Goal: Task Accomplishment & Management: Manage account settings

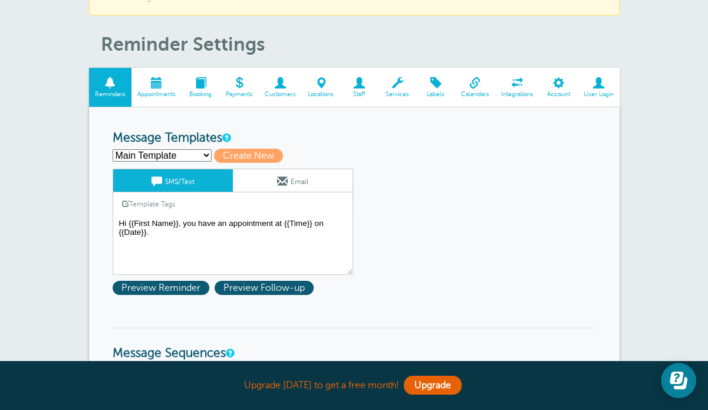
scroll to position [59, 0]
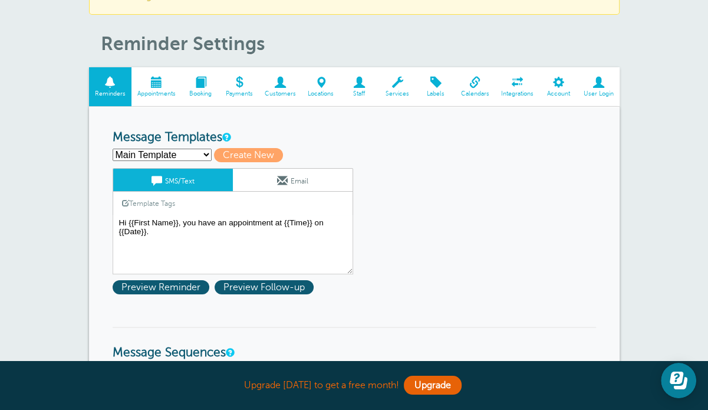
click at [189, 152] on select "In-person - Initial - English Main Template Create new..." at bounding box center [162, 155] width 99 height 12
select select "161612"
click at [113, 149] on select "In-person - Initial - English Main Template Create new..." at bounding box center [162, 155] width 99 height 12
type input "In-person - Initial - English"
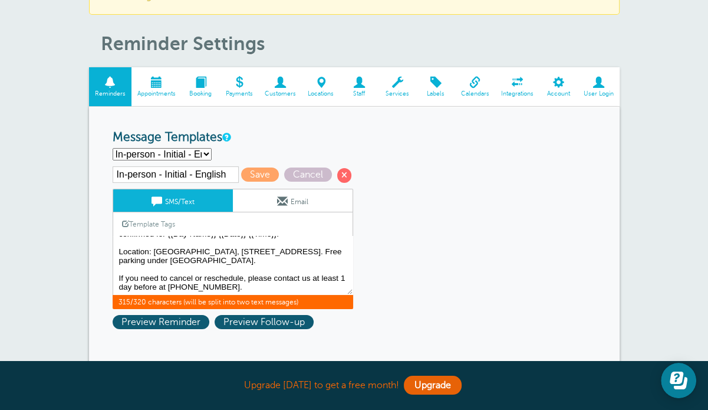
scroll to position [0, 0]
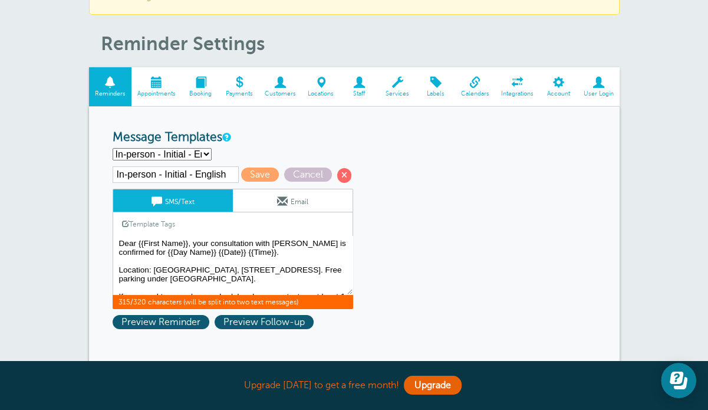
drag, startPoint x: 250, startPoint y: 284, endPoint x: 113, endPoint y: 225, distance: 149.3
click at [113, 225] on div "SMS/Text Email Template Tags Copy SMS Click to add a tag to your message. Custo…" at bounding box center [233, 249] width 241 height 120
click at [218, 264] on textarea "Hi {{First Name}}, you have an appointment at {{Time}} on {{Date}}." at bounding box center [233, 265] width 241 height 59
drag, startPoint x: 331, startPoint y: 240, endPoint x: 314, endPoint y: 242, distance: 17.2
click at [314, 242] on textarea "Hi {{First Name}}, you have an appointment at {{Time}} on {{Date}}." at bounding box center [233, 265] width 241 height 59
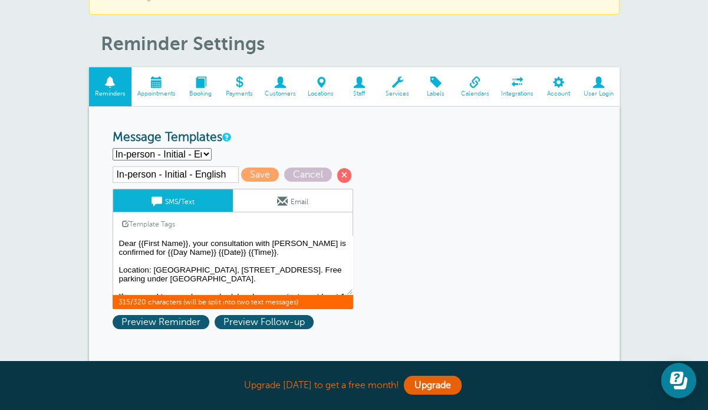
click at [192, 250] on textarea "Hi {{First Name}}, you have an appointment at {{Time}} on {{Date}}." at bounding box center [233, 265] width 241 height 59
drag, startPoint x: 196, startPoint y: 277, endPoint x: 166, endPoint y: 277, distance: 30.7
click at [166, 277] on textarea "Hi {{First Name}}, you have an appointment at {{Time}} on {{Date}}." at bounding box center [233, 265] width 241 height 59
click at [318, 279] on textarea "Hi {{First Name}}, you have an appointment at {{Time}} on {{Date}}." at bounding box center [233, 265] width 241 height 59
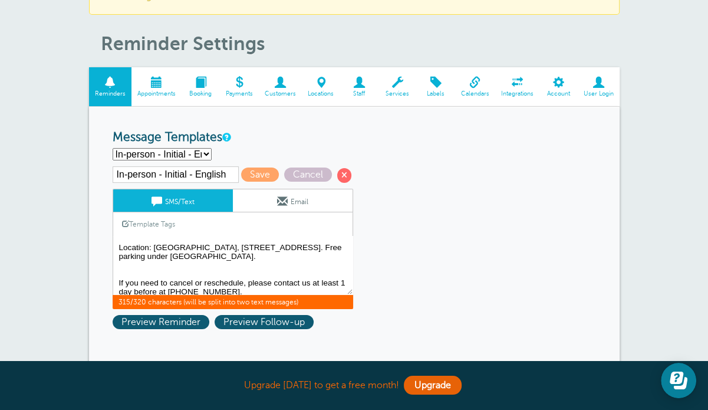
scroll to position [32, 0]
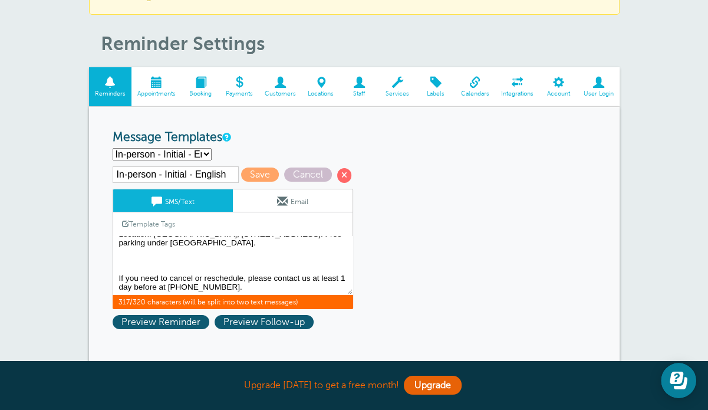
paste textarea "Please bring one piece of valid photo ID."
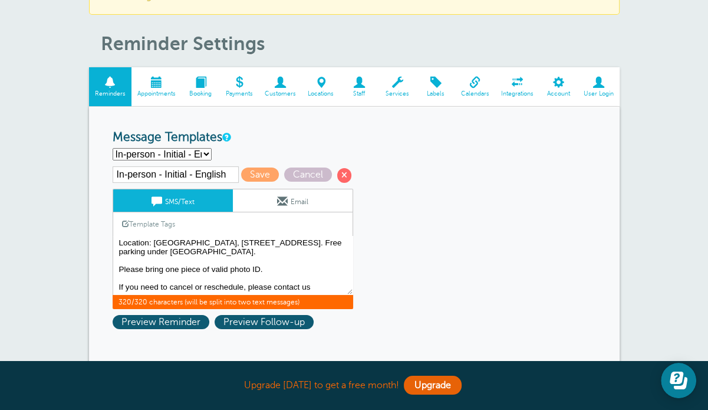
scroll to position [32, 0]
drag, startPoint x: 203, startPoint y: 285, endPoint x: 168, endPoint y: 285, distance: 35.4
click at [168, 285] on textarea "Hi {{First Name}}, you have an appointment at {{Time}} on {{Date}}." at bounding box center [233, 265] width 241 height 59
click at [288, 283] on textarea "Hi {{First Name}}, you have an appointment at {{Time}} on {{Date}}." at bounding box center [233, 265] width 241 height 59
paste textarea "604-681-1611."
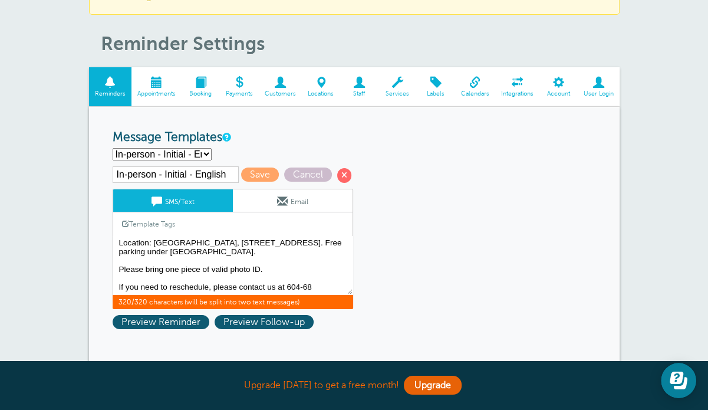
scroll to position [0, 0]
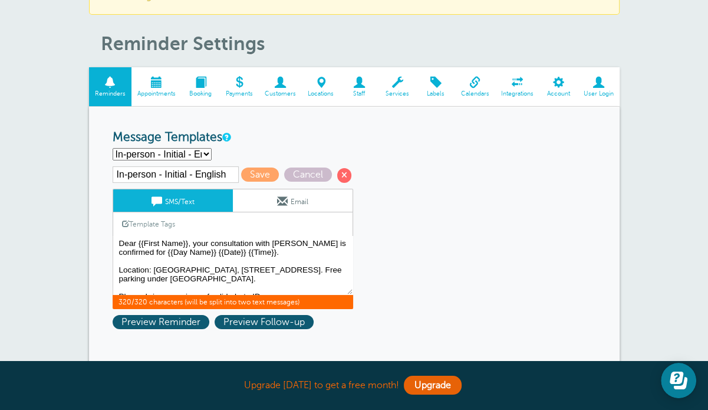
click at [152, 222] on link "Template Tags" at bounding box center [148, 223] width 71 height 23
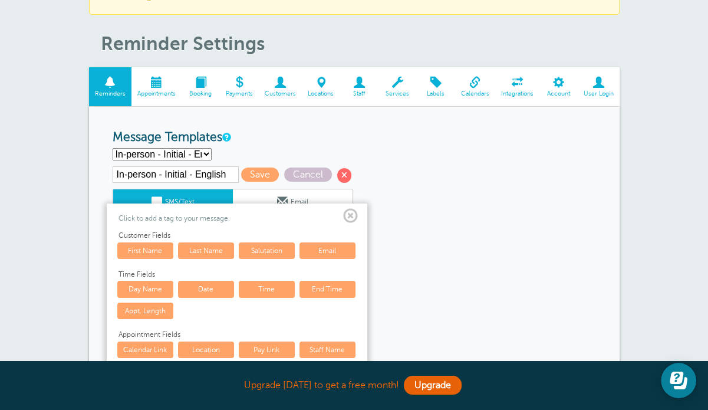
click at [352, 218] on span at bounding box center [350, 216] width 15 height 15
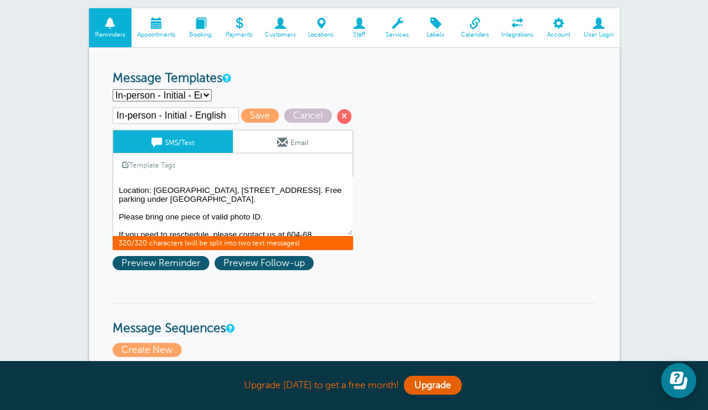
scroll to position [32, 0]
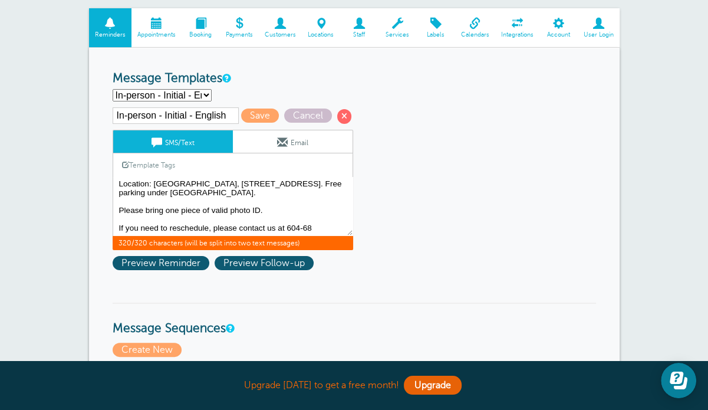
click at [118, 223] on textarea "Hi {{First Name}}, you have an appointment at {{Time}} on {{Date}}." at bounding box center [233, 206] width 241 height 59
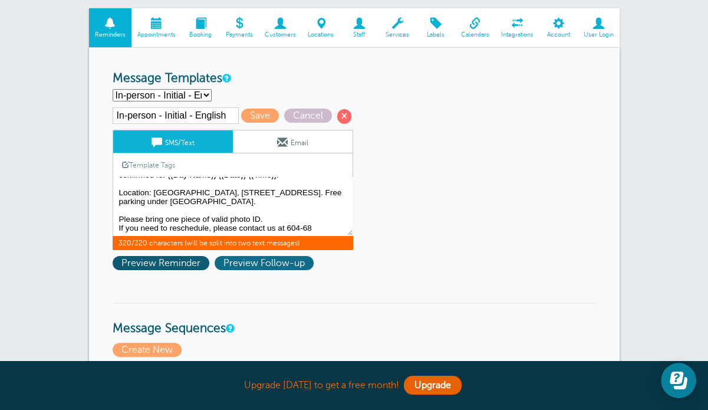
scroll to position [23, 0]
click at [268, 226] on textarea "Hi {{First Name}}, you have an appointment at {{Time}} on {{Date}}." at bounding box center [233, 206] width 241 height 59
click at [250, 223] on textarea "Hi {{First Name}}, you have an appointment at {{Time}} on {{Date}}." at bounding box center [233, 206] width 241 height 59
drag, startPoint x: 233, startPoint y: 224, endPoint x: 221, endPoint y: 223, distance: 11.8
click at [221, 223] on textarea "Hi {{First Name}}, you have an appointment at {{Time}} on {{Date}}." at bounding box center [233, 206] width 241 height 59
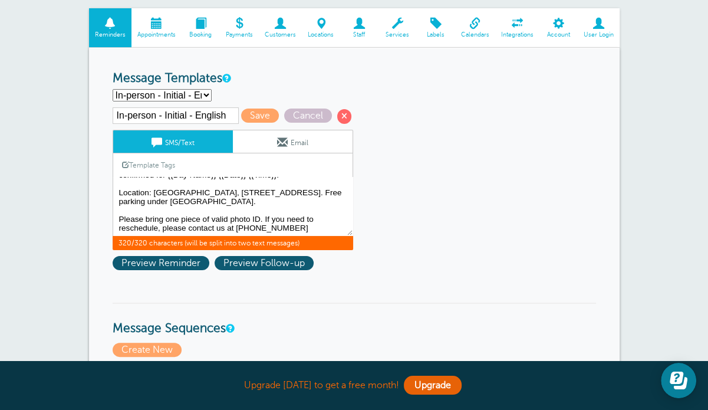
click at [197, 218] on textarea "Hi {{First Name}}, you have an appointment at {{Time}} on {{Date}}." at bounding box center [233, 206] width 241 height 59
click at [179, 214] on textarea "Hi {{First Name}}, you have an appointment at {{Time}} on {{Date}}." at bounding box center [233, 206] width 241 height 59
click at [221, 223] on textarea "Hi {{First Name}}, you have an appointment at {{Time}} on {{Date}}." at bounding box center [233, 206] width 241 height 59
click at [172, 216] on textarea "Hi {{First Name}}, you have an appointment at {{Time}} on {{Date}}." at bounding box center [233, 206] width 241 height 59
click at [277, 224] on textarea "Hi {{First Name}}, you have an appointment at {{Time}} on {{Date}}." at bounding box center [233, 206] width 241 height 59
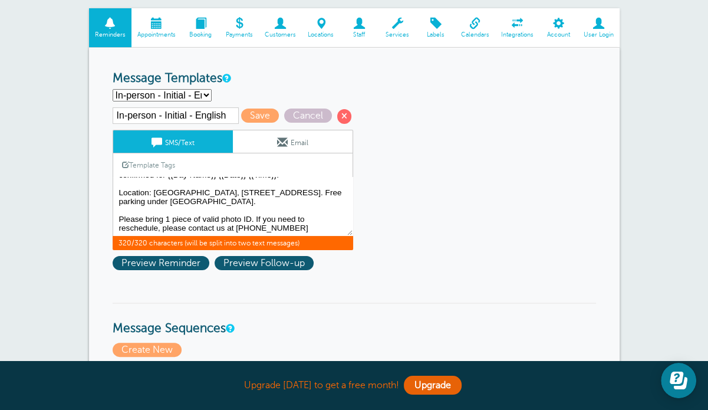
click at [203, 212] on textarea "Hi {{First Name}}, you have an appointment at {{Time}} on {{Date}}." at bounding box center [233, 206] width 241 height 59
click at [250, 226] on textarea "Hi {{First Name}}, you have an appointment at {{Time}} on {{Date}}." at bounding box center [233, 206] width 241 height 59
click at [300, 214] on textarea "Hi {{First Name}}, you have an appointment at {{Time}} on {{Date}}." at bounding box center [233, 206] width 241 height 59
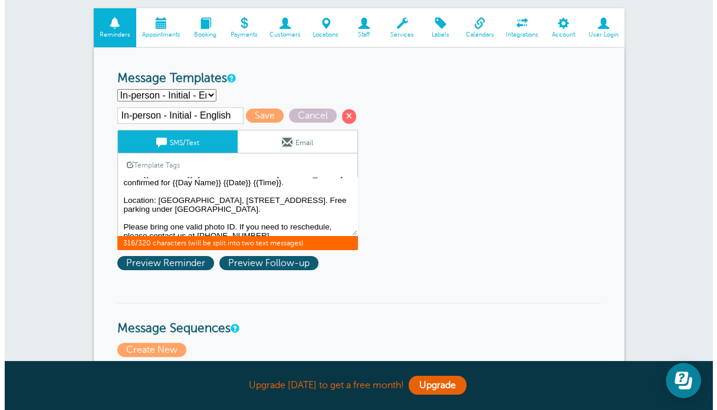
scroll to position [0, 0]
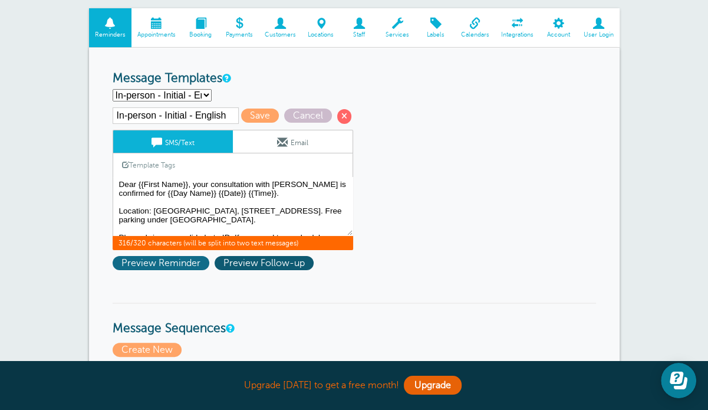
type textarea "Dear {{First Name}}, your consultation with George Lee Law is confirmed for {{D…"
click at [152, 266] on span "Preview Reminder" at bounding box center [161, 263] width 97 height 14
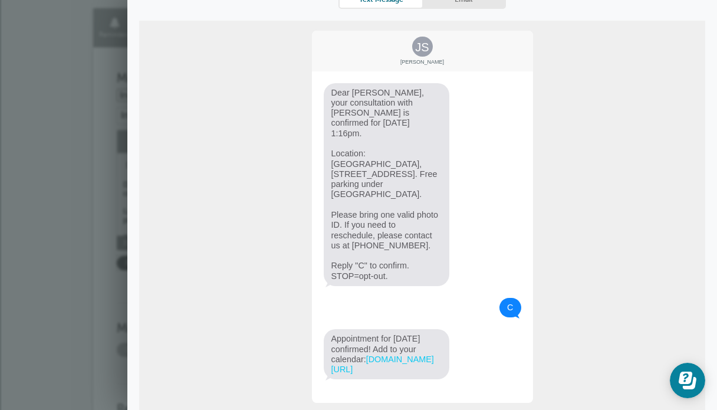
scroll to position [172, 0]
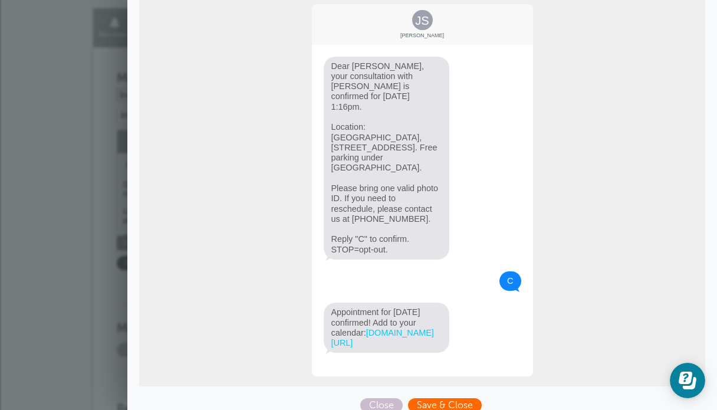
click at [425, 398] on span "Save & Close" at bounding box center [445, 405] width 74 height 14
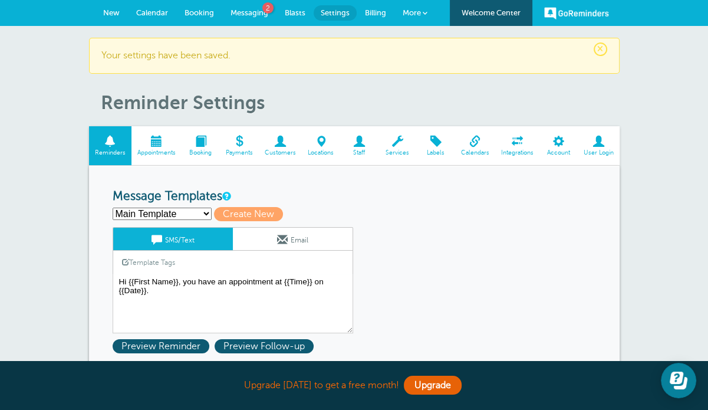
click at [153, 141] on span at bounding box center [156, 141] width 50 height 11
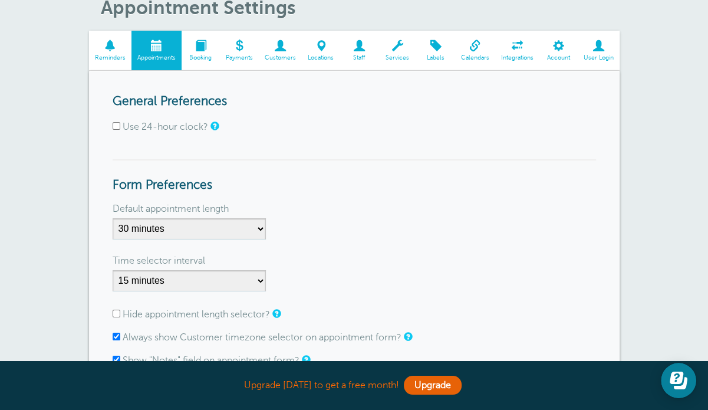
scroll to position [59, 0]
click at [113, 48] on span at bounding box center [110, 45] width 42 height 11
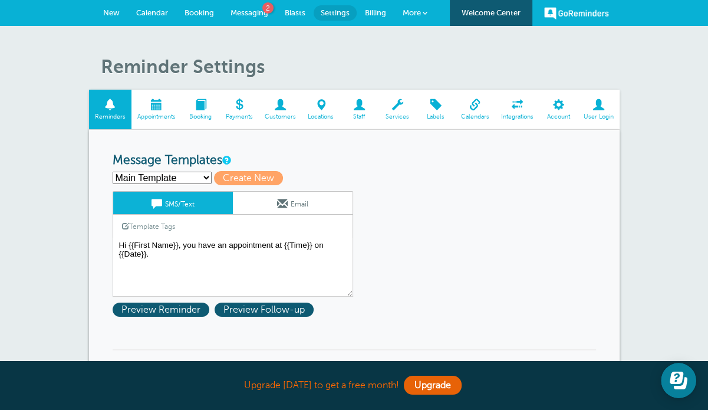
click at [252, 9] on span "Messaging" at bounding box center [250, 12] width 38 height 9
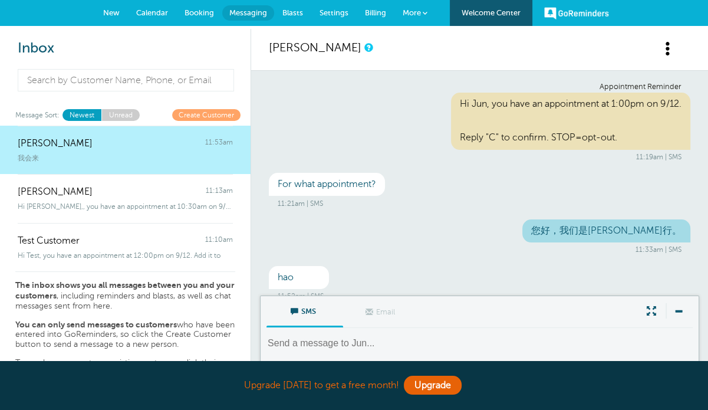
scroll to position [62, 0]
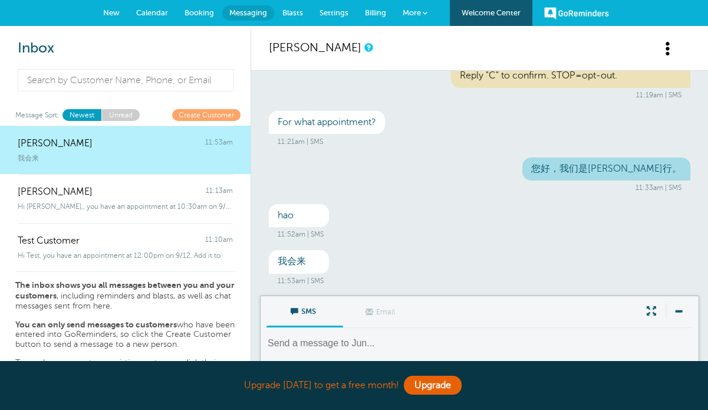
click at [152, 14] on span "Calendar" at bounding box center [152, 12] width 32 height 9
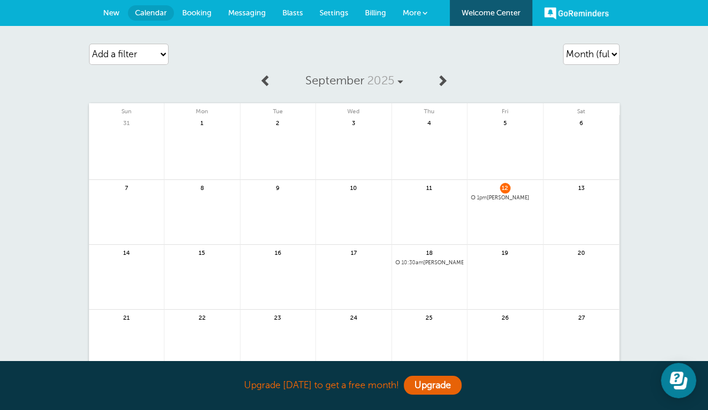
click at [493, 208] on link at bounding box center [505, 228] width 75 height 51
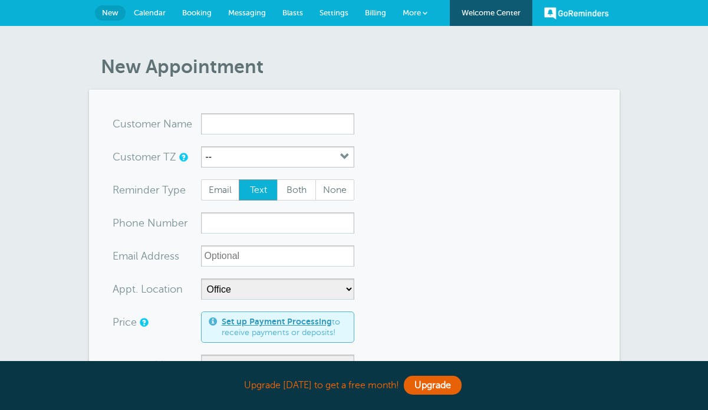
select select "25171"
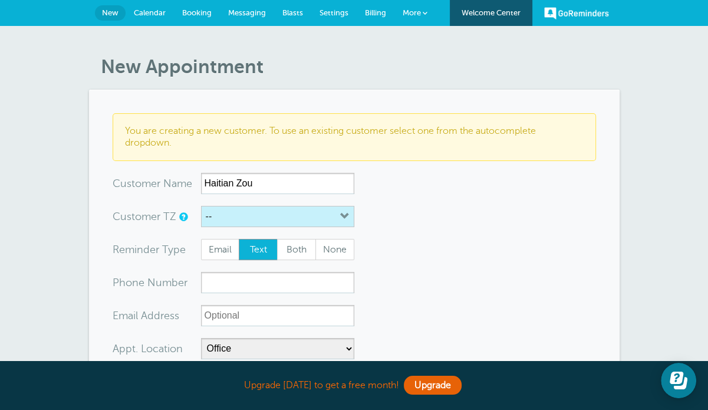
scroll to position [59, 0]
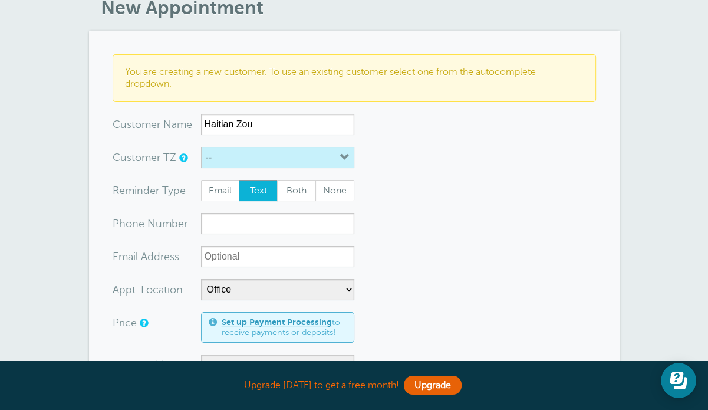
type input "Haitian Zou"
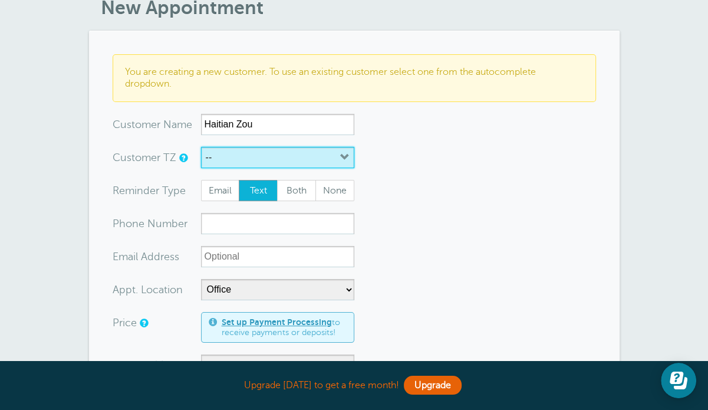
click at [261, 153] on button "--" at bounding box center [277, 157] width 153 height 21
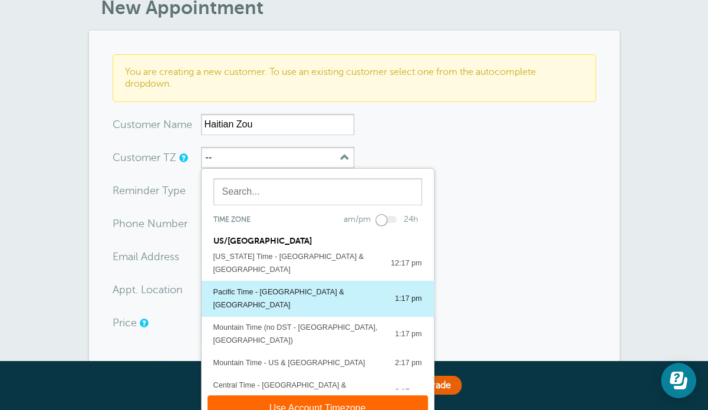
click at [262, 285] on div "Pacific Time - [GEOGRAPHIC_DATA] & [GEOGRAPHIC_DATA]" at bounding box center [298, 298] width 170 height 26
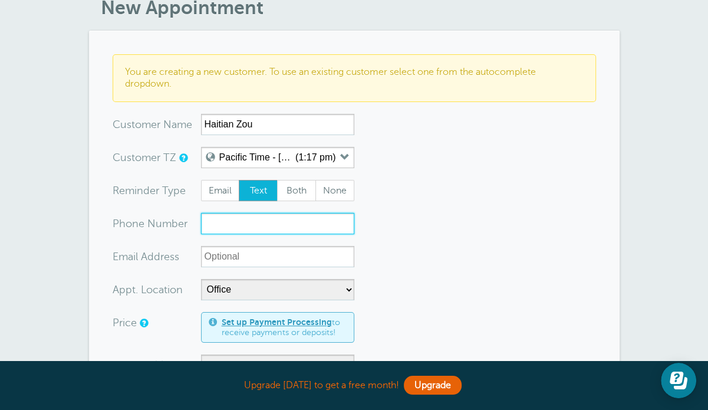
click at [236, 225] on input "xxx-no-autofill" at bounding box center [277, 223] width 153 height 21
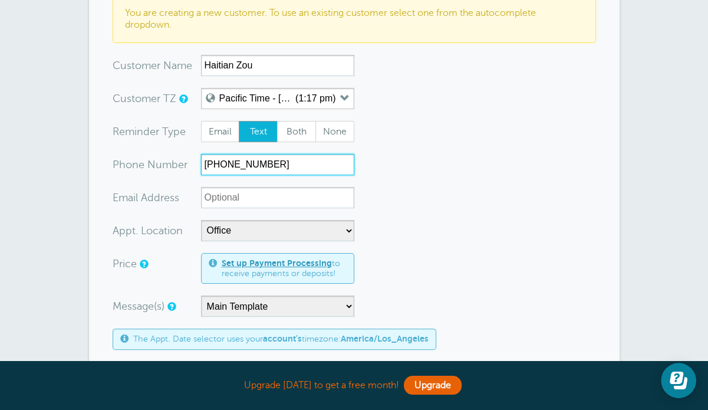
scroll to position [177, 0]
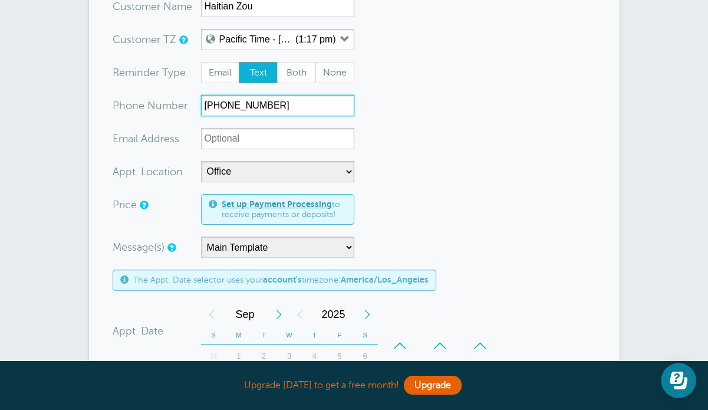
type input "[PHONE_NUMBER]"
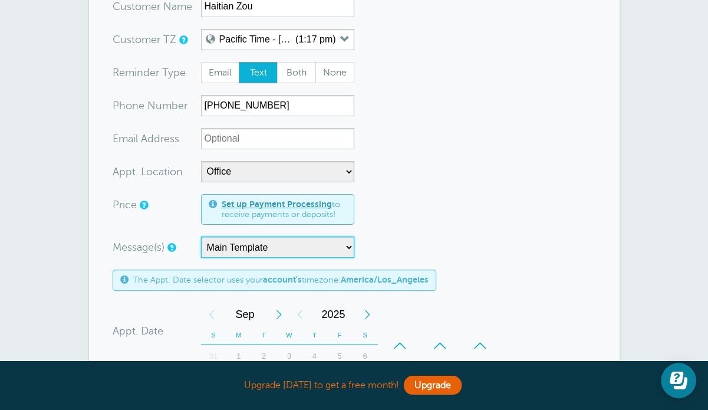
click at [323, 254] on select "In-person - Initial - English Main Template" at bounding box center [277, 246] width 153 height 21
select select "161612"
click at [201, 236] on select "In-person - Initial - English Main Template" at bounding box center [277, 246] width 153 height 21
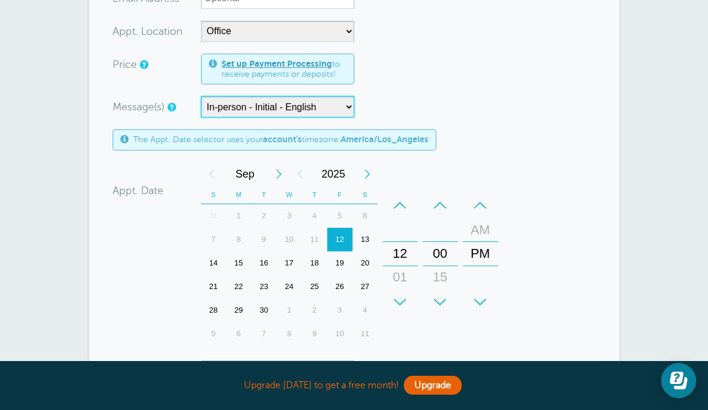
scroll to position [354, 0]
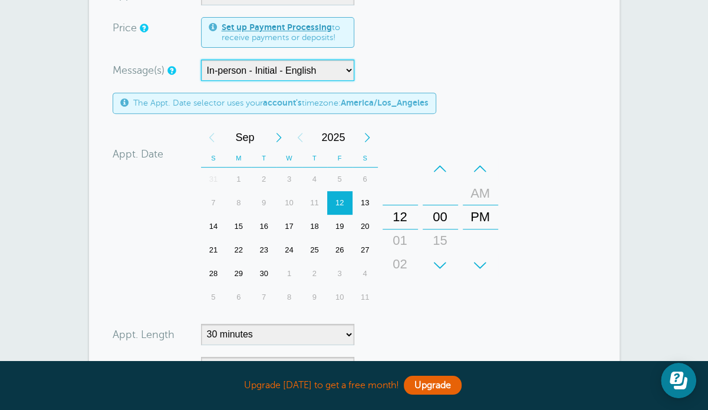
click at [405, 236] on div "01" at bounding box center [400, 241] width 28 height 24
click at [405, 236] on div "02" at bounding box center [400, 241] width 28 height 24
click at [405, 236] on div "03" at bounding box center [400, 241] width 28 height 24
click at [405, 236] on div "04" at bounding box center [400, 241] width 28 height 24
click at [405, 236] on div "05" at bounding box center [400, 241] width 28 height 24
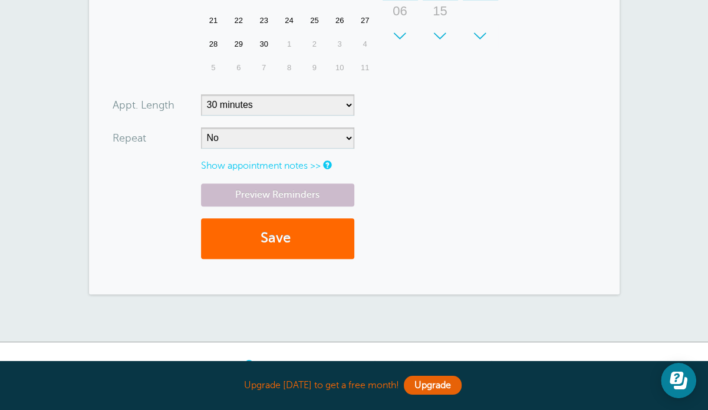
scroll to position [590, 0]
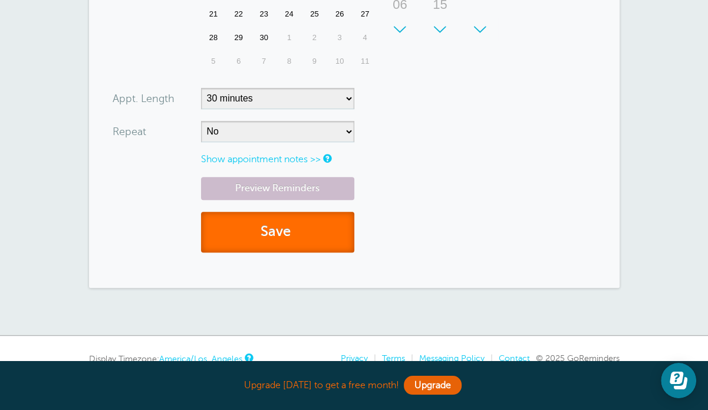
click at [300, 231] on button "Save" at bounding box center [277, 232] width 153 height 41
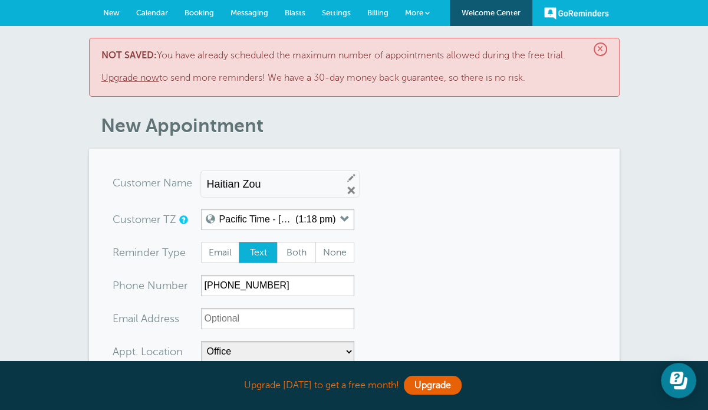
click at [598, 47] on span "×" at bounding box center [601, 49] width 14 height 14
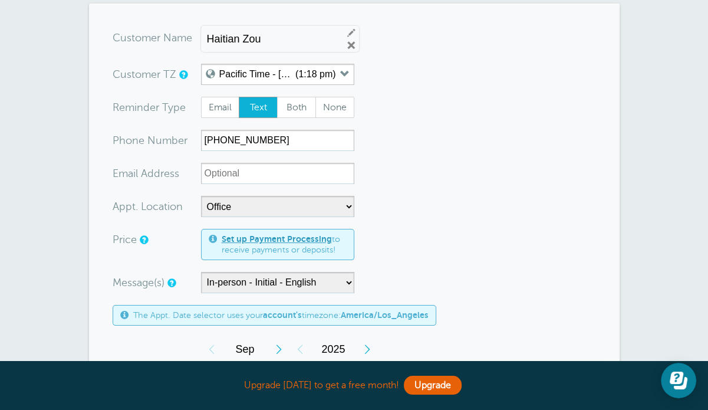
scroll to position [59, 0]
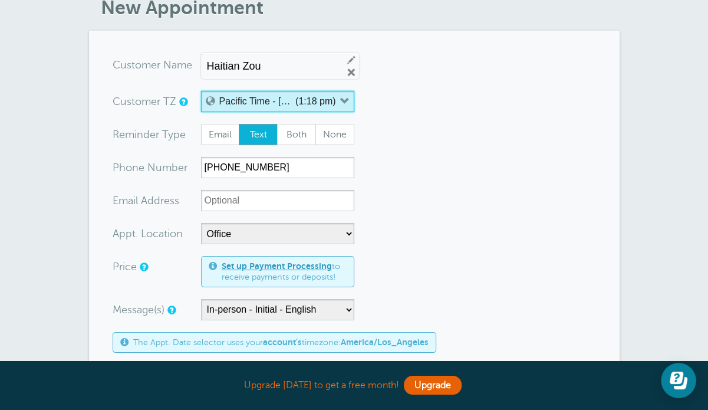
click at [337, 94] on button "Pacific Time - US & Canada (1:18 pm)" at bounding box center [277, 101] width 153 height 21
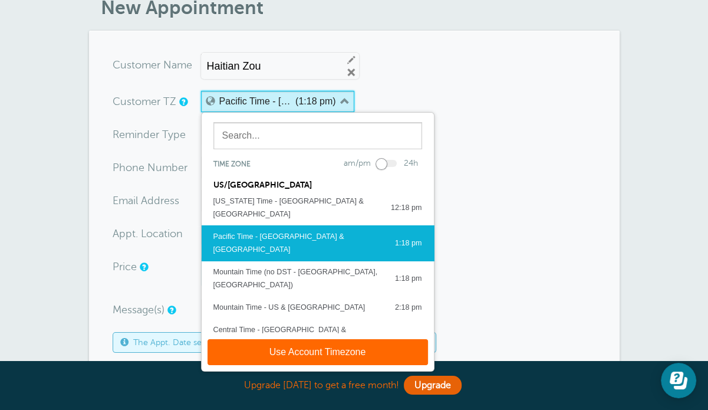
click at [338, 94] on button "Pacific Time - US & Canada (1:18 pm)" at bounding box center [277, 101] width 153 height 21
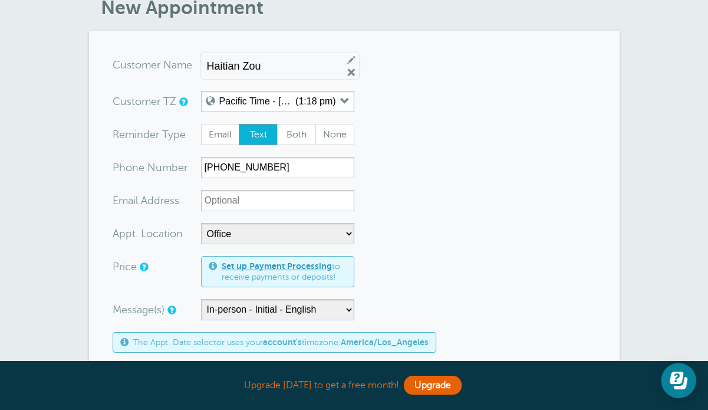
click at [465, 146] on form "You are creating a new customer. To use an existing customer select one from th…" at bounding box center [354, 396] width 483 height 685
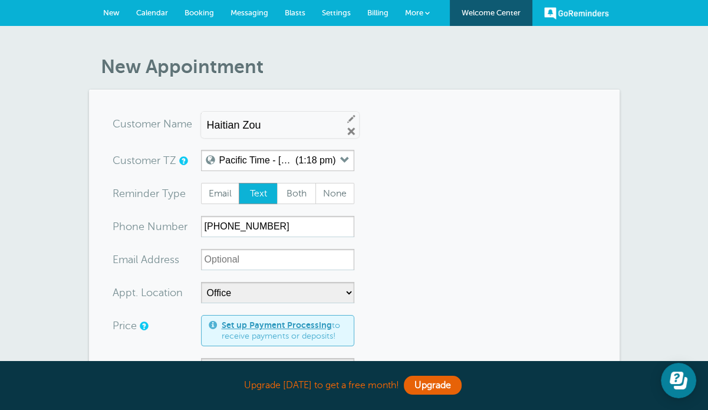
scroll to position [0, 0]
click at [250, 14] on span "Messaging" at bounding box center [250, 12] width 38 height 9
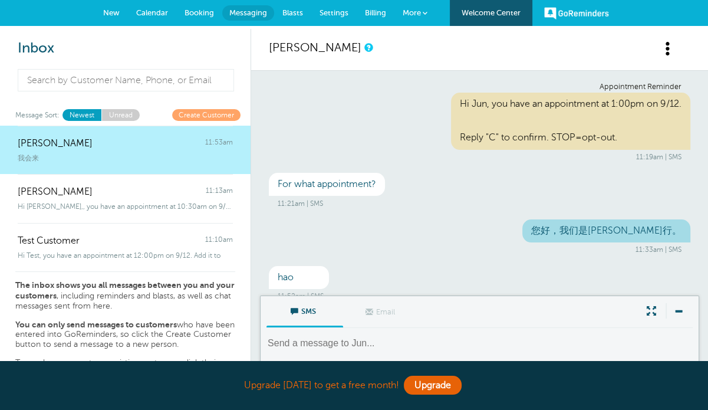
scroll to position [62, 0]
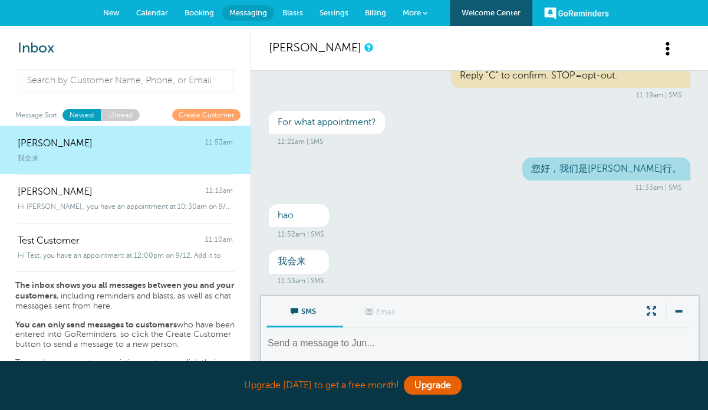
click at [336, 11] on span "Settings" at bounding box center [334, 12] width 29 height 9
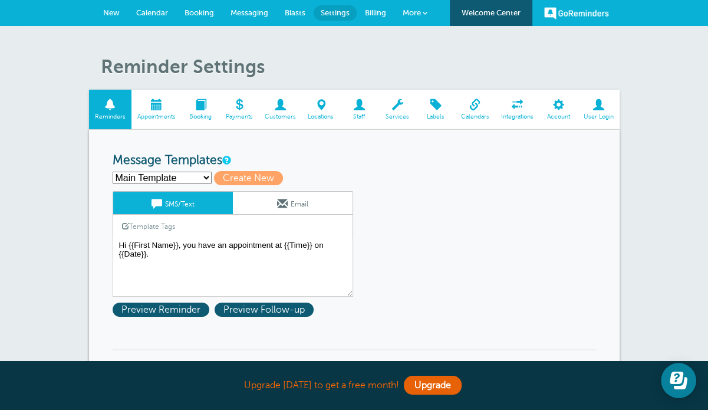
click at [196, 178] on select "In-person - Initial - English Main Template Create new..." at bounding box center [162, 178] width 99 height 12
select select "161612"
click at [113, 172] on select "In-person - Initial - English Main Template Create new..." at bounding box center [162, 178] width 99 height 12
type input "In-person - Initial - English"
type textarea "Dear {{First Name}}, your consultation with George Lee Law is confirmed for {{D…"
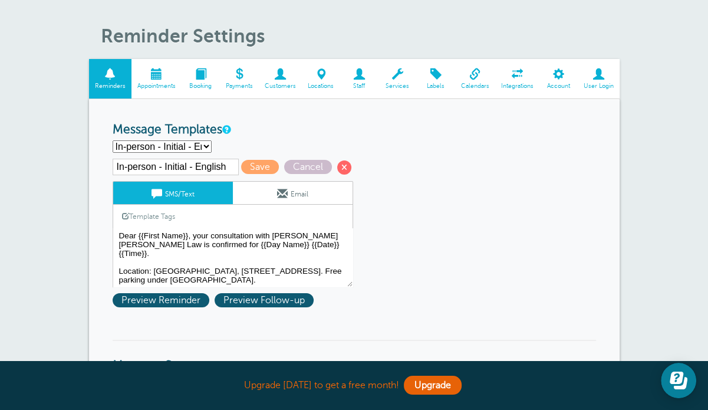
scroll to position [59, 0]
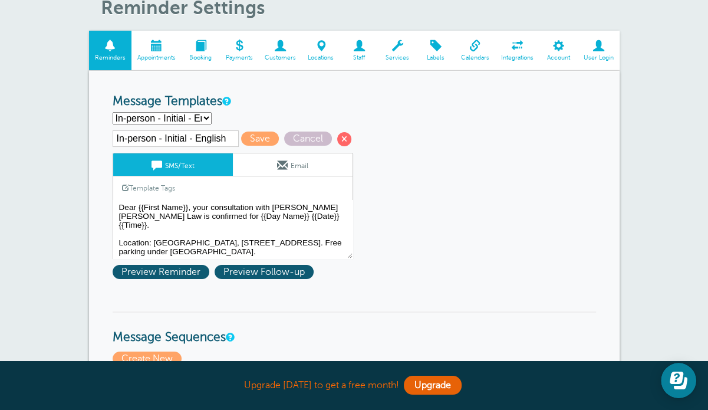
click at [195, 119] on select "In-person - Initial - English Main Template Create new..." at bounding box center [162, 118] width 99 height 12
select select
click at [113, 112] on select "In-person - Initial - English Main Template Create new..." at bounding box center [162, 118] width 99 height 12
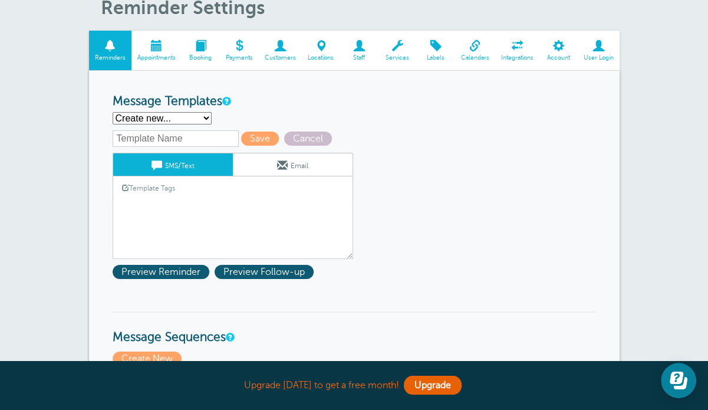
click at [170, 131] on input "text" at bounding box center [176, 138] width 126 height 17
type input "In-person - Initial - Chinese"
click at [173, 184] on link "Template Tags" at bounding box center [148, 187] width 71 height 23
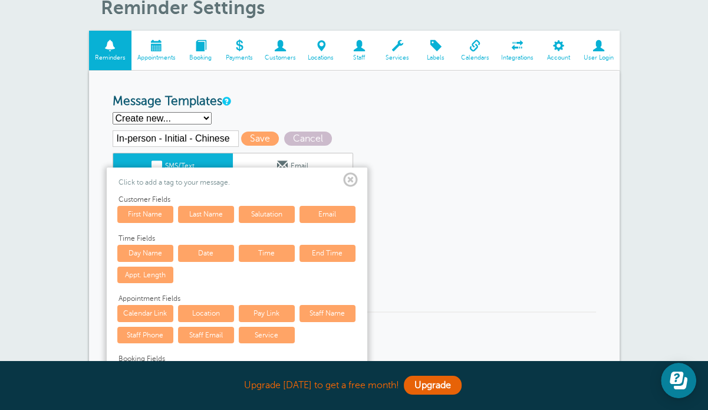
click at [351, 178] on span at bounding box center [350, 180] width 15 height 15
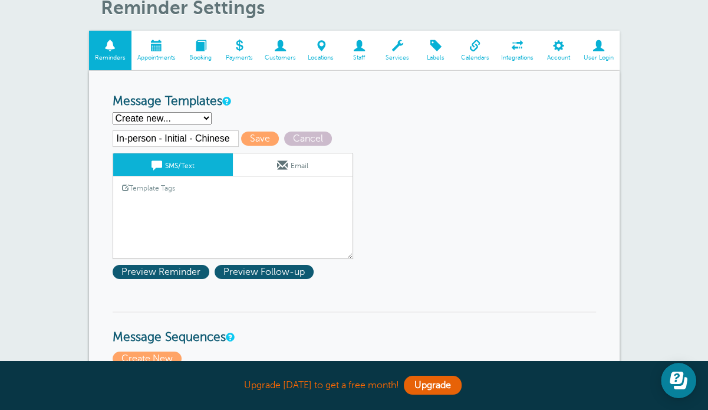
click at [245, 202] on textarea "Hi {{First Name}}, you have an appointment at {{Time}} on {{Date}}." at bounding box center [233, 229] width 241 height 59
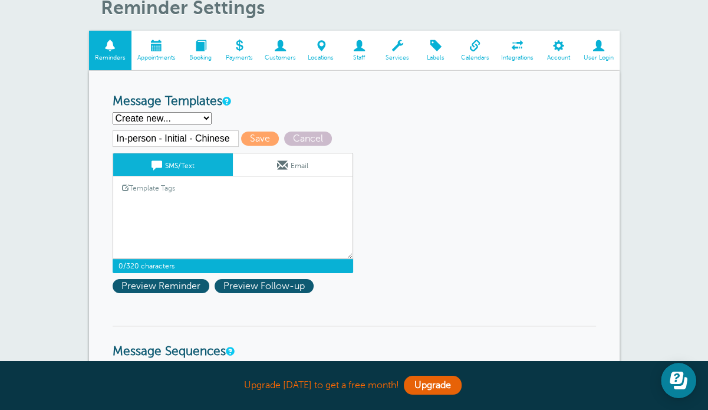
paste textarea "尊敬的 {{First Name}}，您在李广田律师行的咨询已确认，时间：{{Day Name}} {{Date}} {{Time}}。 地点：本拿比丽晶广场…"
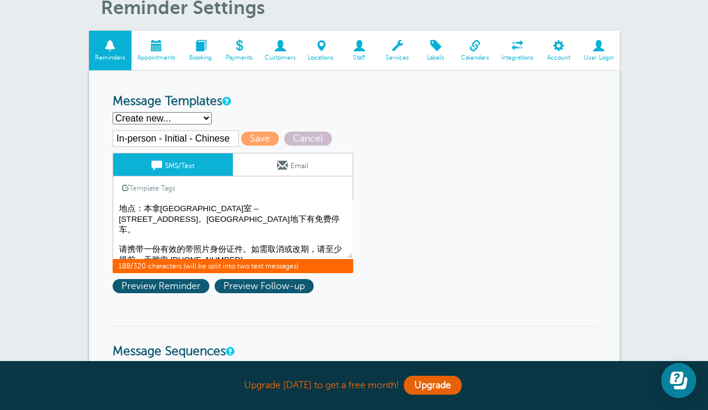
scroll to position [0, 0]
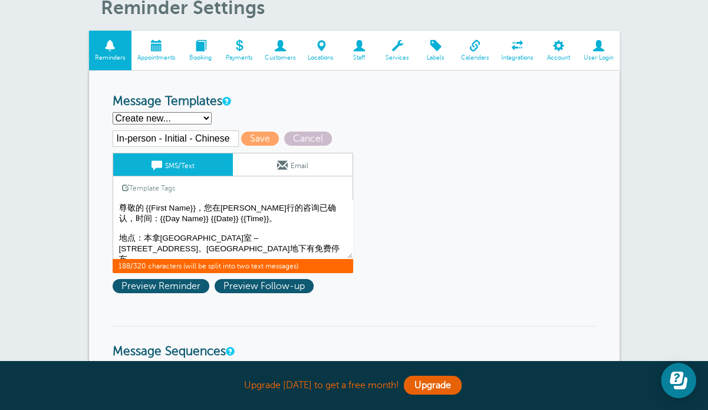
click at [193, 203] on textarea "Hi {{First Name}}, you have an appointment at {{Time}} on {{Date}}." at bounding box center [233, 229] width 241 height 59
click at [127, 184] on span at bounding box center [125, 187] width 7 height 7
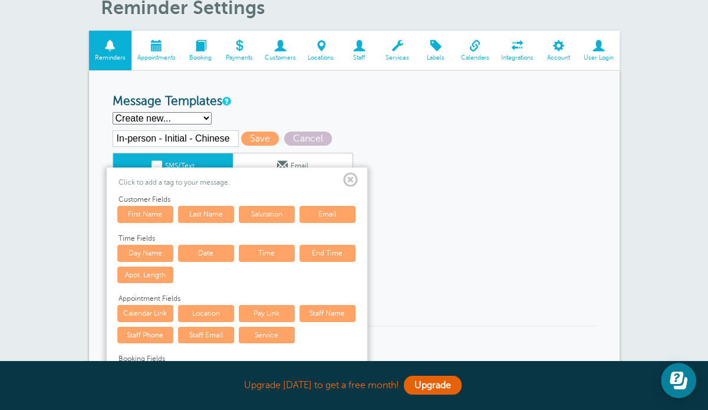
click at [137, 210] on link "First Name" at bounding box center [145, 214] width 56 height 17
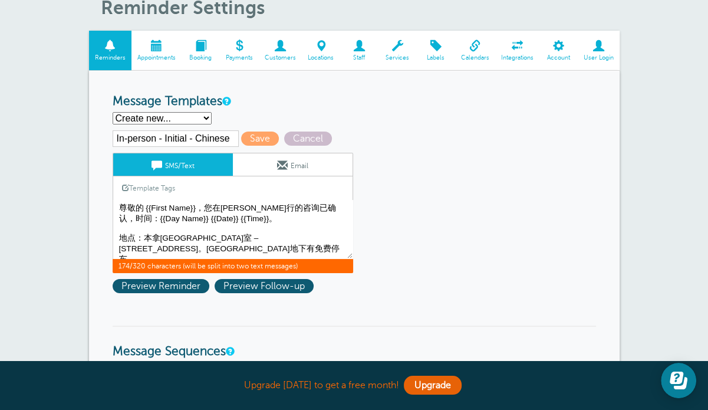
click at [138, 188] on link "Template Tags" at bounding box center [148, 187] width 71 height 23
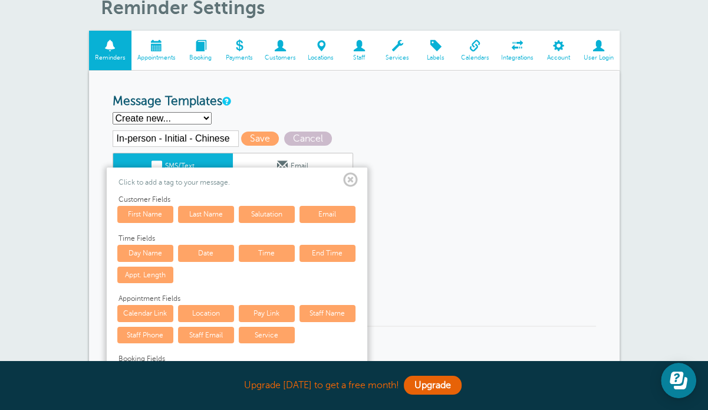
click at [198, 213] on link "Last Name" at bounding box center [206, 214] width 56 height 17
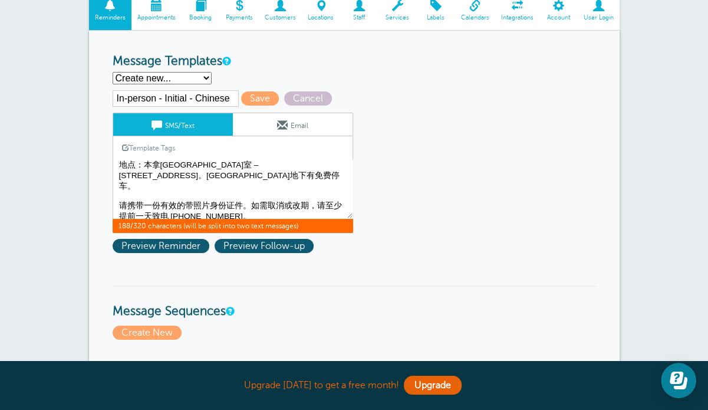
scroll to position [118, 0]
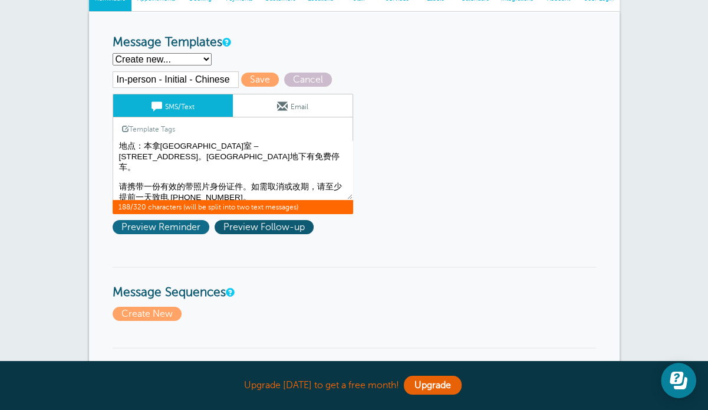
click at [178, 226] on span "Preview Reminder" at bounding box center [161, 227] width 97 height 14
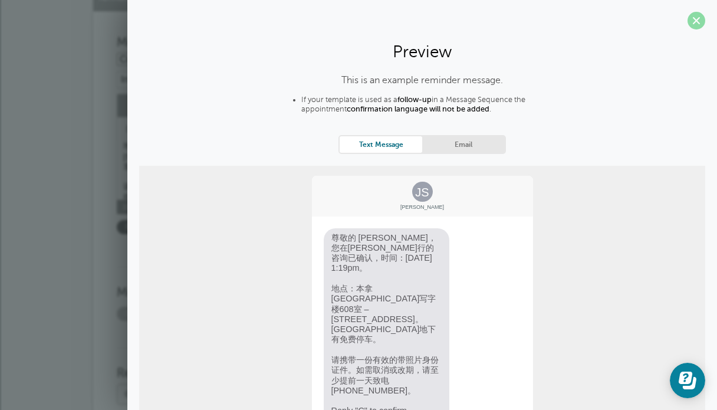
click at [694, 18] on span at bounding box center [696, 21] width 18 height 18
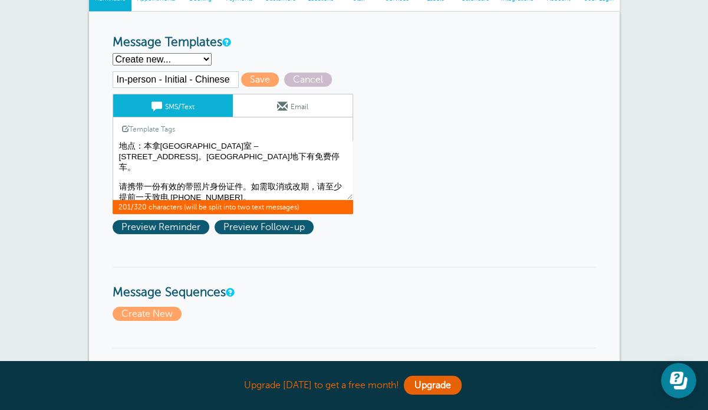
click at [183, 145] on textarea "Hi {{First Name}}, you have an appointment at {{Time}} on {{Date}}." at bounding box center [233, 170] width 241 height 59
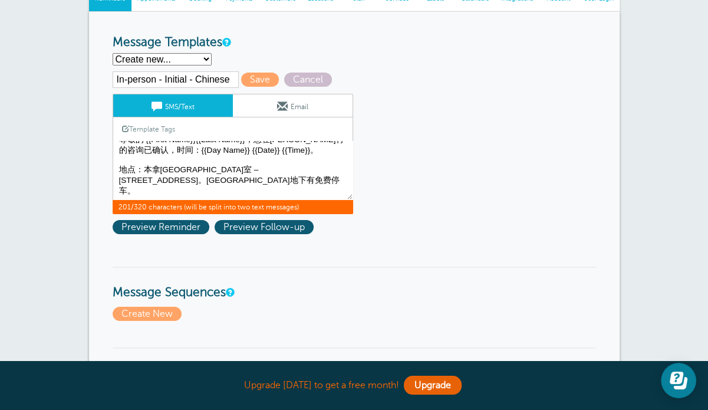
scroll to position [0, 0]
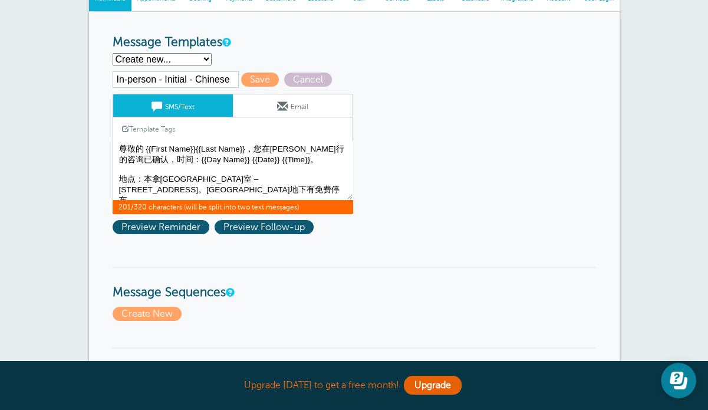
click at [193, 149] on textarea "Hi {{First Name}}, you have an appointment at {{Time}} on {{Date}}." at bounding box center [233, 170] width 241 height 59
click at [261, 159] on textarea "Hi {{First Name}}, you have an appointment at {{Time}} on {{Date}}." at bounding box center [233, 170] width 241 height 59
type textarea "尊敬的 {{First Name}} {{Last Name}}，您在[PERSON_NAME]行的咨询已确认，时间：{{Day Name}} {{Date}…"
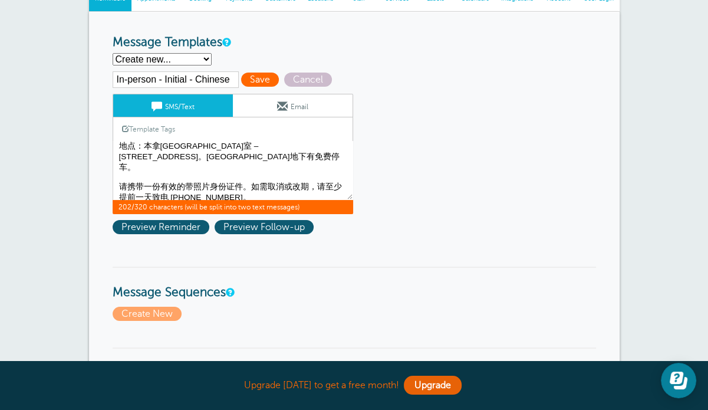
click at [254, 78] on span "Save" at bounding box center [260, 80] width 38 height 14
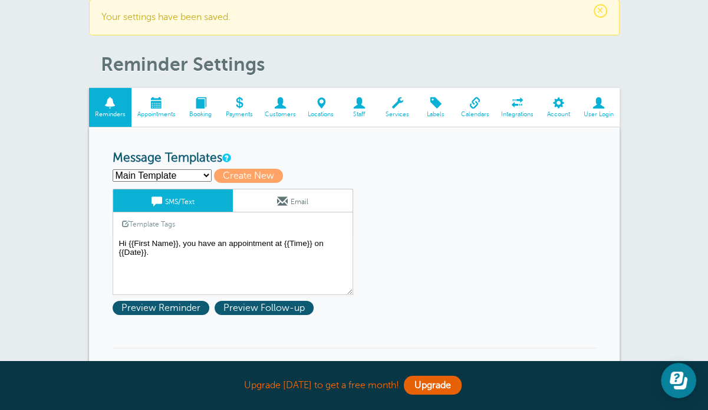
scroll to position [59, 0]
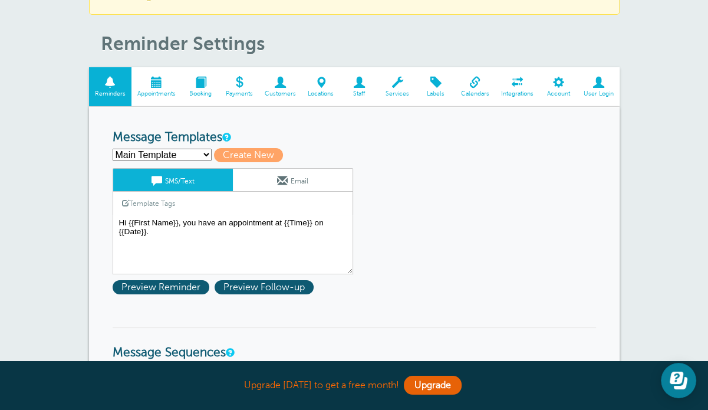
click at [266, 184] on link "Email" at bounding box center [293, 180] width 120 height 22
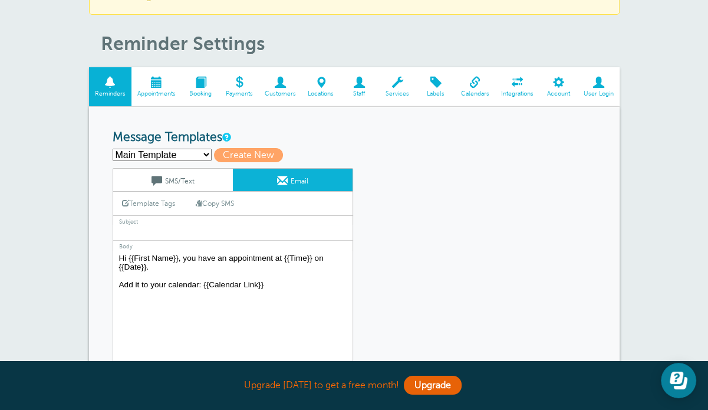
click at [157, 180] on span at bounding box center [157, 180] width 11 height 11
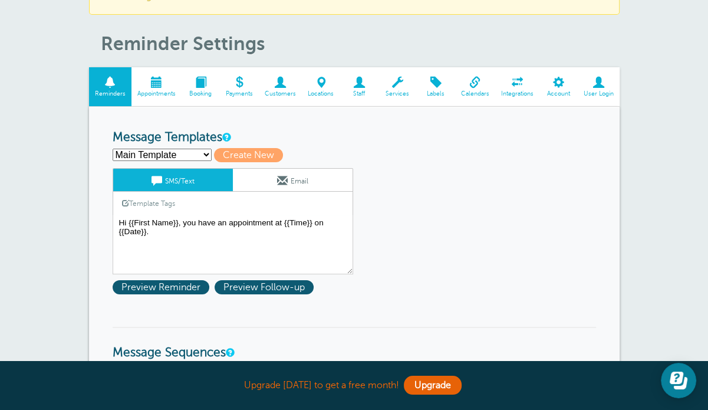
click at [171, 152] on select "In-person - Initial - Chinese In-person - Initial - English Main Template Creat…" at bounding box center [162, 155] width 99 height 12
click at [297, 190] on link "Email" at bounding box center [293, 180] width 120 height 22
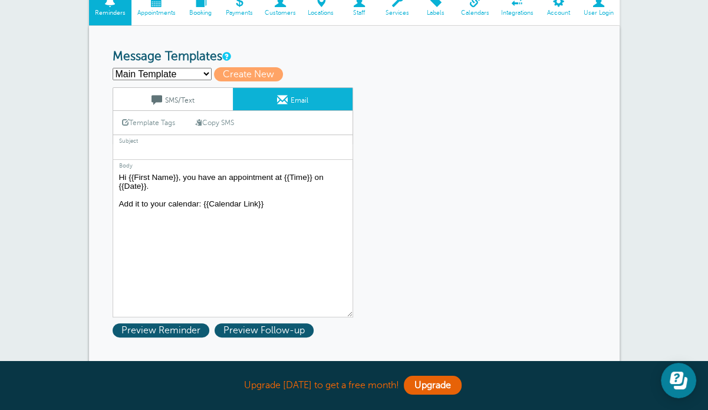
scroll to position [177, 0]
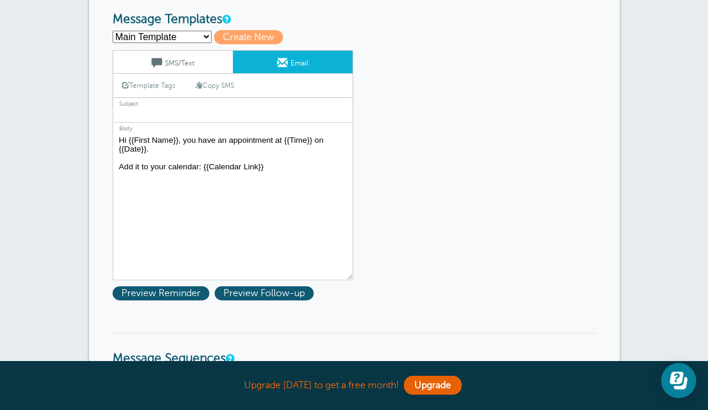
click at [165, 83] on link "Template Tags" at bounding box center [148, 85] width 71 height 23
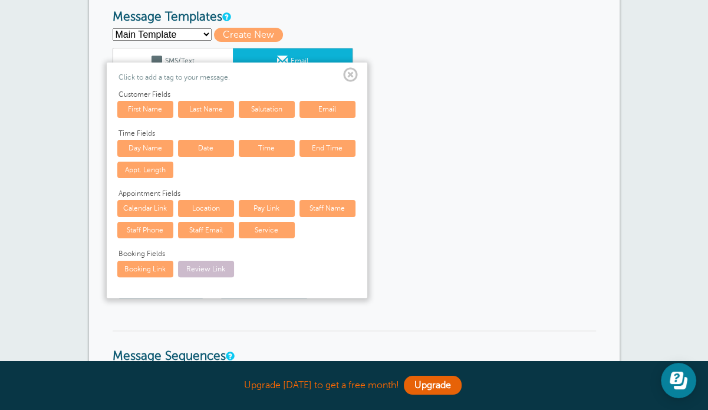
scroll to position [118, 0]
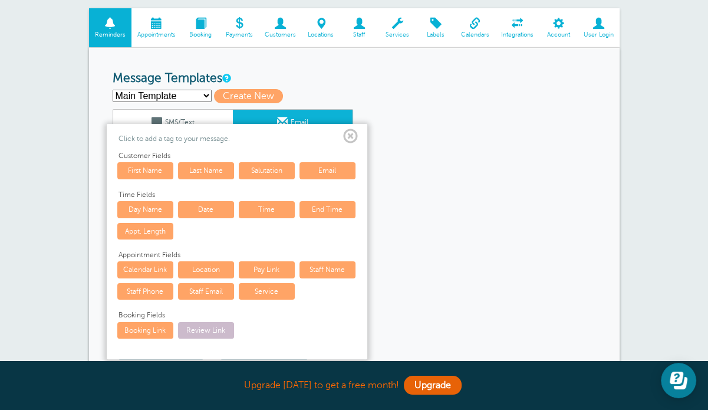
click at [347, 133] on span at bounding box center [350, 136] width 15 height 15
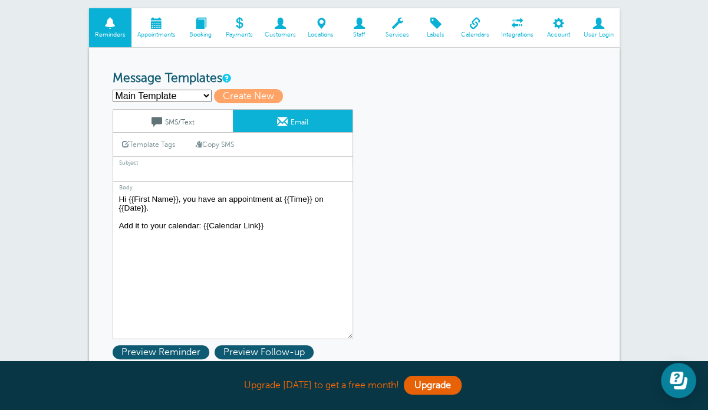
click at [239, 23] on span at bounding box center [239, 23] width 39 height 11
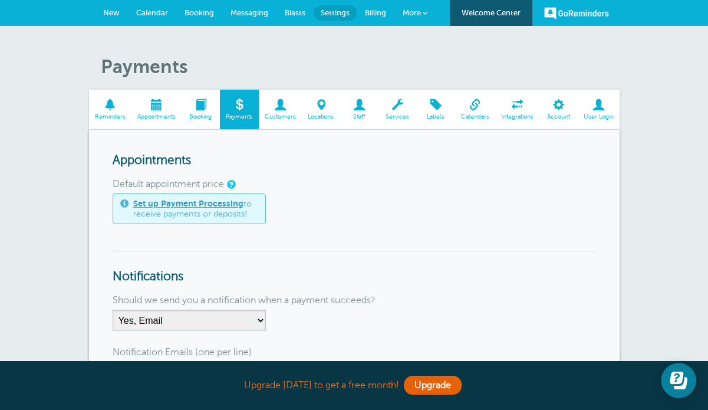
click at [226, 200] on link "Set up Payment Processing" at bounding box center [188, 203] width 110 height 9
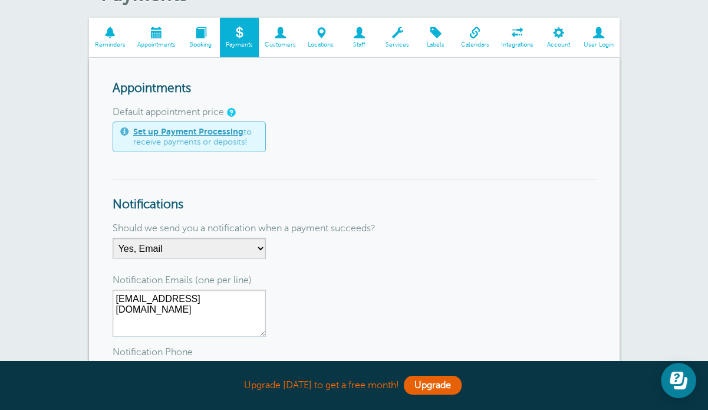
scroll to position [59, 0]
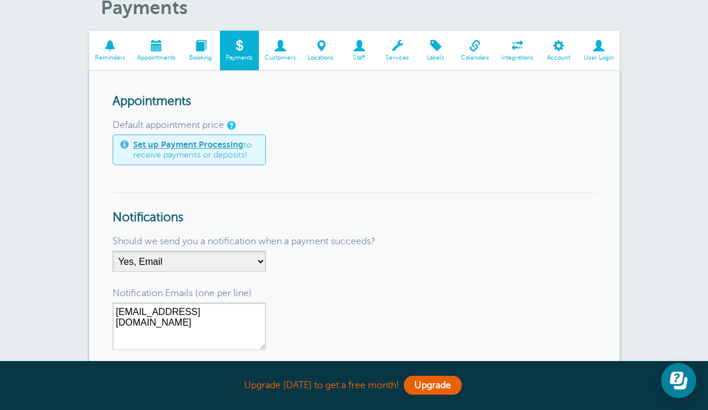
click at [191, 52] on link "Booking" at bounding box center [201, 51] width 38 height 40
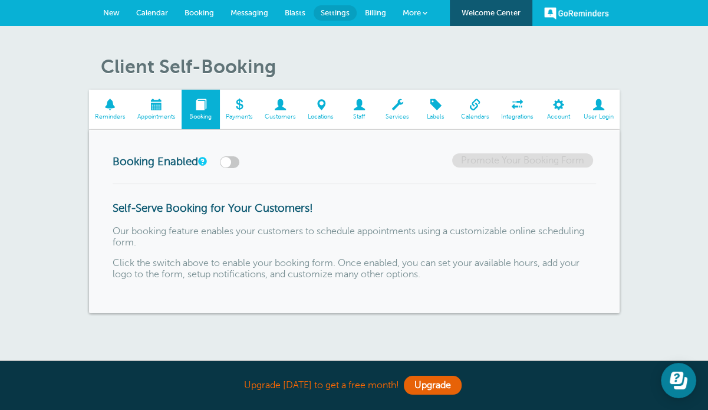
click at [278, 113] on span "Customers" at bounding box center [280, 116] width 31 height 7
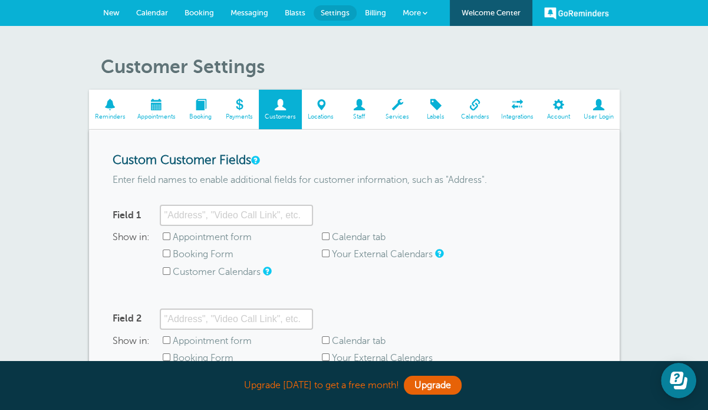
click at [314, 100] on span at bounding box center [321, 104] width 38 height 11
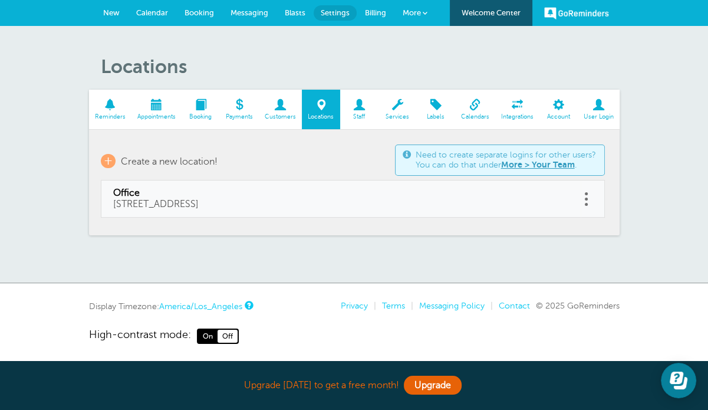
click at [351, 110] on span at bounding box center [359, 104] width 38 height 11
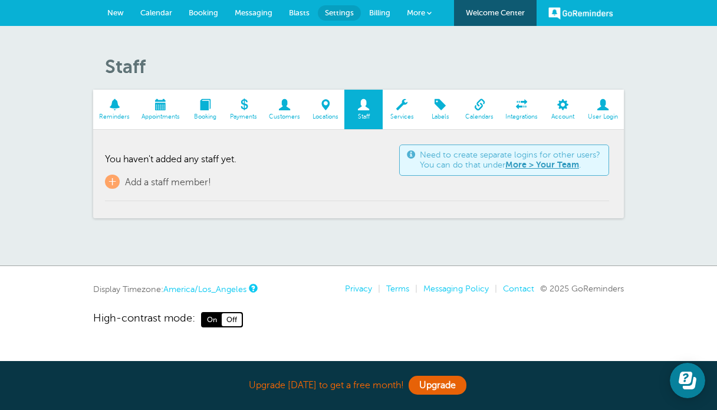
click at [396, 108] on span at bounding box center [402, 104] width 38 height 11
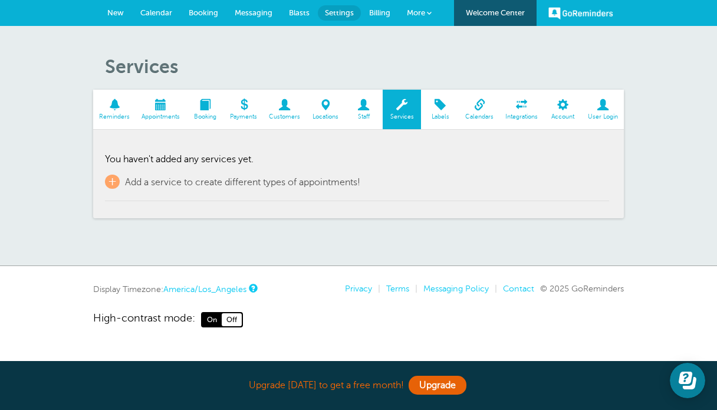
click at [436, 116] on span "Labels" at bounding box center [440, 116] width 27 height 7
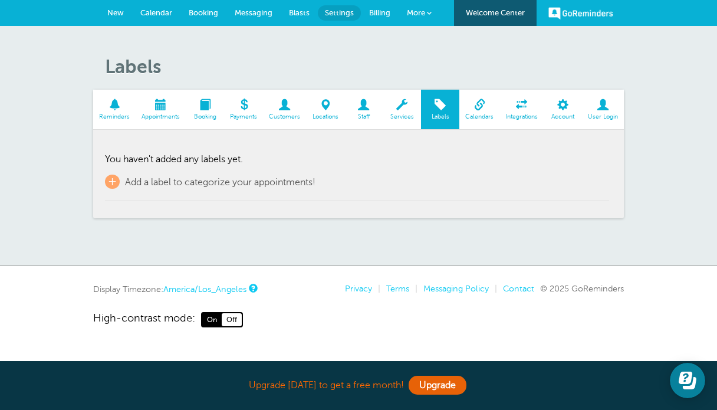
click at [473, 103] on span at bounding box center [479, 104] width 40 height 11
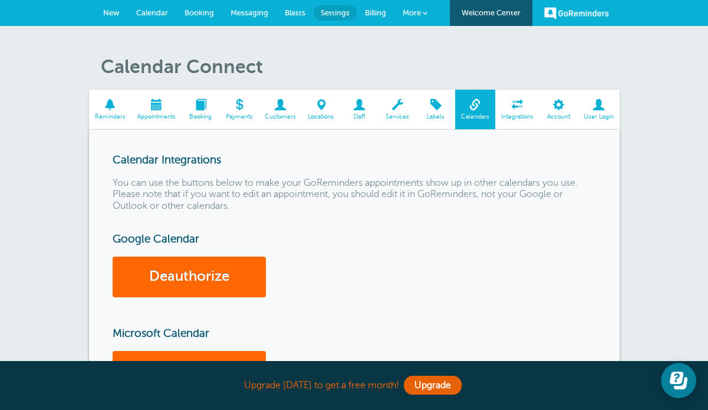
click at [513, 108] on span at bounding box center [517, 104] width 44 height 11
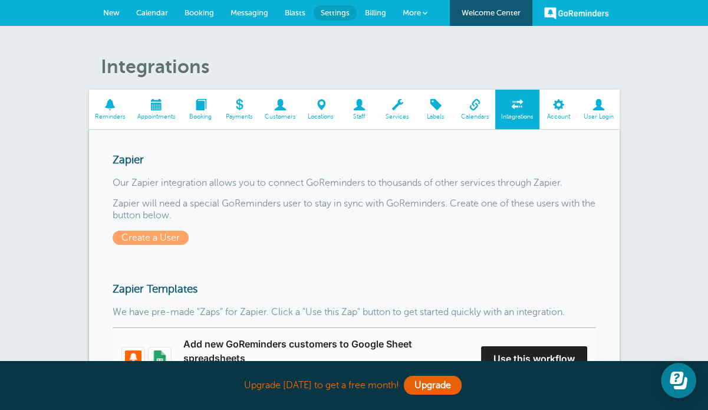
click at [162, 113] on span "Appointments" at bounding box center [156, 116] width 38 height 7
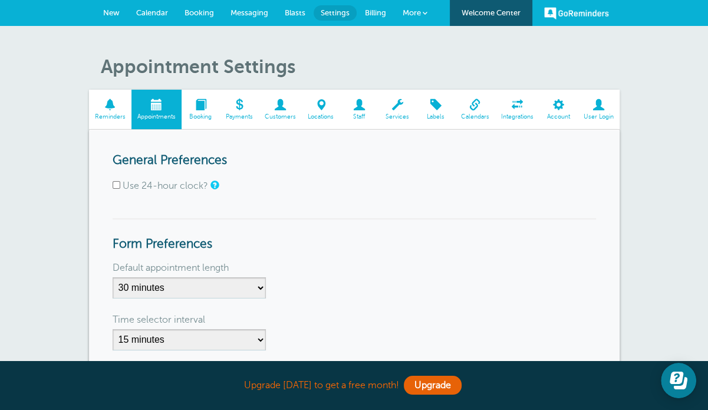
click at [203, 106] on span at bounding box center [201, 104] width 38 height 11
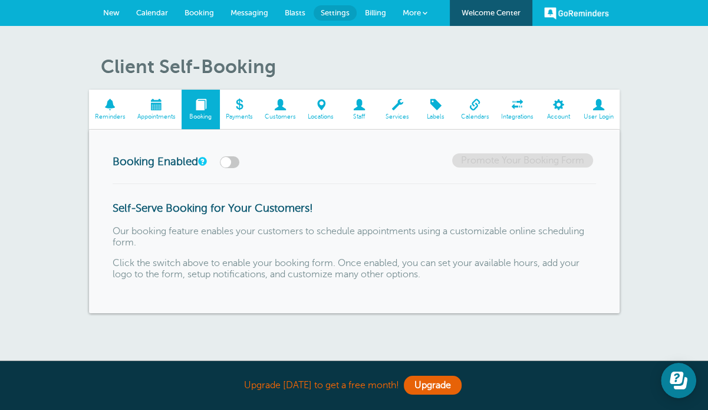
click at [241, 111] on link "Payments" at bounding box center [239, 110] width 39 height 40
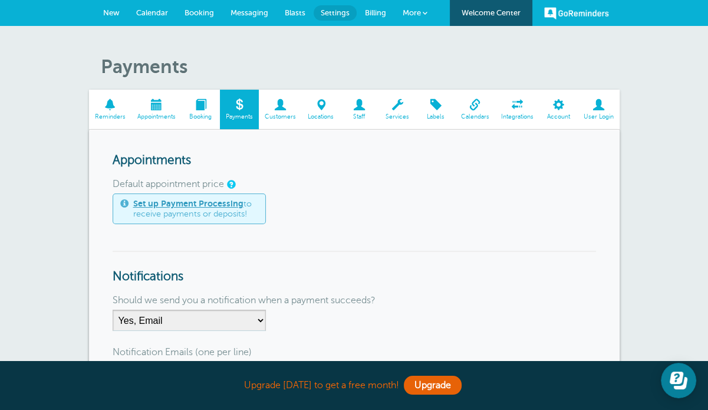
click at [113, 108] on span at bounding box center [110, 104] width 42 height 11
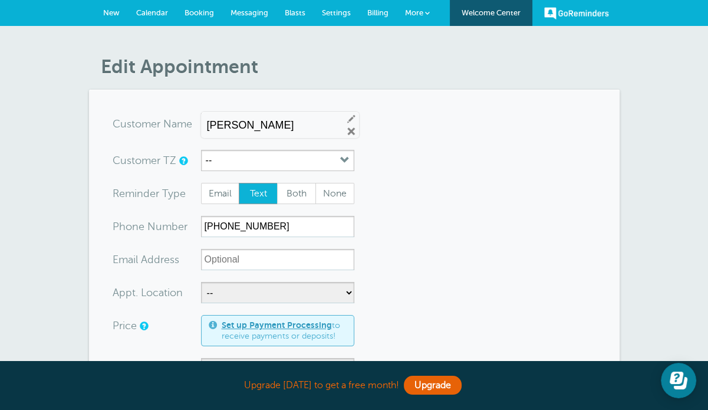
click at [343, 6] on link "Settings" at bounding box center [336, 13] width 45 height 26
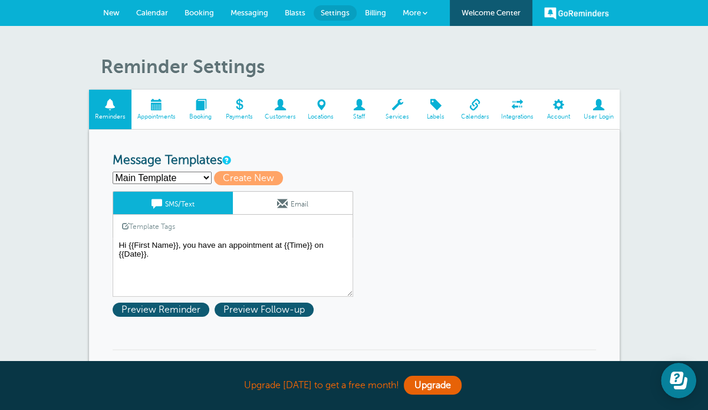
click at [295, 203] on link "Email" at bounding box center [293, 203] width 120 height 22
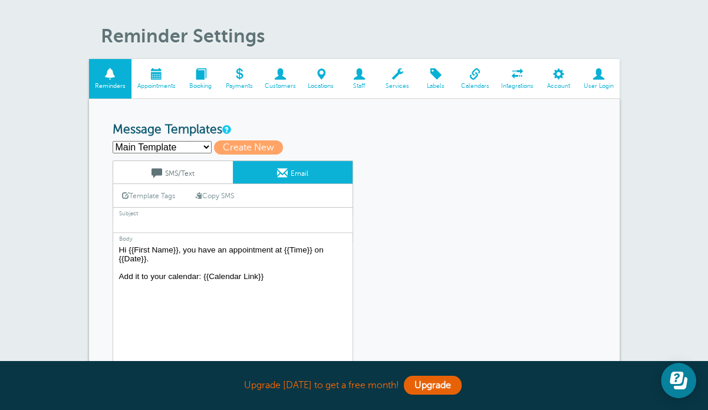
scroll to position [59, 0]
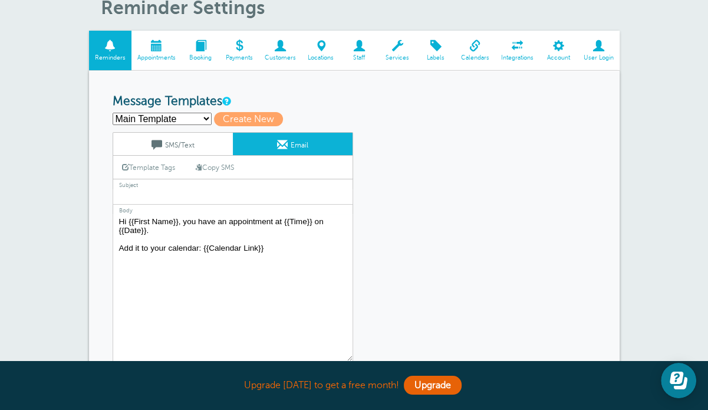
click at [163, 143] on link "SMS/Text" at bounding box center [173, 144] width 120 height 22
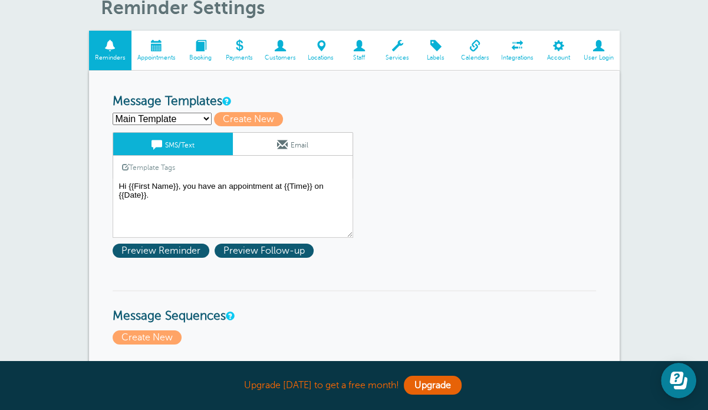
click at [318, 138] on link "Email" at bounding box center [293, 144] width 120 height 22
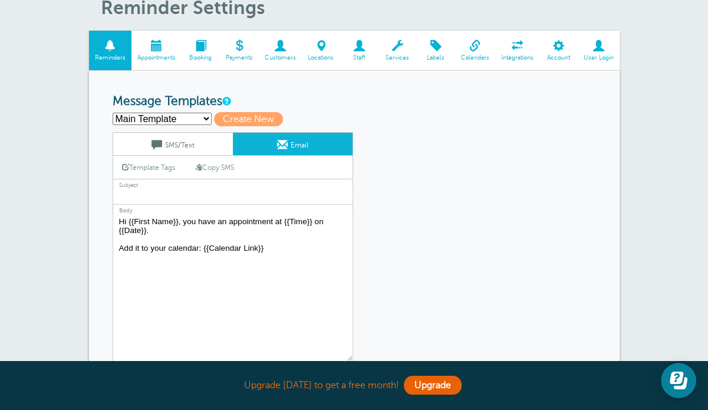
click at [177, 118] on select "In-person - Initial - Chinese In-person - Initial - English Main Template Creat…" at bounding box center [162, 119] width 99 height 12
select select "161613"
click at [113, 113] on select "In-person - Initial - Chinese In-person - Initial - English Main Template Creat…" at bounding box center [162, 119] width 99 height 12
type input "In-person - Initial - Chinese"
type textarea "尊敬的 {{First Name}} {{Last Name}}，您在李广田律师行的咨询已确认，时间：{{Day Name}} {{Date}} {{Time…"
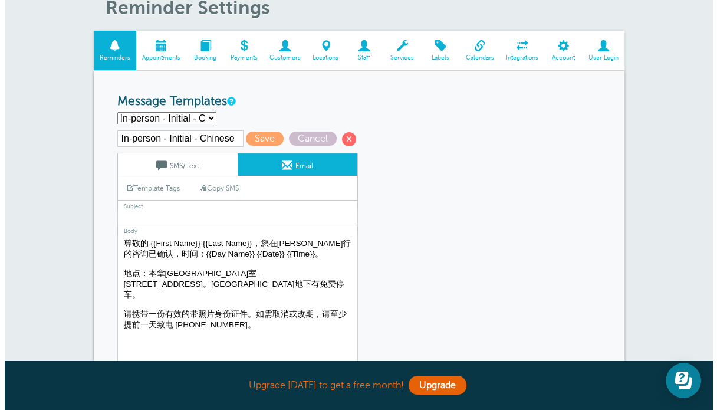
scroll to position [118, 0]
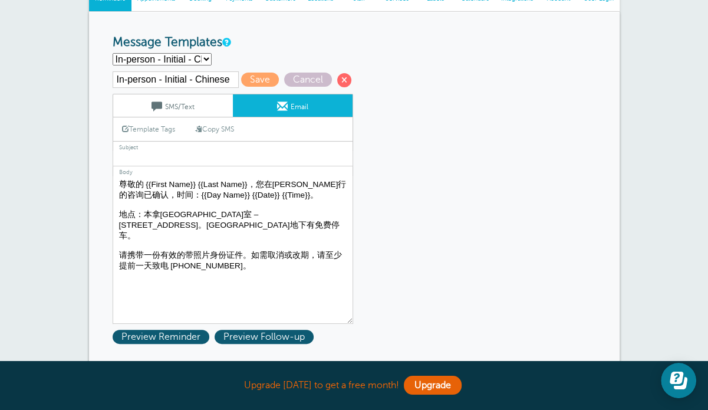
click at [199, 57] on select "In-person - Initial - Chinese In-person - Initial - English Main Template Creat…" at bounding box center [162, 59] width 99 height 12
select select
click at [113, 53] on select "In-person - Initial - Chinese In-person - Initial - English Main Template Creat…" at bounding box center [162, 59] width 99 height 12
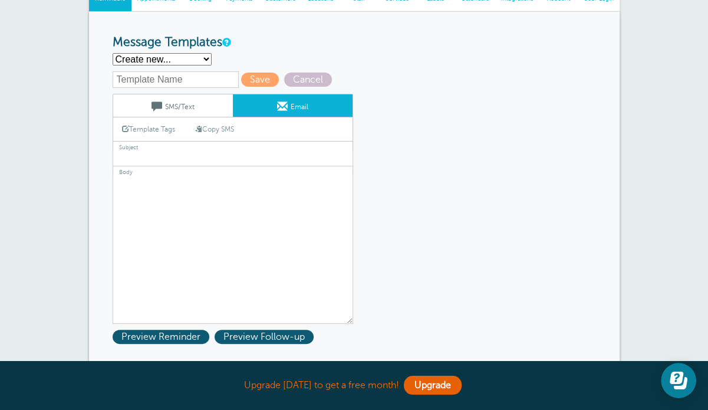
click at [146, 76] on input "text" at bounding box center [176, 79] width 126 height 17
drag, startPoint x: 156, startPoint y: 79, endPoint x: 120, endPoint y: 75, distance: 36.1
click at [120, 75] on input "In-person - Initial - Chinese" at bounding box center [176, 79] width 126 height 17
type input "WeChat - Initial - Chinese"
click at [200, 106] on link "SMS/Text" at bounding box center [173, 105] width 120 height 22
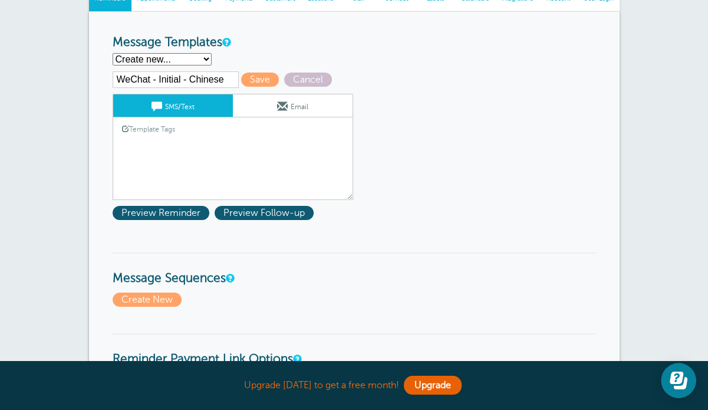
click at [175, 152] on textarea "Hi {{First Name}}, you have an appointment at {{Time}} on {{Date}}." at bounding box center [233, 170] width 241 height 59
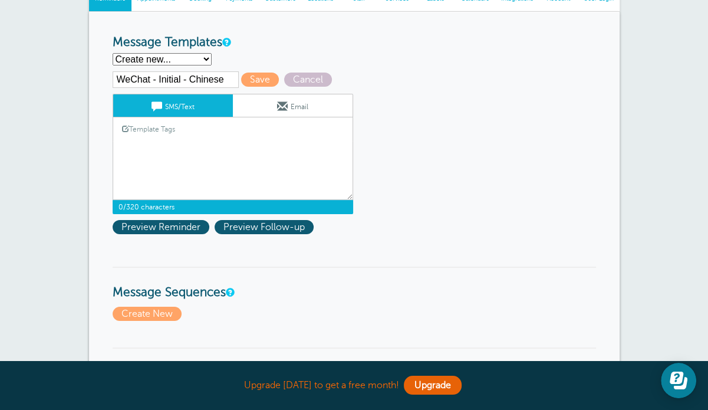
paste textarea "尊敬的 {{First Name}}，您在李广田律师行的微信咨询已确认：{{Day Name}} {{Date}} {{Time}}。请添加李律师微信：vis…"
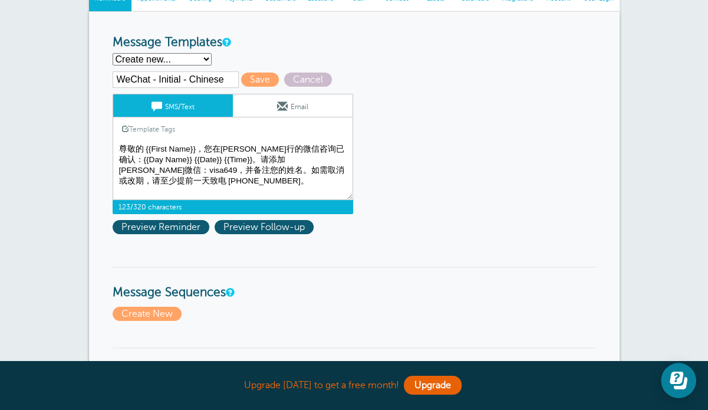
type textarea "尊敬的 {{First Name}}，您在李广田律师行的微信咨询已确认：{{Day Name}} {{Date}} {{Time}}。请添加李律师微信：vis…"
click at [181, 223] on span "Preview Reminder" at bounding box center [161, 227] width 97 height 14
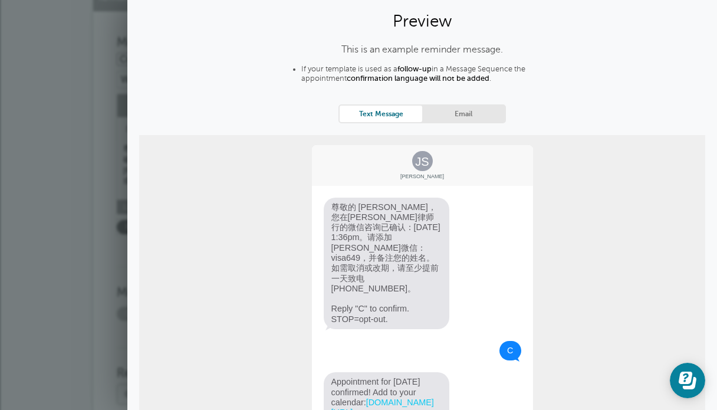
scroll to position [90, 0]
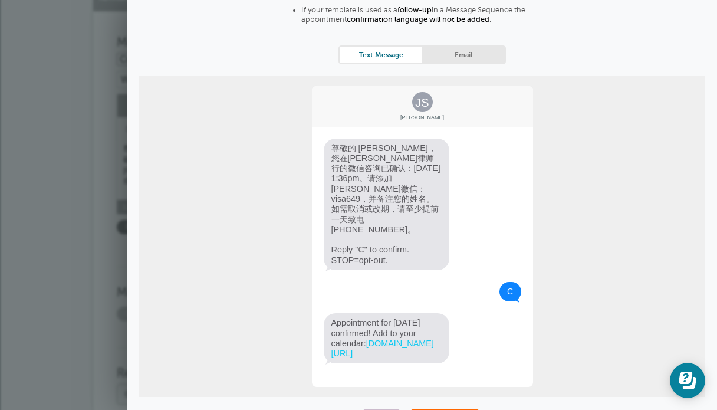
click at [441, 409] on span "Save & Close" at bounding box center [445, 416] width 74 height 14
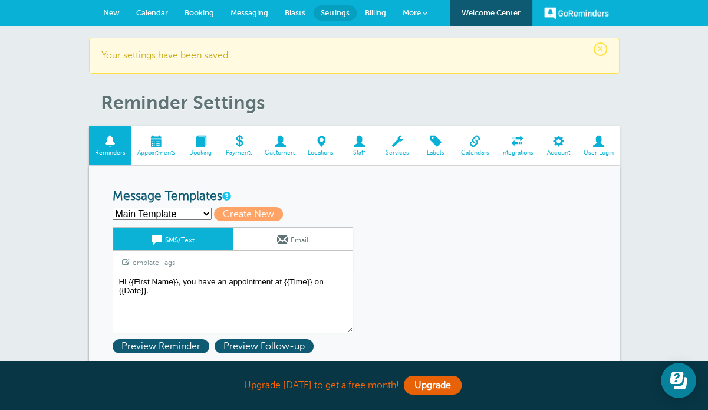
click at [191, 214] on select "In-person - Initial - Chinese In-person - Initial - English Main Template WeCha…" at bounding box center [162, 214] width 99 height 12
click at [176, 296] on textarea "Hi {{First Name}}, you have an appointment at {{Time}} on {{Date}}." at bounding box center [233, 303] width 241 height 59
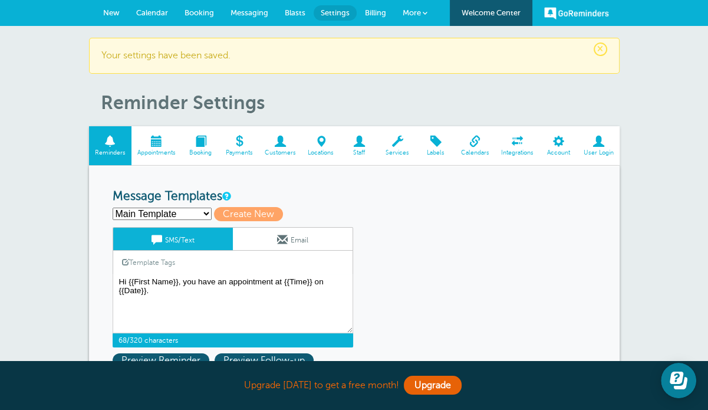
click at [194, 211] on select "In-person - Initial - Chinese In-person - Initial - English Main Template WeCha…" at bounding box center [162, 214] width 99 height 12
select select
click at [113, 208] on select "In-person - Initial - Chinese In-person - Initial - English Main Template WeCha…" at bounding box center [162, 214] width 99 height 12
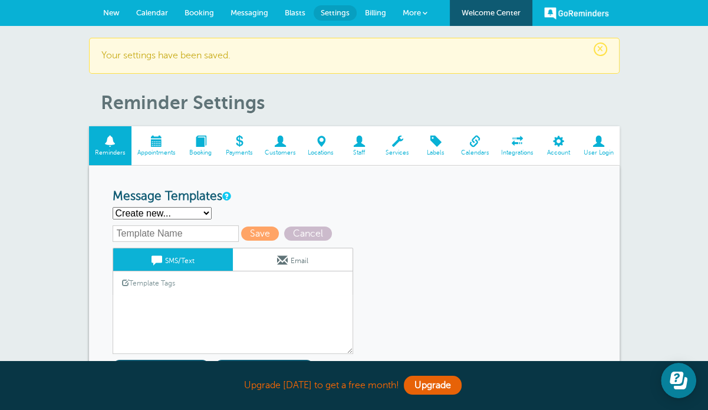
click at [192, 234] on input "text" at bounding box center [176, 233] width 126 height 17
drag, startPoint x: 156, startPoint y: 232, endPoint x: 114, endPoint y: 231, distance: 41.3
click at [114, 231] on input "In-person - Initial - English" at bounding box center [176, 233] width 126 height 17
type input "Zoom - Initial - English"
click at [165, 292] on link "Template Tags" at bounding box center [148, 282] width 71 height 23
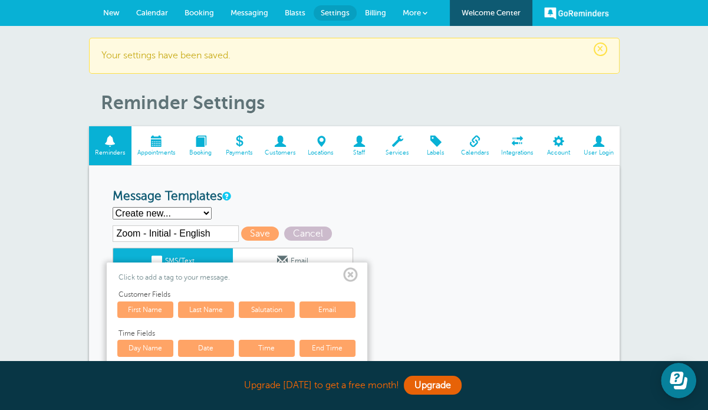
click at [348, 273] on span at bounding box center [350, 275] width 15 height 15
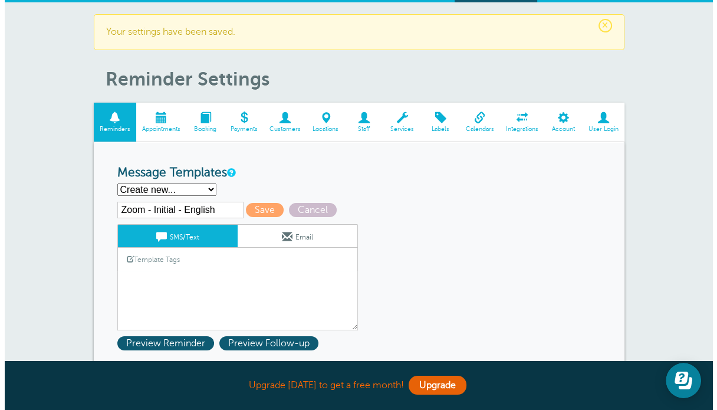
scroll to position [59, 0]
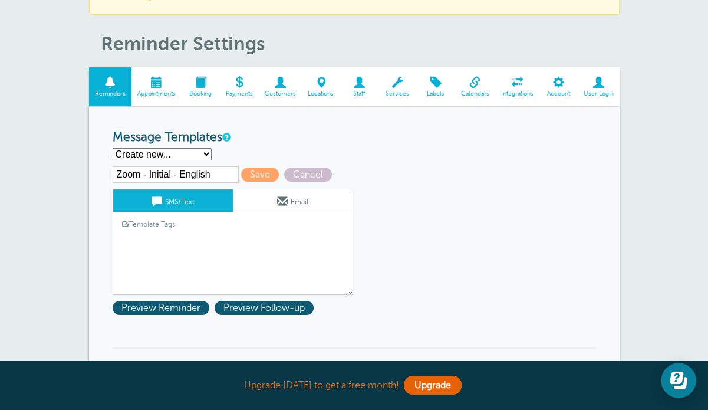
drag, startPoint x: 211, startPoint y: 280, endPoint x: 210, endPoint y: 252, distance: 28.3
click at [211, 278] on textarea "Hi {{First Name}}, you have an appointment at {{Time}} on {{Date}}." at bounding box center [233, 265] width 241 height 59
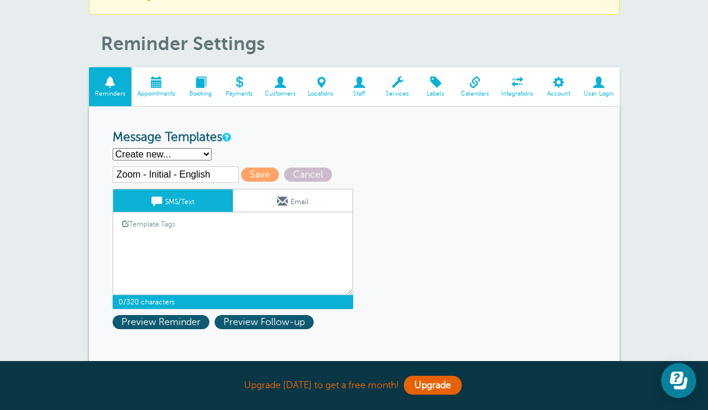
paste textarea "Dear {{First Name}}, your Zoom consultation with George Lee Law is confirmed fo…"
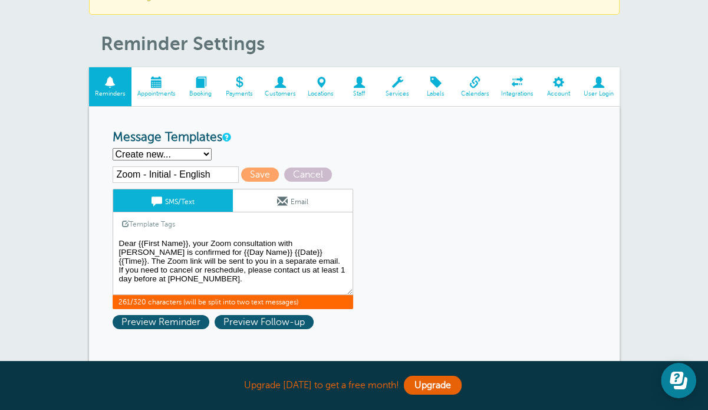
type textarea "Dear {{First Name}}, your Zoom consultation with George Lee Law is confirmed fo…"
click at [167, 320] on span "Preview Reminder" at bounding box center [161, 322] width 97 height 14
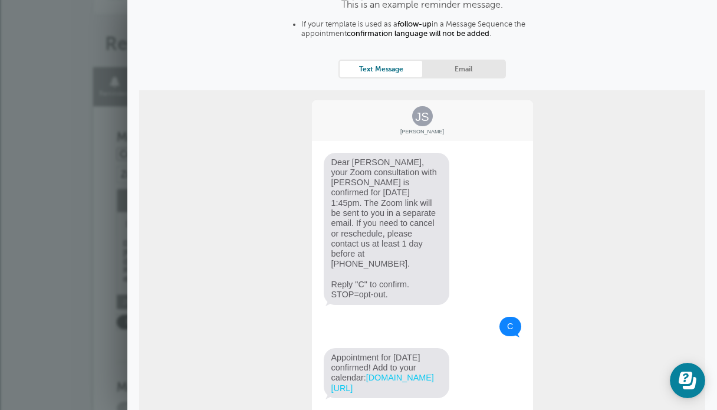
scroll to position [110, 0]
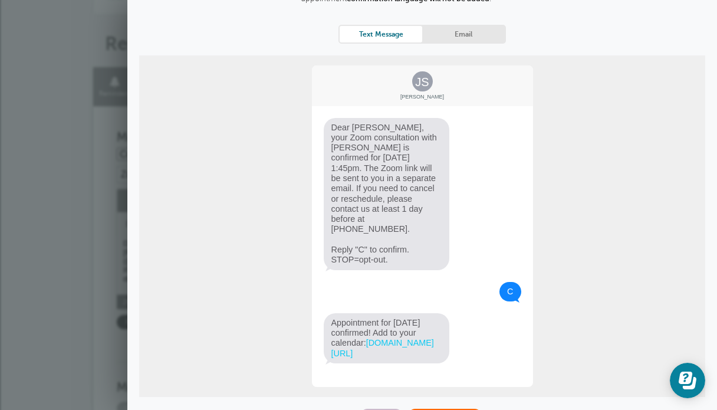
click at [436, 409] on span "Save & Close" at bounding box center [445, 416] width 74 height 14
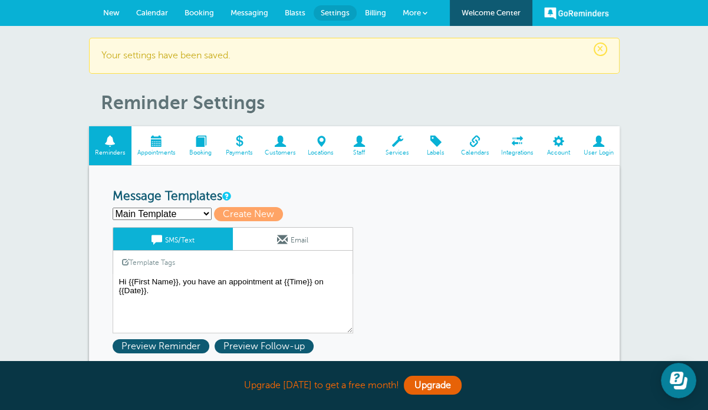
click at [183, 212] on select "In-person - Initial - Chinese In-person - Initial - English Main Template WeCha…" at bounding box center [162, 214] width 99 height 12
select select "161614"
click at [113, 208] on select "In-person - Initial - Chinese In-person - Initial - English Main Template WeCha…" at bounding box center [162, 214] width 99 height 12
type input "WeChat - Initial - Chinese"
type textarea "尊敬的 {{First Name}}，您在[PERSON_NAME]行的微信咨询已确认：{{Day Name}} {{Date}} {{Time}}。请添加[…"
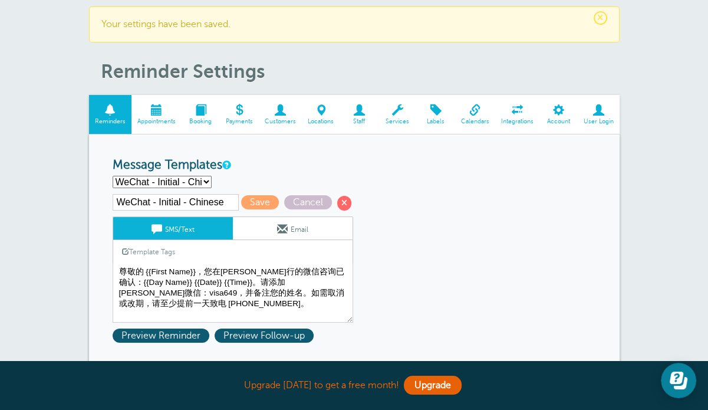
scroll to position [59, 0]
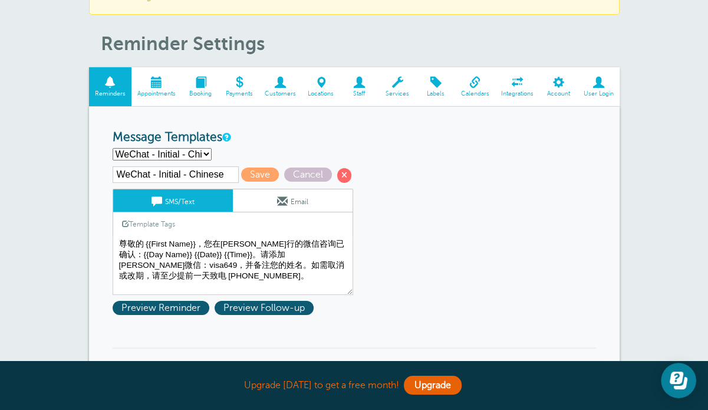
click at [177, 173] on input "WeChat - Initial - Chinese" at bounding box center [176, 174] width 126 height 17
click at [179, 153] on select "In-person - Initial - Chinese In-person - Initial - English Main Template WeCha…" at bounding box center [162, 154] width 99 height 12
select select "161615"
click at [113, 148] on select "In-person - Initial - Chinese In-person - Initial - English Main Template WeCha…" at bounding box center [162, 154] width 99 height 12
type input "Zoom - Initial - English"
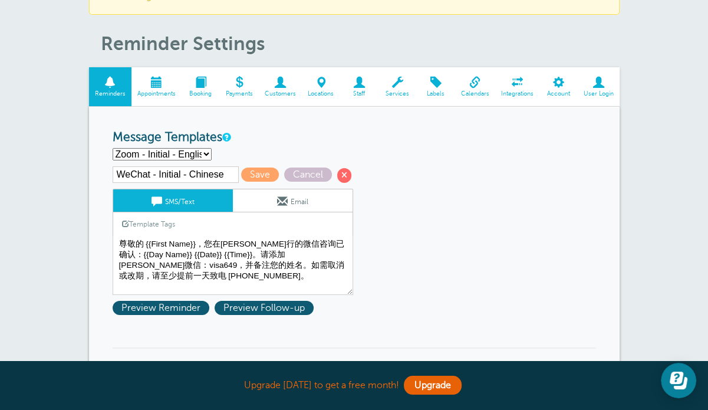
type textarea "Dear {{First Name}}, your Zoom consultation with [PERSON_NAME] is confirmed for…"
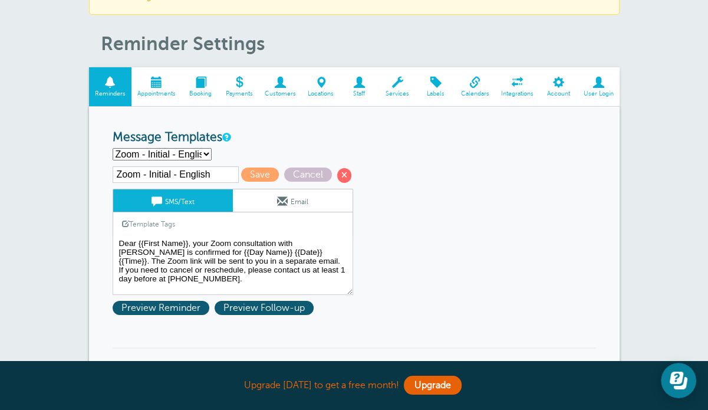
click at [302, 203] on link "Email" at bounding box center [293, 200] width 120 height 22
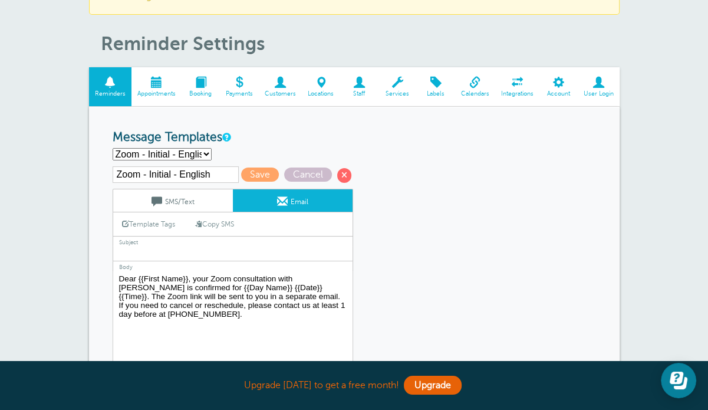
click at [208, 248] on input "text" at bounding box center [233, 253] width 241 height 15
paste input "Zoom Consultation Confirmation – [PERSON_NAME]"
click at [161, 223] on link "Template Tags" at bounding box center [148, 223] width 71 height 23
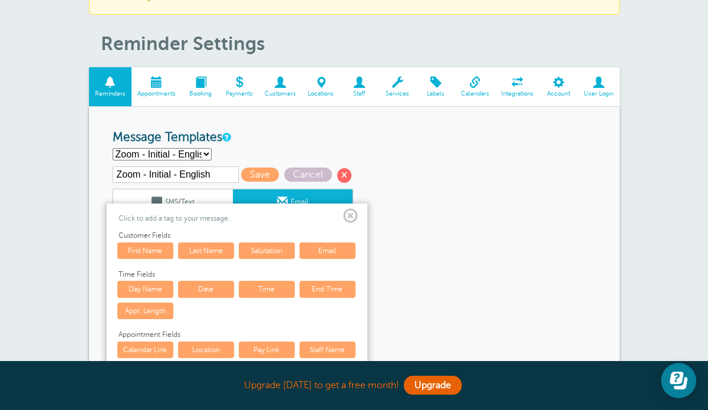
click at [154, 249] on link "First Name" at bounding box center [145, 250] width 56 height 17
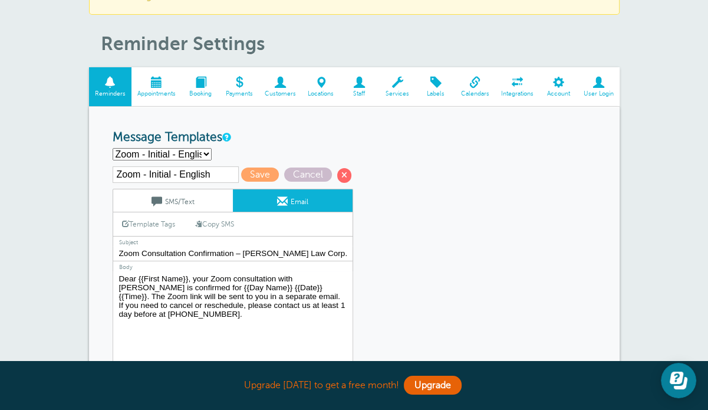
scroll to position [0, 27]
drag, startPoint x: 324, startPoint y: 252, endPoint x: 365, endPoint y: 252, distance: 41.3
click at [365, 252] on div "Zoom - Initial - English Save Cancel SMS/Text Email Template Tags Copy SMS Clic…" at bounding box center [248, 292] width 271 height 252
click at [233, 252] on input "Zoom Consultation Confirmation – [PERSON_NAME] Law Corp." at bounding box center [233, 253] width 241 height 15
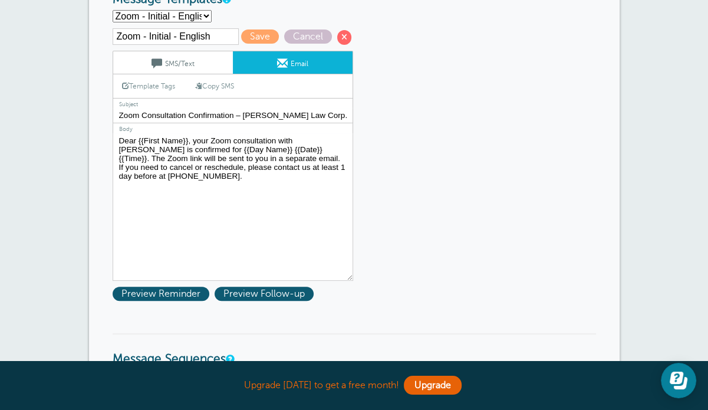
scroll to position [177, 0]
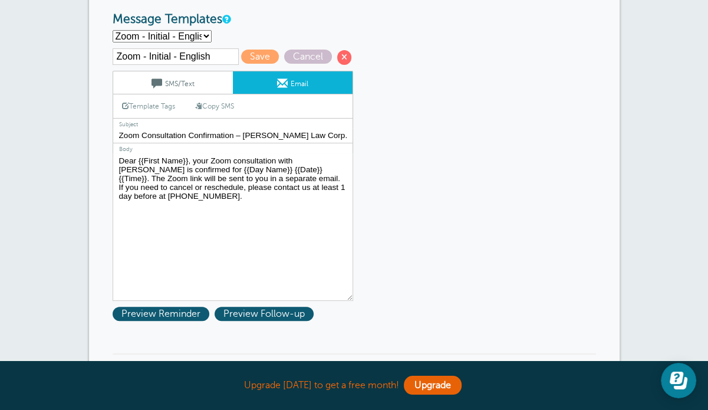
click at [224, 141] on input "Zoom Consultation Confirmation – [PERSON_NAME] Law Corp." at bounding box center [233, 135] width 241 height 15
drag, startPoint x: 334, startPoint y: 131, endPoint x: 87, endPoint y: 122, distance: 246.6
paste input "{{First Name}} – {{Day Name}} {{Date}} at {{Time}}"
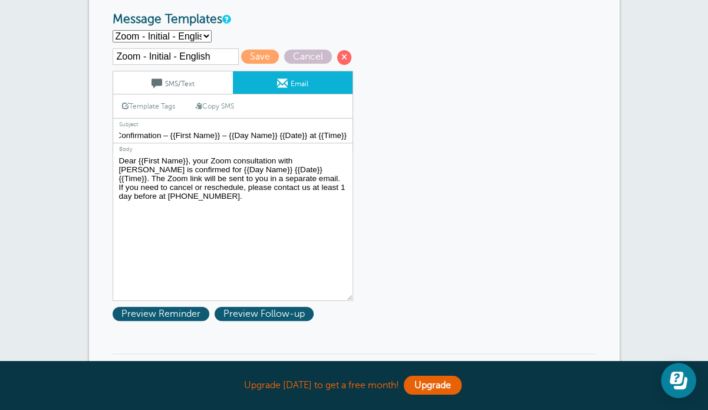
type input "Zoom Consultation Confirmation – {{First Name}} – {{Day Name}} {{Date}} at {{Ti…"
click at [156, 248] on textarea "Hi {{First Name}}, you have an appointment at {{Time}} on {{Date}}. Add it to y…" at bounding box center [233, 226] width 241 height 147
drag, startPoint x: 175, startPoint y: 203, endPoint x: 108, endPoint y: 147, distance: 87.0
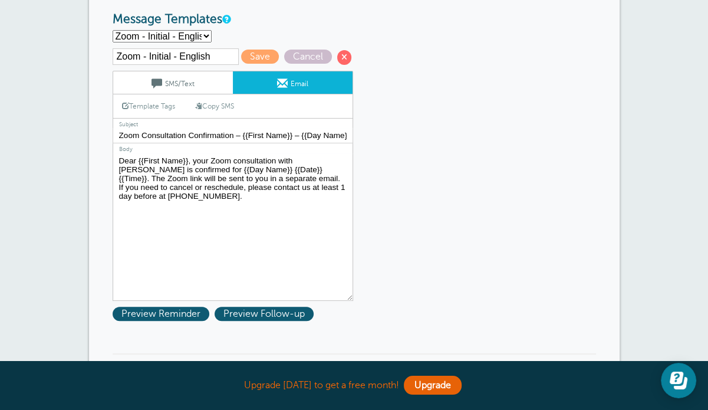
paste textarea "Thank you for booking an initial consultation with [PERSON_NAME]. 📅 Appointment…"
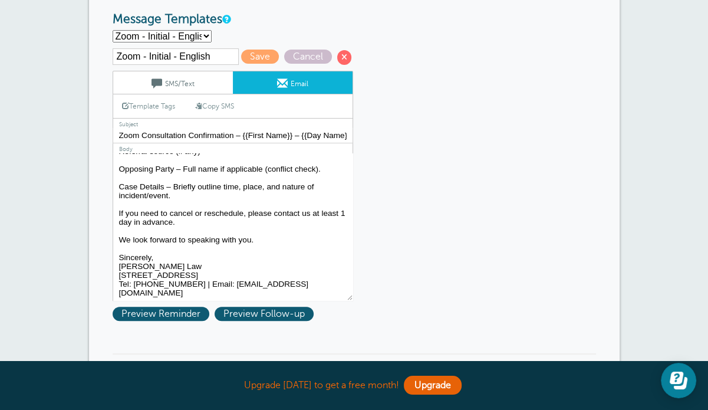
scroll to position [267, 0]
click at [223, 291] on textarea "Hi {{First Name}}, you have an appointment at {{Time}} on {{Date}}. Add it to y…" at bounding box center [233, 226] width 241 height 147
click at [203, 260] on textarea "Hi {{First Name}}, you have an appointment at {{Time}} on {{Date}}. Add it to y…" at bounding box center [233, 226] width 241 height 147
drag, startPoint x: 140, startPoint y: 271, endPoint x: 108, endPoint y: 271, distance: 31.8
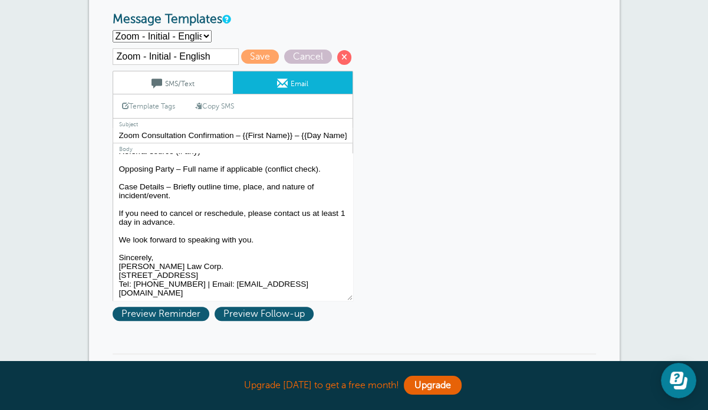
click at [210, 270] on textarea "Hi {{First Name}}, you have an appointment at {{Time}} on {{Date}}. Add it to y…" at bounding box center [233, 226] width 241 height 147
click at [170, 255] on textarea "Hi {{First Name}}, you have an appointment at {{Time}} on {{Date}}. Add it to y…" at bounding box center [233, 226] width 241 height 147
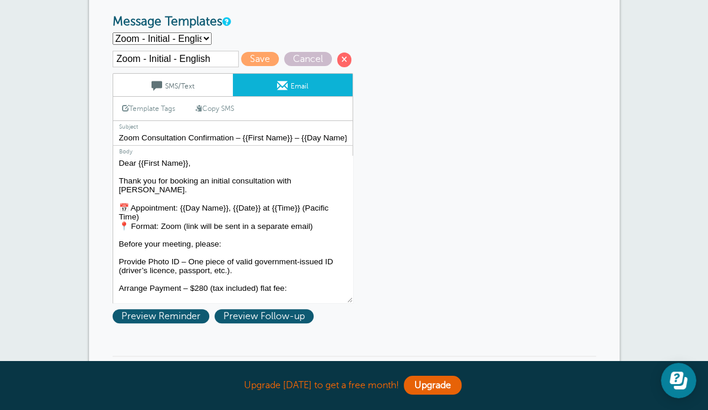
scroll to position [177, 0]
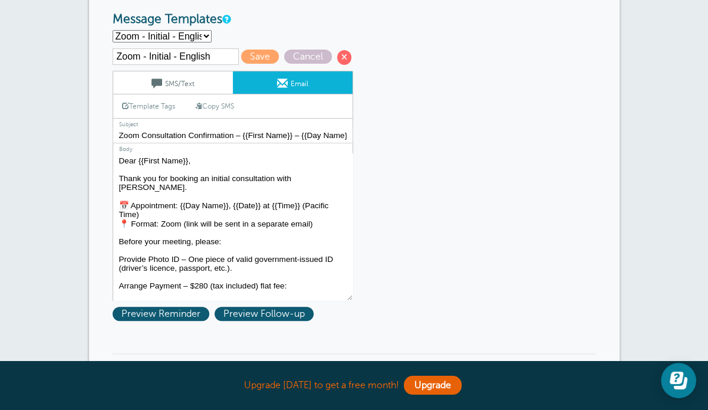
click at [132, 208] on textarea "Hi {{First Name}}, you have an appointment at {{Time}} on {{Date}}. Add it to y…" at bounding box center [233, 226] width 241 height 147
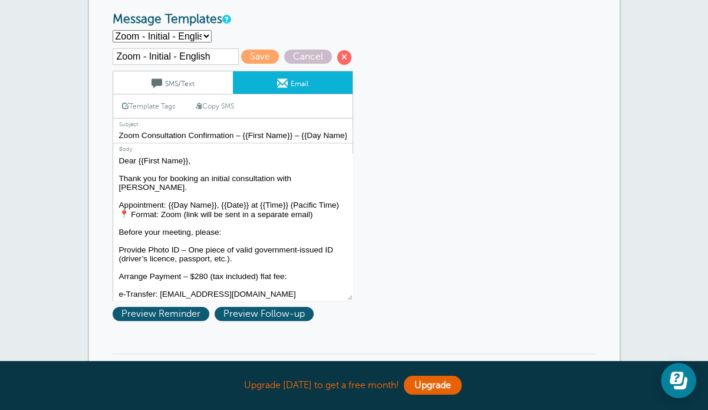
click at [131, 222] on textarea "Hi {{First Name}}, you have an appointment at {{Time}} on {{Date}}. Add it to y…" at bounding box center [233, 226] width 241 height 147
click at [120, 261] on textarea "Hi {{First Name}}, you have an appointment at {{Time}} on {{Date}}. Add it to y…" at bounding box center [233, 226] width 241 height 147
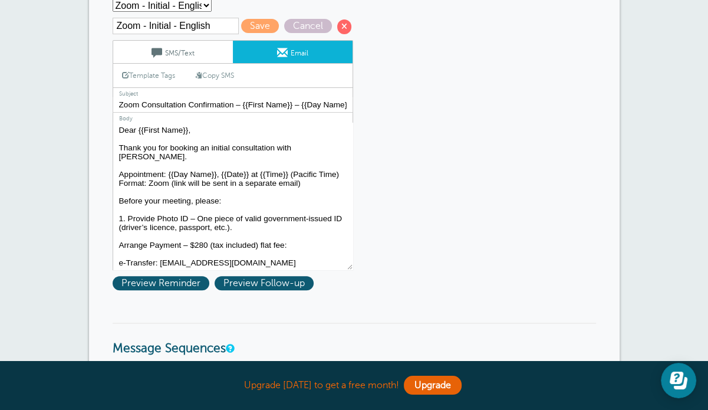
scroll to position [236, 0]
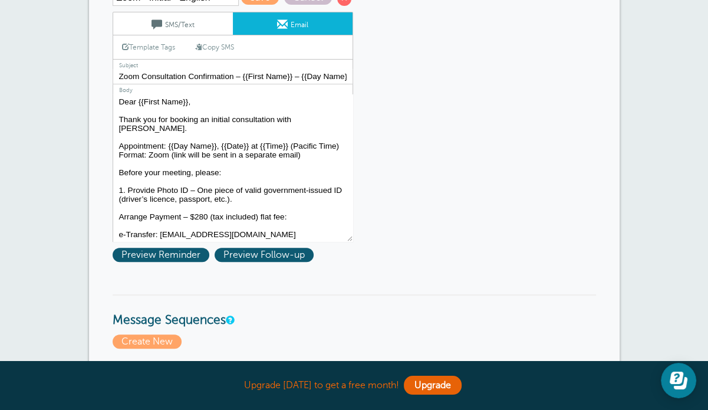
click at [118, 231] on textarea "Hi {{First Name}}, you have an appointment at {{Time}} on {{Date}}. Add it to y…" at bounding box center [233, 167] width 241 height 147
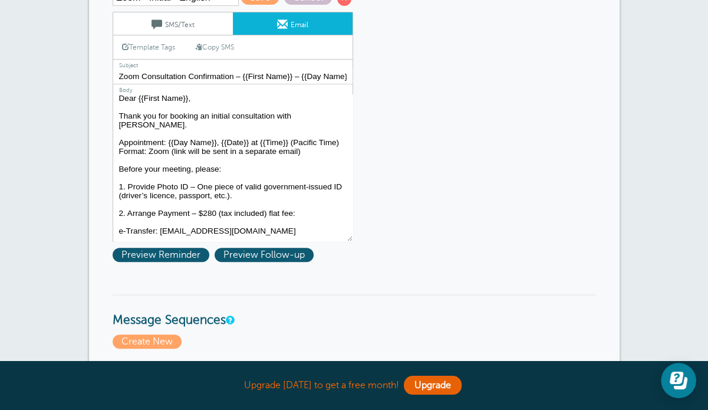
scroll to position [10, 0]
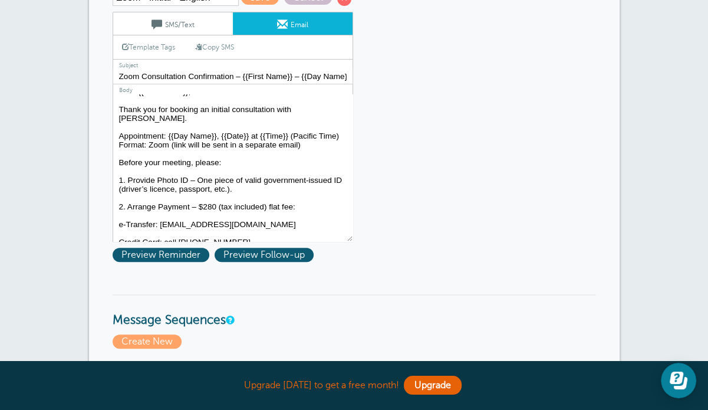
drag, startPoint x: 158, startPoint y: 194, endPoint x: 208, endPoint y: 193, distance: 49.5
click at [201, 193] on textarea "Hi {{First Name}}, you have an appointment at {{Time}} on {{Date}}. Add it to y…" at bounding box center [233, 167] width 241 height 147
click at [181, 188] on textarea "Hi {{First Name}}, you have an appointment at {{Time}} on {{Date}}. Add it to y…" at bounding box center [233, 167] width 241 height 147
drag, startPoint x: 222, startPoint y: 196, endPoint x: 277, endPoint y: 193, distance: 54.9
click at [277, 193] on textarea "Hi {{First Name}}, you have an appointment at {{Time}} on {{Date}}. Add it to y…" at bounding box center [233, 167] width 241 height 147
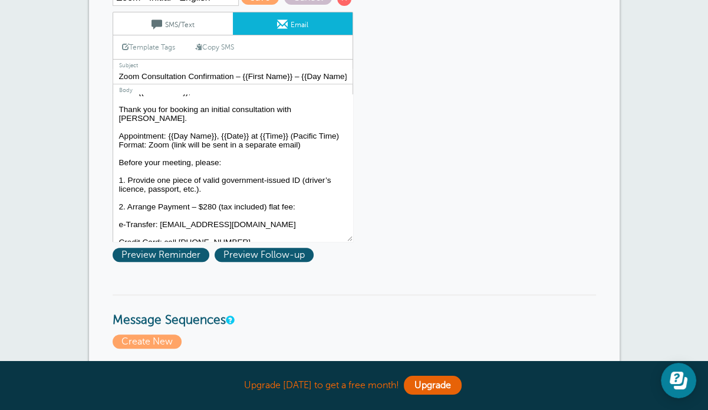
click at [248, 206] on textarea "Hi {{First Name}}, you have an appointment at {{Time}} on {{Date}}. Add it to y…" at bounding box center [233, 167] width 241 height 147
click at [292, 194] on textarea "Hi {{First Name}}, you have an appointment at {{Time}} on {{Date}}. Add it to y…" at bounding box center [233, 167] width 241 height 147
drag, startPoint x: 222, startPoint y: 193, endPoint x: 290, endPoint y: 194, distance: 68.4
click at [290, 194] on textarea "Hi {{First Name}}, you have an appointment at {{Time}} on {{Date}}. Add it to y…" at bounding box center [233, 167] width 241 height 147
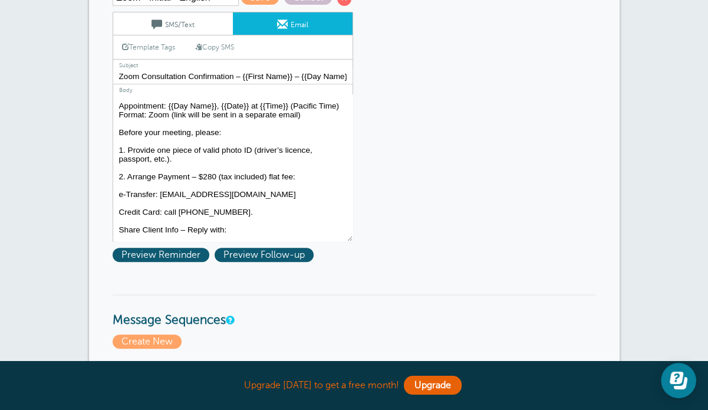
scroll to position [69, 0]
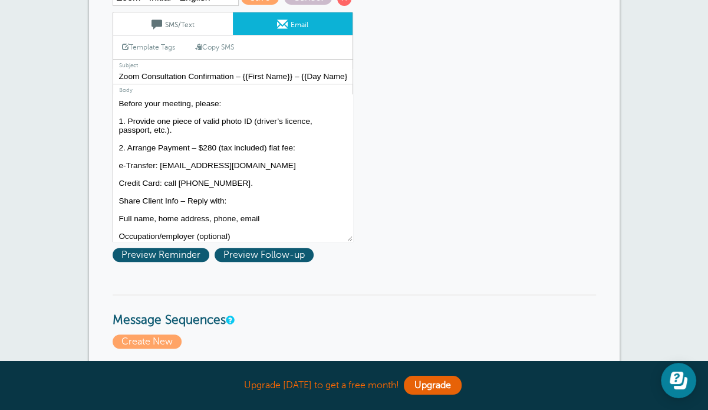
click at [292, 163] on textarea "Hi {{First Name}}, you have an appointment at {{Time}} on {{Date}}. Add it to y…" at bounding box center [233, 167] width 241 height 147
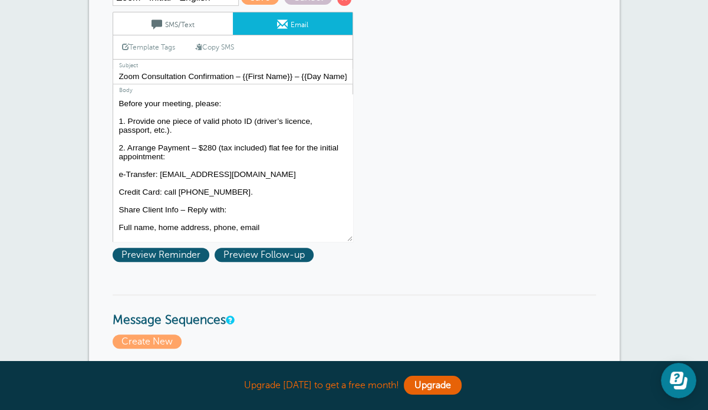
click at [204, 133] on textarea "Hi {{First Name}}, you have an appointment at {{Time}} on {{Date}}. Add it to y…" at bounding box center [233, 167] width 241 height 147
click at [225, 147] on textarea "Hi {{First Name}}, you have an appointment at {{Time}} on {{Date}}. Add it to y…" at bounding box center [233, 167] width 241 height 147
drag, startPoint x: 189, startPoint y: 161, endPoint x: 242, endPoint y: 212, distance: 73.4
click at [242, 212] on textarea "Hi {{First Name}}, you have an appointment at {{Time}} on {{Date}}. Add it to y…" at bounding box center [233, 167] width 241 height 147
paste textarea "The initial consultation flat fee is $280 (tax included), which should be arran…"
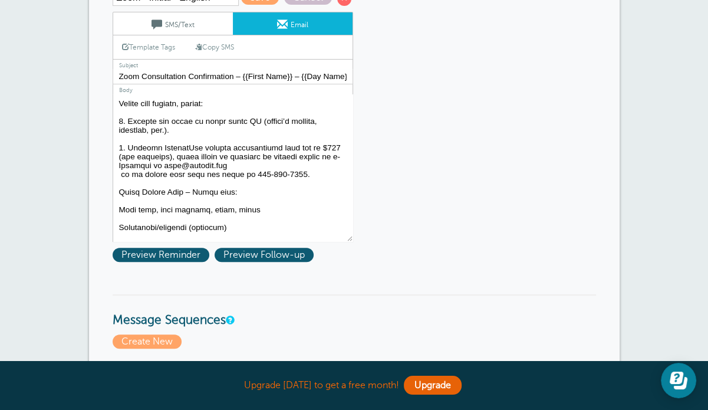
click at [189, 162] on textarea "Hi {{First Name}}, you have an appointment at {{Time}} on {{Date}}. Add it to y…" at bounding box center [233, 167] width 241 height 147
click at [236, 183] on textarea "Hi {{First Name}}, you have an appointment at {{Time}} on {{Date}}. Add it to y…" at bounding box center [233, 167] width 241 height 147
click at [120, 189] on textarea "Hi {{First Name}}, you have an appointment at {{Time}} on {{Date}}. Add it to y…" at bounding box center [233, 167] width 241 height 147
drag, startPoint x: 327, startPoint y: 171, endPoint x: 308, endPoint y: 172, distance: 18.9
click at [308, 172] on textarea "Hi {{First Name}}, you have an appointment at {{Time}} on {{Date}}. Add it to y…" at bounding box center [233, 167] width 241 height 147
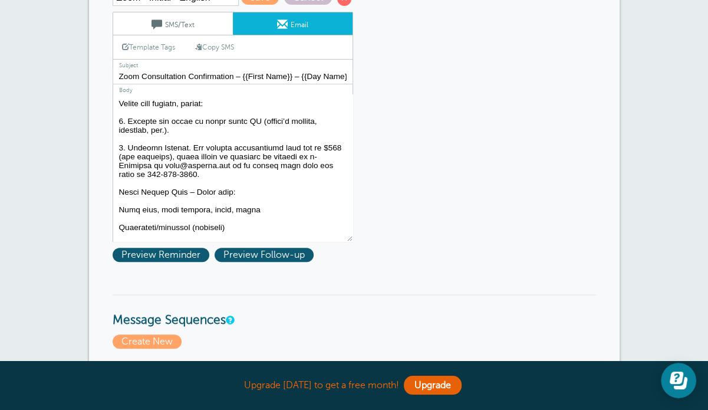
click at [205, 189] on textarea "Hi {{First Name}}, you have an appointment at {{Time}} on {{Date}}. Add it to y…" at bounding box center [233, 167] width 241 height 147
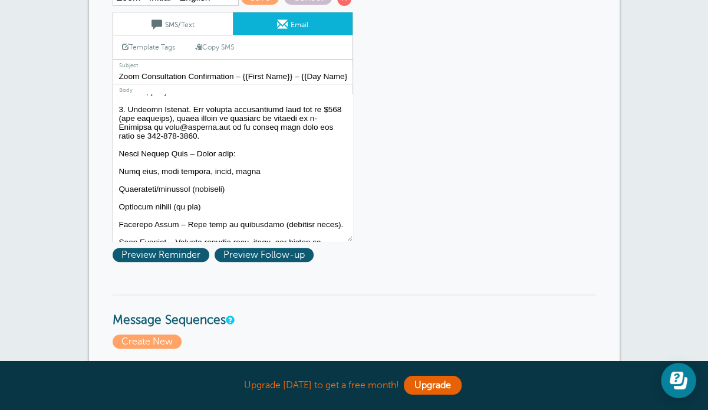
scroll to position [128, 0]
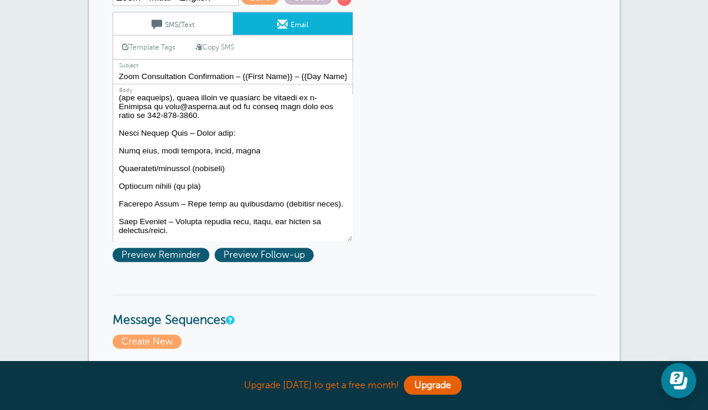
click at [119, 151] on textarea "Hi {{First Name}}, you have an appointment at {{Time}} on {{Date}}. Add it to y…" at bounding box center [233, 167] width 241 height 147
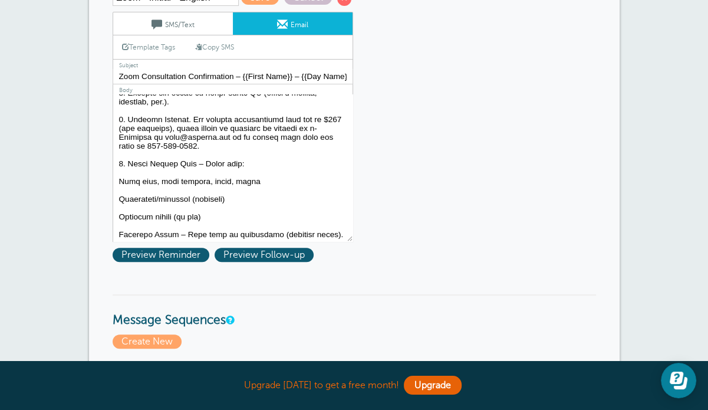
scroll to position [69, 0]
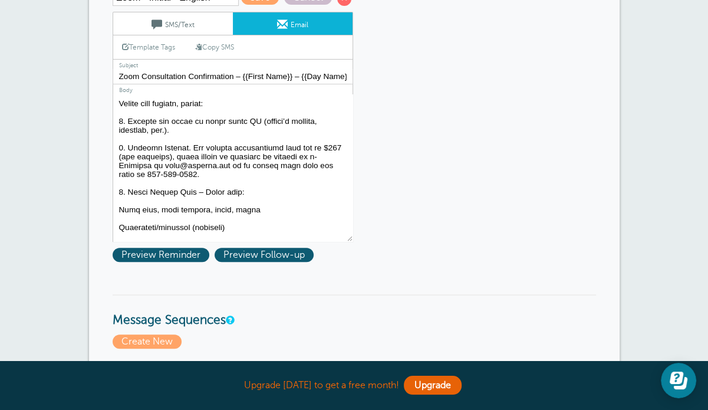
drag, startPoint x: 196, startPoint y: 209, endPoint x: 130, endPoint y: 209, distance: 66.0
click at [130, 209] on textarea "Hi {{First Name}}, you have an appointment at {{Time}} on {{Date}}. Add it to y…" at bounding box center [233, 167] width 241 height 147
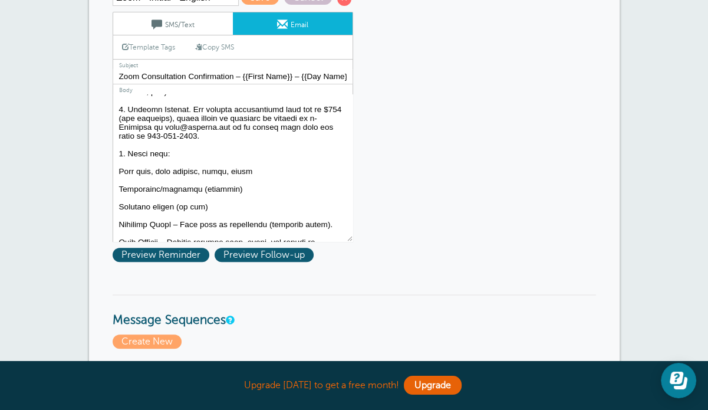
scroll to position [128, 0]
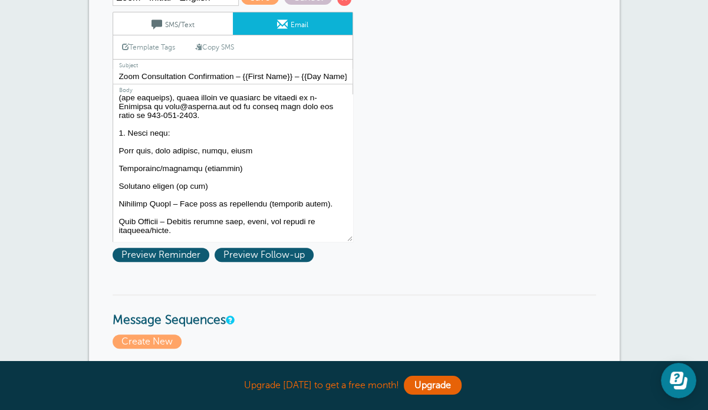
click at [175, 149] on textarea "Hi {{First Name}}, you have an appointment at {{Time}} on {{Date}}. Add it to y…" at bounding box center [233, 167] width 241 height 147
click at [122, 169] on textarea "Hi {{First Name}}, you have an appointment at {{Time}} on {{Date}}. Add it to y…" at bounding box center [233, 167] width 241 height 147
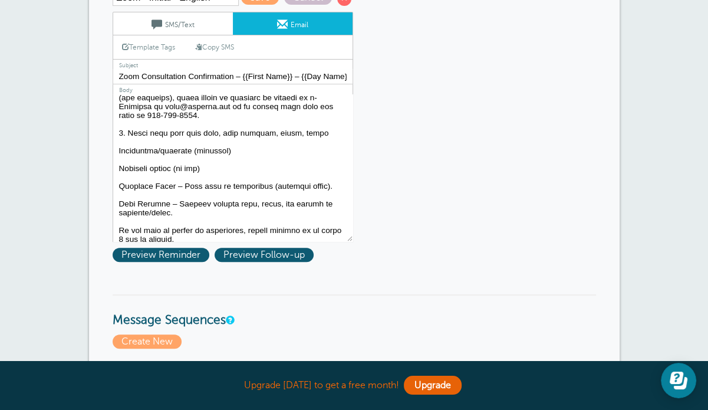
click at [121, 169] on textarea "Hi {{First Name}}, you have an appointment at {{Time}} on {{Date}}. Add it to y…" at bounding box center [233, 167] width 241 height 147
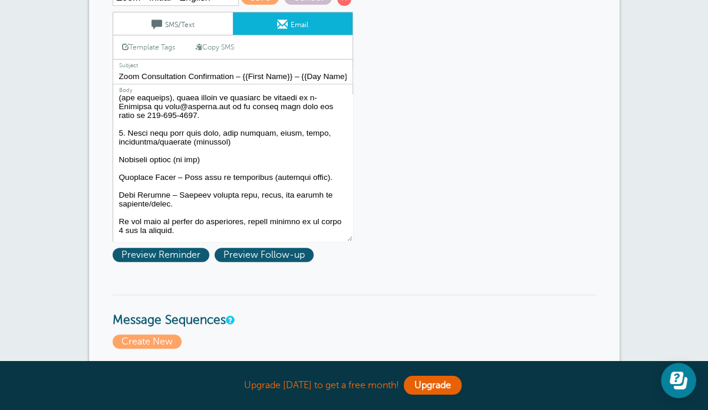
click at [237, 160] on textarea "Hi {{First Name}}, you have an appointment at {{Time}} on {{Date}}. Add it to y…" at bounding box center [233, 167] width 241 height 147
click at [118, 179] on textarea "Hi {{First Name}}, you have an appointment at {{Time}} on {{Date}}. Add it to y…" at bounding box center [233, 167] width 241 height 147
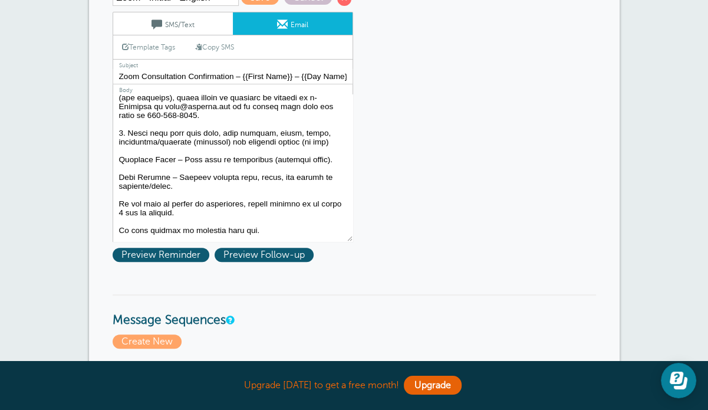
click at [326, 160] on textarea "Hi {{First Name}}, you have an appointment at {{Time}} on {{Date}}. Add it to y…" at bounding box center [233, 167] width 241 height 147
click at [120, 179] on textarea "Hi {{First Name}}, you have an appointment at {{Time}} on {{Date}}. Add it to y…" at bounding box center [233, 167] width 241 height 147
click at [277, 179] on textarea "Hi {{First Name}}, you have an appointment at {{Time}} on {{Date}}. Add it to y…" at bounding box center [233, 167] width 241 height 147
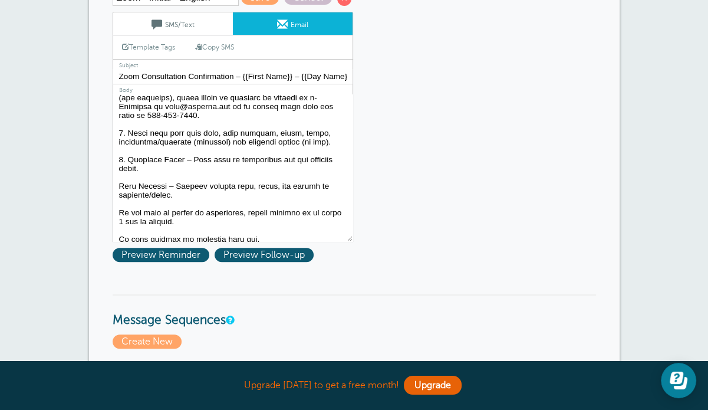
click at [117, 211] on textarea "Hi {{First Name}}, you have an appointment at {{Time}} on {{Date}}. Add it to y…" at bounding box center [233, 167] width 241 height 147
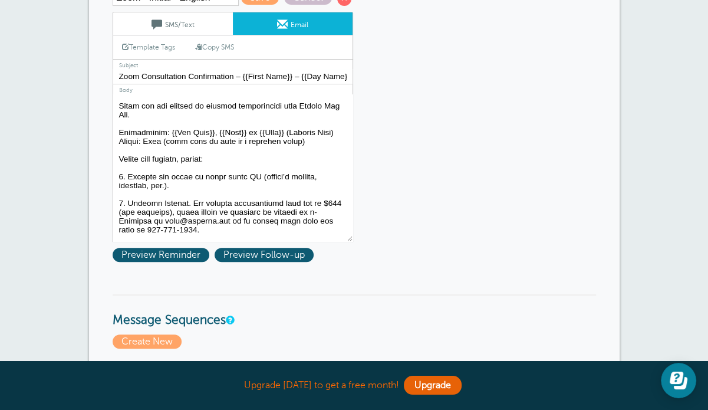
scroll to position [10, 0]
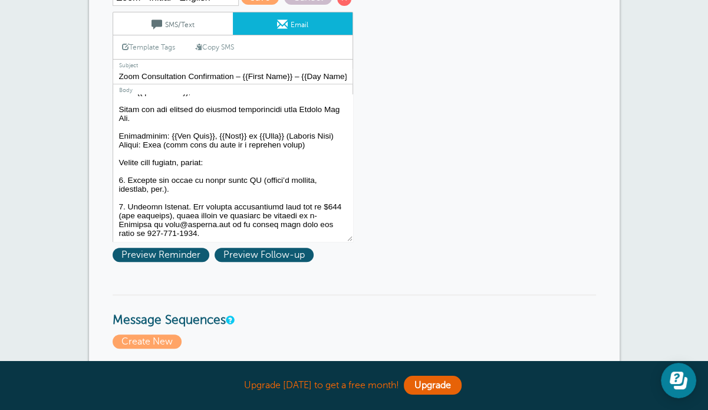
click at [219, 174] on textarea "Hi {{First Name}}, you have an appointment at {{Time}} on {{Date}}. Add it to y…" at bounding box center [233, 167] width 241 height 147
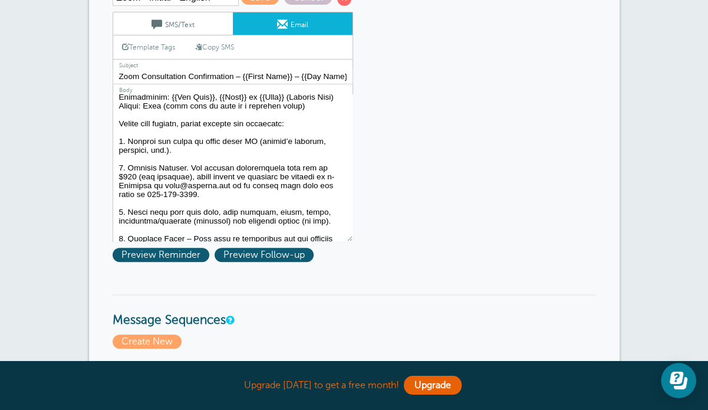
scroll to position [69, 0]
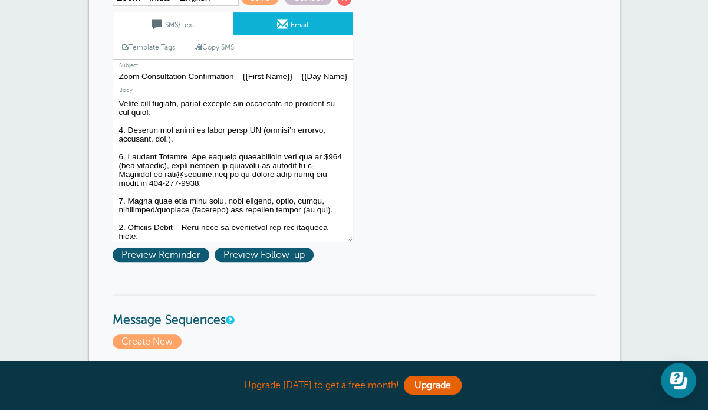
drag, startPoint x: 159, startPoint y: 143, endPoint x: 130, endPoint y: 142, distance: 29.5
click at [130, 142] on textarea "Hi {{First Name}}, you have an appointment at {{Time}} on {{Date}}. Add it to y…" at bounding box center [233, 167] width 241 height 147
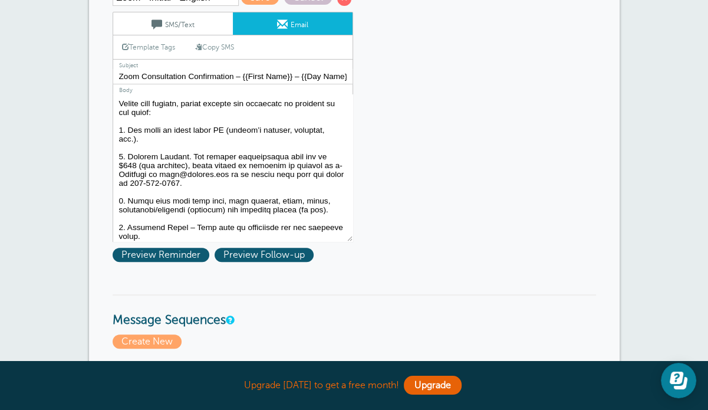
click at [189, 138] on textarea "Hi {{First Name}}, you have an appointment at {{Time}} on {{Date}}. Add it to y…" at bounding box center [233, 167] width 241 height 147
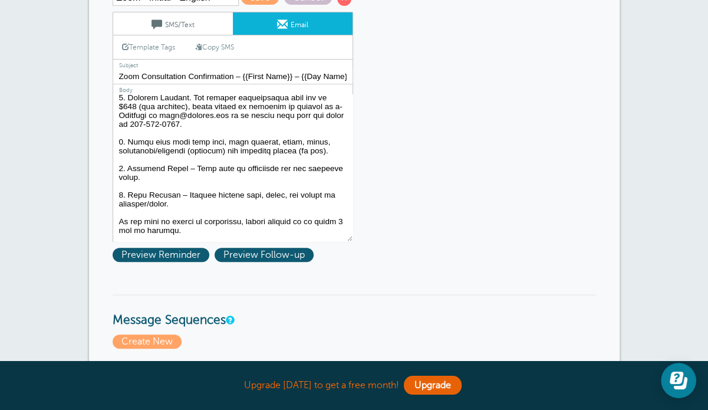
drag, startPoint x: 169, startPoint y: 157, endPoint x: 163, endPoint y: 157, distance: 6.5
click at [163, 157] on textarea "Hi {{First Name}}, you have an appointment at {{Time}} on {{Date}}. Add it to y…" at bounding box center [233, 167] width 241 height 147
click at [159, 199] on textarea "Hi {{First Name}}, you have an appointment at {{Time}} on {{Date}}. Add it to y…" at bounding box center [233, 167] width 241 height 147
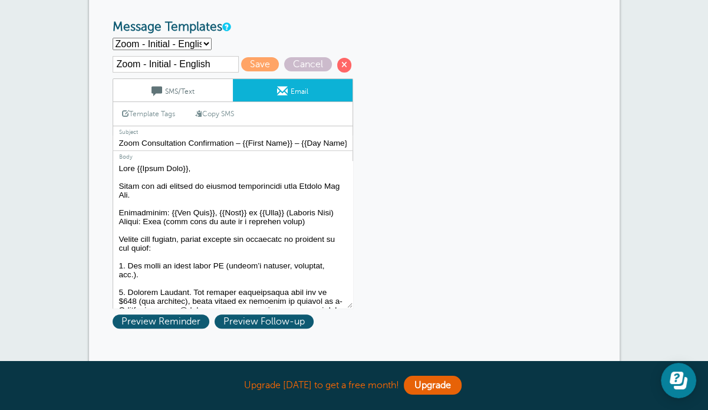
scroll to position [0, 0]
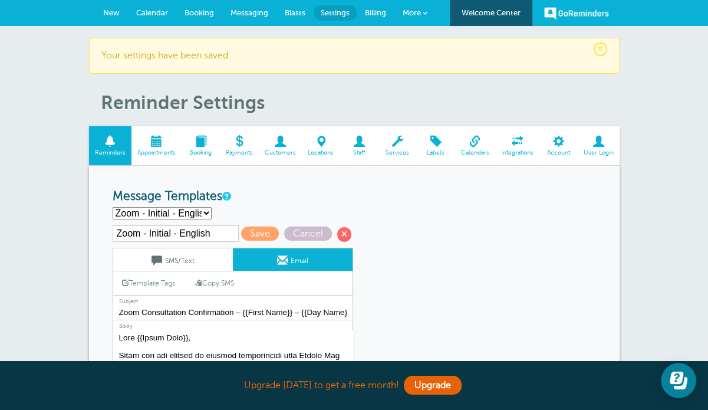
drag, startPoint x: 294, startPoint y: 176, endPoint x: 80, endPoint y: 222, distance: 219.5
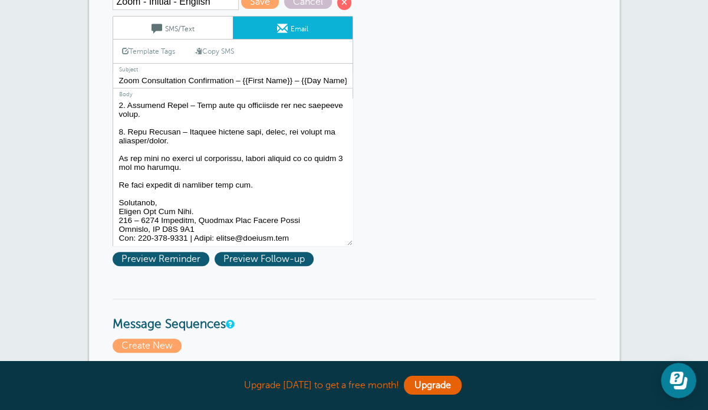
scroll to position [236, 0]
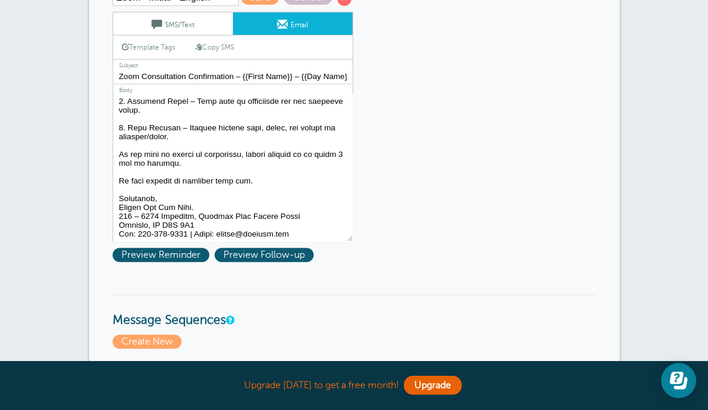
paste textarea "Corp. Your appointment is scheduled for {{Day Name}}, {{Date}} at {{Time}} (Pac…"
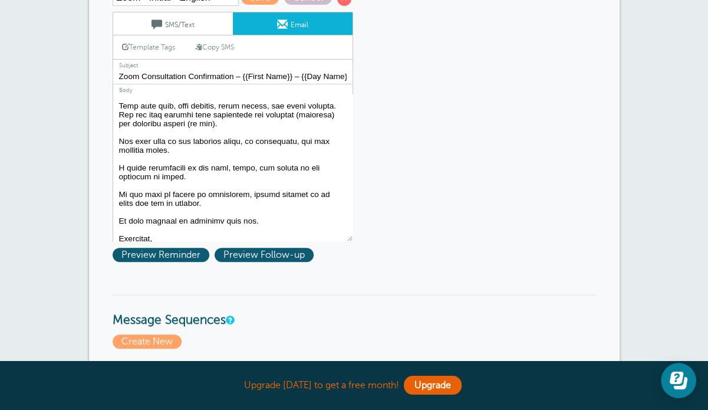
scroll to position [37, 0]
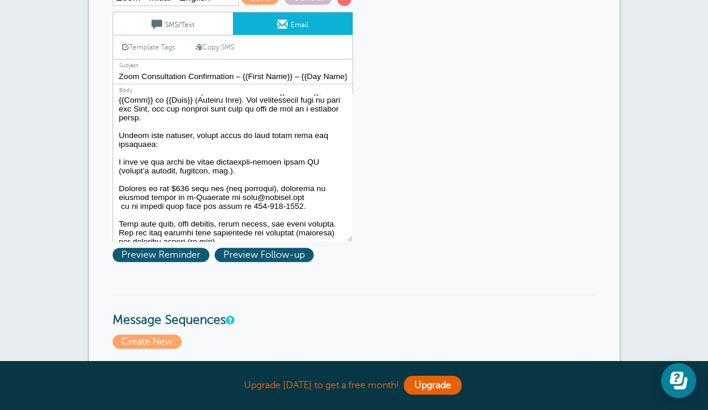
click at [118, 167] on textarea "Hi {{First Name}}, you have an appointment at {{Time}} on {{Date}}. Add it to y…" at bounding box center [233, 167] width 241 height 147
click at [120, 195] on textarea "Hi {{First Name}}, you have an appointment at {{Time}} on {{Date}}. Add it to y…" at bounding box center [233, 167] width 241 height 147
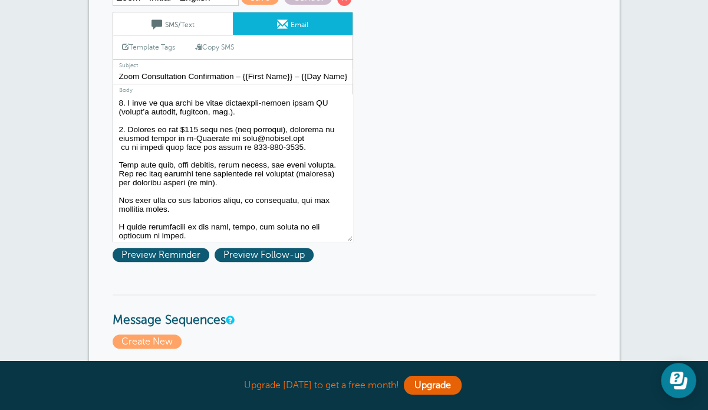
click at [118, 173] on textarea "Hi {{First Name}}, you have an appointment at {{Time}} on {{Date}}. Add it to y…" at bounding box center [233, 167] width 241 height 147
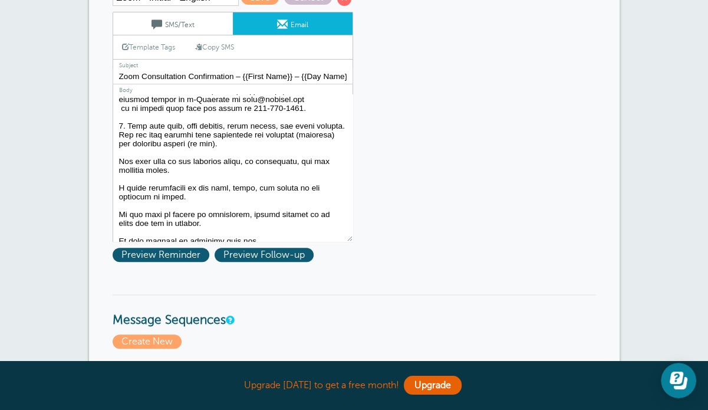
scroll to position [155, 0]
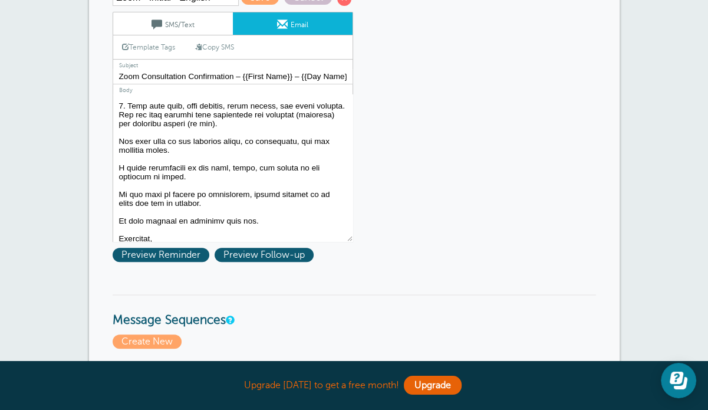
click at [119, 151] on textarea "Hi {{First Name}}, you have an appointment at {{Time}} on {{Date}}. Add it to y…" at bounding box center [233, 167] width 241 height 147
click at [120, 181] on textarea "Hi {{First Name}}, you have an appointment at {{Time}} on {{Date}}. Add it to y…" at bounding box center [233, 167] width 241 height 147
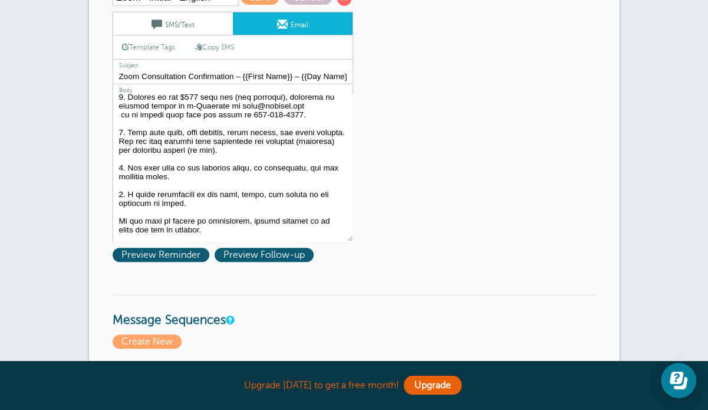
scroll to position [120, 0]
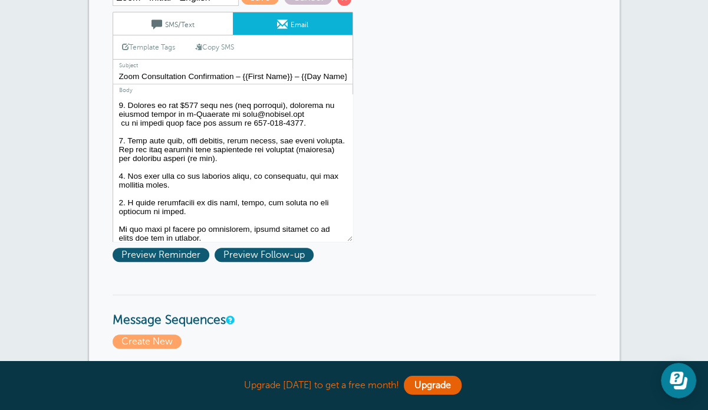
click at [157, 146] on textarea "Hi {{First Name}}, you have an appointment at {{Time}} on {{Date}}. Add it to y…" at bounding box center [233, 167] width 241 height 147
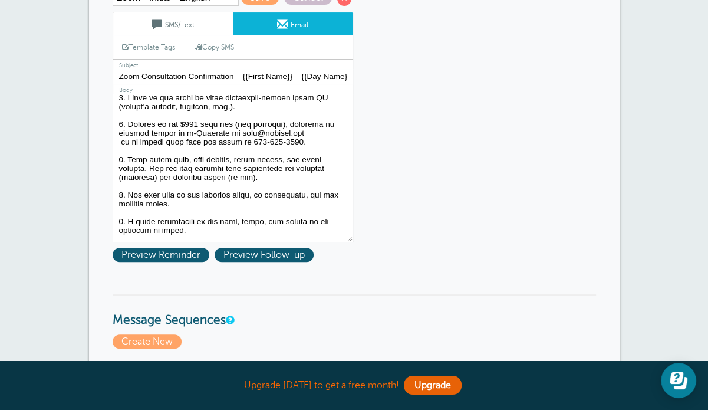
scroll to position [99, 0]
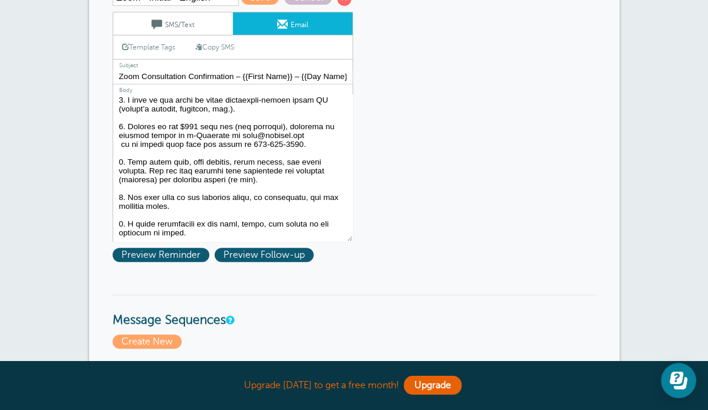
click at [297, 171] on textarea "Hi {{First Name}}, you have an appointment at {{Time}} on {{Date}}. Add it to y…" at bounding box center [233, 167] width 241 height 147
click at [242, 172] on textarea "Hi {{First Name}}, you have an appointment at {{Time}} on {{Date}}. Add it to y…" at bounding box center [233, 167] width 241 height 147
click at [195, 174] on textarea "Hi {{First Name}}, you have an appointment at {{Time}} on {{Date}}. Add it to y…" at bounding box center [233, 167] width 241 height 147
click at [296, 170] on textarea "Hi {{First Name}}, you have an appointment at {{Time}} on {{Date}}. Add it to y…" at bounding box center [233, 167] width 241 height 147
drag, startPoint x: 296, startPoint y: 169, endPoint x: 146, endPoint y: 181, distance: 150.2
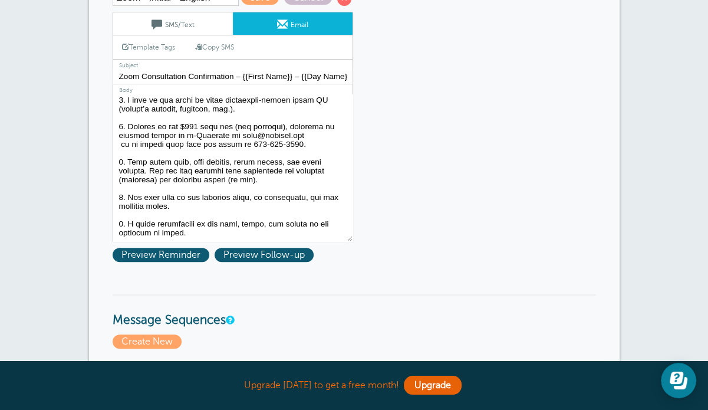
click at [146, 181] on textarea "Hi {{First Name}}, you have an appointment at {{Time}} on {{Date}}. Add it to y…" at bounding box center [233, 167] width 241 height 147
click at [242, 170] on textarea "Hi {{First Name}}, you have an appointment at {{Time}} on {{Date}}. Add it to y…" at bounding box center [233, 167] width 241 height 147
click at [226, 200] on textarea "Hi {{First Name}}, you have an appointment at {{Time}} on {{Date}}. Add it to y…" at bounding box center [233, 167] width 241 height 147
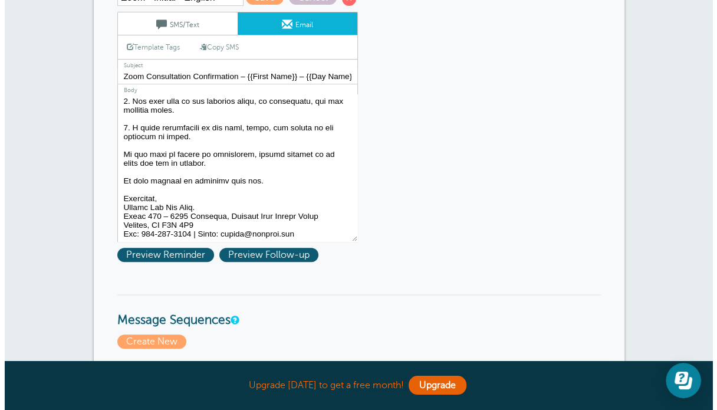
scroll to position [217, 0]
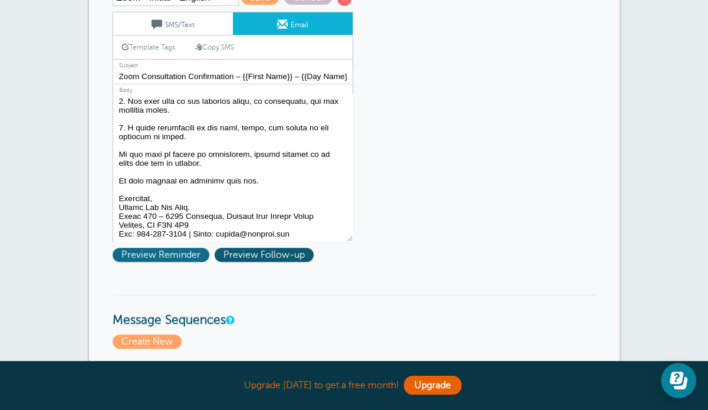
type textarea "Dear {{First Name}}, Thank you for booking an initial consultation with George …"
click at [159, 253] on span "Preview Reminder" at bounding box center [161, 255] width 97 height 14
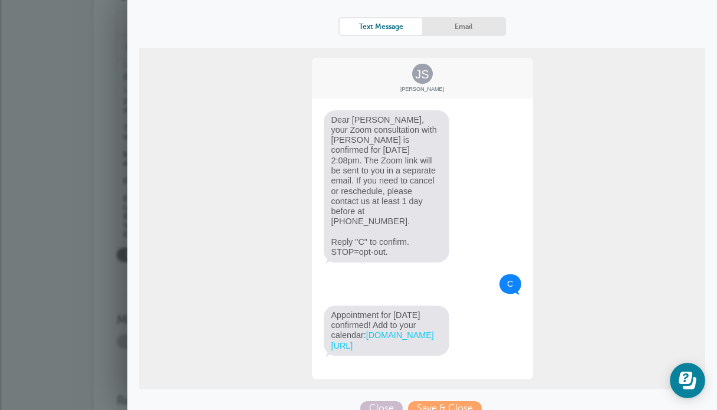
scroll to position [0, 0]
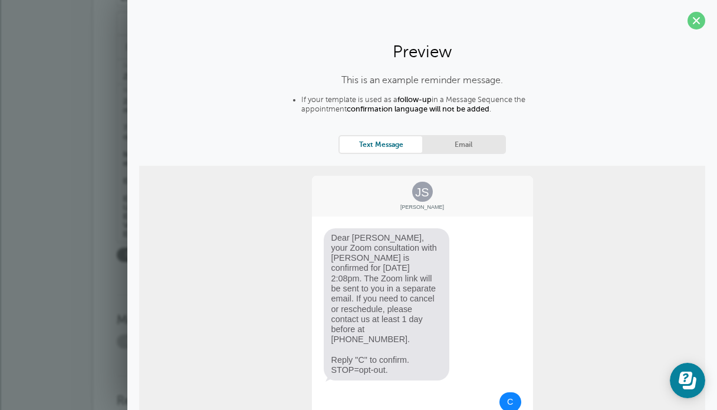
click at [460, 148] on link "Email" at bounding box center [463, 144] width 83 height 16
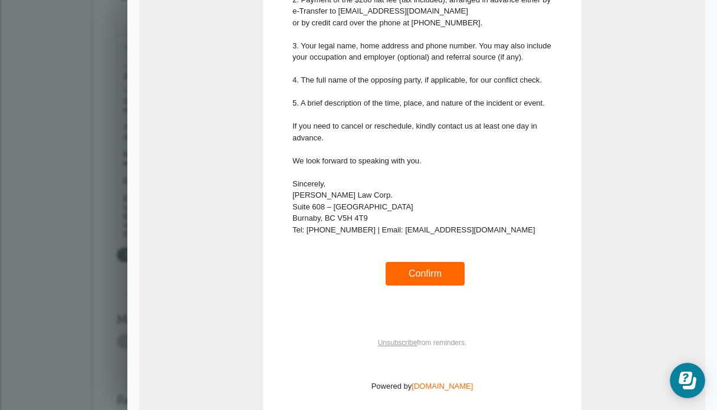
scroll to position [413, 0]
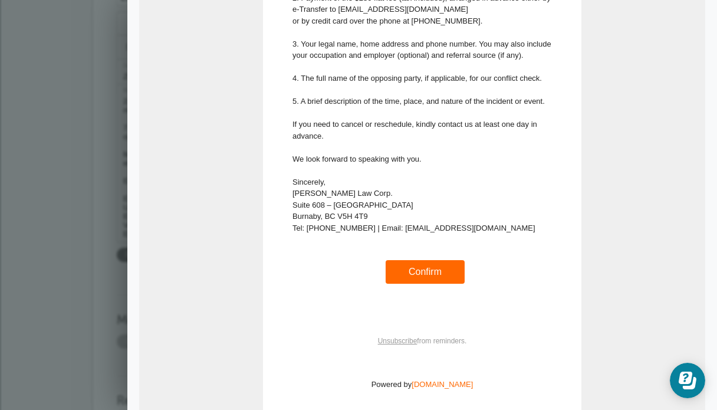
click at [417, 266] on link "Confirm" at bounding box center [425, 271] width 33 height 10
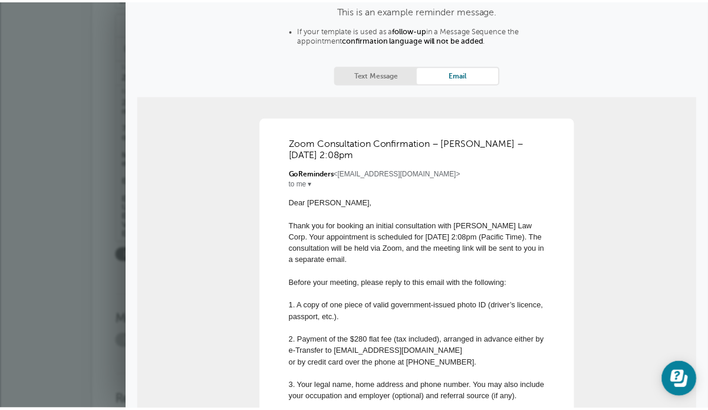
scroll to position [0, 0]
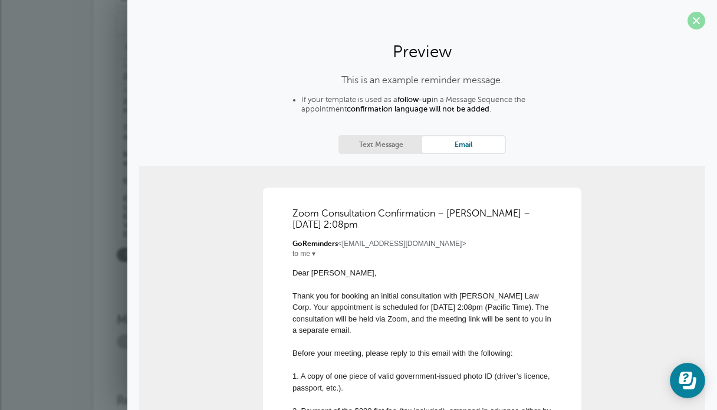
click at [689, 18] on span at bounding box center [696, 21] width 18 height 18
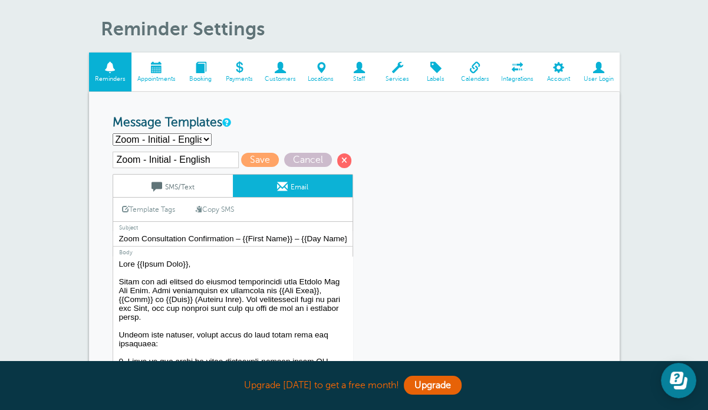
scroll to position [59, 0]
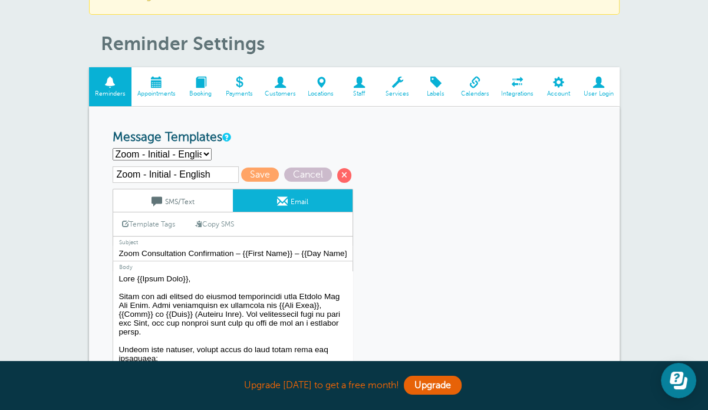
click at [198, 152] on select "In-person - Initial - Chinese In-person - Initial - English Main Template WeCha…" at bounding box center [162, 154] width 99 height 12
click at [113, 148] on select "In-person - Initial - Chinese In-person - Initial - English Main Template WeCha…" at bounding box center [162, 154] width 99 height 12
select select "161615"
click at [261, 174] on span "Save" at bounding box center [260, 174] width 38 height 14
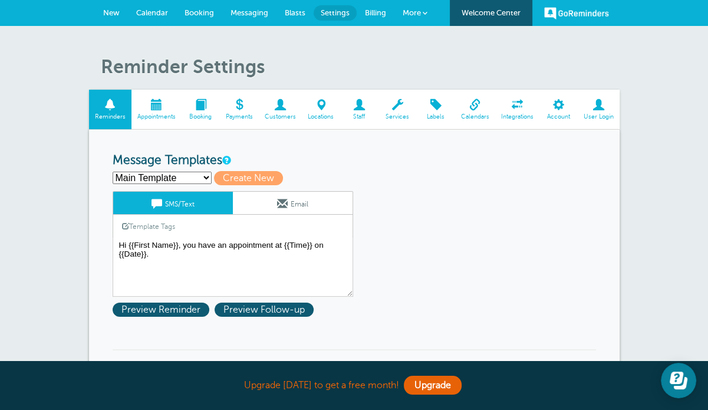
click at [161, 176] on select "In-person - Initial - Chinese In-person - Initial - English Main Template WeCha…" at bounding box center [162, 178] width 99 height 12
select select "161615"
click at [113, 172] on select "In-person - Initial - Chinese In-person - Initial - English Main Template WeCha…" at bounding box center [162, 178] width 99 height 12
type input "Zoom - Initial - English"
type textarea "Dear {{First Name}}, your Zoom consultation with [PERSON_NAME] is confirmed for…"
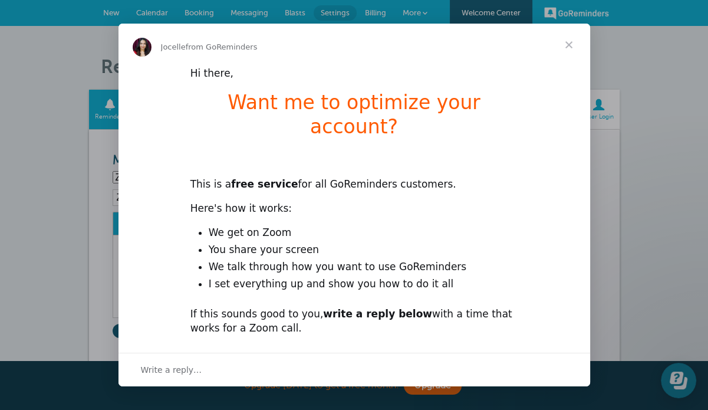
scroll to position [45, 0]
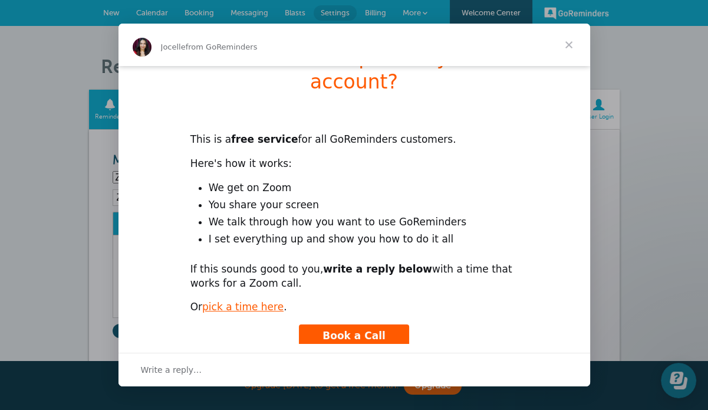
click at [562, 51] on span "Close" at bounding box center [569, 45] width 42 height 42
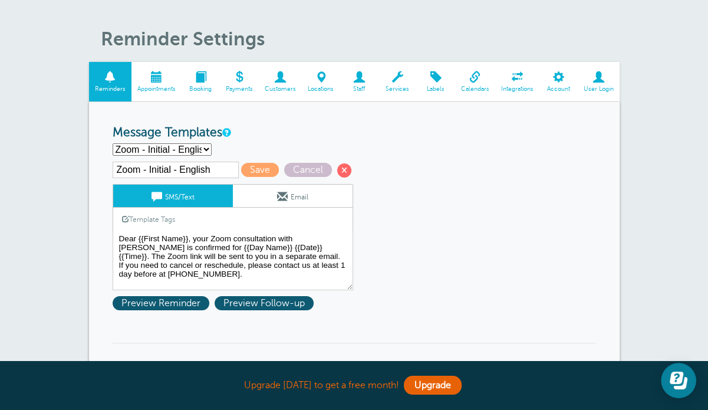
scroll to position [0, 0]
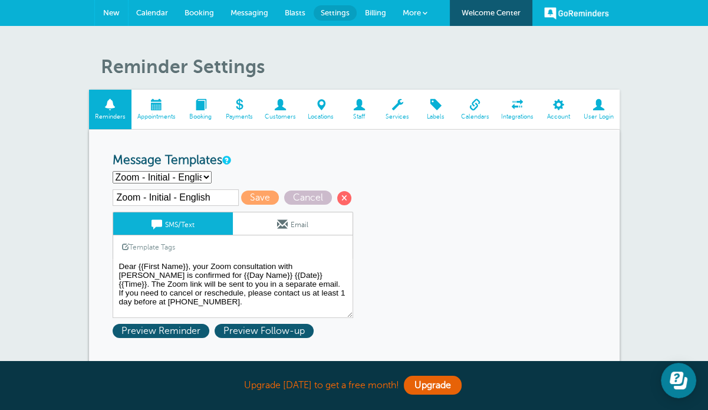
drag, startPoint x: 103, startPoint y: 8, endPoint x: 462, endPoint y: 54, distance: 362.1
click at [103, 8] on span "New" at bounding box center [111, 12] width 17 height 9
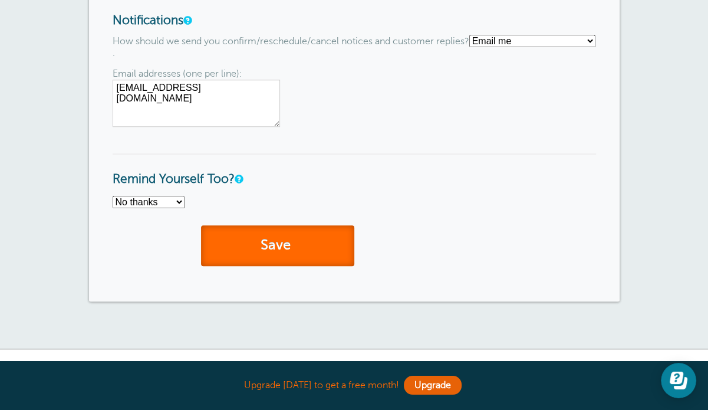
scroll to position [868, 0]
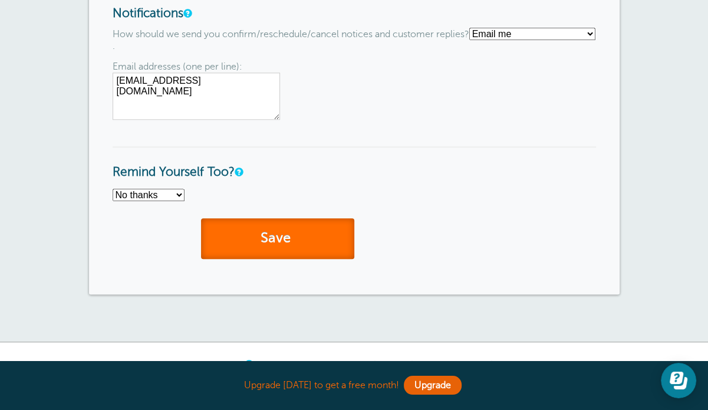
click at [285, 242] on button "Save" at bounding box center [277, 238] width 153 height 41
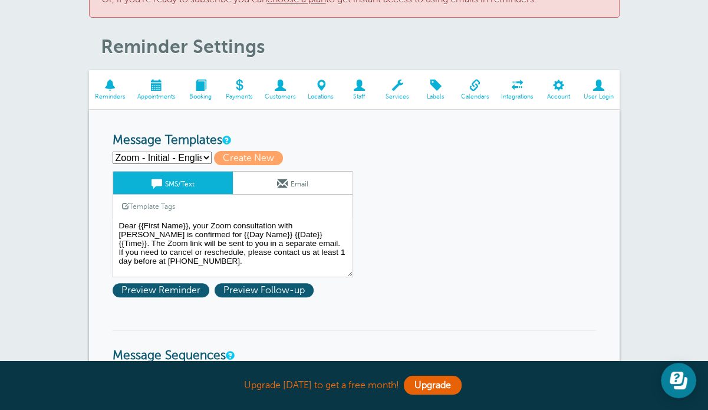
scroll to position [236, 0]
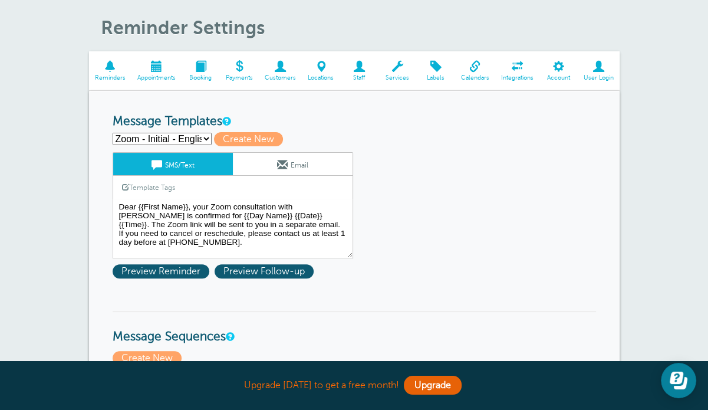
click at [304, 163] on link "Email" at bounding box center [293, 164] width 120 height 22
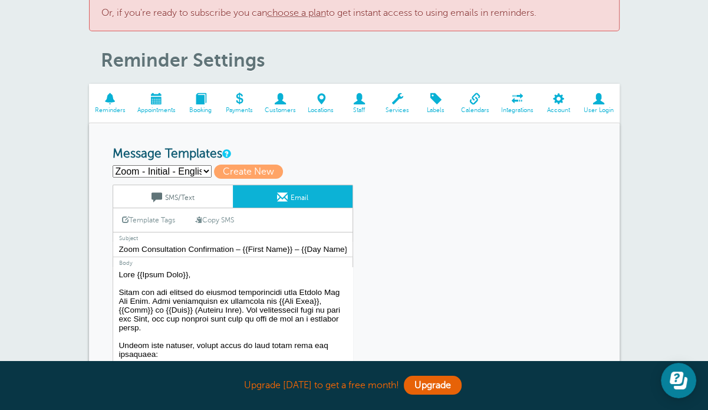
scroll to position [177, 0]
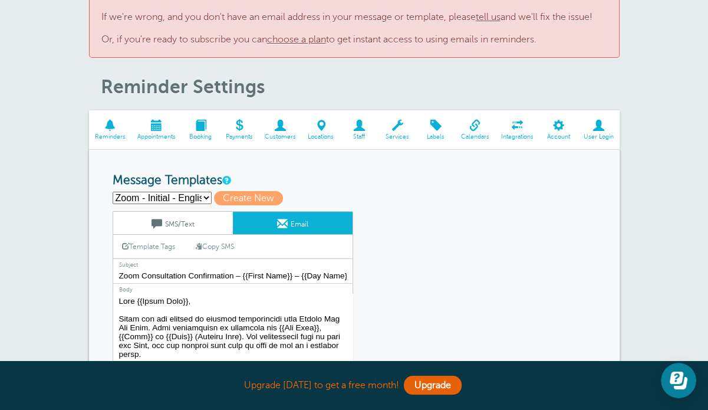
click at [314, 38] on link "choose a plan" at bounding box center [296, 39] width 59 height 11
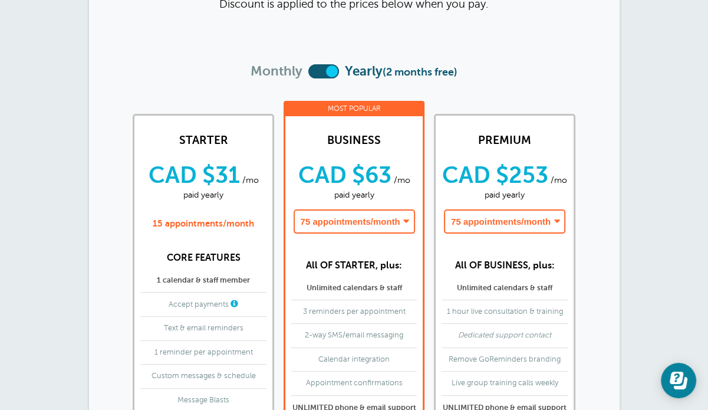
scroll to position [118, 0]
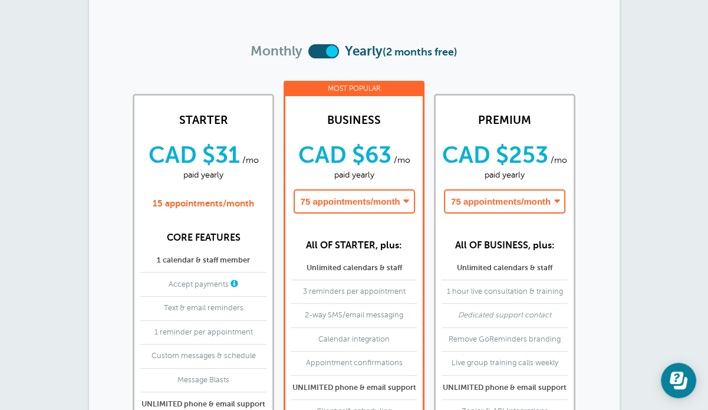
click at [315, 50] on label at bounding box center [323, 51] width 31 height 14
click at [308, 52] on input "checkbox" at bounding box center [308, 52] width 0 height 0
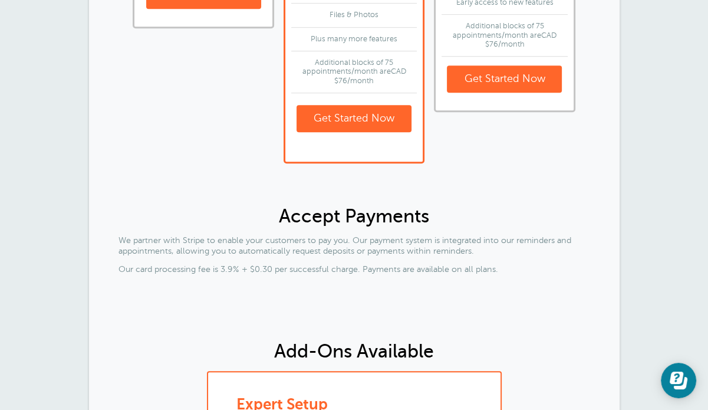
scroll to position [472, 0]
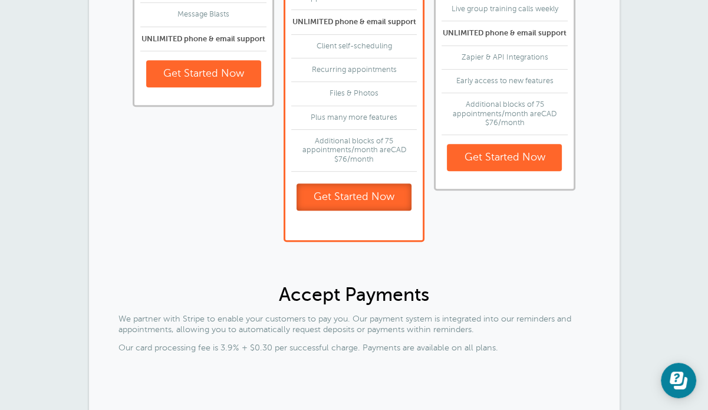
click at [384, 198] on link "Get Started Now" at bounding box center [354, 196] width 115 height 27
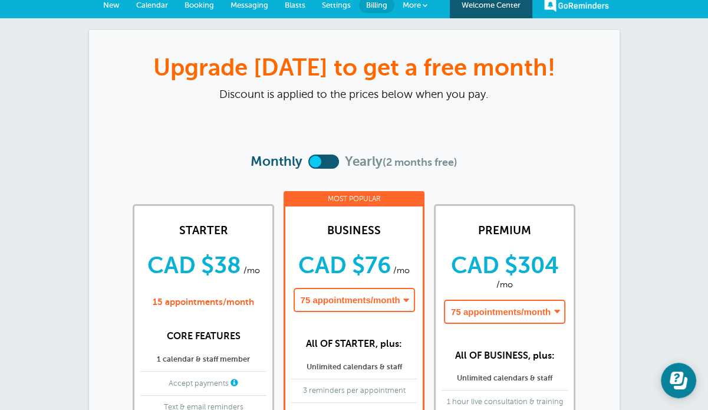
scroll to position [0, 0]
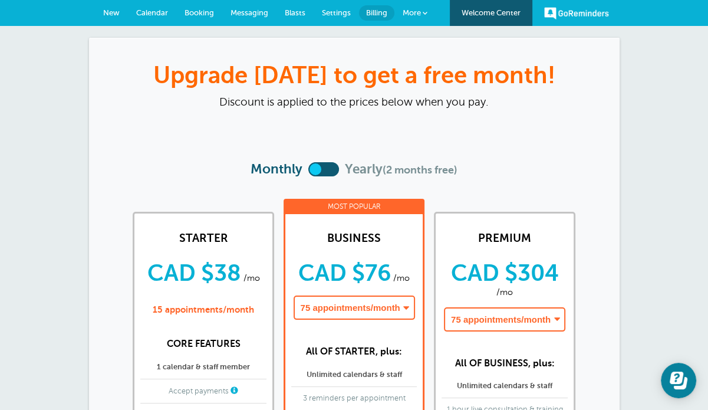
click at [325, 165] on label at bounding box center [323, 169] width 31 height 14
click at [308, 170] on input "checkbox" at bounding box center [308, 170] width 0 height 0
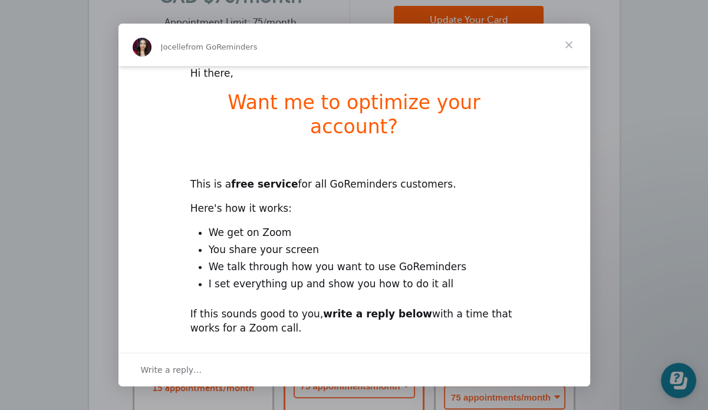
scroll to position [45, 0]
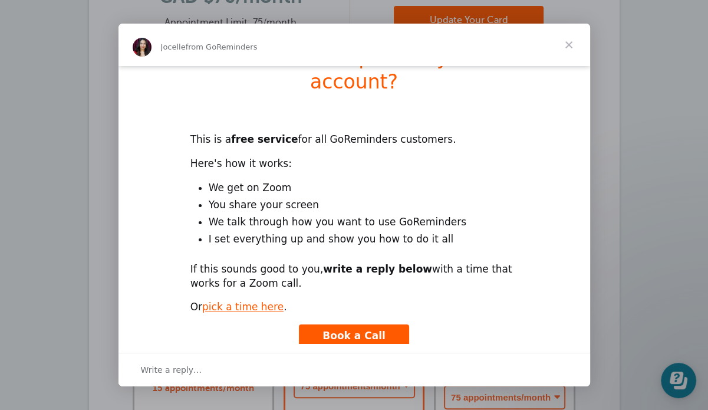
click at [567, 43] on span "Close" at bounding box center [569, 45] width 42 height 42
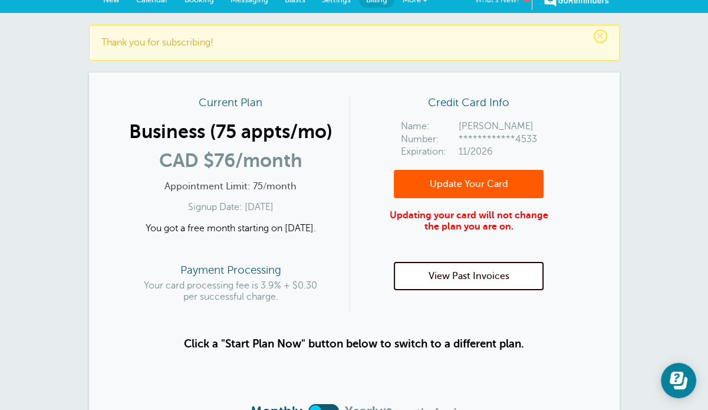
scroll to position [0, 0]
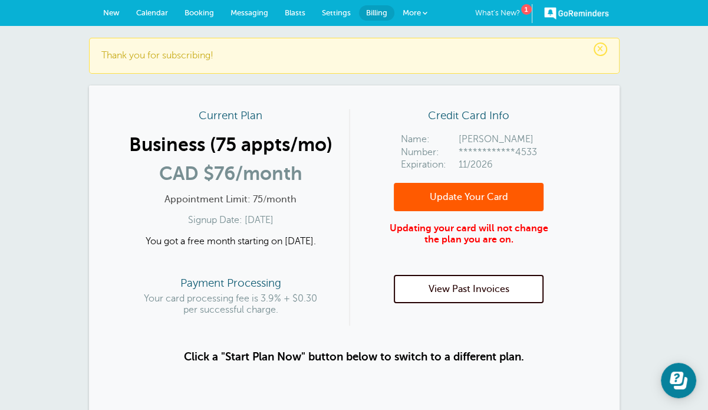
click at [491, 3] on div "GoReminders What's New? 1 New Calendar Booking Messaging Blasts Settings Billin…" at bounding box center [354, 13] width 708 height 26
click at [489, 9] on link "What's New? 1" at bounding box center [503, 13] width 57 height 19
click at [325, 12] on span "Settings" at bounding box center [336, 12] width 29 height 9
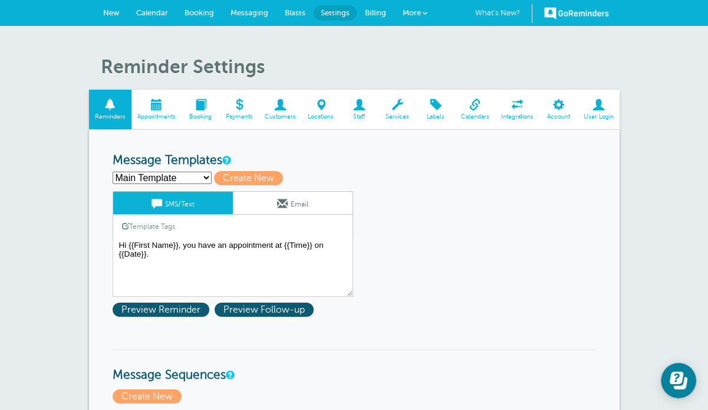
click at [310, 207] on link "Email" at bounding box center [293, 203] width 120 height 22
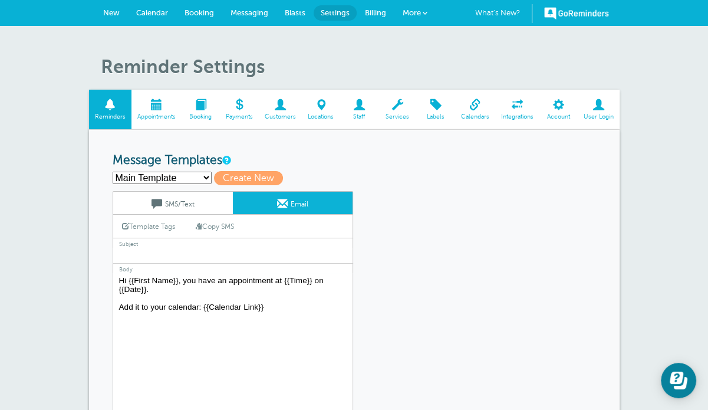
click at [368, 14] on span "Billing" at bounding box center [375, 12] width 21 height 9
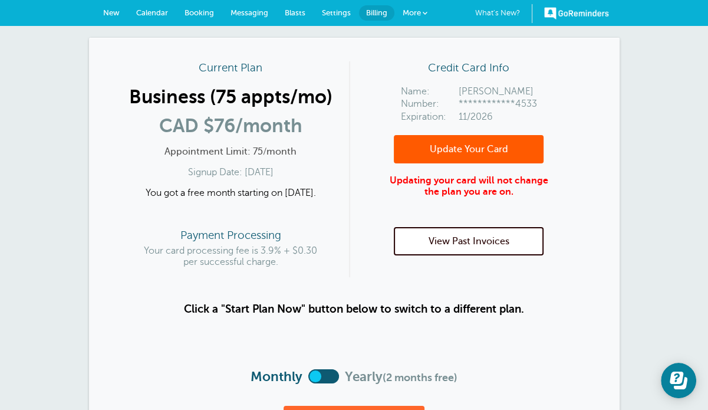
click at [330, 14] on span "Settings" at bounding box center [336, 12] width 29 height 9
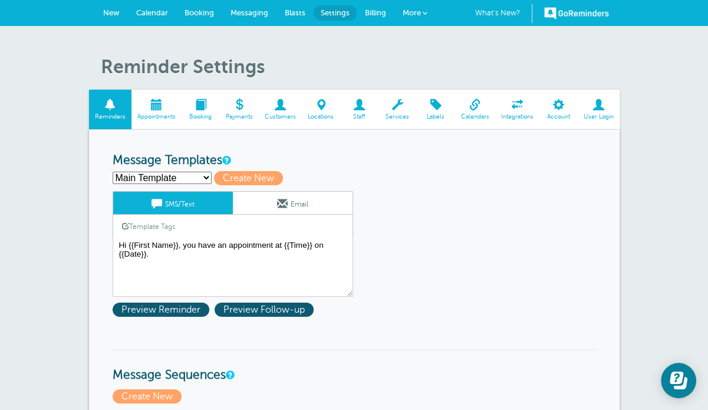
click at [295, 11] on span "Blasts" at bounding box center [295, 12] width 21 height 9
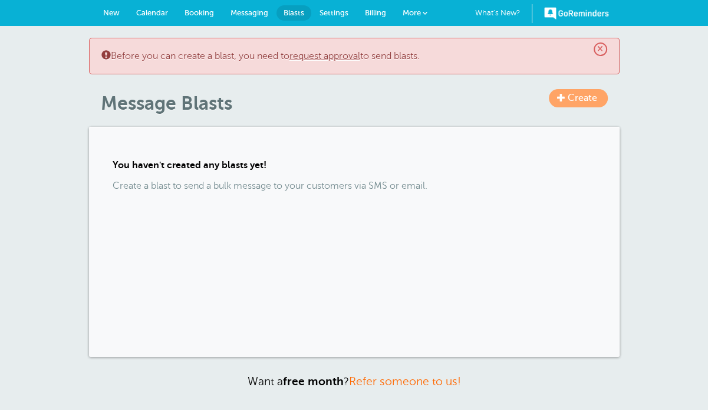
click at [258, 11] on span "Messaging" at bounding box center [250, 12] width 38 height 9
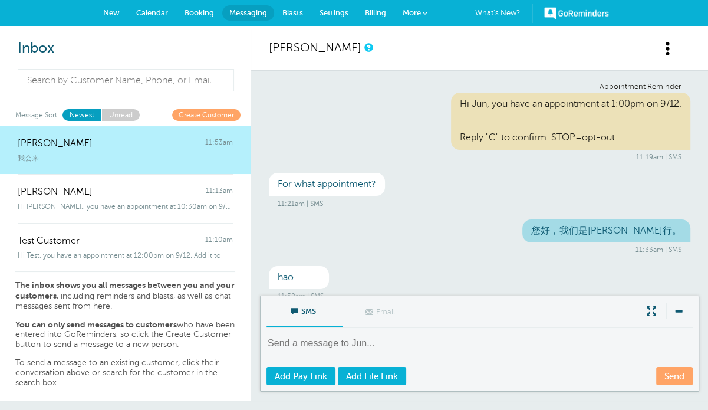
scroll to position [62, 0]
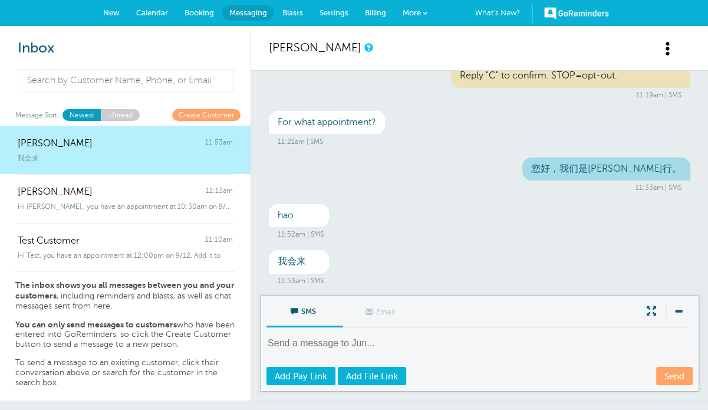
click at [163, 11] on span "Calendar" at bounding box center [152, 12] width 32 height 9
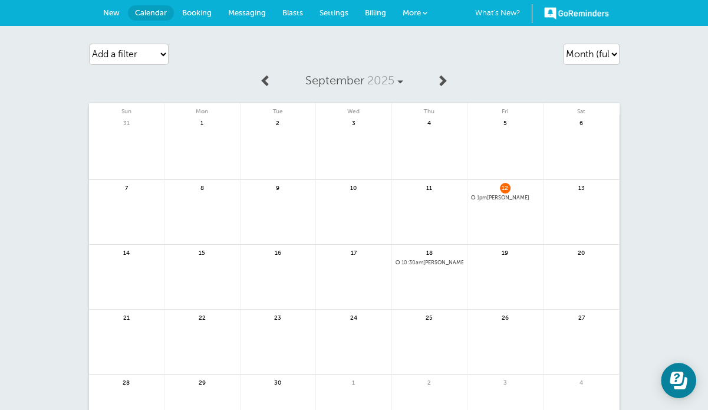
click at [328, 11] on span "Settings" at bounding box center [334, 12] width 29 height 9
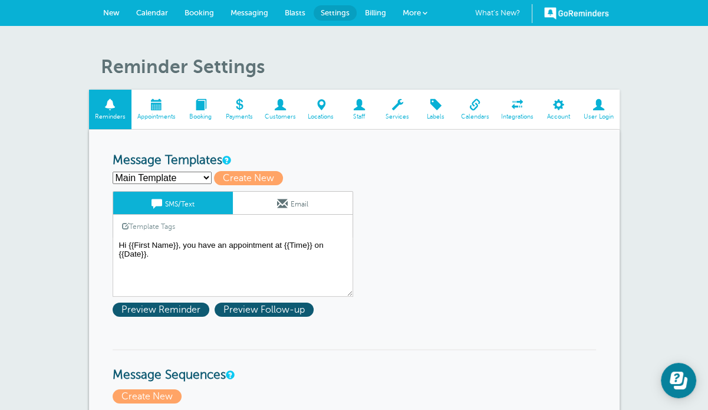
click at [228, 110] on span at bounding box center [239, 104] width 39 height 11
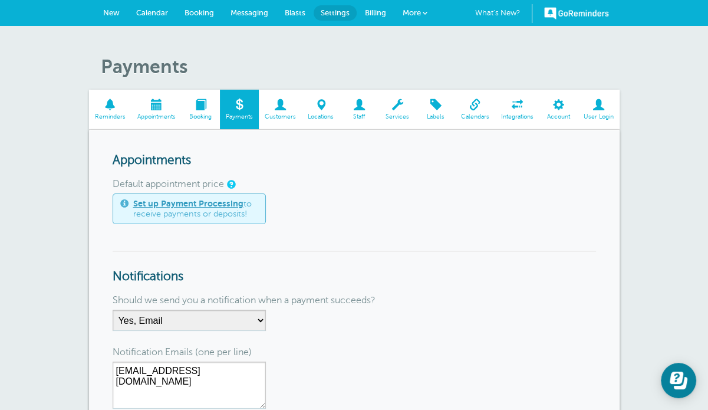
click at [279, 103] on span at bounding box center [280, 104] width 43 height 11
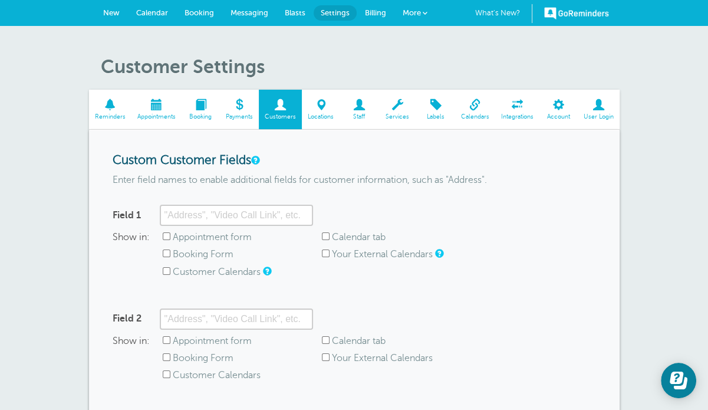
click at [327, 112] on link "Locations" at bounding box center [321, 110] width 38 height 40
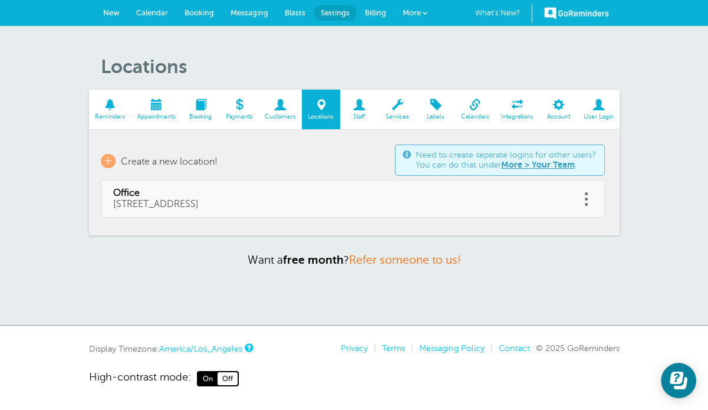
click at [363, 104] on span at bounding box center [359, 104] width 38 height 11
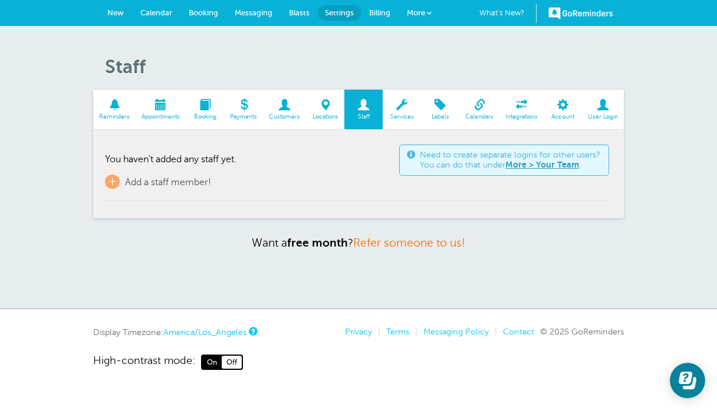
click at [397, 105] on span at bounding box center [402, 104] width 38 height 11
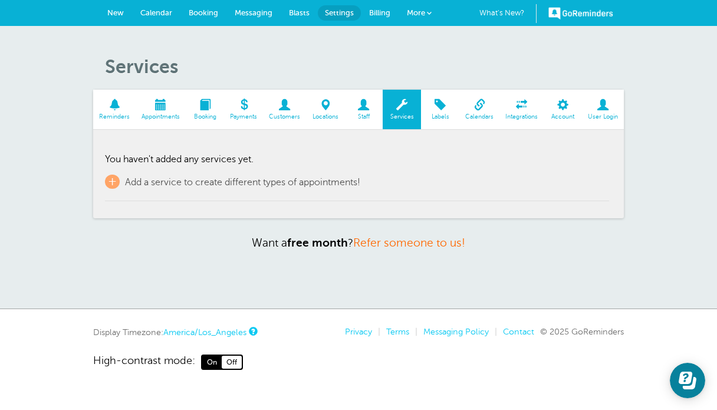
click at [448, 111] on link "Labels" at bounding box center [440, 110] width 38 height 40
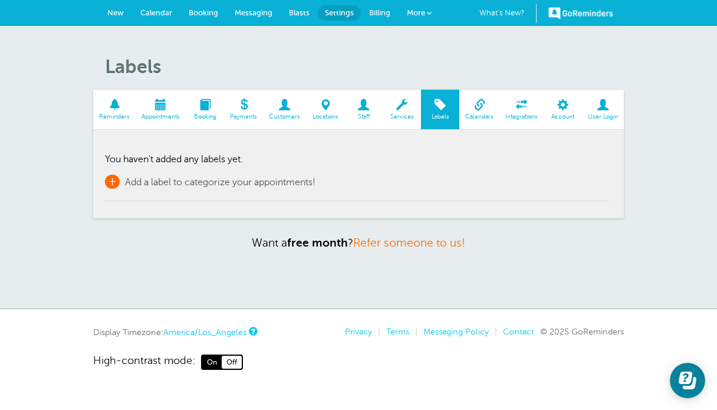
click at [162, 177] on span "Add a label to categorize your appointments!" at bounding box center [220, 182] width 190 height 11
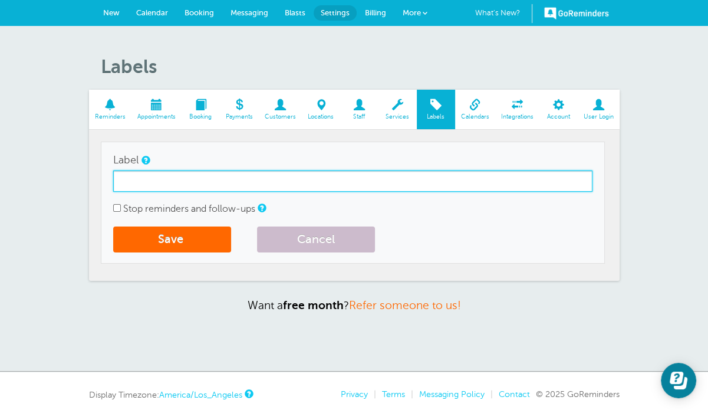
click at [167, 177] on input "Label" at bounding box center [352, 180] width 479 height 21
type input "Initial"
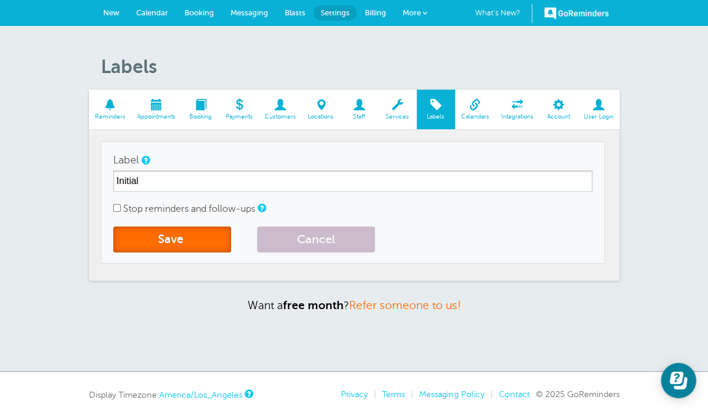
click at [153, 229] on button "Save" at bounding box center [172, 239] width 118 height 26
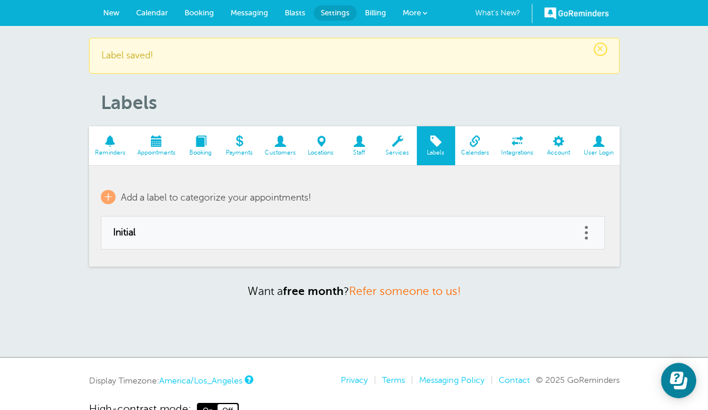
scroll to position [42, 0]
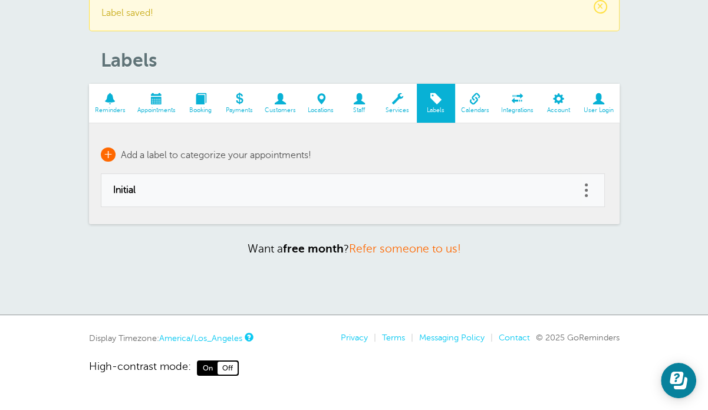
click at [106, 147] on span "+" at bounding box center [108, 154] width 15 height 14
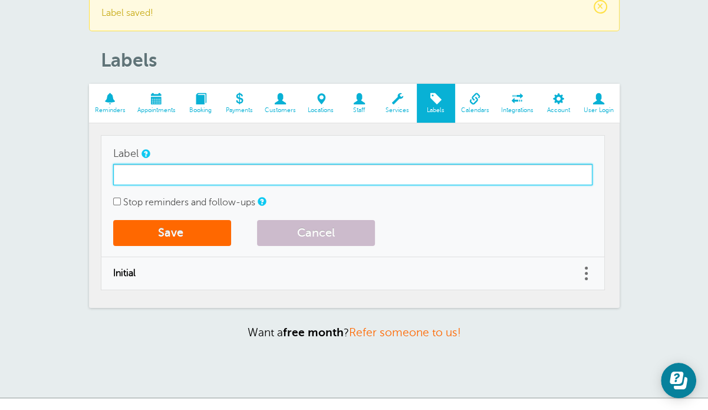
click at [143, 172] on input "Label" at bounding box center [352, 174] width 479 height 21
type input "Returning"
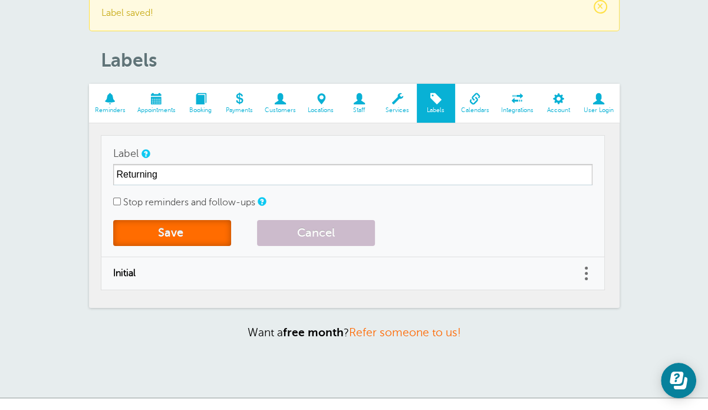
click at [171, 232] on button "Save" at bounding box center [172, 233] width 118 height 26
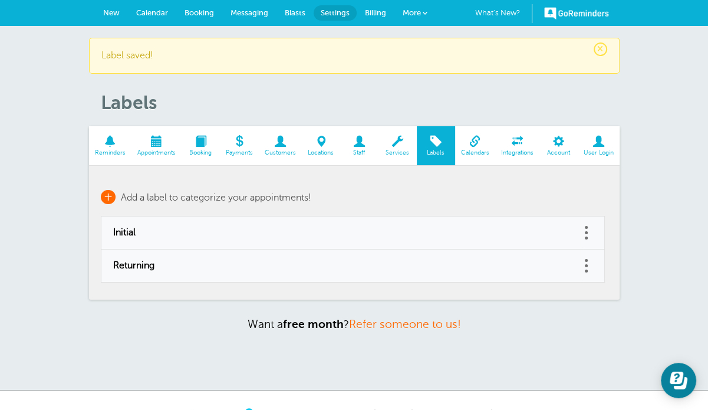
click at [111, 199] on span "+" at bounding box center [108, 197] width 15 height 14
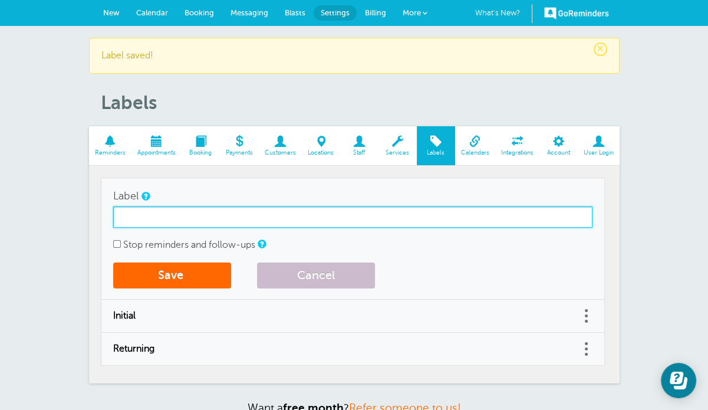
click at [123, 215] on input "Label" at bounding box center [352, 216] width 479 height 21
type input "Ongoing"
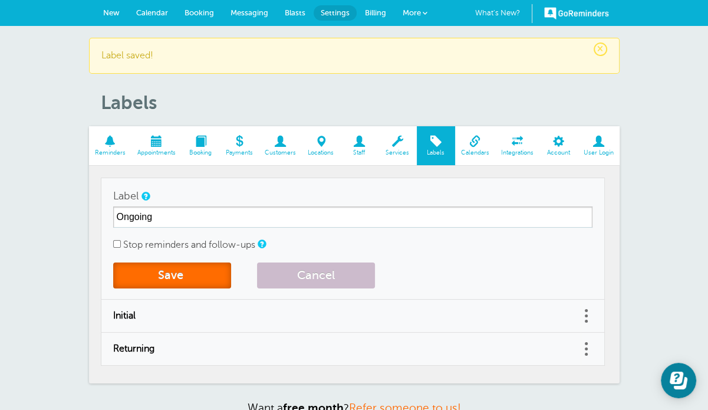
click at [165, 278] on button "Save" at bounding box center [172, 275] width 118 height 26
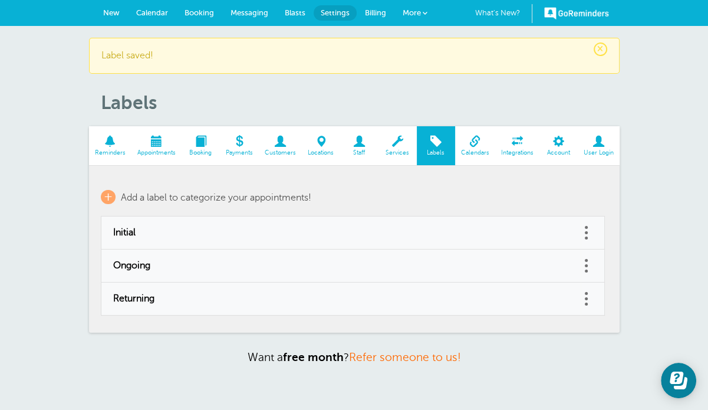
click at [127, 232] on span "Initial" at bounding box center [341, 232] width 456 height 11
type input "Initial"
checkbox input "false"
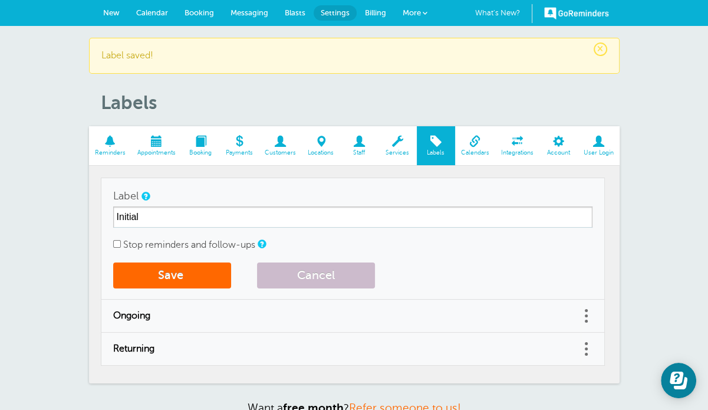
click at [129, 314] on span "Ongoing" at bounding box center [341, 315] width 456 height 11
type input "Ongoing"
checkbox input "false"
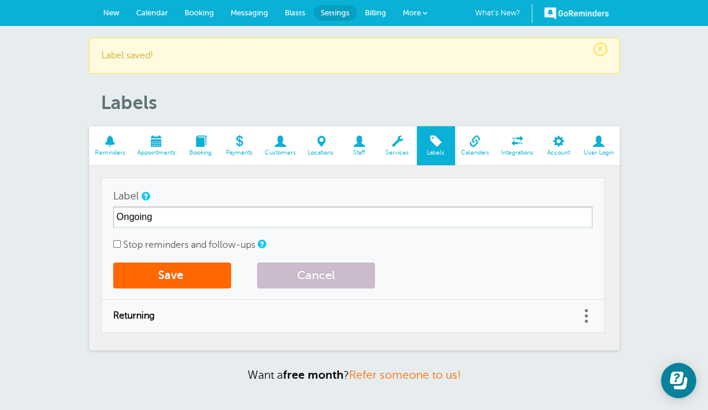
click at [129, 315] on span "Returning" at bounding box center [341, 315] width 456 height 11
type input "Returning"
checkbox input "false"
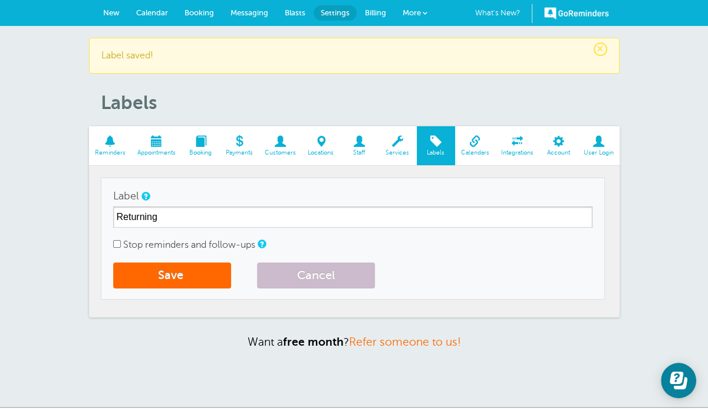
click at [472, 146] on span at bounding box center [475, 141] width 40 height 11
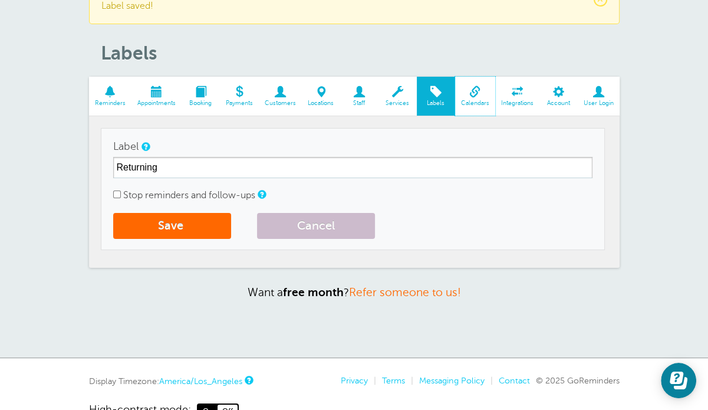
scroll to position [93, 0]
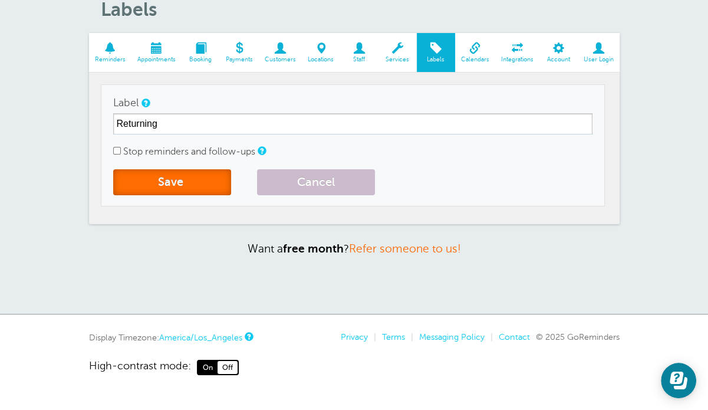
click at [185, 181] on span "submit" at bounding box center [184, 182] width 3 height 14
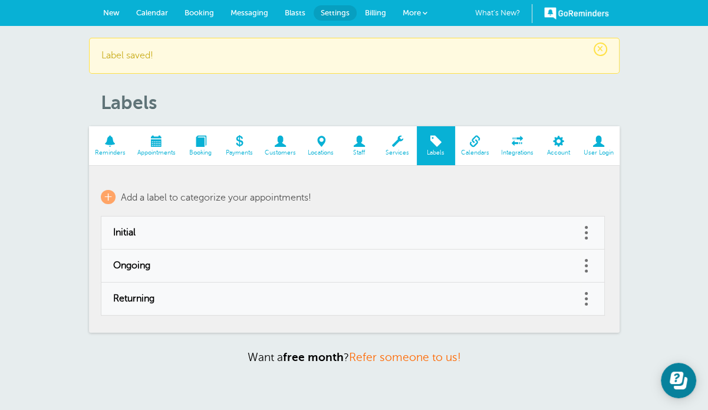
click at [475, 146] on span at bounding box center [475, 141] width 40 height 11
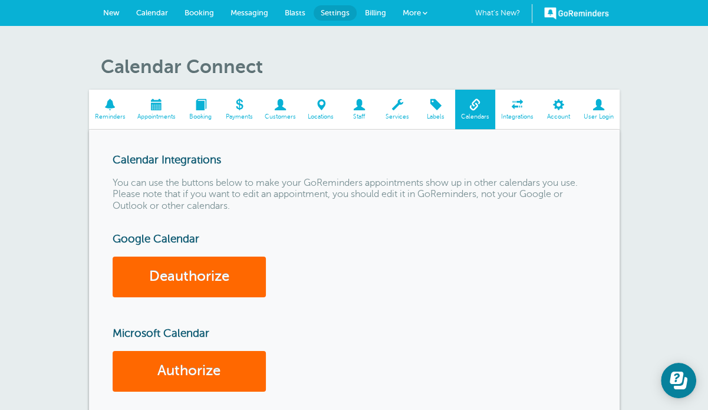
click at [515, 110] on span at bounding box center [517, 104] width 44 height 11
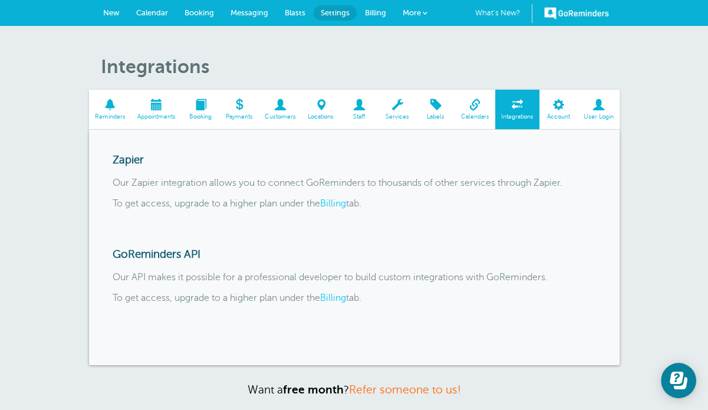
click at [560, 115] on span "Account" at bounding box center [558, 116] width 27 height 7
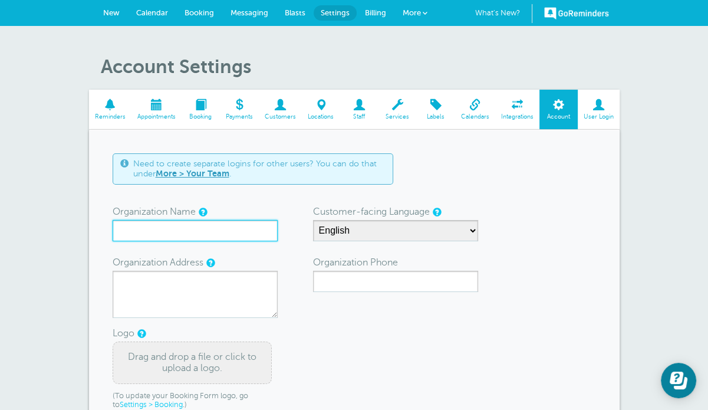
click at [206, 233] on input "Organization Name" at bounding box center [195, 230] width 165 height 21
type input "[PERSON_NAME] Law Corp."
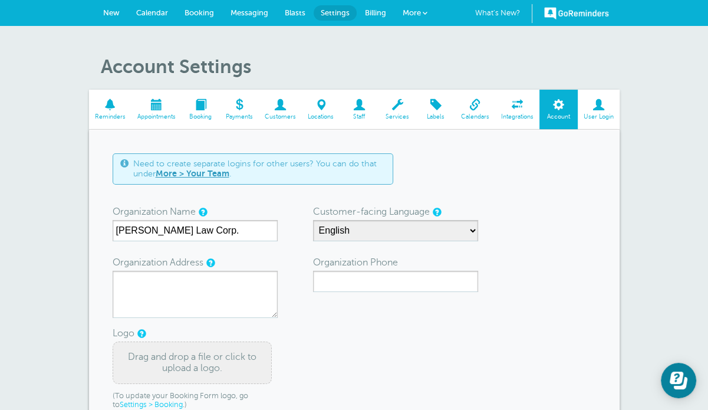
type textarea "608-4538 Kingsway"
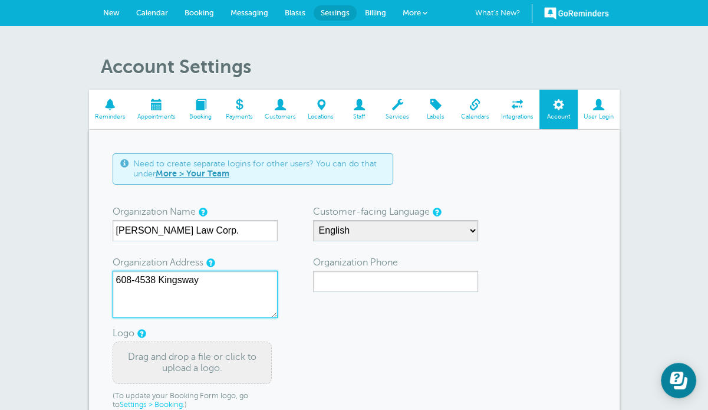
type input "6046811611"
click at [210, 278] on textarea "608-4538 Kingsway" at bounding box center [195, 294] width 165 height 47
drag, startPoint x: 214, startPoint y: 279, endPoint x: 106, endPoint y: 275, distance: 108.0
click at [106, 275] on div "Need to create separate logins for other users? You can do that under More > Yo…" at bounding box center [354, 326] width 531 height 393
paste textarea "[STREET_ADDRESS]"
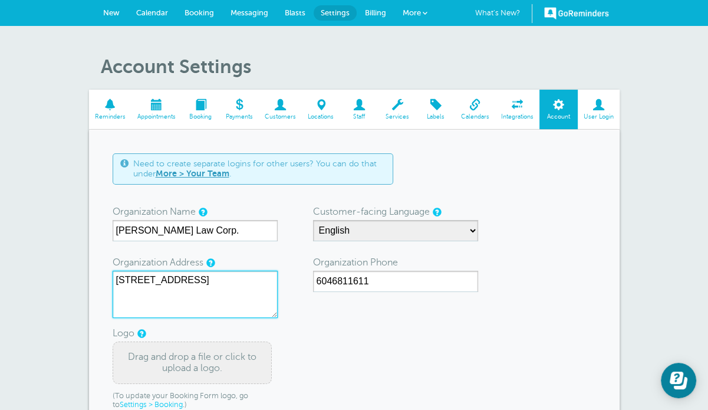
drag, startPoint x: 141, startPoint y: 276, endPoint x: 108, endPoint y: 275, distance: 32.4
click at [108, 275] on div "Need to create separate logins for other users? You can do that under More > Yo…" at bounding box center [354, 326] width 531 height 393
click at [211, 278] on textarea "[STREET_ADDRESS]" at bounding box center [195, 294] width 165 height 47
click at [222, 304] on textarea "[STREET_ADDRESS]" at bounding box center [195, 294] width 165 height 47
type textarea "[STREET_ADDRESS]"
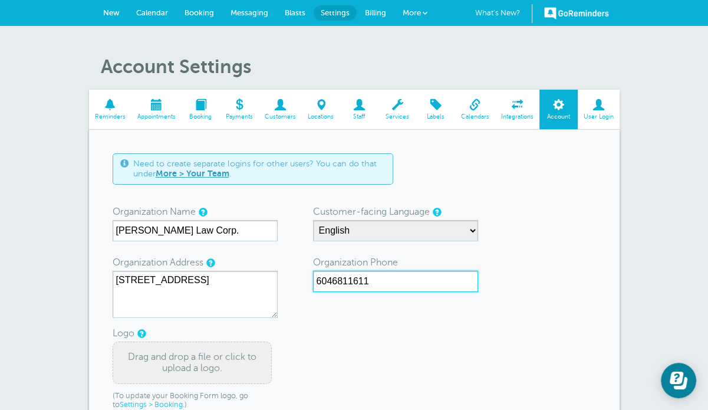
click at [330, 281] on input "6046811611" at bounding box center [395, 281] width 165 height 21
click at [349, 280] on input "604-6811611" at bounding box center [395, 281] width 165 height 21
type input "[PHONE_NUMBER]"
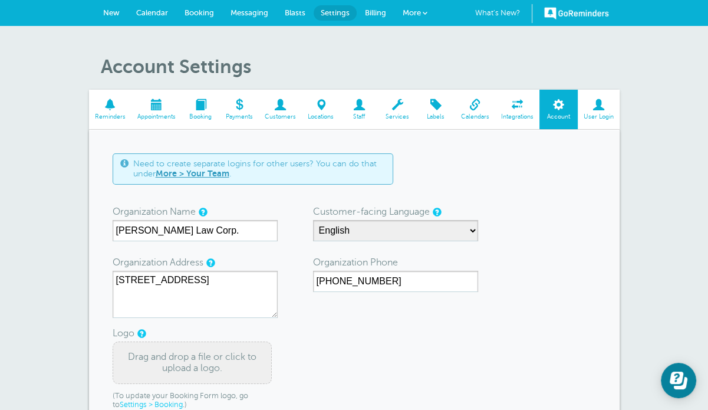
click at [389, 318] on form "Need to create separate logins for other users? You can do that under More > Yo…" at bounding box center [354, 326] width 483 height 346
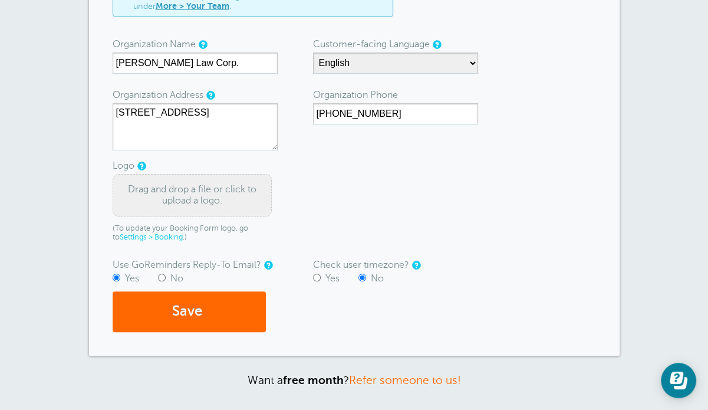
scroll to position [177, 0]
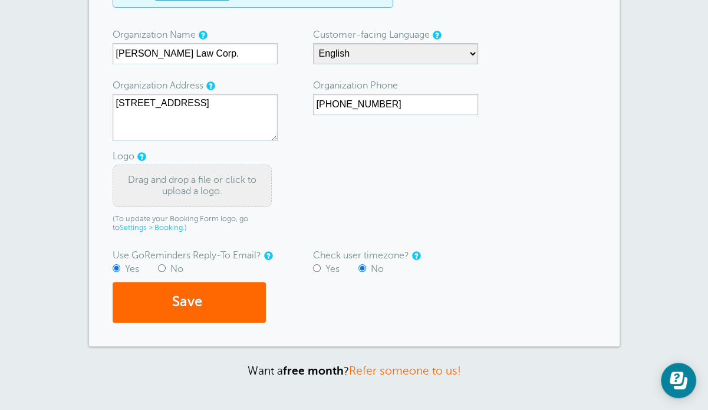
click at [160, 266] on input "No" at bounding box center [162, 268] width 8 height 8
radio input "true"
click at [208, 306] on button "Save" at bounding box center [189, 302] width 153 height 41
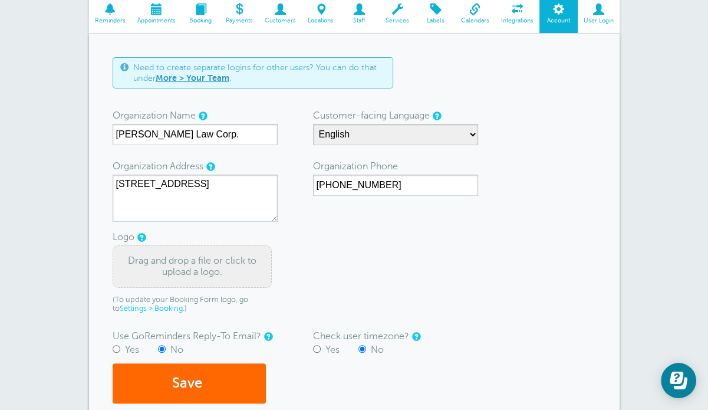
scroll to position [59, 0]
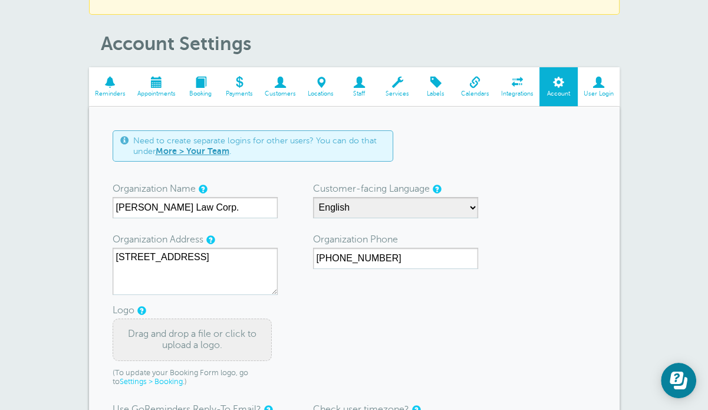
click at [361, 87] on span at bounding box center [359, 82] width 38 height 11
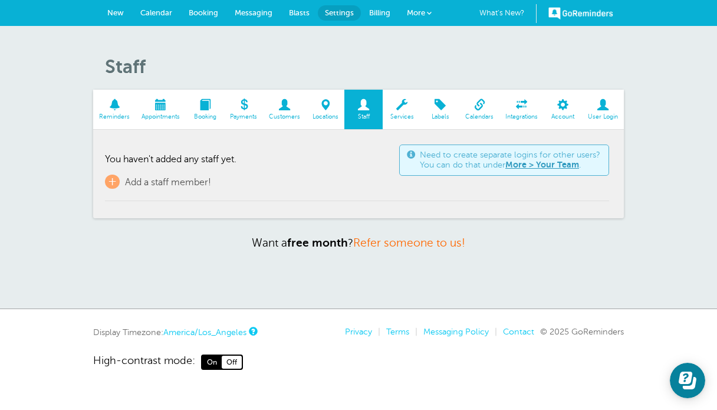
click at [325, 103] on span at bounding box center [325, 104] width 38 height 11
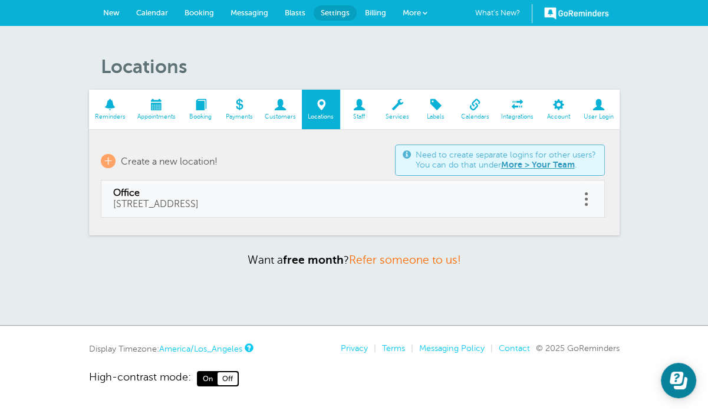
click at [199, 200] on span "608 - 4538 Kingsway, Crystal Mall Office Tower, Burnaby, BC V5H 4T9" at bounding box center [155, 204] width 85 height 11
type input "Office"
type input "608 - 4538 Kingsway, Crystal Mall Office Tower, Burnaby, BC V5H 4T9"
checkbox input "false"
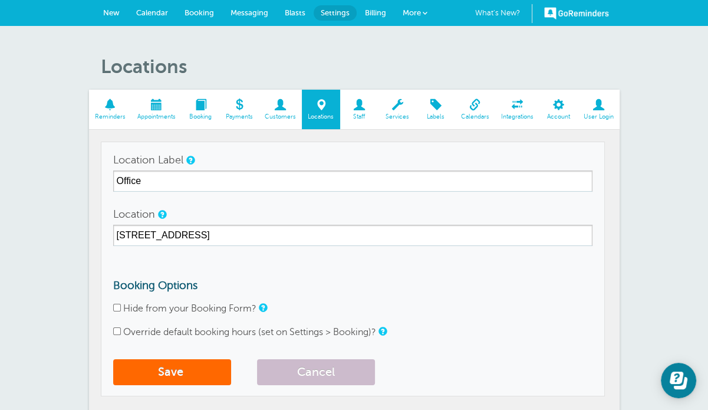
click at [231, 108] on span at bounding box center [239, 104] width 39 height 11
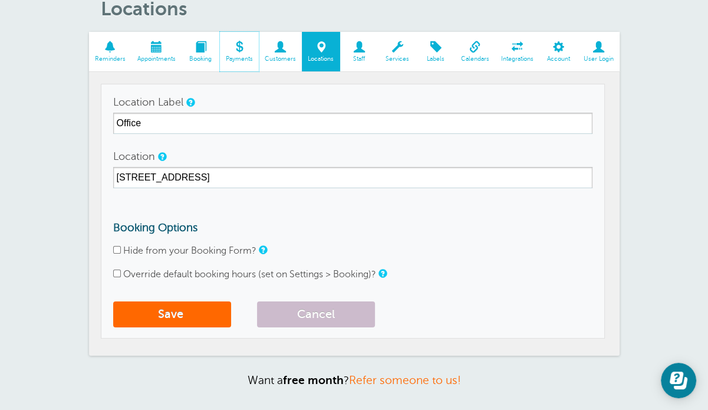
scroll to position [190, 0]
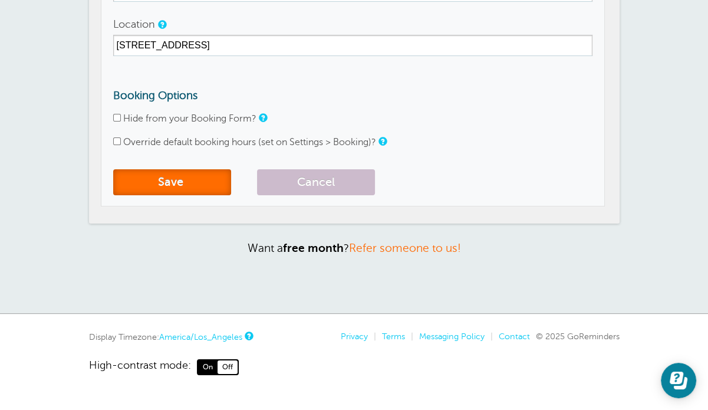
click at [182, 186] on button "Save" at bounding box center [172, 182] width 118 height 26
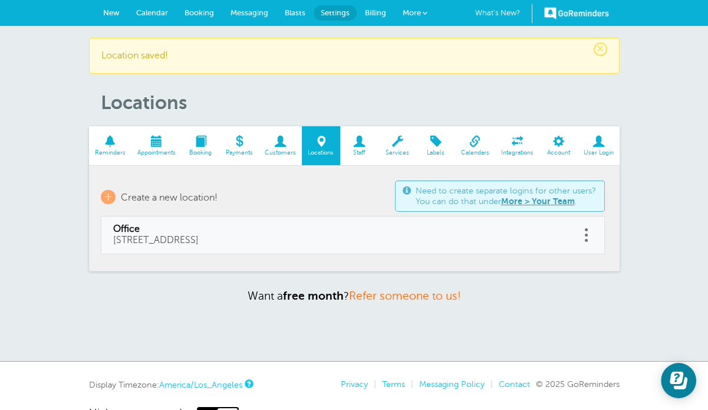
click at [160, 143] on span at bounding box center [156, 141] width 50 height 11
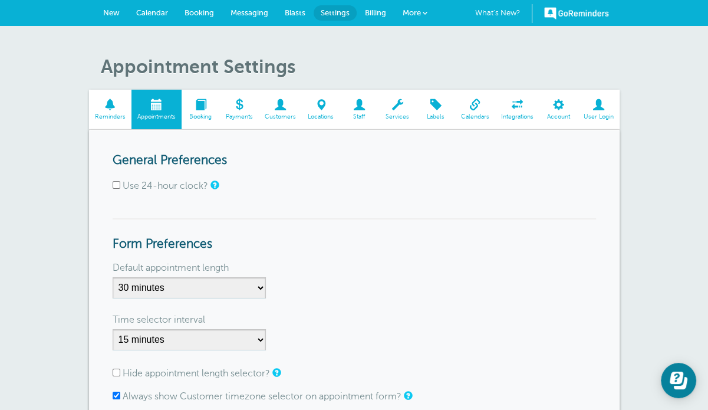
click at [205, 113] on span "Booking" at bounding box center [200, 116] width 27 height 7
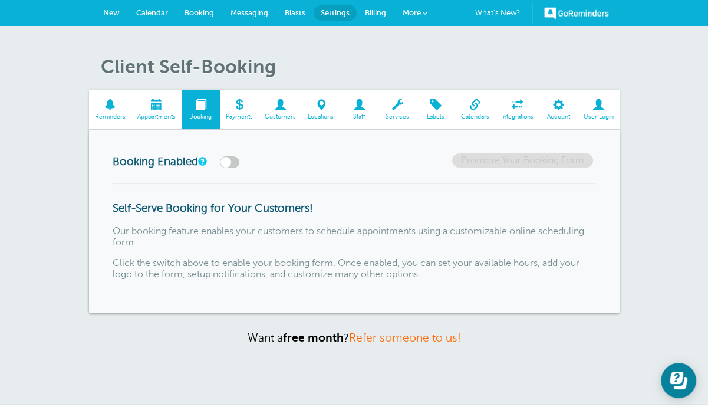
click at [116, 108] on span at bounding box center [110, 104] width 42 height 11
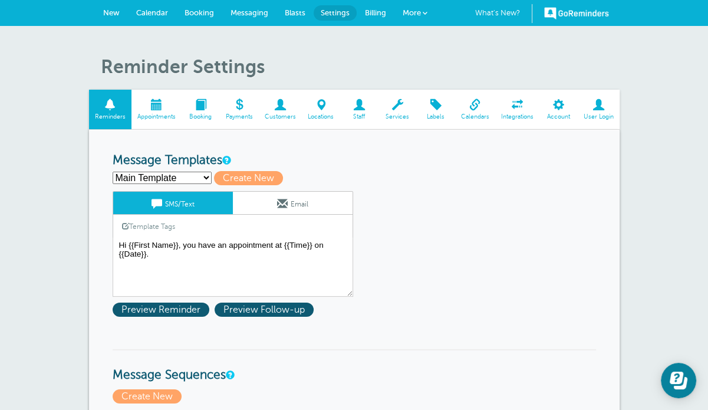
click at [185, 176] on select "In-person - Initial - Chinese In-person - Initial - English Main Template WeCha…" at bounding box center [162, 178] width 99 height 12
click at [440, 171] on div "In-person - Initial - Chinese In-person - Initial - English Main Template WeCha…" at bounding box center [354, 178] width 483 height 14
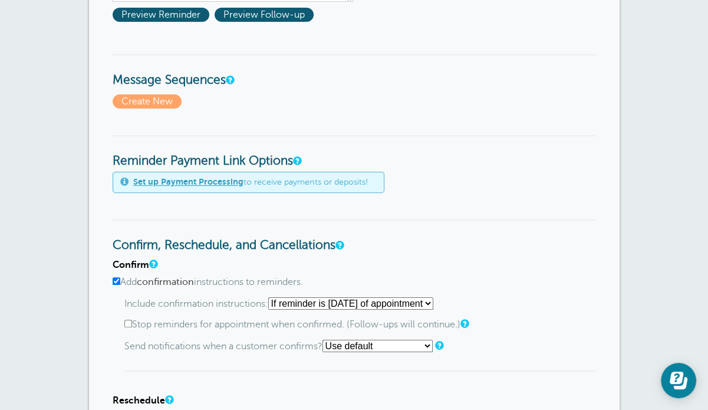
scroll to position [354, 0]
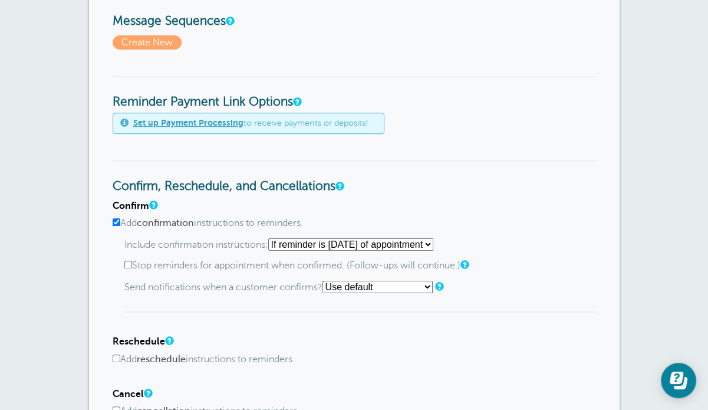
click at [127, 263] on input "Stop reminders for appointment when confirmed. (Follow-ups will continue.)" at bounding box center [128, 265] width 8 height 8
checkbox input "true"
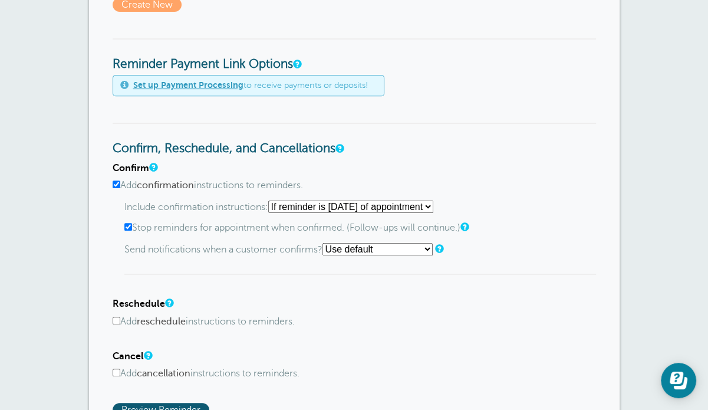
scroll to position [413, 0]
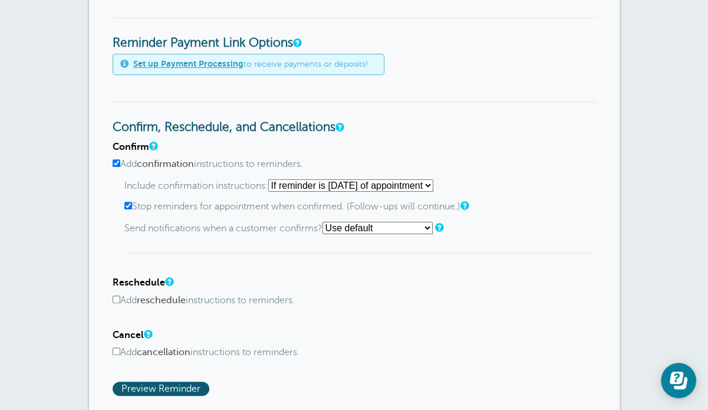
click at [400, 222] on select "Use default Text me Email me Don't send notifications" at bounding box center [378, 228] width 110 height 12
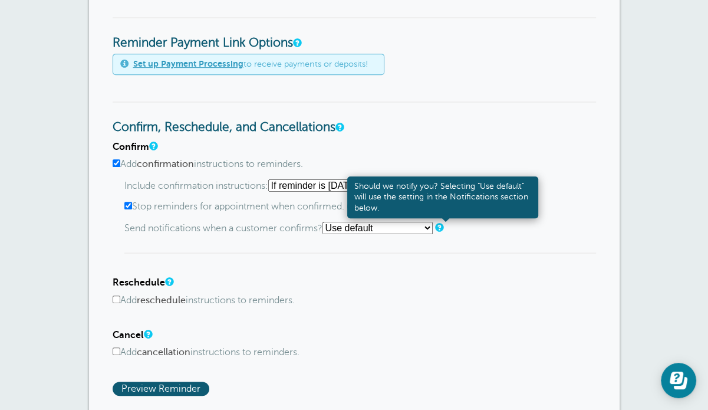
click at [442, 223] on link at bounding box center [438, 227] width 7 height 8
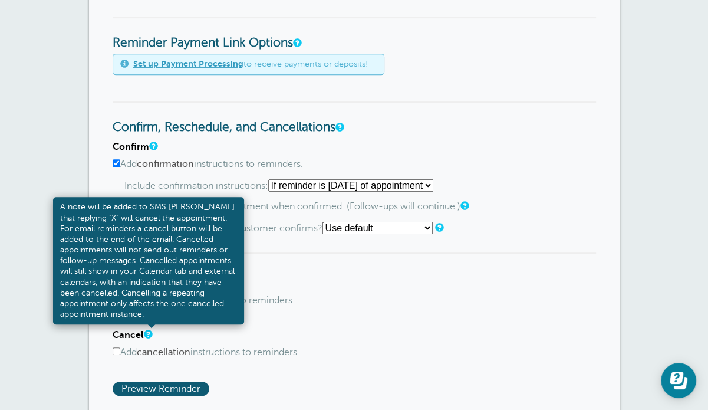
click at [151, 332] on link at bounding box center [147, 334] width 7 height 8
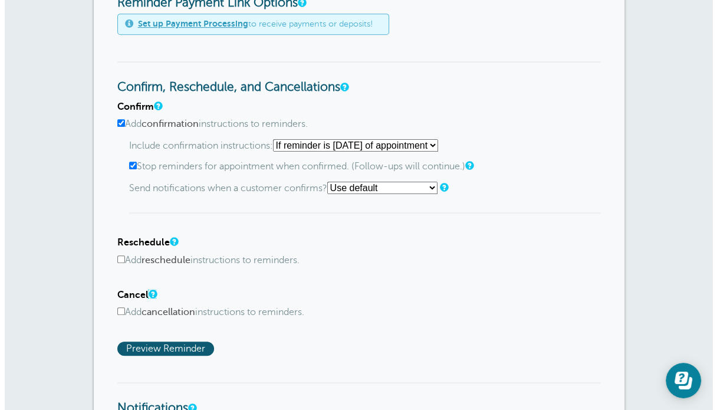
scroll to position [472, 0]
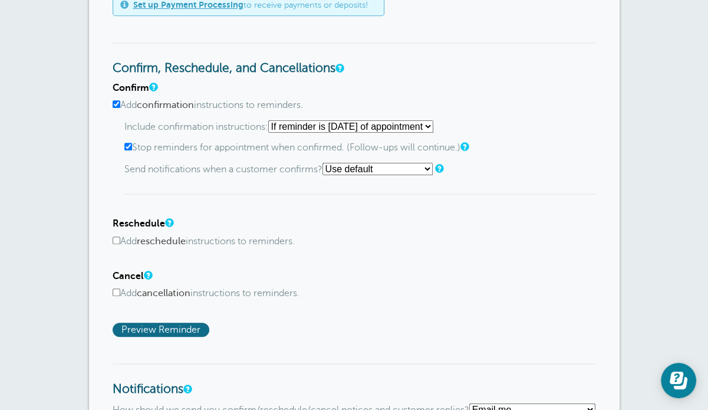
click at [179, 327] on span "Preview Reminder" at bounding box center [161, 330] width 97 height 14
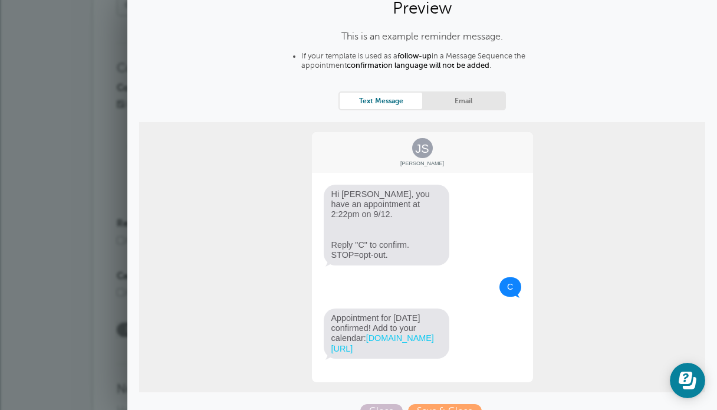
scroll to position [70, 0]
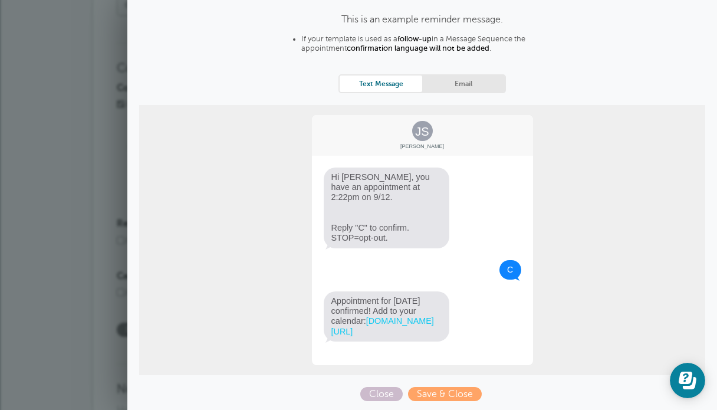
click at [608, 238] on div "JS Jane Smith Hi Jane, you have an appointment at 2:22pm on 9/12. Reply "C" to …" at bounding box center [422, 240] width 566 height 270
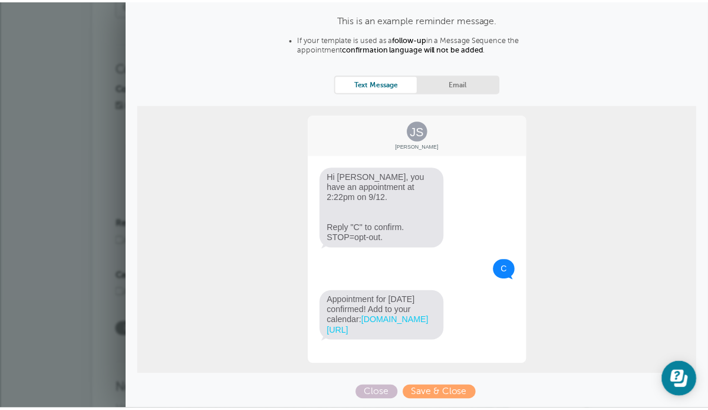
scroll to position [0, 0]
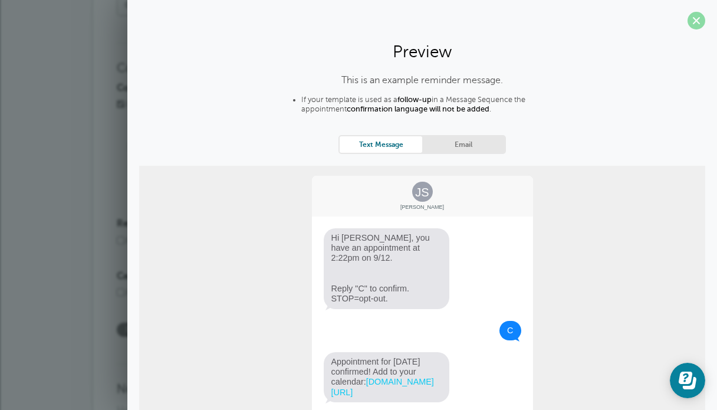
click at [690, 24] on span at bounding box center [696, 21] width 18 height 18
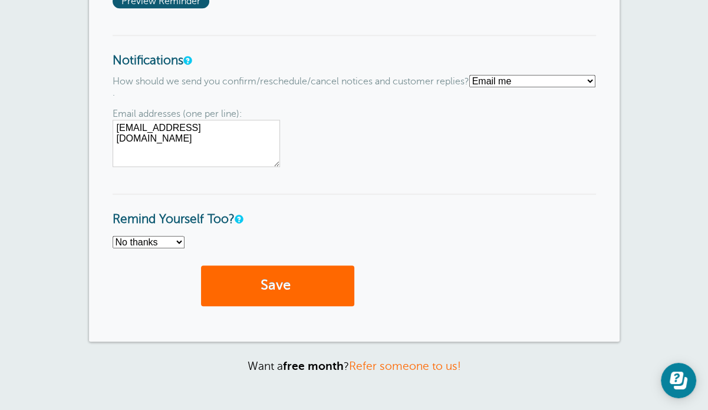
scroll to position [825, 0]
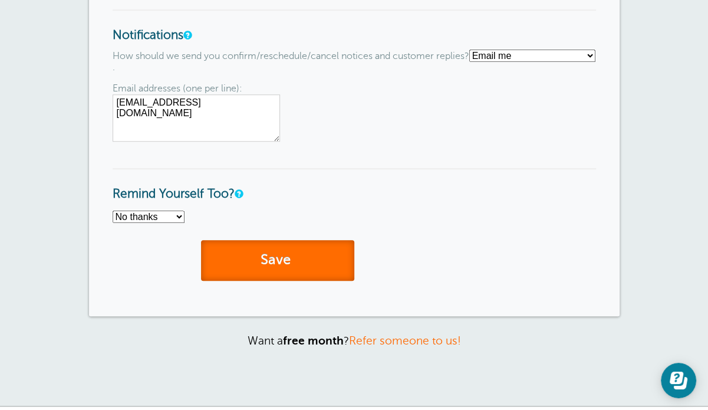
click at [278, 259] on button "Save" at bounding box center [277, 260] width 153 height 41
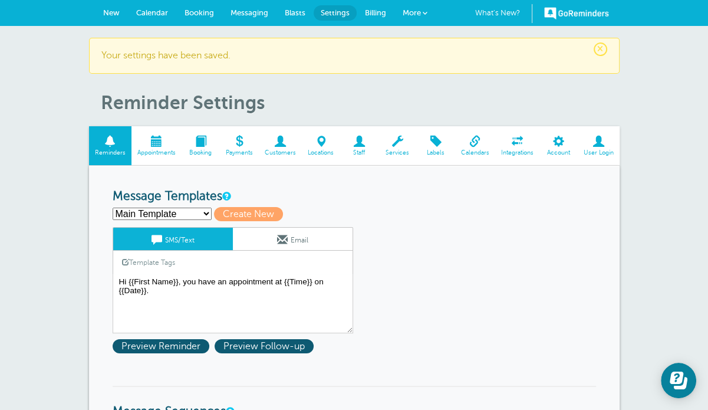
click at [195, 219] on select "In-person - Initial - Chinese In-person - Initial - English Main Template WeCha…" at bounding box center [162, 214] width 99 height 12
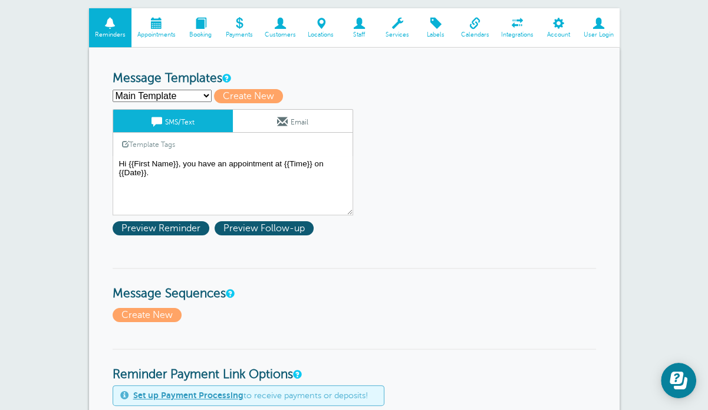
click at [179, 91] on select "In-person - Initial - Chinese In-person - Initial - English Main Template WeCha…" at bounding box center [162, 96] width 99 height 12
click at [254, 98] on span "Create New" at bounding box center [248, 96] width 69 height 14
select select
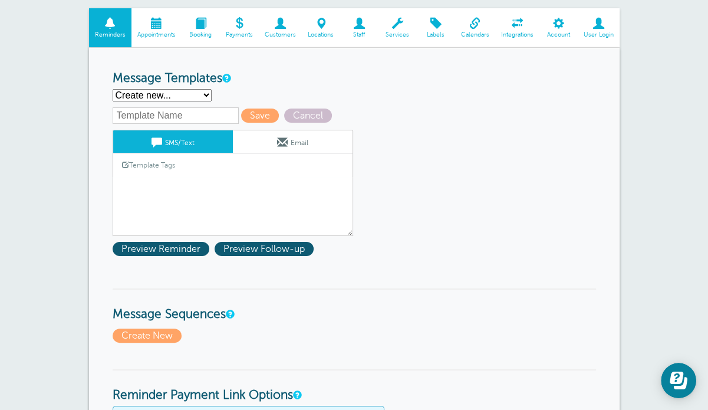
click at [218, 114] on input "text" at bounding box center [176, 115] width 126 height 17
type input "In-person - Initial - English"
click at [175, 170] on link "Template Tags" at bounding box center [148, 164] width 71 height 23
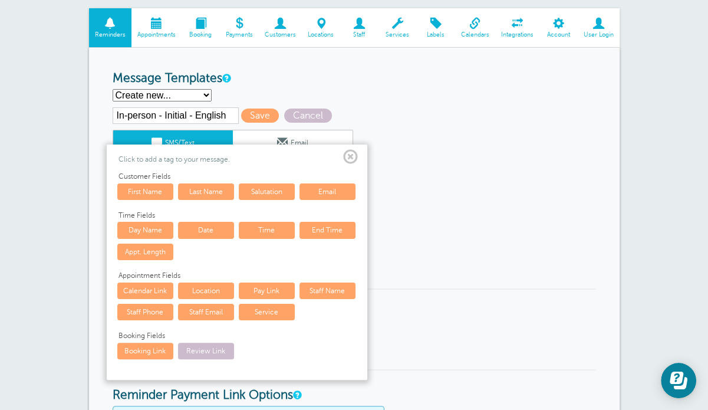
click at [349, 159] on span at bounding box center [350, 157] width 15 height 15
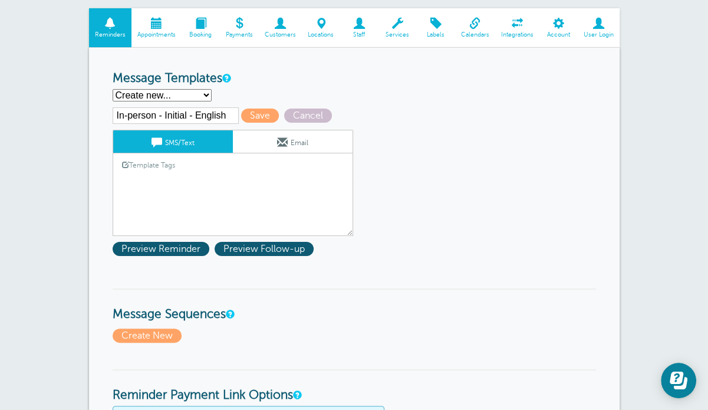
click at [229, 190] on textarea "Hi {{First Name}}, you have an appointment at {{Time}} on {{Date}}." at bounding box center [233, 206] width 241 height 59
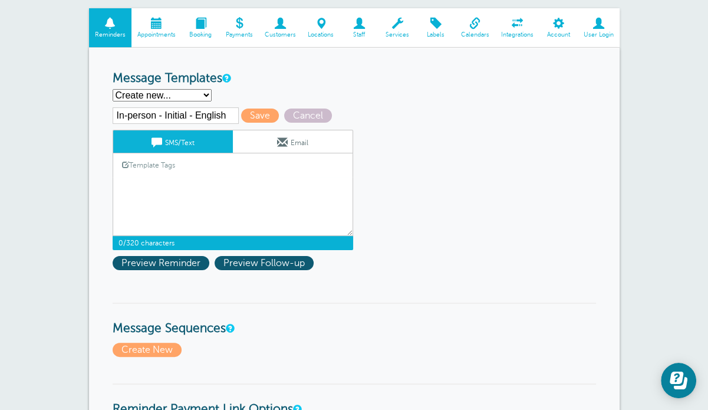
paste textarea "Dear {{First Name}}, your follow-up consultation with George Lee Law is confirm…"
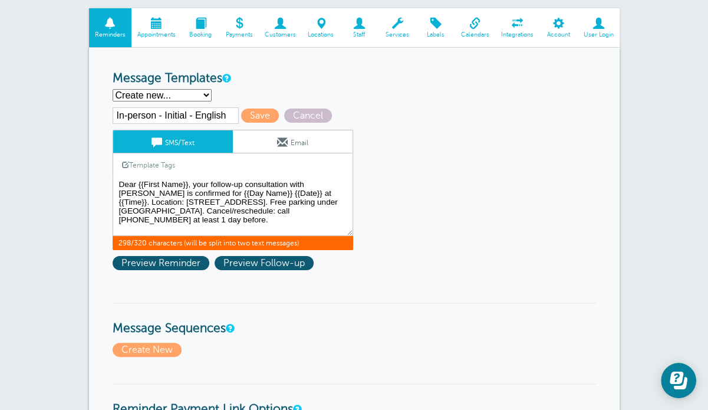
type textarea "Dear {{First Name}}, your follow-up consultation with George Lee Law is confirm…"
click at [176, 115] on input "In-person - Initial - English" at bounding box center [176, 115] width 126 height 17
drag, startPoint x: 187, startPoint y: 113, endPoint x: 163, endPoint y: 117, distance: 23.9
click at [163, 117] on input "In-person - Initial - English" at bounding box center [176, 115] width 126 height 17
type input "In-person - Ongoing - English"
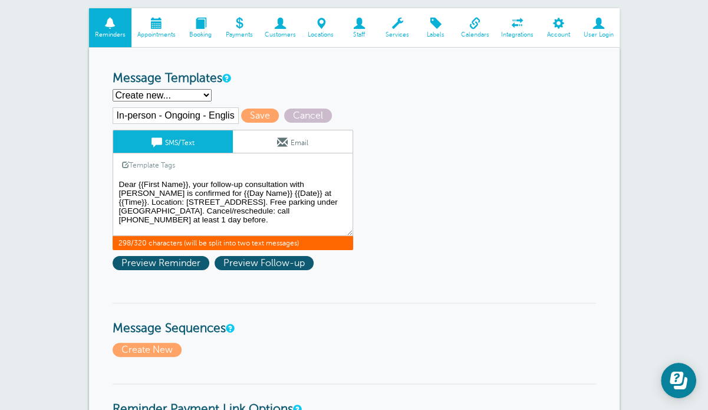
click at [187, 180] on textarea "Hi {{First Name}}, you have an appointment at {{Time}} on {{Date}}." at bounding box center [233, 206] width 241 height 59
type textarea "Dear {{First Name}} , your follow-up consultation with [PERSON_NAME] is confirm…"
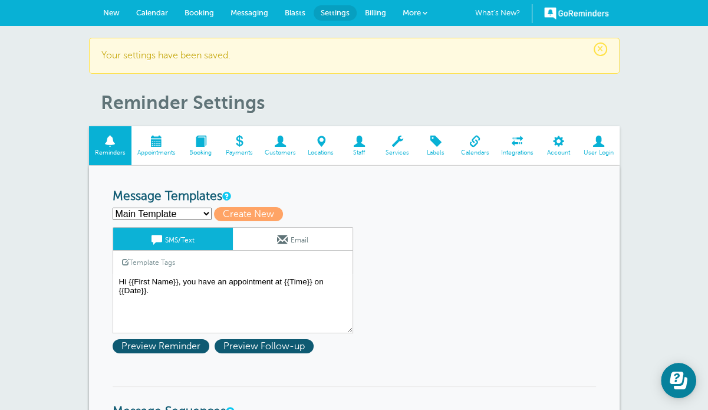
click at [108, 10] on span "New" at bounding box center [111, 12] width 17 height 9
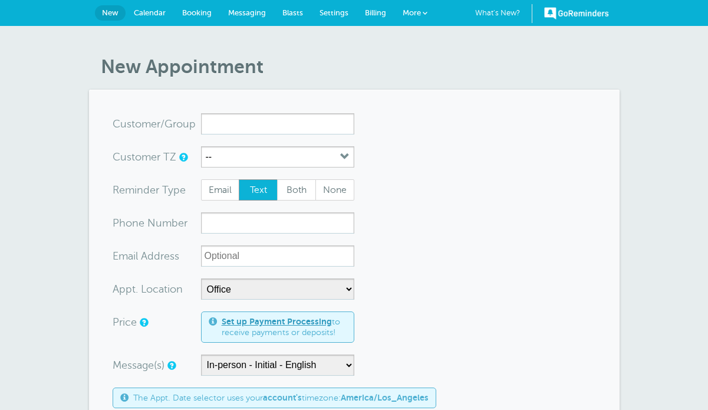
select select "25171"
select select "161612"
drag, startPoint x: 0, startPoint y: 0, endPoint x: 159, endPoint y: 11, distance: 159.0
click at [159, 11] on span "Calendar" at bounding box center [150, 12] width 32 height 9
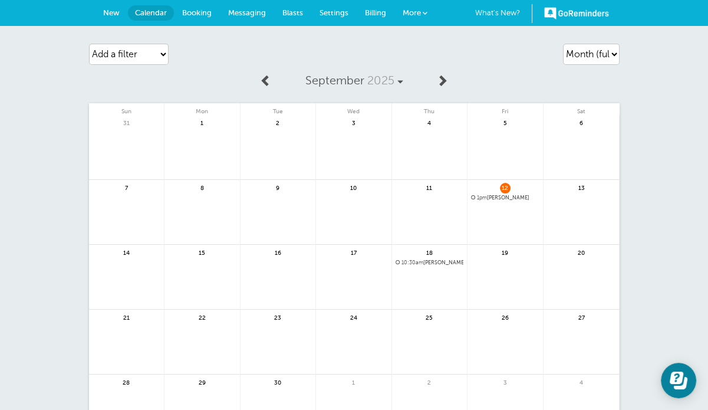
click at [479, 209] on link at bounding box center [505, 228] width 75 height 51
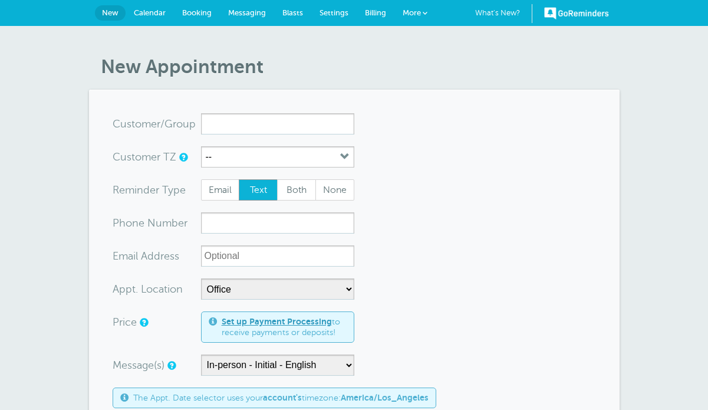
select select "25171"
select select "161612"
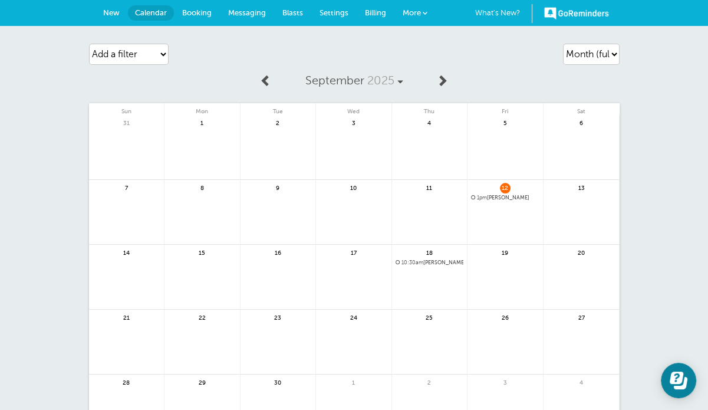
click at [113, 6] on link "New" at bounding box center [111, 13] width 33 height 26
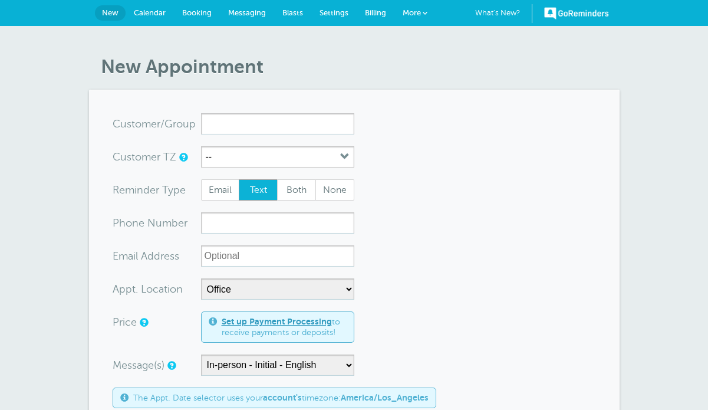
select select "25171"
select select "161612"
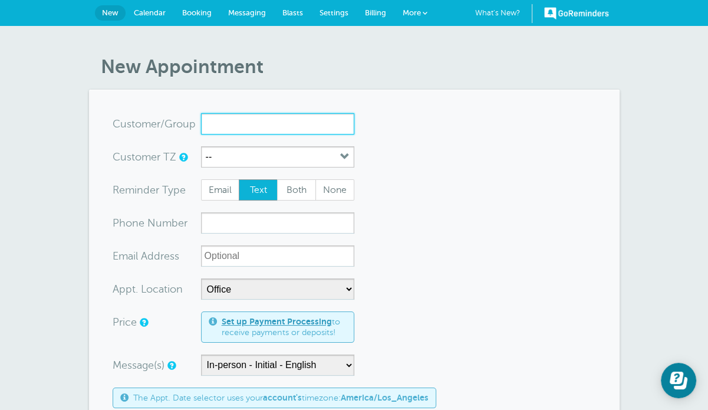
paste input "Huang, WeiJun"
click at [257, 120] on input "Huang, WeiJun" at bounding box center [277, 123] width 153 height 21
type input "Huang, Weijun"
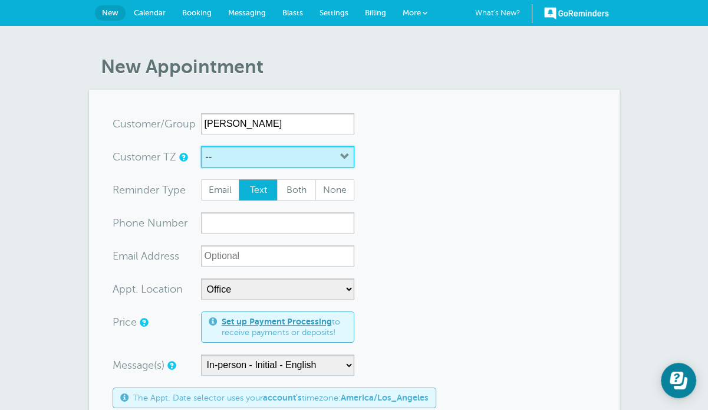
click at [309, 153] on button "--" at bounding box center [277, 156] width 153 height 21
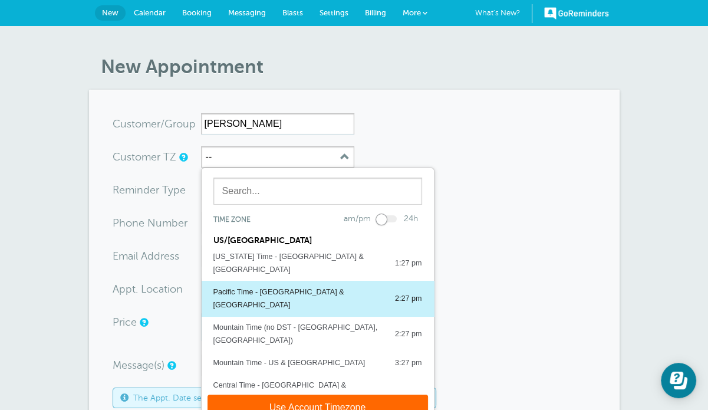
click at [314, 285] on div "Pacific Time - US & Canada 2:27 pm" at bounding box center [317, 298] width 209 height 26
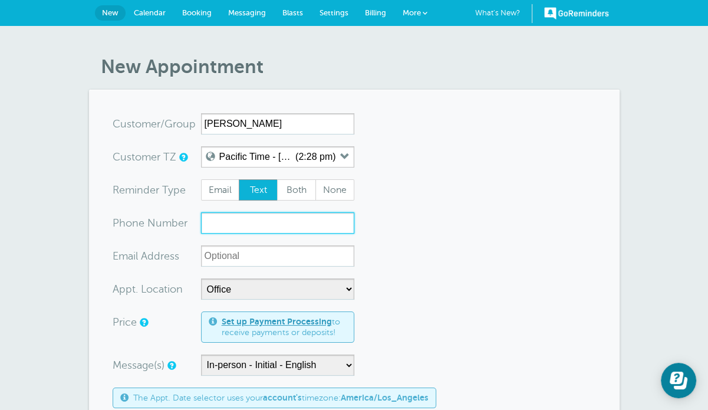
click at [226, 222] on input "xxx-no-autofill" at bounding box center [277, 222] width 153 height 21
paste input "7788513398"
type input "7788513398"
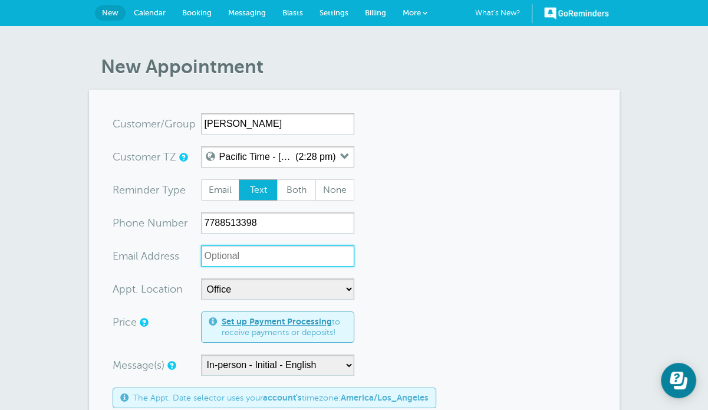
click at [241, 258] on input "xx-no-autofill" at bounding box center [277, 255] width 153 height 21
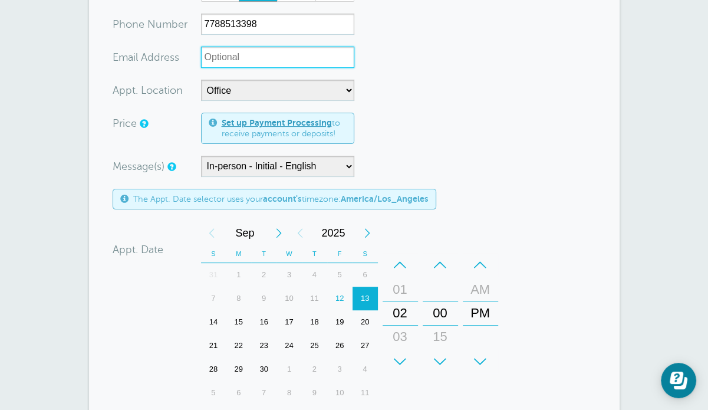
scroll to position [236, 0]
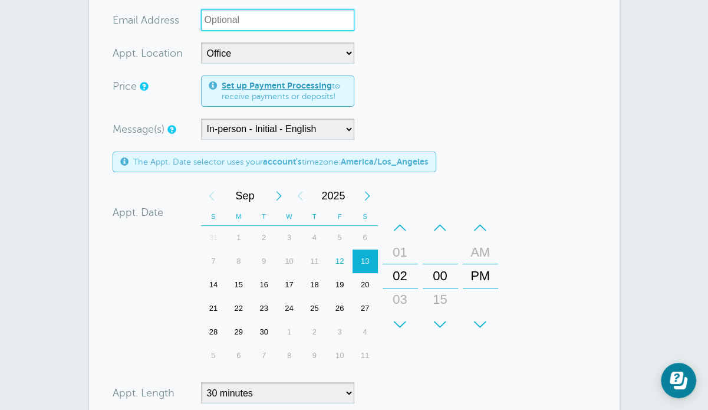
click at [239, 283] on div "15" at bounding box center [238, 285] width 25 height 24
click at [396, 325] on div "+" at bounding box center [400, 324] width 35 height 24
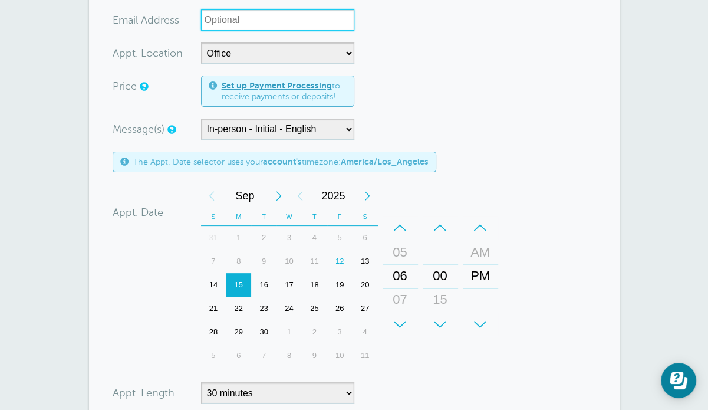
click at [396, 325] on div "+" at bounding box center [400, 324] width 35 height 24
click at [396, 324] on div "+" at bounding box center [400, 324] width 35 height 24
click at [476, 258] on div "AM" at bounding box center [480, 253] width 28 height 24
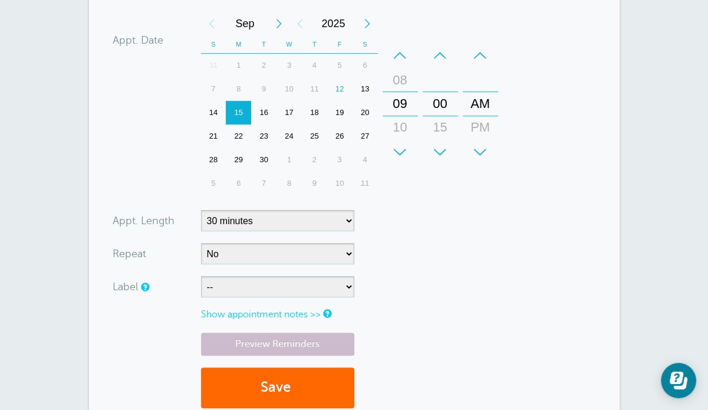
scroll to position [413, 0]
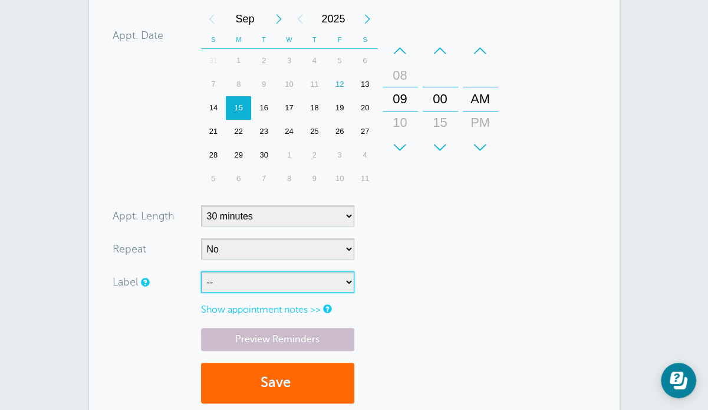
click at [264, 282] on select "-- Initial Ongoing Returning" at bounding box center [277, 281] width 153 height 21
select select "6771"
click at [201, 271] on select "-- Initial Ongoing Returning" at bounding box center [277, 281] width 153 height 21
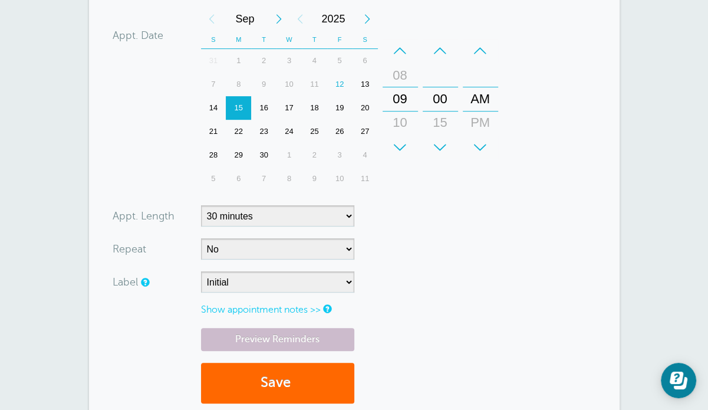
click at [467, 276] on form "You are creating a new customer. To use an existing customer select one from th…" at bounding box center [354, 57] width 483 height 714
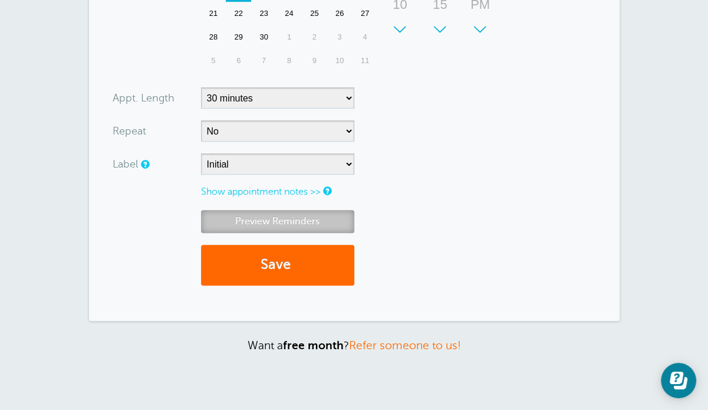
click at [306, 219] on link "Preview Reminders" at bounding box center [277, 221] width 153 height 23
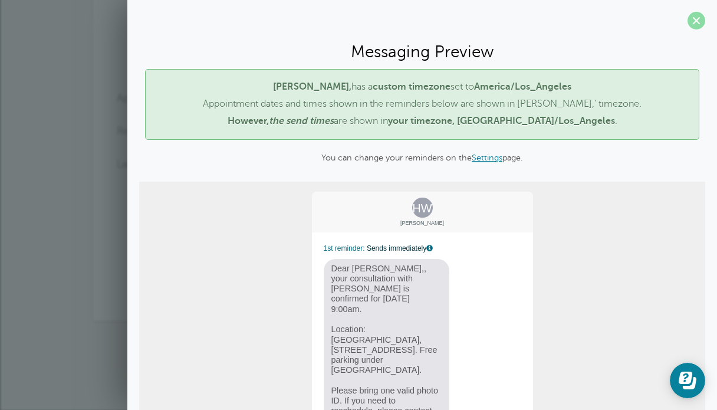
click at [688, 16] on span at bounding box center [696, 21] width 18 height 18
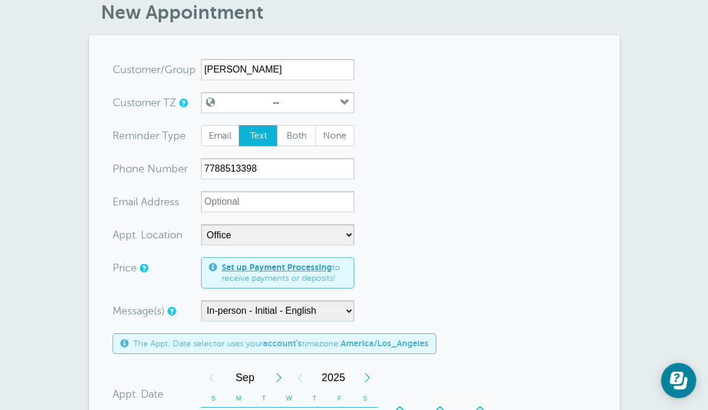
scroll to position [0, 0]
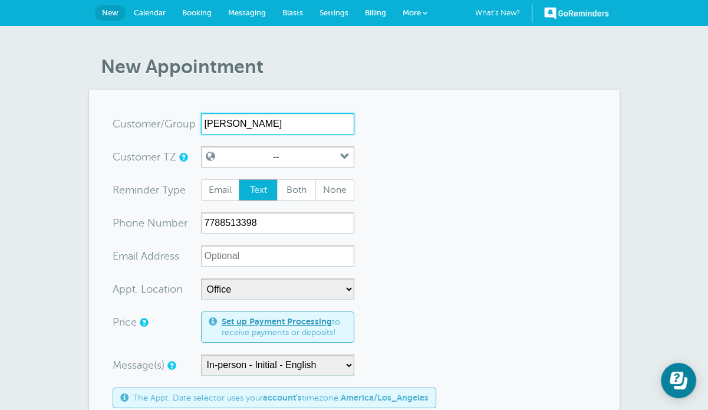
drag, startPoint x: 237, startPoint y: 124, endPoint x: 187, endPoint y: 120, distance: 50.3
click at [187, 120] on div "x-no-autofill Cus tomer/Group Huang, Weijun No search results. Edit Remove" at bounding box center [234, 123] width 242 height 21
click at [264, 117] on input "Weijun" at bounding box center [277, 123] width 153 height 21
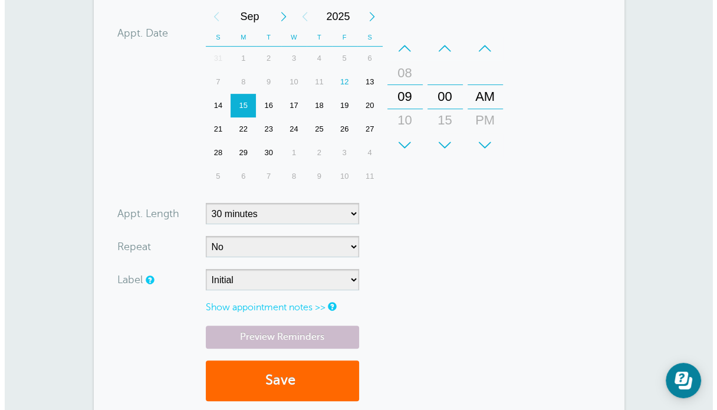
scroll to position [472, 0]
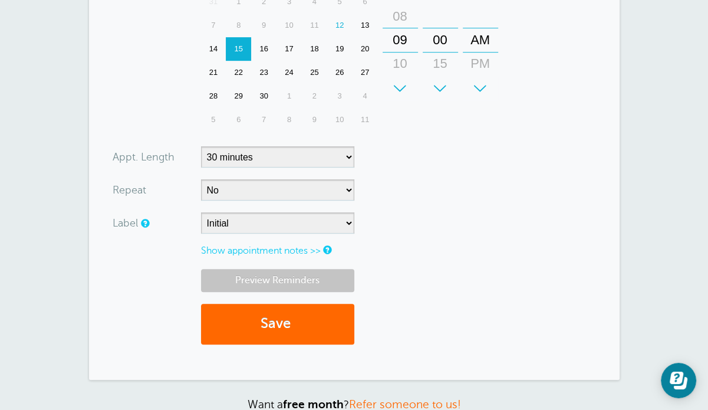
type input "Weijun Huang"
click at [255, 277] on link "Preview Reminders" at bounding box center [277, 280] width 153 height 23
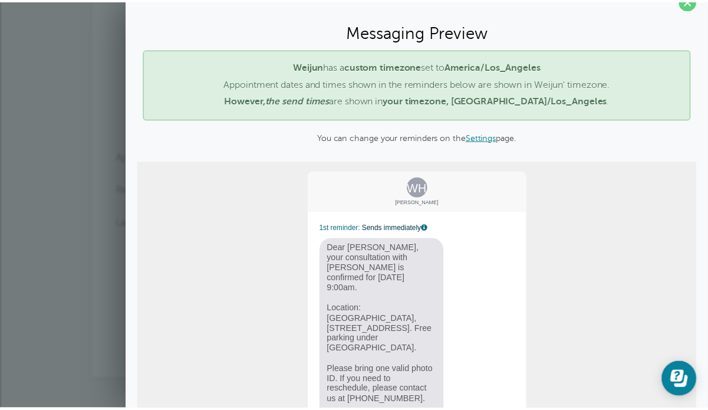
scroll to position [0, 0]
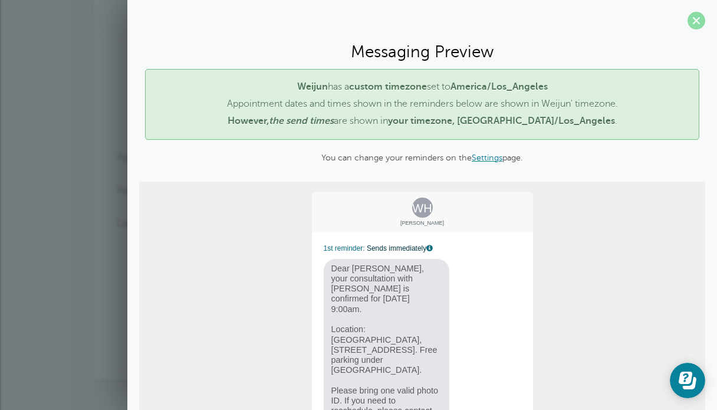
click at [687, 28] on span at bounding box center [696, 21] width 18 height 18
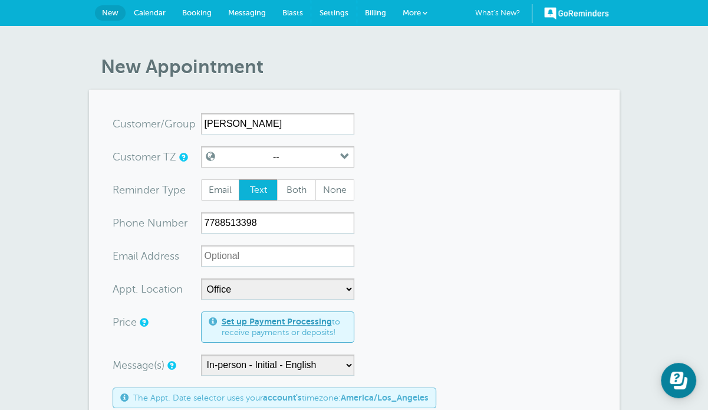
drag, startPoint x: 340, startPoint y: 11, endPoint x: 398, endPoint y: 55, distance: 72.9
click at [340, 11] on span "Settings" at bounding box center [334, 12] width 29 height 9
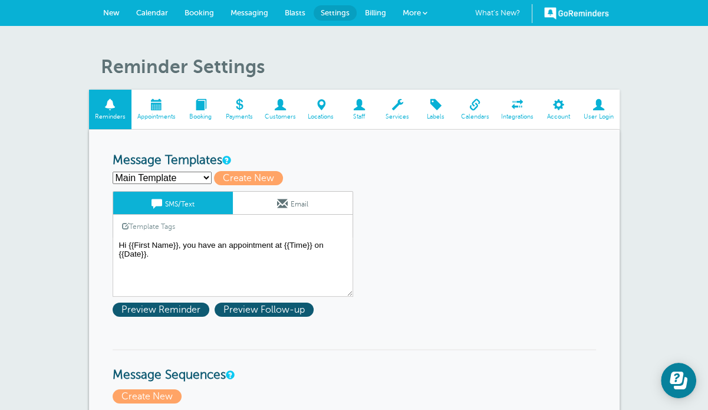
click at [165, 177] on select "In-person - Initial - Chinese In-person - Initial - English Main Template WeCha…" at bounding box center [162, 178] width 99 height 12
select select "161612"
click at [113, 172] on select "In-person - Initial - Chinese In-person - Initial - English Main Template WeCha…" at bounding box center [162, 178] width 99 height 12
type input "In-person - Initial - English"
type textarea "Dear {{First Name}}, your consultation with [PERSON_NAME] is confirmed for {{Da…"
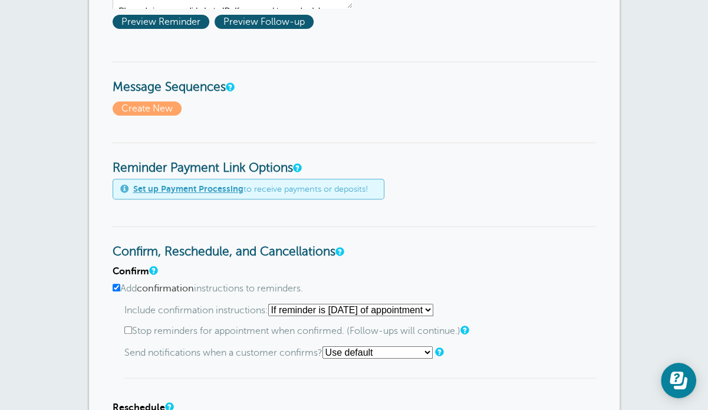
scroll to position [295, 0]
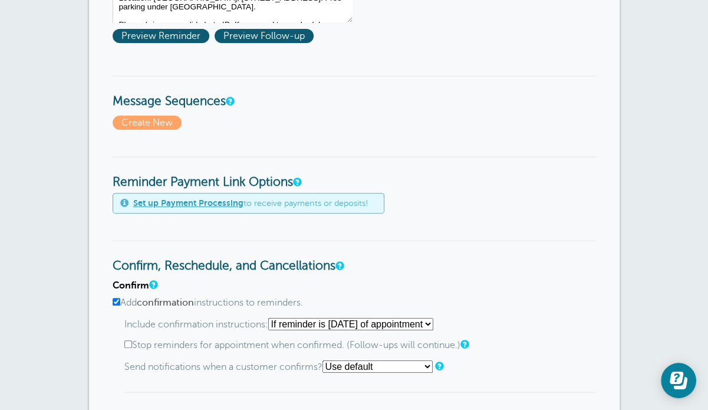
click at [126, 340] on input "Stop reminders for appointment when confirmed. (Follow-ups will continue.)" at bounding box center [128, 344] width 8 height 8
checkbox input "true"
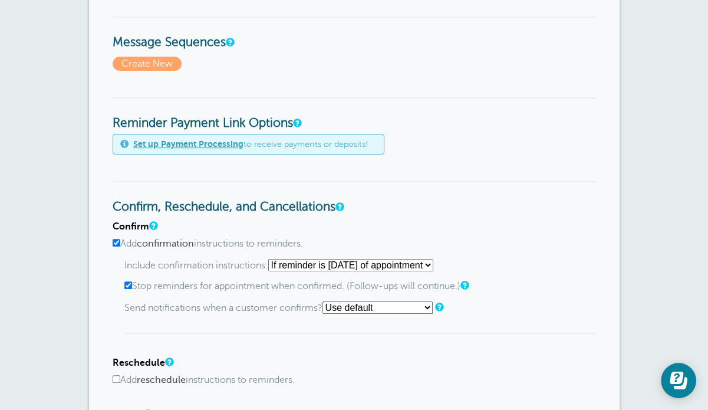
click at [386, 265] on select "Starting with first reminder If reminder is [DATE] of appointment If reminder i…" at bounding box center [350, 265] width 165 height 12
click at [511, 223] on h4 "Confirm" at bounding box center [354, 226] width 483 height 11
click at [359, 263] on select "Starting with first reminder If reminder is [DATE] of appointment If reminder i…" at bounding box center [350, 265] width 165 height 12
click at [272, 259] on select "Starting with first reminder If reminder is [DATE] of appointment If reminder i…" at bounding box center [350, 265] width 165 height 12
click at [530, 259] on p "Include confirmation instructions: Starting with first reminder If reminder is …" at bounding box center [360, 265] width 472 height 12
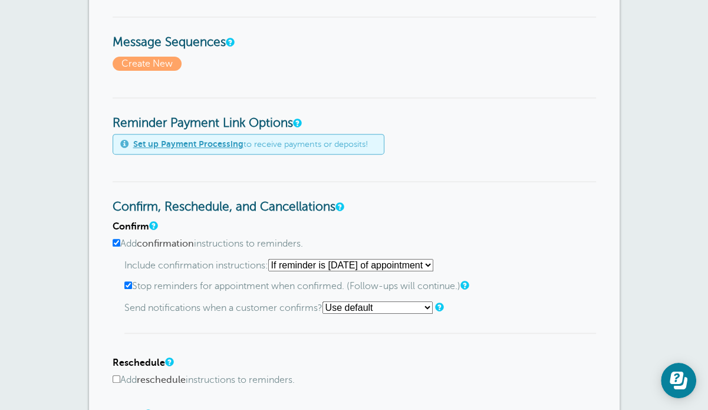
click at [420, 262] on select "Starting with first reminder If reminder is [DATE] of appointment If reminder i…" at bounding box center [350, 265] width 165 height 12
select select "7"
click at [272, 259] on select "Starting with first reminder If reminder is [DATE] of appointment If reminder i…" at bounding box center [350, 265] width 165 height 12
click at [492, 201] on h3 "Confirm, Reschedule, and Cancellations" at bounding box center [354, 198] width 483 height 34
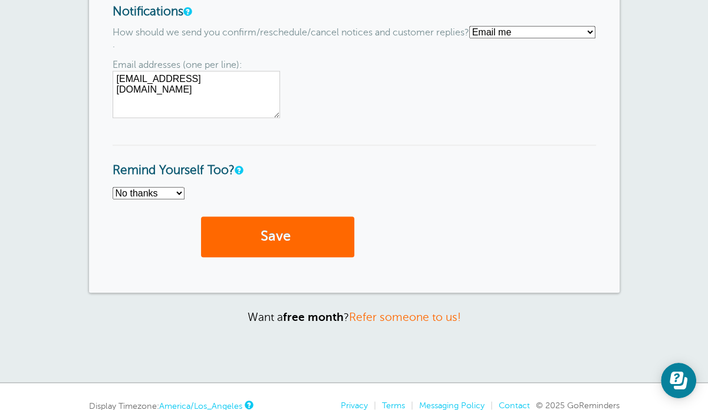
scroll to position [935, 0]
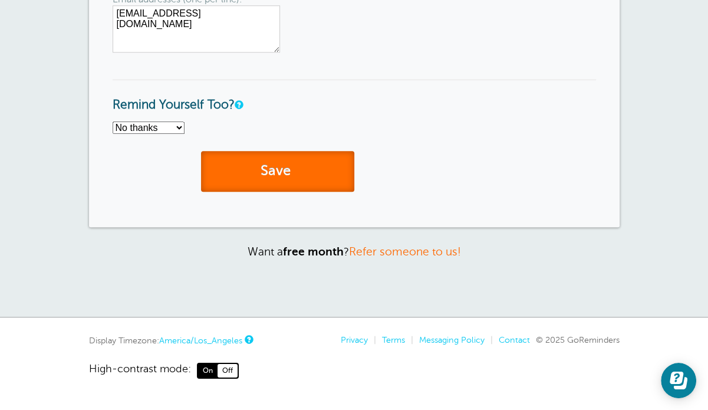
click at [276, 162] on button "Save" at bounding box center [277, 171] width 153 height 41
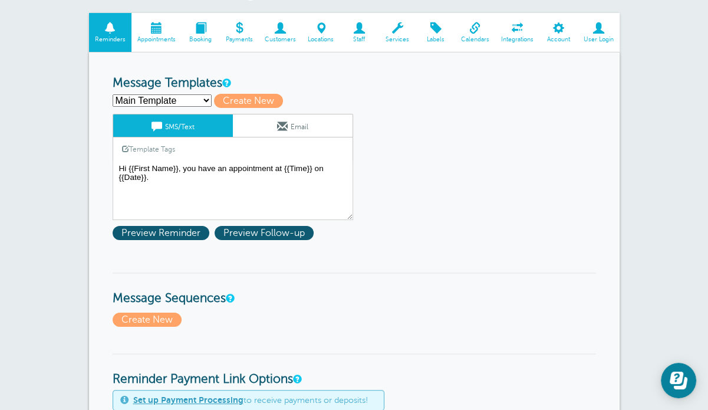
scroll to position [118, 0]
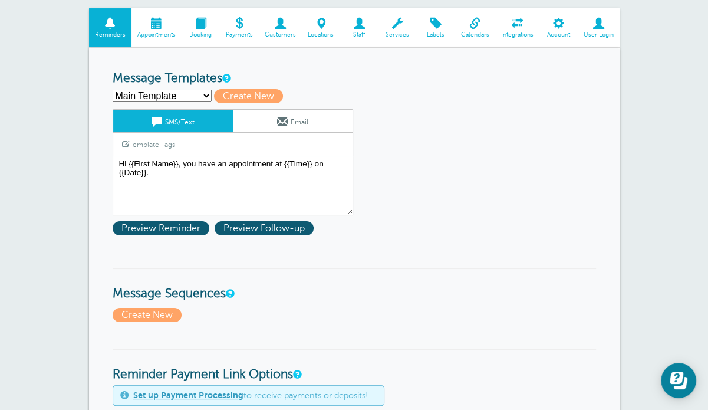
click at [186, 94] on select "In-person - Initial - Chinese In-person - Initial - English Main Template WeCha…" at bounding box center [162, 96] width 99 height 12
select select "161613"
click at [113, 90] on select "In-person - Initial - Chinese In-person - Initial - English Main Template WeCha…" at bounding box center [162, 96] width 99 height 12
type input "In-person - Initial - Chinese"
type textarea "尊敬的 {{First Name}} {{Last Name}}，您在[PERSON_NAME]行的咨询已确认，时间：{{Day Name}} {{Date}…"
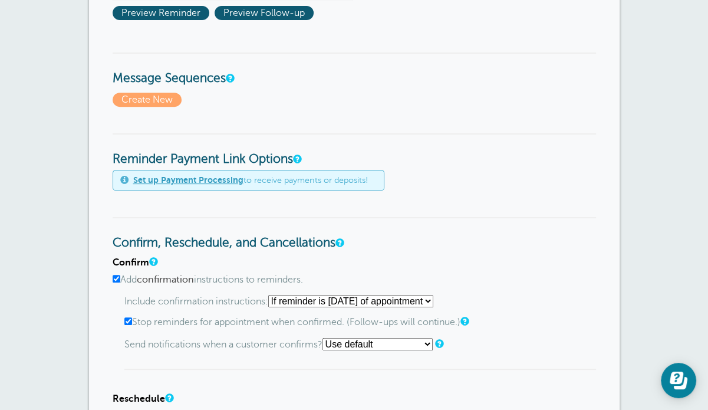
scroll to position [0, 0]
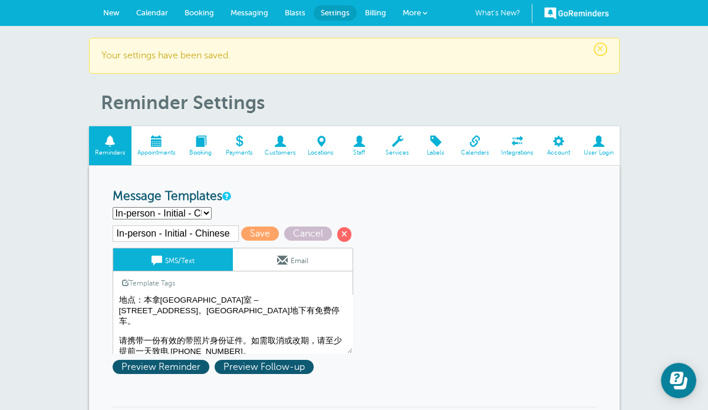
click at [186, 209] on select "In-person - Initial - Chinese In-person - Initial - English Main Template WeCha…" at bounding box center [162, 213] width 99 height 12
select select "161614"
click at [113, 207] on select "In-person - Initial - Chinese In-person - Initial - English Main Template WeCha…" at bounding box center [162, 213] width 99 height 12
type input "WeChat - Initial - Chinese"
type textarea "尊敬的 {{First Name}}，您在[PERSON_NAME]行的微信咨询已确认：{{Day Name}} {{Date}} {{Time}}。请添加[…"
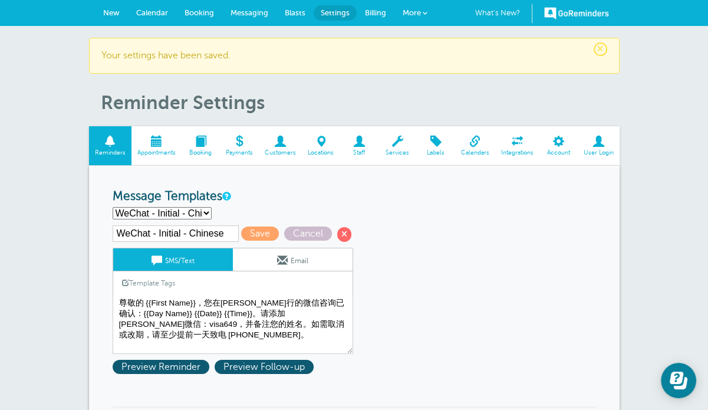
click at [179, 215] on select "In-person - Initial - Chinese In-person - Initial - English Main Template WeCha…" at bounding box center [162, 213] width 99 height 12
select select "161615"
click at [113, 207] on select "In-person - Initial - Chinese In-person - Initial - English Main Template WeCha…" at bounding box center [162, 213] width 99 height 12
type input "Zoom - Initial - English"
type textarea "Dear {{First Name}}, your Zoom consultation with [PERSON_NAME] [PERSON_NAME] La…"
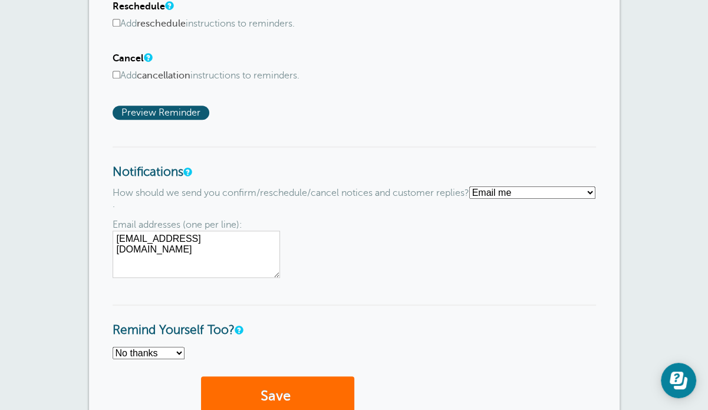
scroll to position [884, 0]
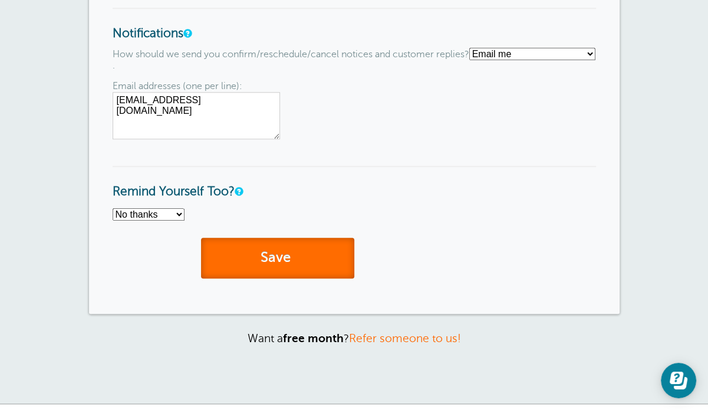
click at [283, 240] on button "Save" at bounding box center [277, 258] width 153 height 41
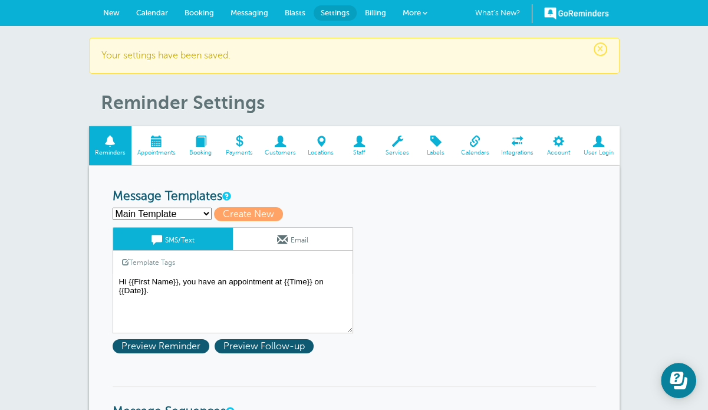
click at [116, 12] on span "New" at bounding box center [111, 12] width 17 height 9
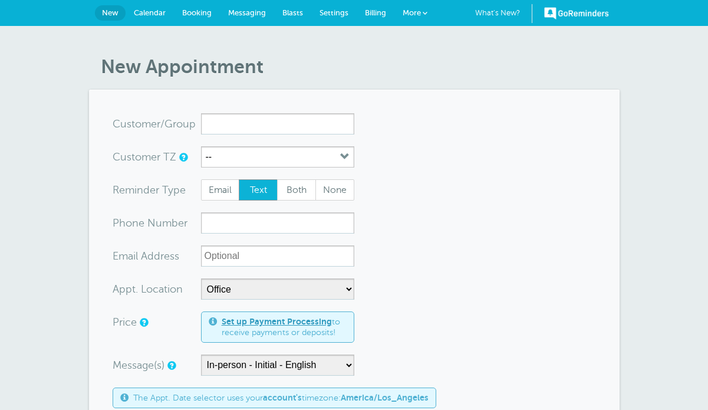
select select "25171"
select select "161612"
click at [233, 129] on input "x-no-autofill" at bounding box center [277, 123] width 153 height 21
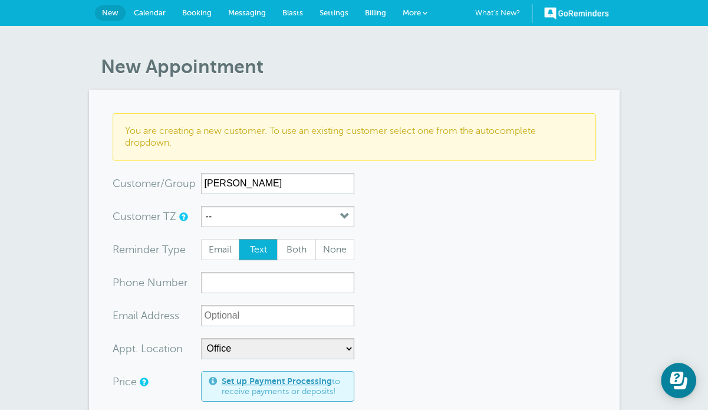
type input "Weijun Huang"
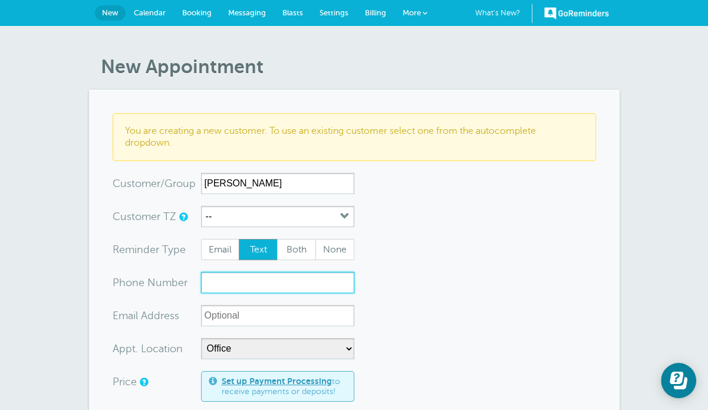
click at [227, 287] on input "xxx-no-autofill" at bounding box center [277, 282] width 153 height 21
paste input "7788513398"
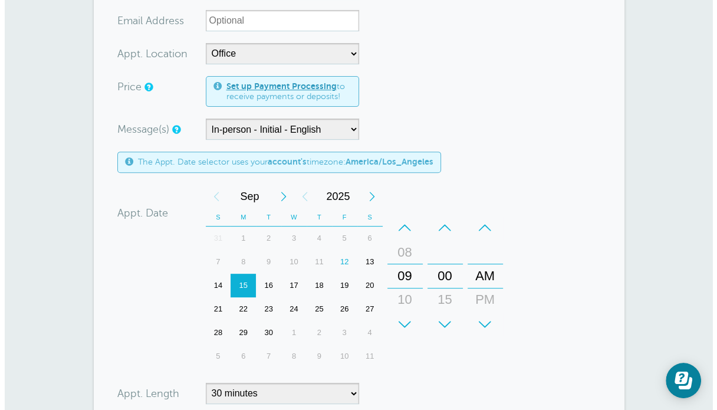
scroll to position [531, 0]
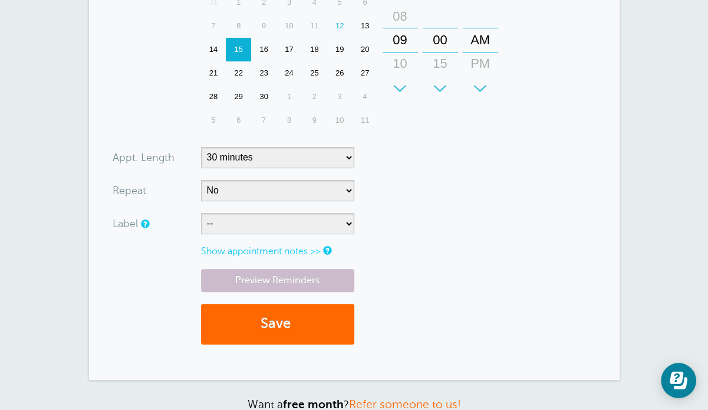
type input "7788513398"
click at [261, 223] on select "-- Initial Ongoing Returning" at bounding box center [277, 223] width 153 height 21
select select "6771"
click at [201, 213] on select "-- Initial Ongoing Returning" at bounding box center [277, 223] width 153 height 21
click at [247, 280] on link "Preview Reminders" at bounding box center [277, 280] width 153 height 23
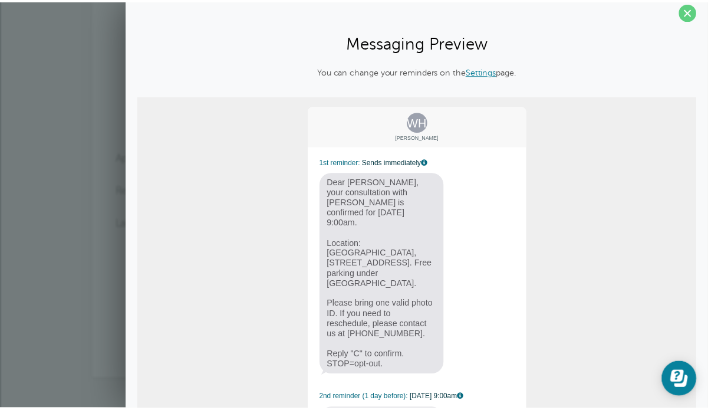
scroll to position [0, 0]
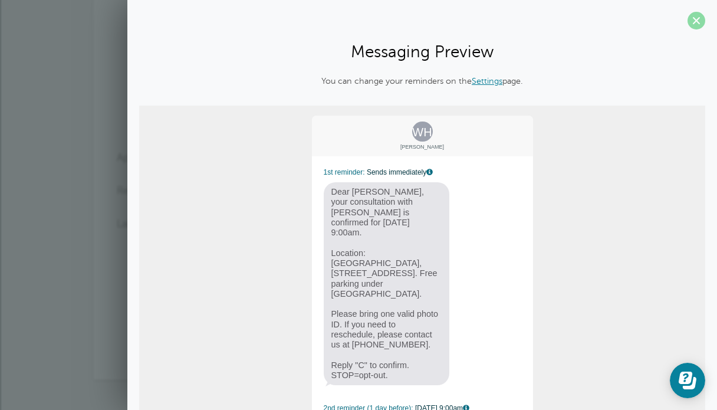
click at [694, 18] on span at bounding box center [696, 21] width 18 height 18
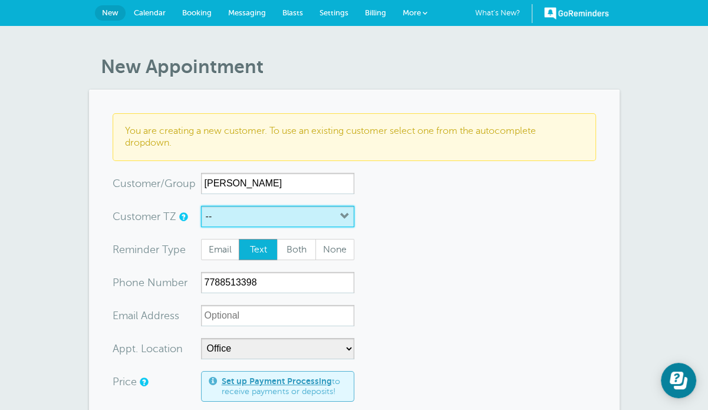
click at [269, 206] on button "--" at bounding box center [277, 216] width 153 height 21
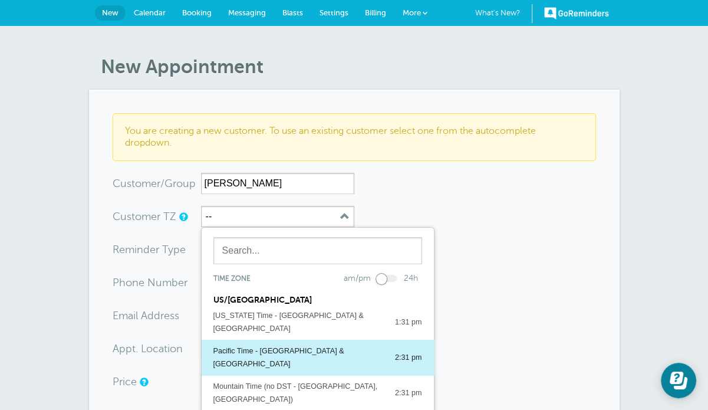
click at [269, 344] on div "Pacific Time - [GEOGRAPHIC_DATA] & [GEOGRAPHIC_DATA]" at bounding box center [298, 357] width 170 height 26
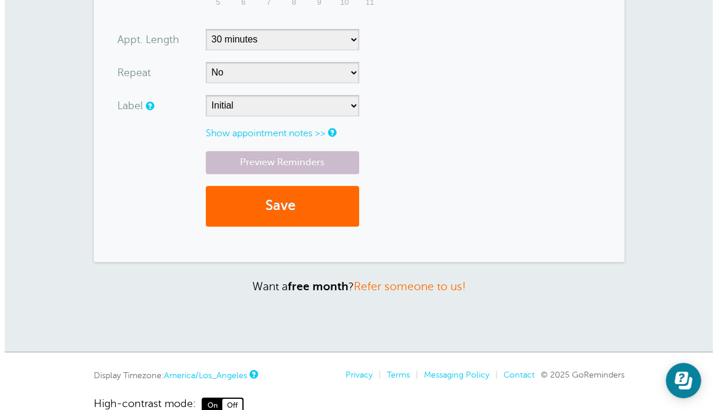
scroll to position [590, 0]
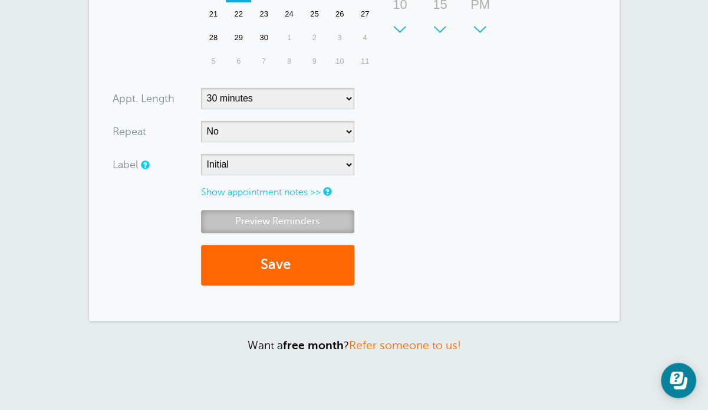
click at [289, 215] on link "Preview Reminders" at bounding box center [277, 221] width 153 height 23
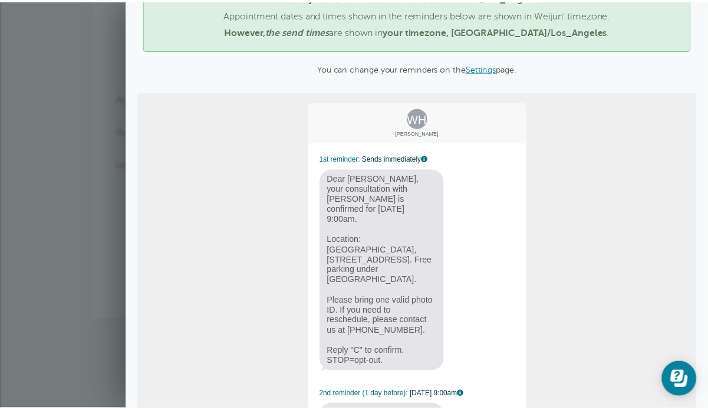
scroll to position [0, 0]
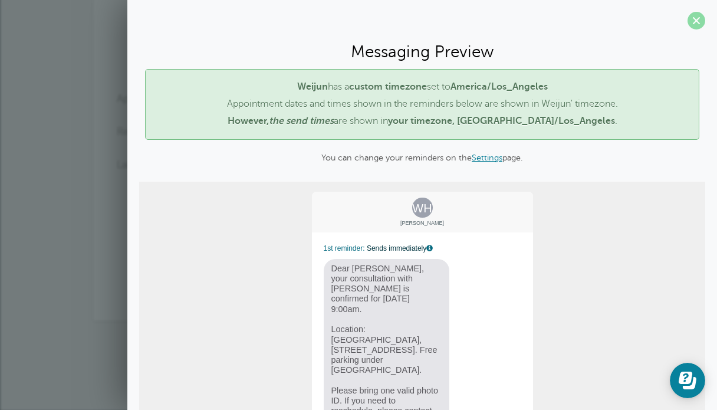
click at [694, 14] on span at bounding box center [696, 21] width 18 height 18
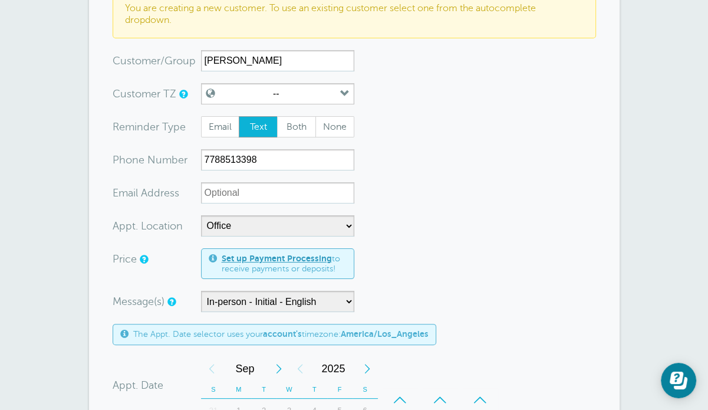
scroll to position [59, 0]
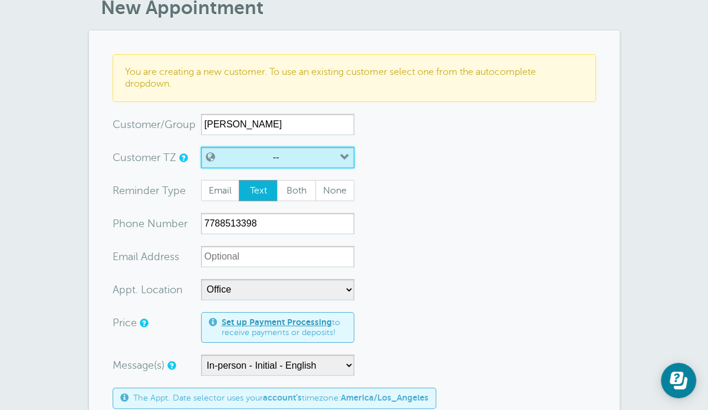
click at [273, 158] on label "--" at bounding box center [276, 157] width 6 height 11
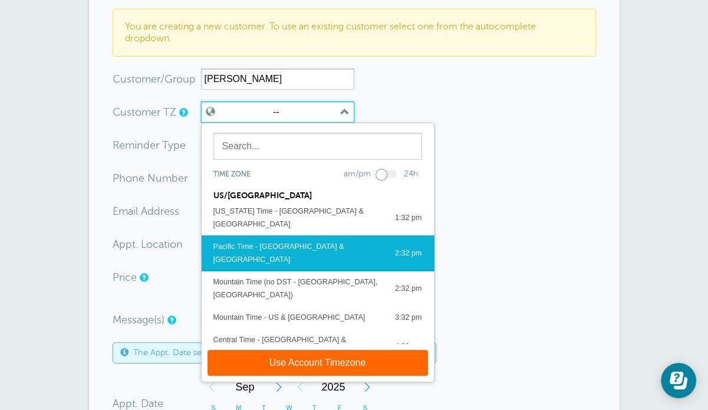
scroll to position [118, 0]
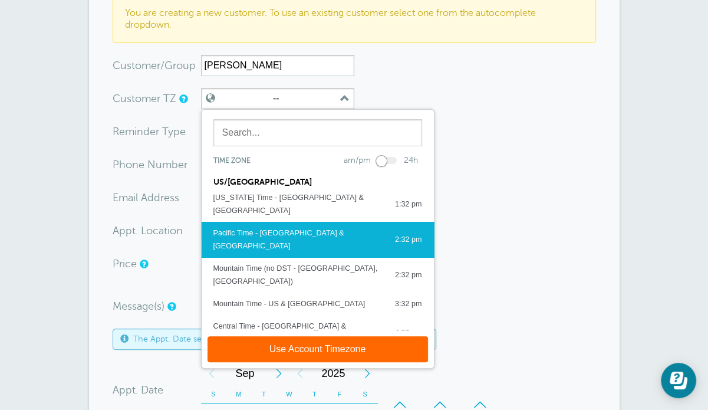
click at [337, 344] on button "Use Account Timezone" at bounding box center [318, 349] width 221 height 26
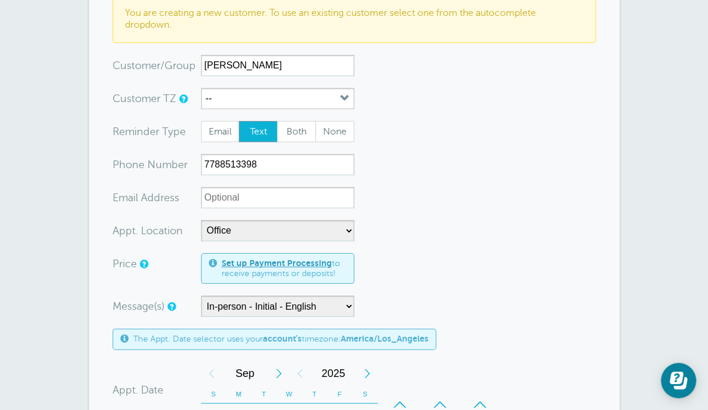
click at [455, 165] on form "You are creating a new customer. To use an existing customer select one from th…" at bounding box center [354, 382] width 483 height 774
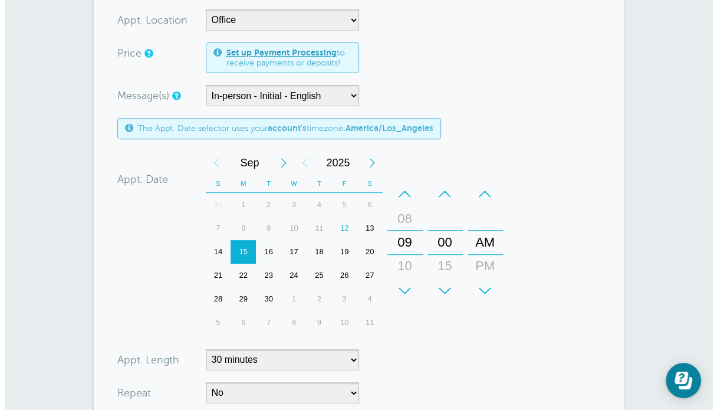
scroll to position [531, 0]
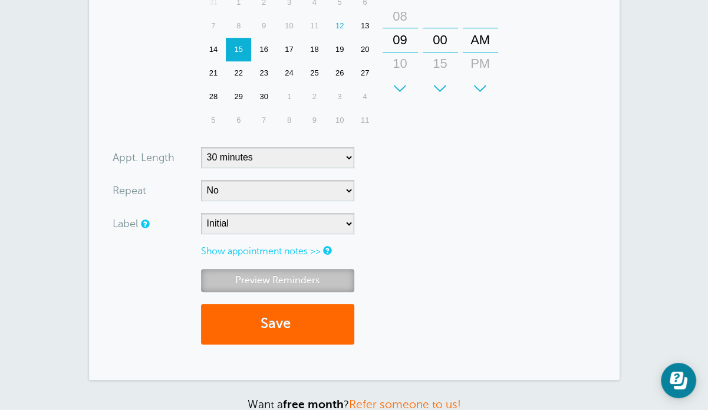
click at [262, 280] on link "Preview Reminders" at bounding box center [277, 280] width 153 height 23
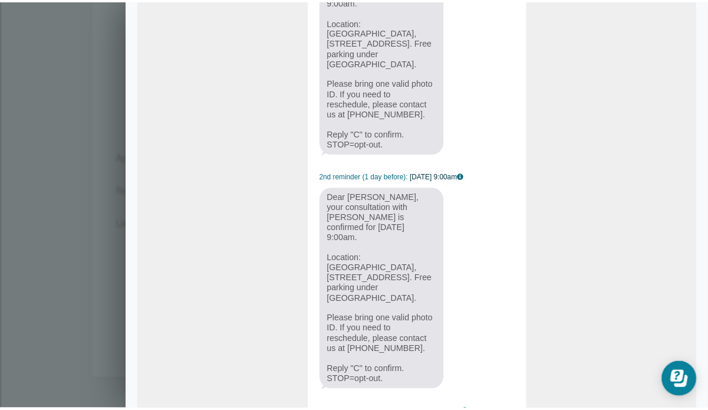
scroll to position [454, 0]
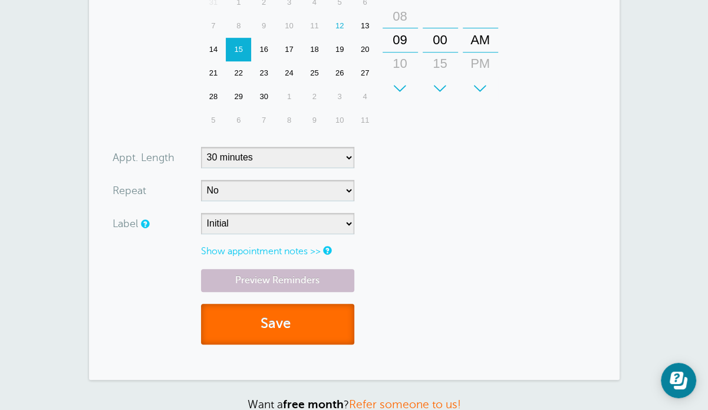
click at [294, 325] on span "submit" at bounding box center [293, 323] width 4 height 16
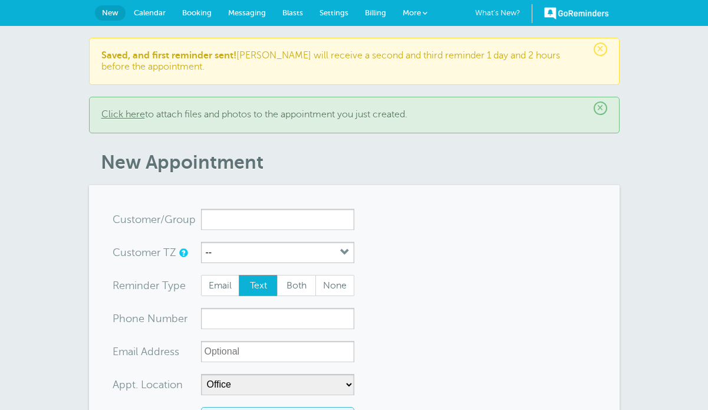
select select "25171"
select select "161612"
click at [156, 11] on span "Calendar" at bounding box center [150, 12] width 32 height 9
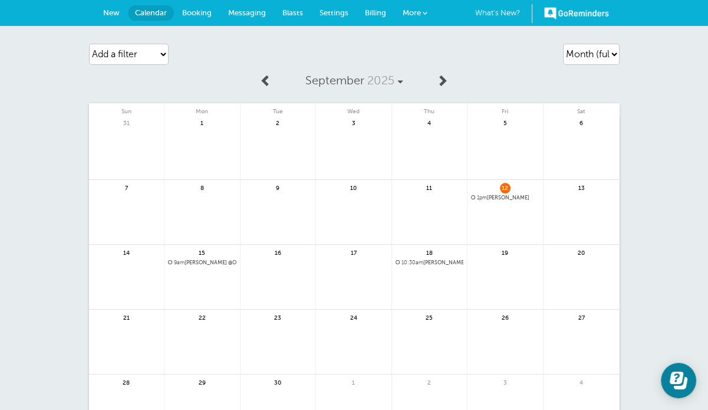
click at [106, 14] on span "New" at bounding box center [111, 12] width 17 height 9
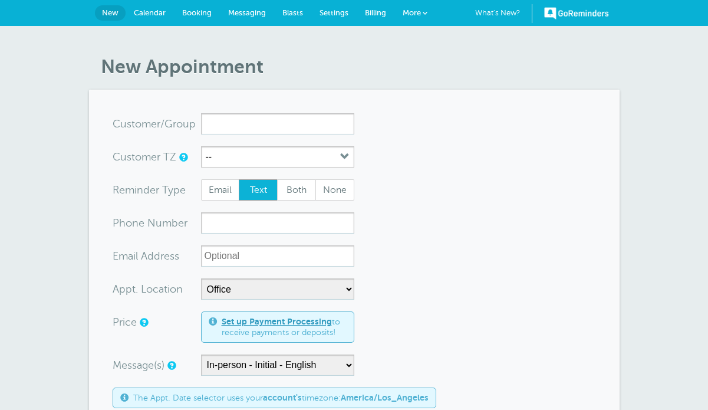
select select "25171"
select select "161612"
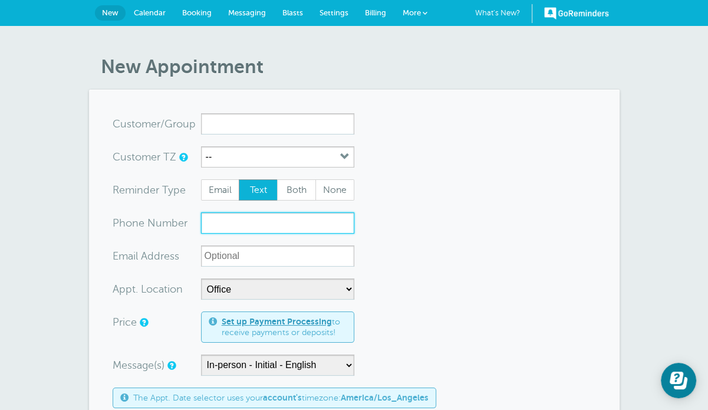
click at [216, 222] on input "xxx-no-autofill" at bounding box center [277, 222] width 153 height 21
paste input "[PHONE_NUMBER]"
type input "[PHONE_NUMBER]"
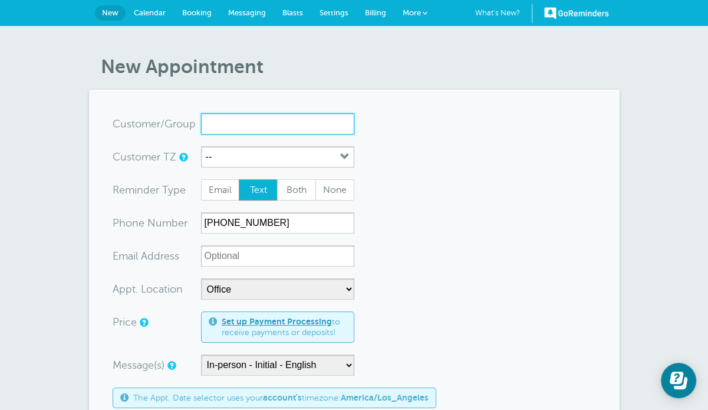
click at [222, 127] on input "x-no-autofill" at bounding box center [277, 123] width 153 height 21
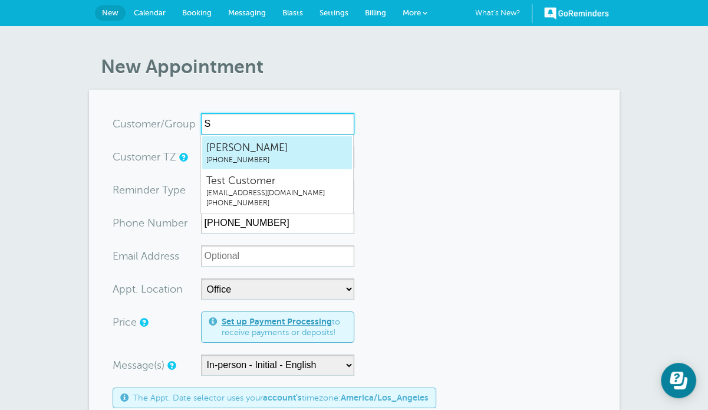
type input "Sh"
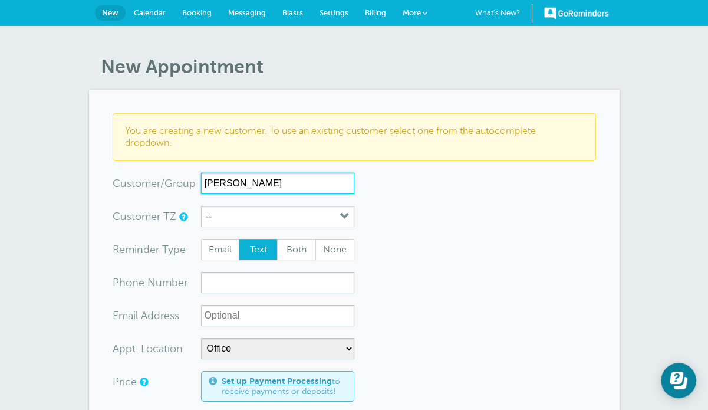
click at [226, 182] on input "Shunjin Feng" at bounding box center [277, 183] width 153 height 21
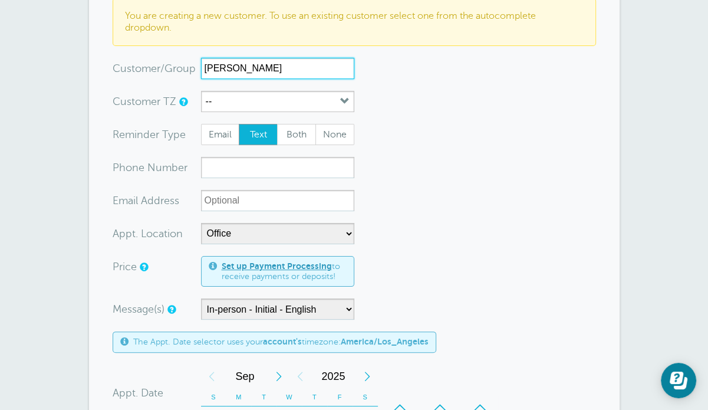
scroll to position [118, 0]
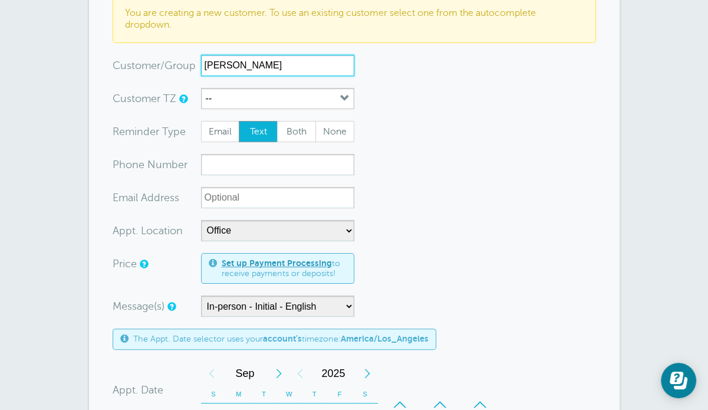
type input "Shun Jin Feng"
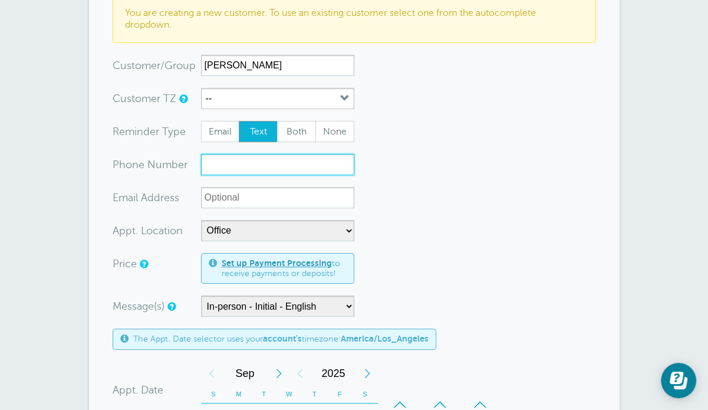
click at [243, 169] on input "xxx-no-autofill" at bounding box center [277, 164] width 153 height 21
paste input "778-891-3937"
click at [242, 158] on input "778-891-3937" at bounding box center [277, 164] width 153 height 21
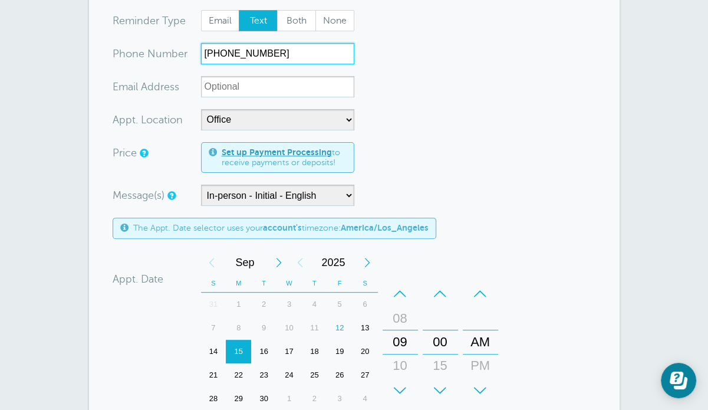
scroll to position [236, 0]
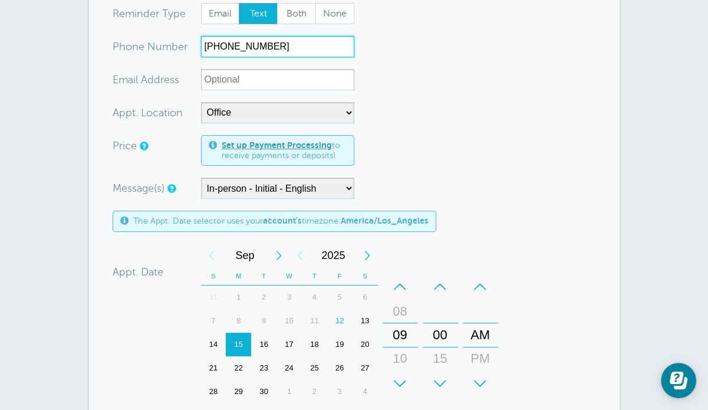
type input "778-891-3937"
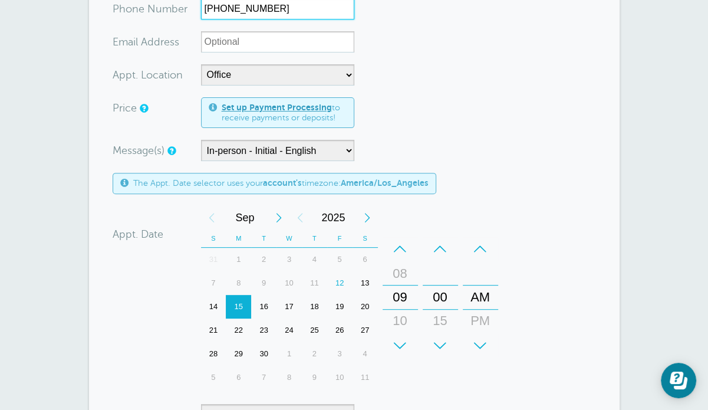
scroll to position [295, 0]
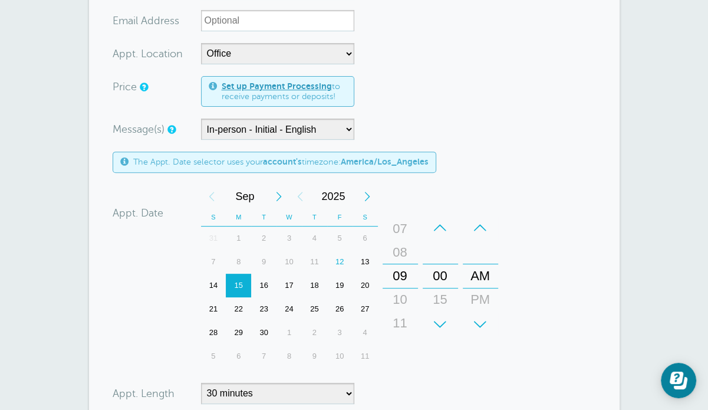
click at [402, 302] on div "10" at bounding box center [400, 300] width 28 height 24
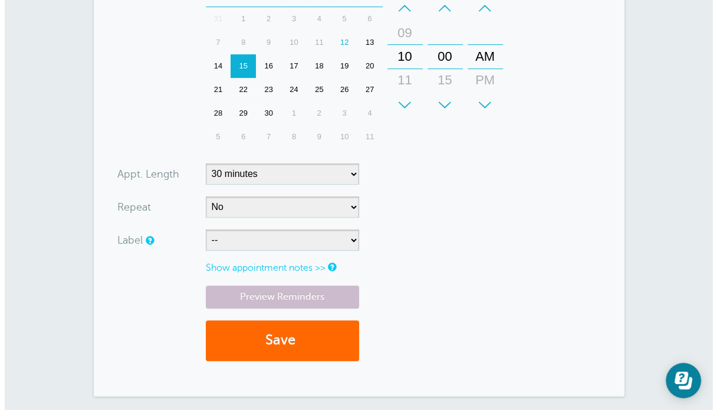
scroll to position [531, 0]
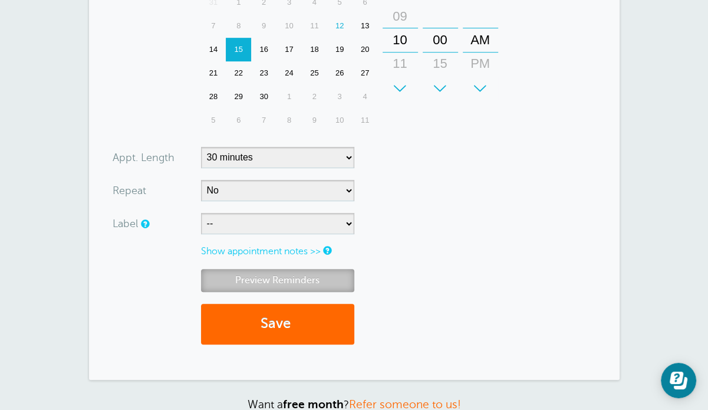
click at [307, 281] on link "Preview Reminders" at bounding box center [277, 280] width 153 height 23
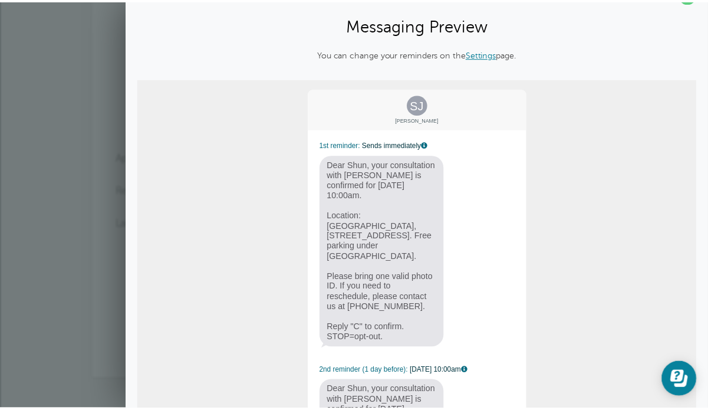
scroll to position [0, 0]
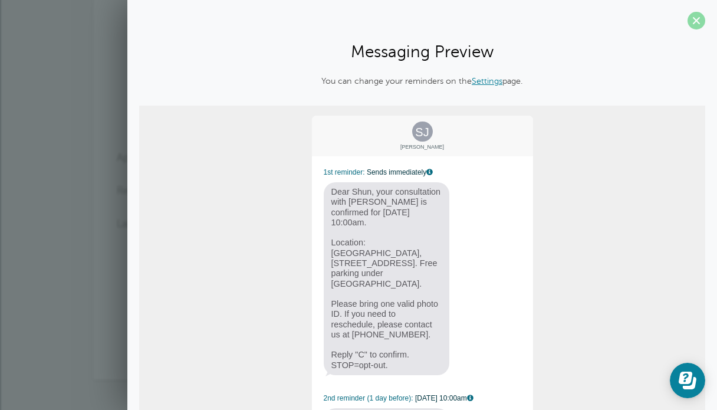
click at [687, 21] on span at bounding box center [696, 21] width 18 height 18
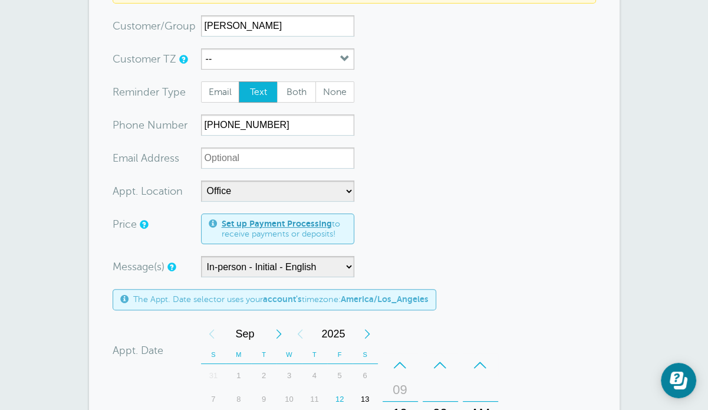
scroll to position [236, 0]
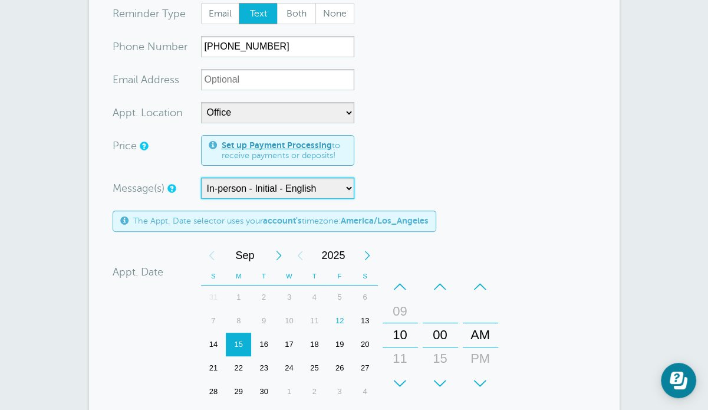
click at [311, 190] on select "In-person - Initial - Chinese In-person - Initial - English Main Template WeCha…" at bounding box center [277, 187] width 153 height 21
select select "161613"
click at [201, 177] on select "In-person - Initial - Chinese In-person - Initial - English Main Template WeCha…" at bounding box center [277, 187] width 153 height 21
click at [621, 190] on div "New Appointment You are creating a new customer. To use an existing customer se…" at bounding box center [354, 277] width 708 height 975
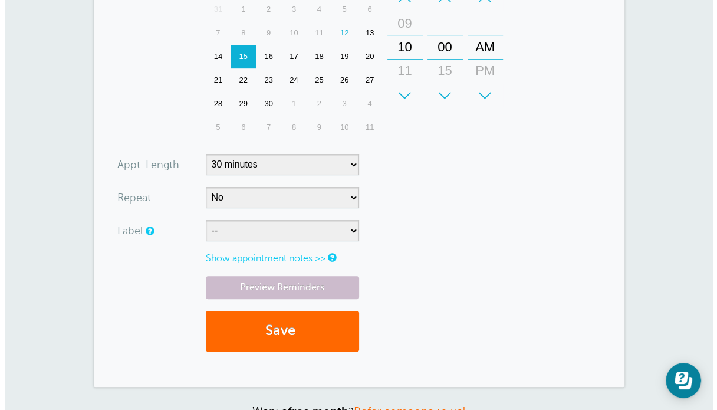
scroll to position [531, 0]
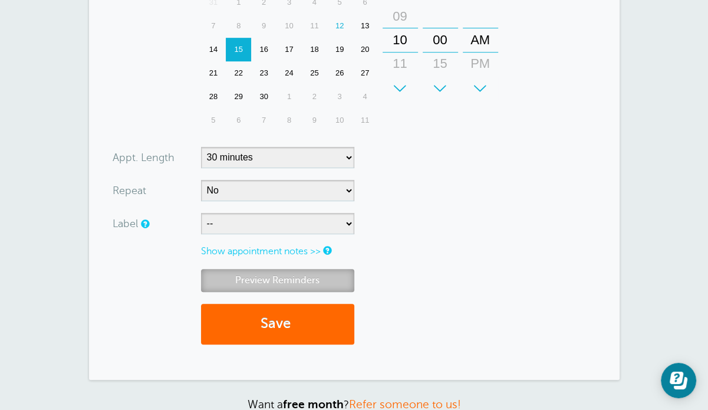
click at [318, 277] on link "Preview Reminders" at bounding box center [277, 280] width 153 height 23
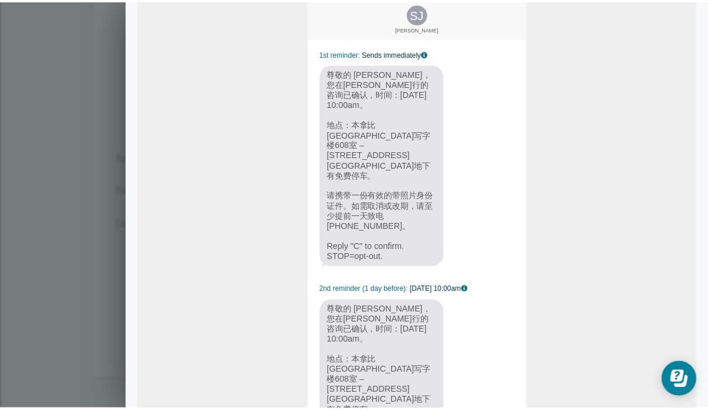
scroll to position [0, 0]
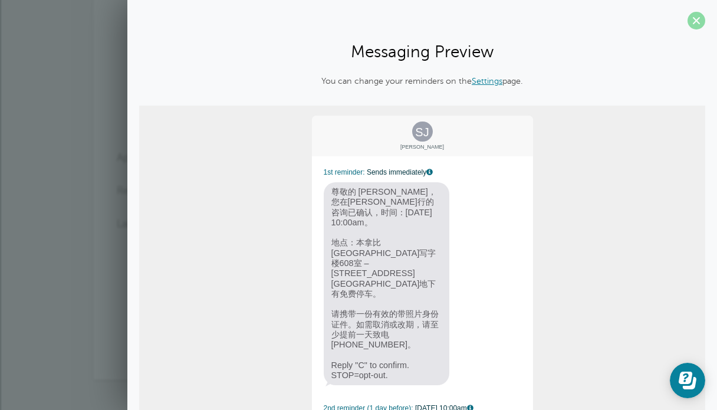
click at [687, 22] on span at bounding box center [696, 21] width 18 height 18
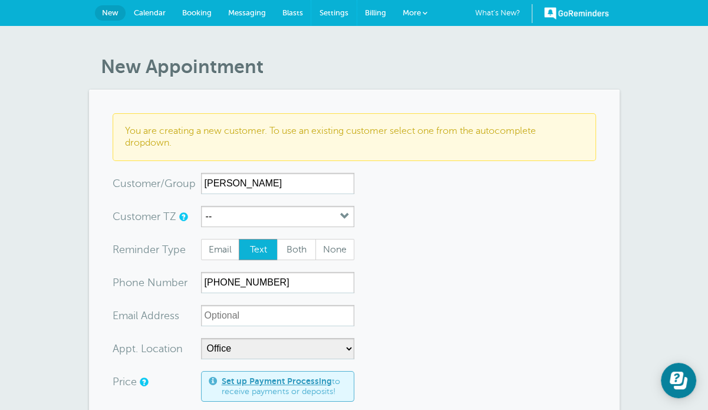
click at [333, 10] on span "Settings" at bounding box center [334, 12] width 29 height 9
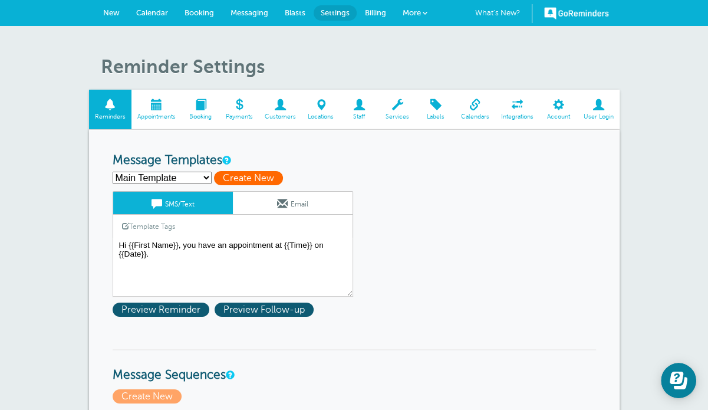
click at [224, 173] on span "Create New" at bounding box center [248, 178] width 69 height 14
select select
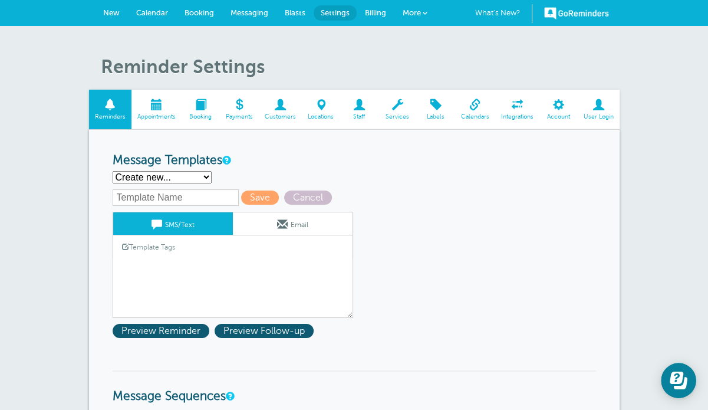
click at [201, 196] on input "text" at bounding box center [176, 197] width 126 height 17
drag, startPoint x: 185, startPoint y: 198, endPoint x: 167, endPoint y: 198, distance: 17.7
click at [167, 198] on input "In-person - Initial - Chinese" at bounding box center [176, 197] width 126 height 17
click at [191, 198] on input "In-person - Followup - Chinese" at bounding box center [176, 197] width 126 height 17
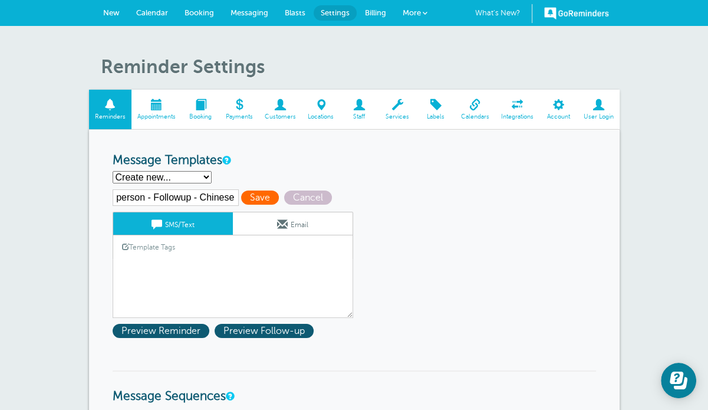
drag, startPoint x: 116, startPoint y: 198, endPoint x: 243, endPoint y: 196, distance: 127.9
click at [248, 196] on div "In-person - Followup - Chinese Save Cancel SMS/Text Email Template Tags Copy SM…" at bounding box center [248, 253] width 271 height 128
click at [172, 266] on textarea "Hi {{First Name}}, you have an appointment at {{Time}} on {{Date}}." at bounding box center [233, 288] width 241 height 59
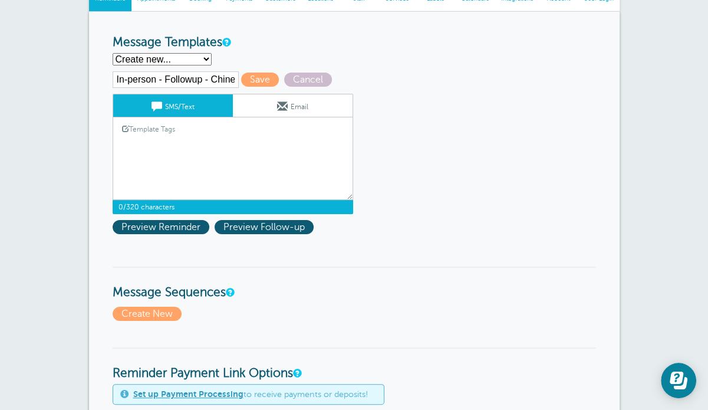
scroll to position [59, 0]
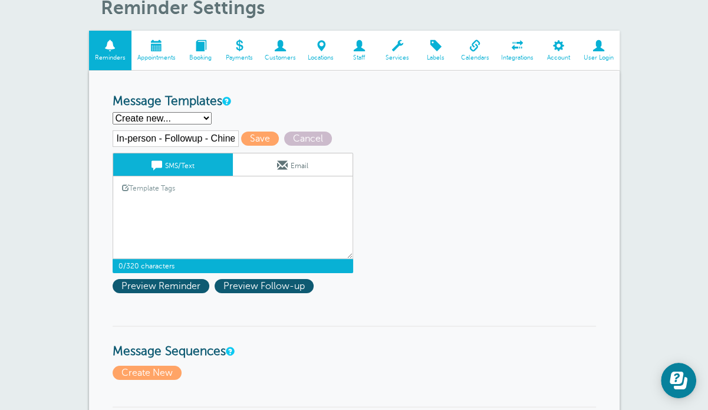
click at [221, 139] on input "In-person - Followup - Chinese" at bounding box center [176, 138] width 126 height 17
drag, startPoint x: 211, startPoint y: 137, endPoint x: 241, endPoint y: 141, distance: 29.7
click at [241, 141] on div "In-person - Followup - Chinese Save Cancel SMS/Text Email Template Tags Copy SM…" at bounding box center [248, 201] width 271 height 143
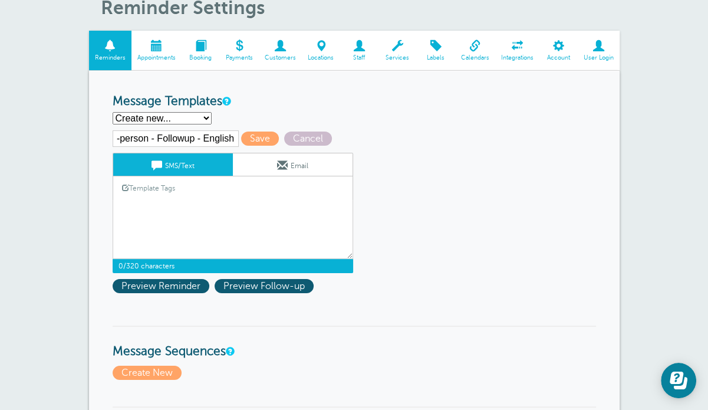
type input "In-person - Followup - English"
click at [204, 221] on textarea "Hi {{First Name}}, you have an appointment at {{Time}} on {{Date}}." at bounding box center [233, 229] width 241 height 59
paste textarea "Dear {{First Name}}, your follow-up consultation with [PERSON_NAME] is confirme…"
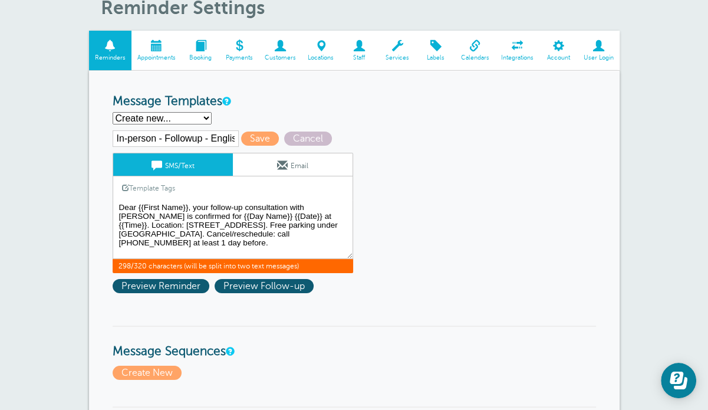
click at [189, 205] on textarea "Hi {{First Name}}, you have an appointment at {{Time}} on {{Date}}." at bounding box center [233, 229] width 241 height 59
click at [133, 185] on link "Template Tags" at bounding box center [148, 187] width 71 height 23
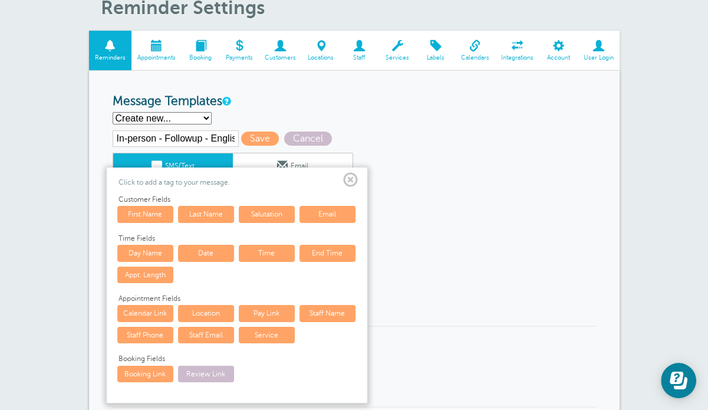
click at [197, 218] on link "Last Name" at bounding box center [206, 214] width 56 height 17
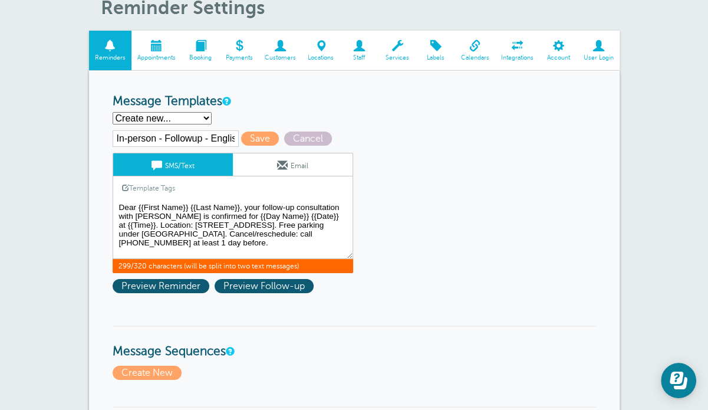
click at [234, 244] on textarea "Hi {{First Name}}, you have an appointment at {{Time}} on {{Date}}." at bounding box center [233, 229] width 241 height 59
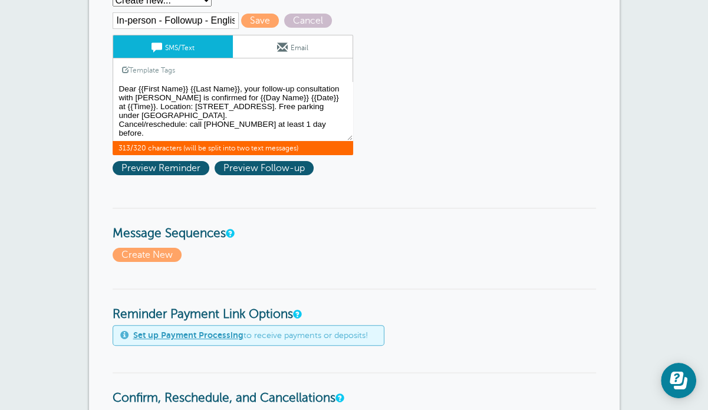
scroll to position [118, 0]
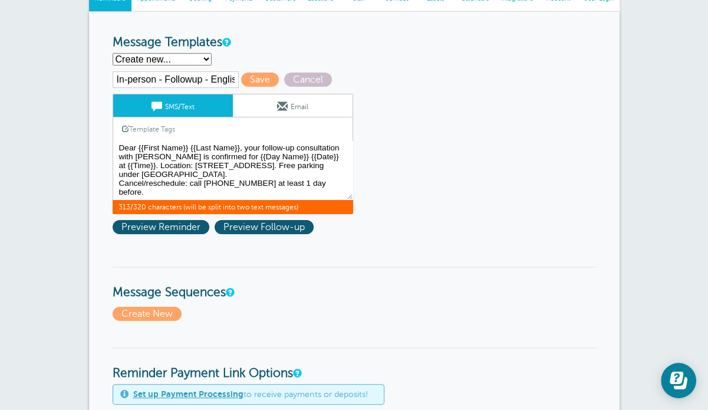
drag, startPoint x: 219, startPoint y: 163, endPoint x: 238, endPoint y: 179, distance: 24.3
click at [238, 179] on textarea "Hi {{First Name}}, you have an appointment at {{Time}} on {{Date}}." at bounding box center [233, 170] width 241 height 59
click at [256, 178] on textarea "Hi {{First Name}}, you have an appointment at {{Time}} on {{Date}}." at bounding box center [233, 170] width 241 height 59
drag, startPoint x: 259, startPoint y: 181, endPoint x: 113, endPoint y: 180, distance: 145.6
click at [113, 180] on textarea "Hi {{First Name}}, you have an appointment at {{Time}} on {{Date}}." at bounding box center [233, 170] width 241 height 59
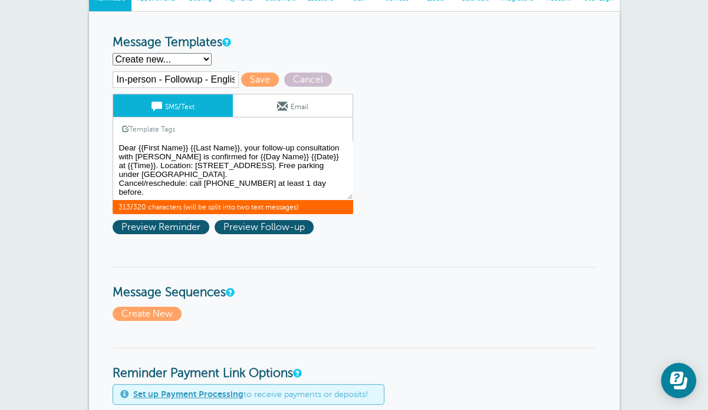
click at [219, 160] on textarea "Hi {{First Name}}, you have an appointment at {{Time}} on {{Date}}." at bounding box center [233, 170] width 241 height 59
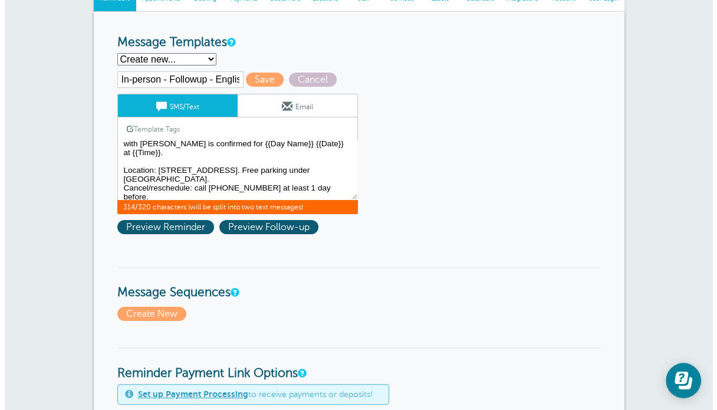
scroll to position [23, 0]
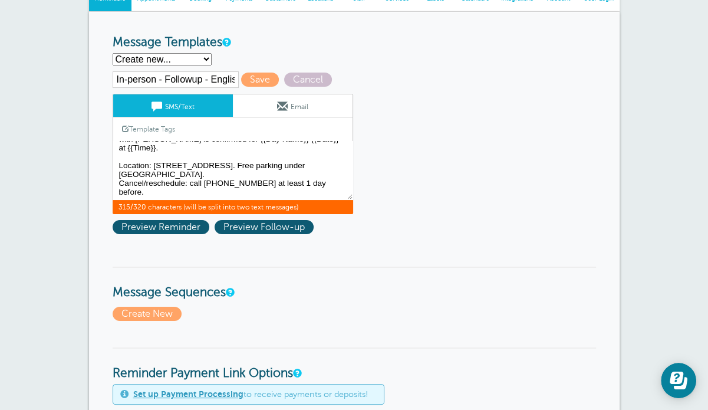
click at [170, 181] on textarea "Hi {{First Name}}, you have an appointment at {{Time}} on {{Date}}." at bounding box center [233, 170] width 241 height 59
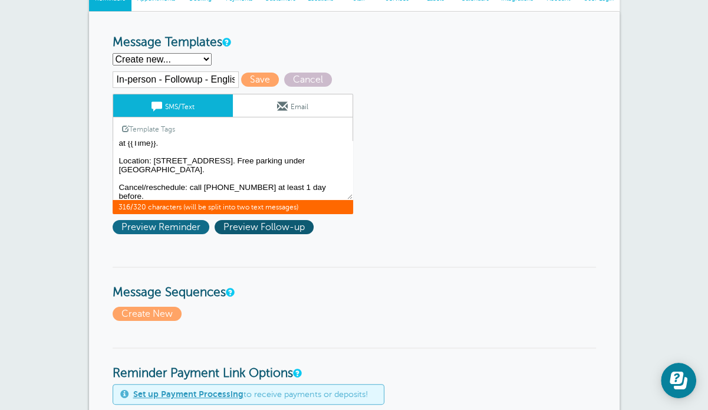
click at [152, 223] on span "Preview Reminder" at bounding box center [161, 227] width 97 height 14
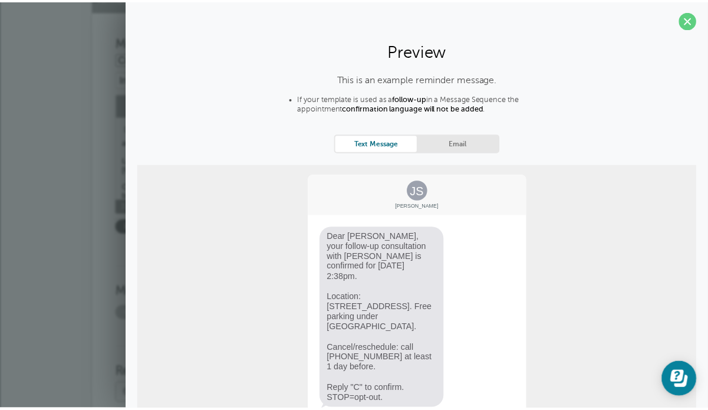
scroll to position [0, 0]
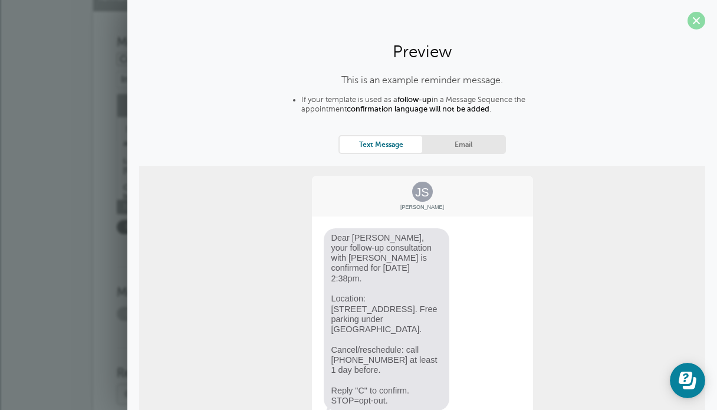
click at [694, 18] on span at bounding box center [696, 21] width 18 height 18
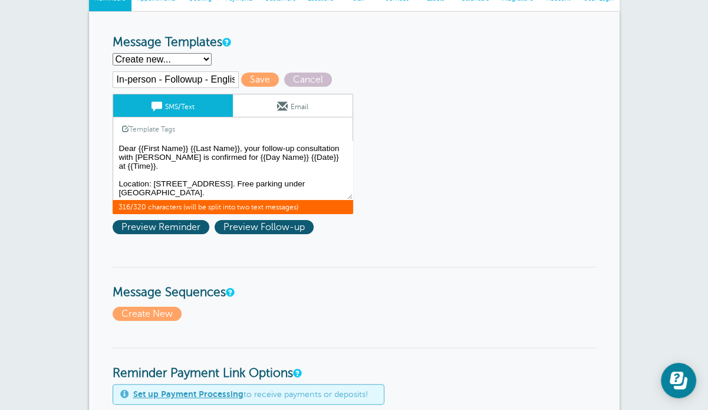
click at [246, 164] on textarea "Hi {{First Name}}, you have an appointment at {{Time}} on {{Date}}." at bounding box center [233, 170] width 241 height 59
drag, startPoint x: 238, startPoint y: 157, endPoint x: 225, endPoint y: 156, distance: 13.6
click at [225, 156] on textarea "Hi {{First Name}}, you have an appointment at {{Time}} on {{Date}}." at bounding box center [233, 170] width 241 height 59
click at [290, 155] on textarea "Hi {{First Name}}, you have an appointment at {{Time}} on {{Date}}." at bounding box center [233, 170] width 241 height 59
drag, startPoint x: 294, startPoint y: 147, endPoint x: 262, endPoint y: 145, distance: 31.9
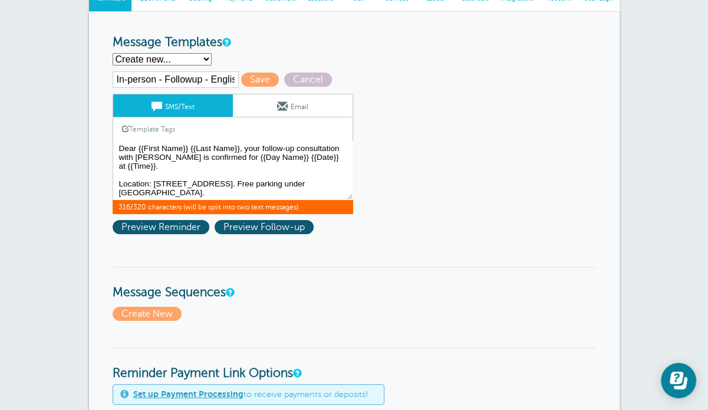
click at [262, 145] on textarea "Hi {{First Name}}, you have an appointment at {{Time}} on {{Date}}." at bounding box center [233, 170] width 241 height 59
drag, startPoint x: 300, startPoint y: 144, endPoint x: 263, endPoint y: 143, distance: 36.6
click at [263, 143] on textarea "Hi {{First Name}}, you have an appointment at {{Time}} on {{Date}}." at bounding box center [233, 170] width 241 height 59
click at [219, 172] on textarea "Hi {{First Name}}, you have an appointment at {{Time}} on {{Date}}." at bounding box center [233, 170] width 241 height 59
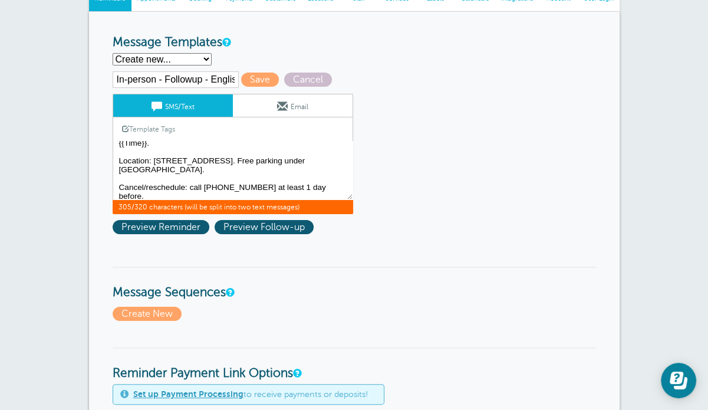
scroll to position [31, 0]
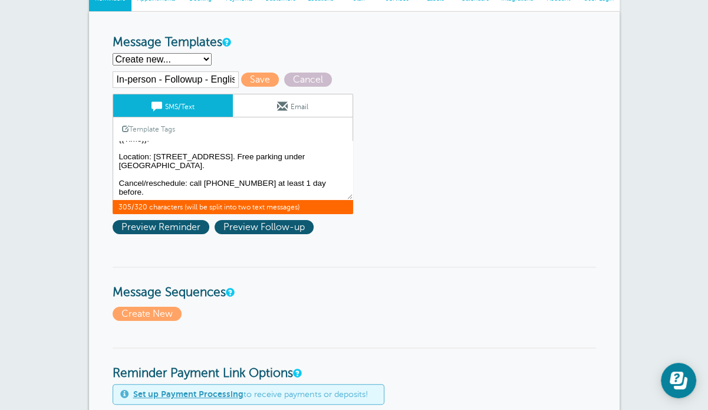
drag, startPoint x: 259, startPoint y: 172, endPoint x: 242, endPoint y: 164, distance: 19.1
click at [242, 164] on textarea "Hi {{First Name}}, you have an appointment at {{Time}} on {{Date}}." at bounding box center [233, 170] width 241 height 59
click at [203, 190] on textarea "Hi {{First Name}}, you have an appointment at {{Time}} on {{Date}}." at bounding box center [233, 170] width 241 height 59
click at [255, 189] on textarea "Hi {{First Name}}, you have an appointment at {{Time}} on {{Date}}." at bounding box center [233, 170] width 241 height 59
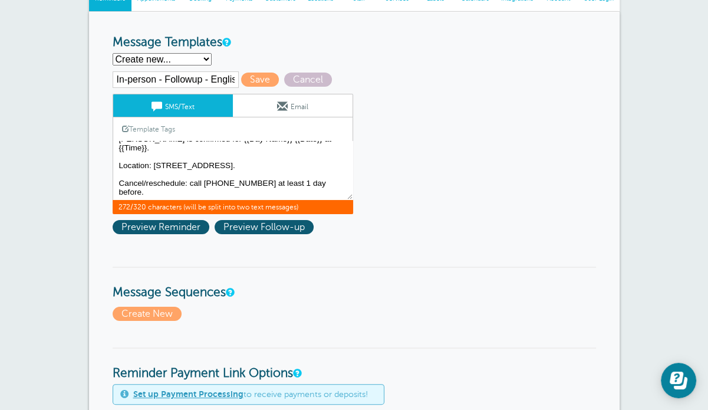
click at [291, 187] on textarea "Hi {{First Name}}, you have an appointment at {{Time}} on {{Date}}." at bounding box center [233, 170] width 241 height 59
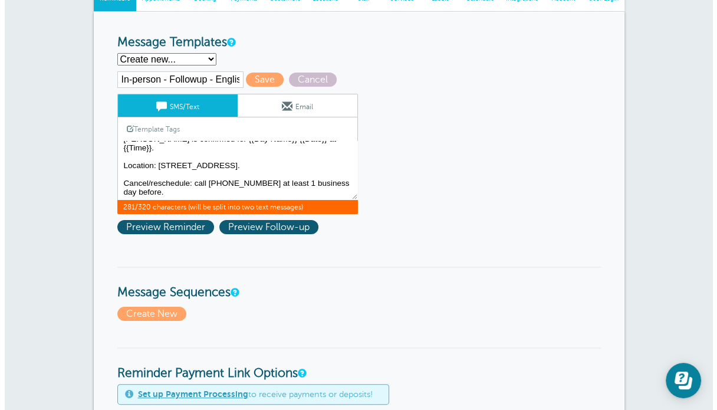
scroll to position [32, 0]
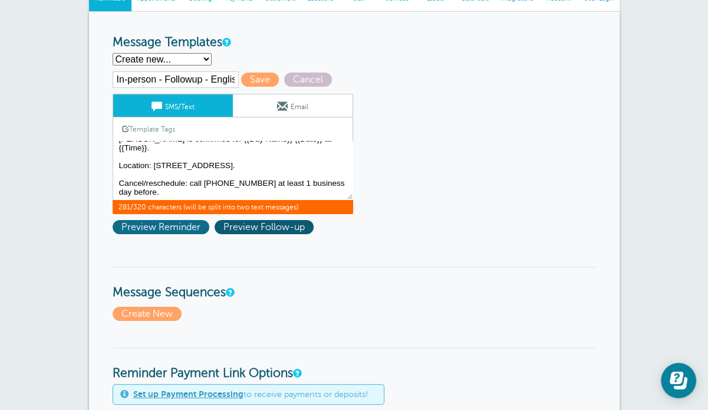
click at [135, 223] on span "Preview Reminder" at bounding box center [161, 227] width 97 height 14
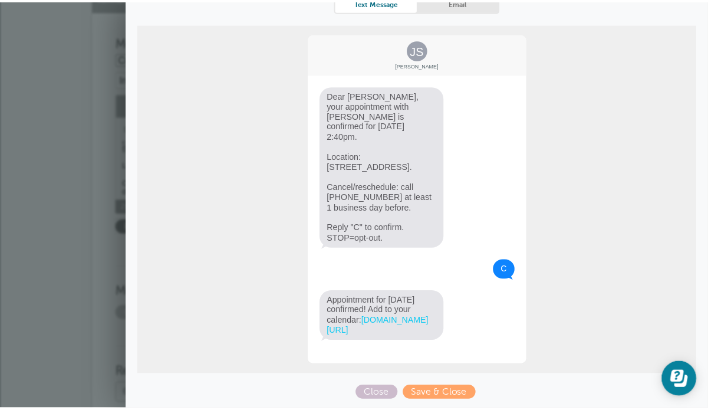
scroll to position [0, 0]
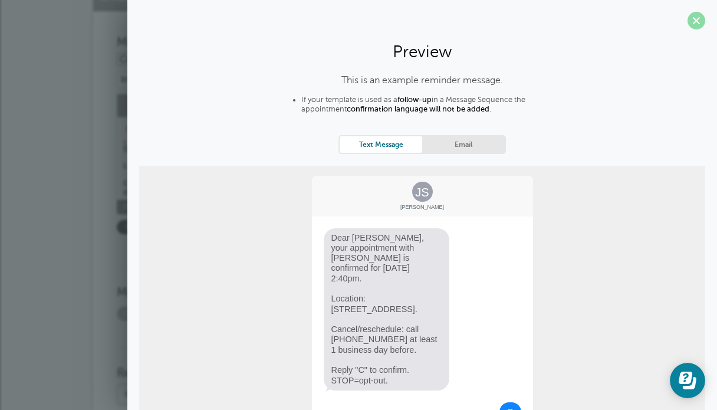
click at [687, 22] on span at bounding box center [696, 21] width 18 height 18
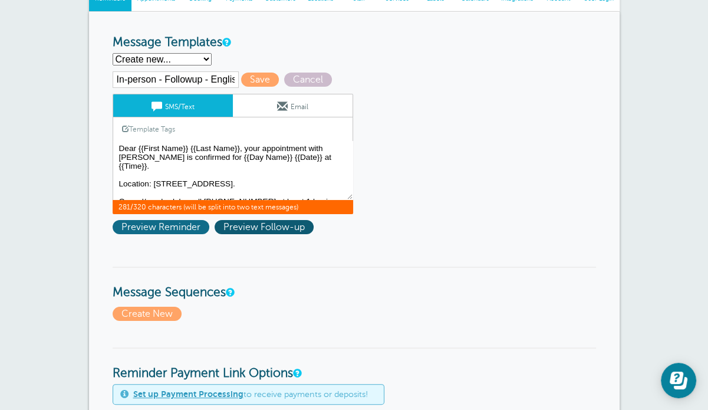
scroll to position [32, 0]
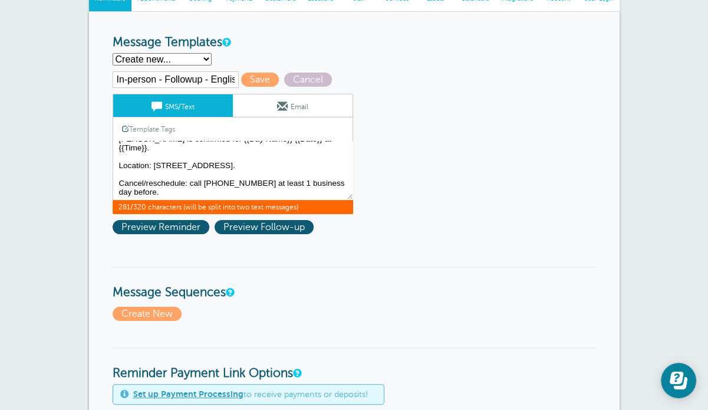
drag, startPoint x: 119, startPoint y: 147, endPoint x: 177, endPoint y: 216, distance: 90.4
click at [177, 216] on div "In-person - Followup - English Save Cancel SMS/Text Email Template Tags Copy SM…" at bounding box center [248, 155] width 271 height 169
click at [169, 190] on textarea "Hi {{First Name}}, you have an appointment at {{Time}} on {{Date}}." at bounding box center [233, 170] width 241 height 59
click at [140, 189] on textarea "Hi {{First Name}}, you have an appointment at {{Time}} on {{Date}}." at bounding box center [233, 170] width 241 height 59
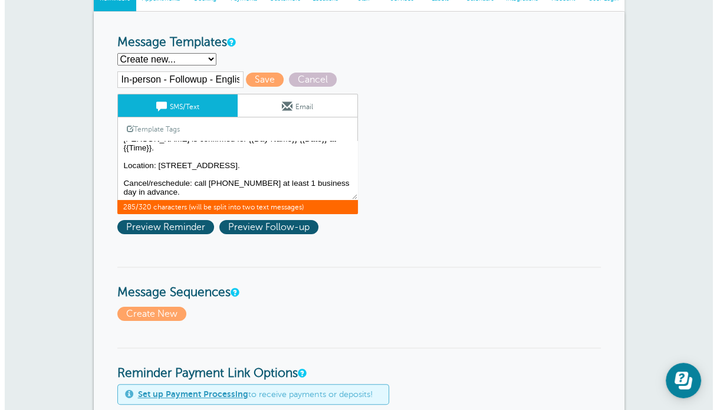
scroll to position [32, 0]
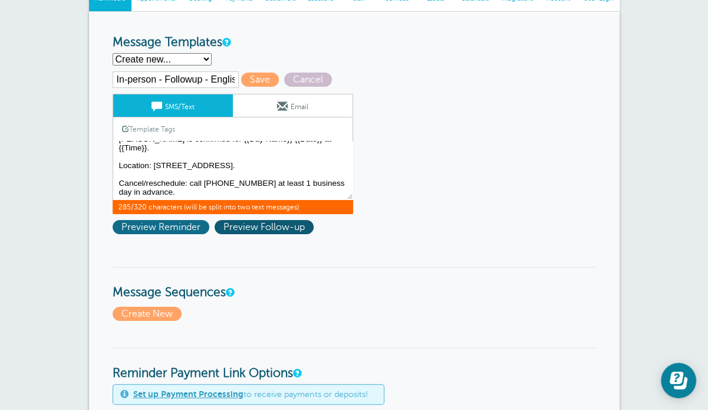
type textarea "Dear {{First Name}} {{Last Name}}, your appointment with George Lee Law is conf…"
click at [170, 226] on span "Preview Reminder" at bounding box center [161, 227] width 97 height 14
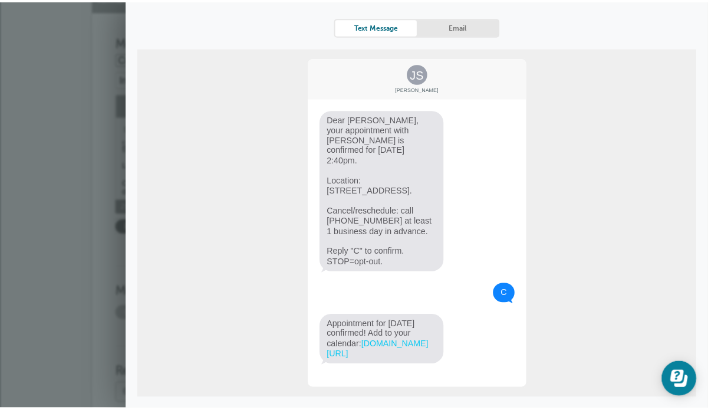
scroll to position [0, 0]
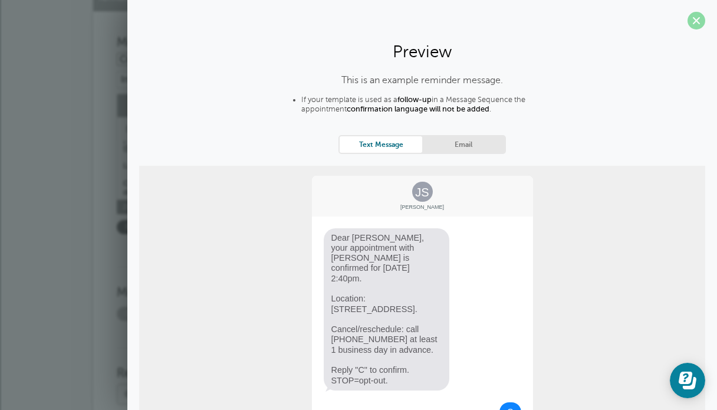
click at [687, 21] on span at bounding box center [696, 21] width 18 height 18
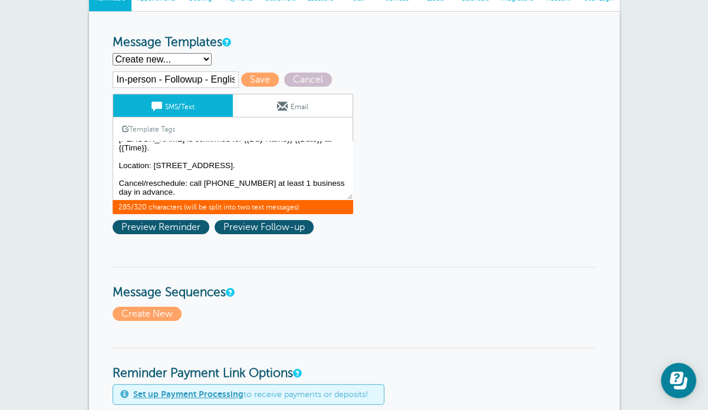
drag, startPoint x: 201, startPoint y: 80, endPoint x: 165, endPoint y: 78, distance: 36.0
click at [165, 78] on input "In-person - Followup - English" at bounding box center [176, 79] width 126 height 17
type input "In-person - Ongoing - English"
click at [163, 165] on textarea "Hi {{First Name}}, you have an appointment at {{Time}} on {{Date}}." at bounding box center [233, 170] width 241 height 59
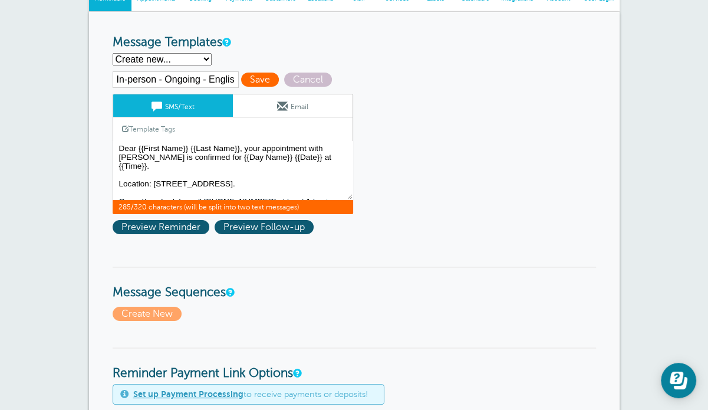
click at [258, 77] on span "Save" at bounding box center [260, 80] width 38 height 14
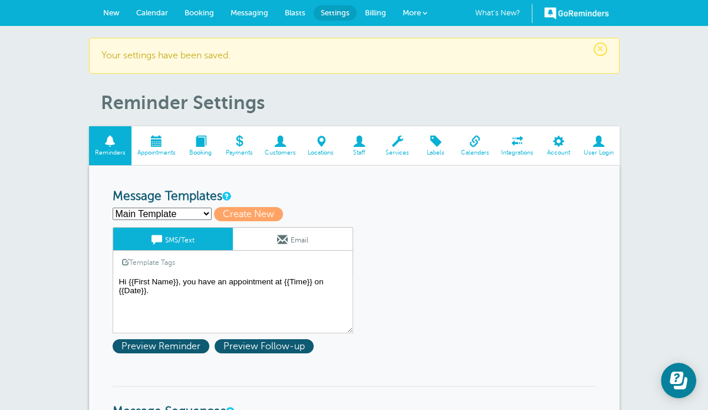
click at [193, 218] on select "In-person - Initial - Chinese In-person - Initial - English In-person - Ongoing…" at bounding box center [162, 214] width 99 height 12
click at [335, 194] on h3 "Message Templates" at bounding box center [354, 196] width 483 height 15
click at [238, 212] on span "Create New" at bounding box center [248, 214] width 69 height 14
select select
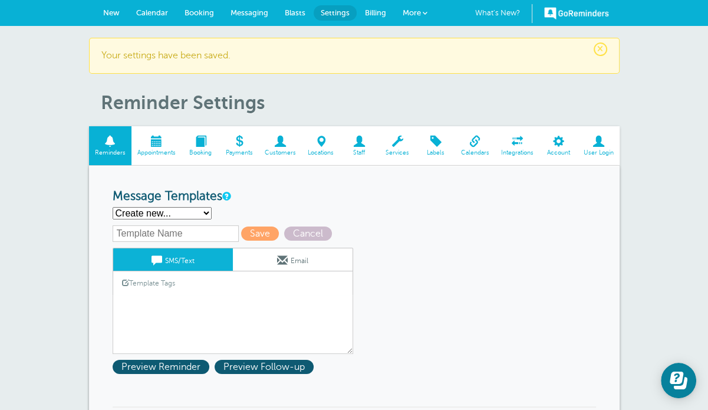
drag, startPoint x: 191, startPoint y: 241, endPoint x: 195, endPoint y: 225, distance: 16.4
click at [195, 225] on div "Save Cancel SMS/Text Email Template Tags Copy SMS Click to add a tag to your me…" at bounding box center [248, 289] width 271 height 128
click at [177, 232] on input "text" at bounding box center [176, 233] width 126 height 17
drag, startPoint x: 209, startPoint y: 231, endPoint x: 233, endPoint y: 236, distance: 25.5
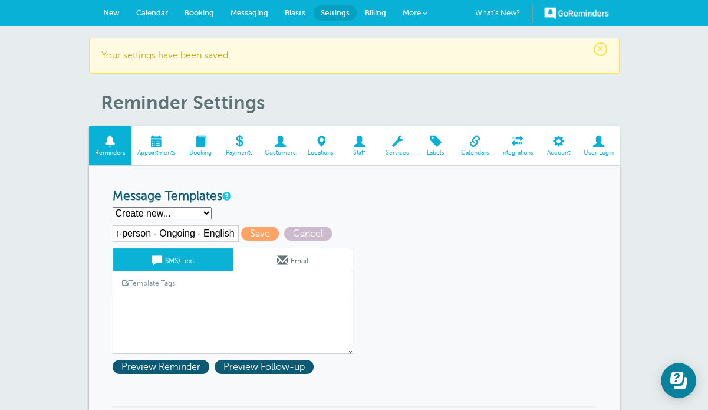
click at [233, 236] on input "In-person - Ongoing - English" at bounding box center [176, 233] width 126 height 17
type input "In-person - Ongoing - Chinese"
click at [182, 288] on link "Template Tags" at bounding box center [148, 282] width 71 height 23
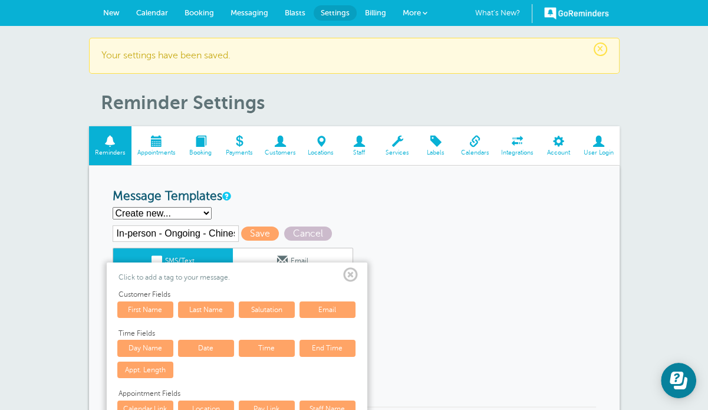
click at [354, 273] on span at bounding box center [350, 275] width 15 height 15
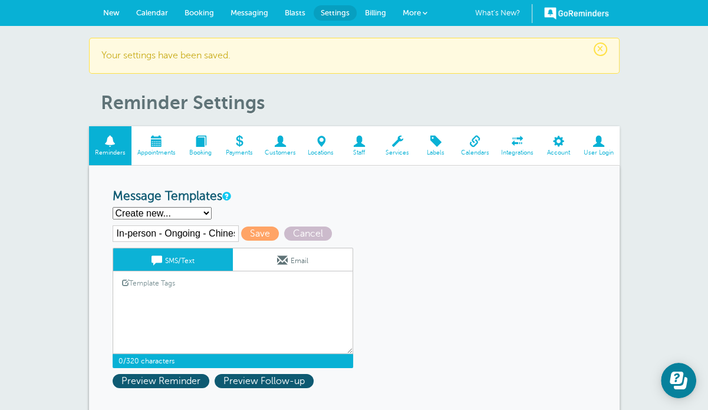
click at [246, 299] on textarea "Hi {{First Name}}, you have an appointment at {{Time}} on {{Date}}." at bounding box center [233, 324] width 241 height 59
paste textarea "尊敬的 {{First Name}} {{Last Name}}，您在[PERSON_NAME]行的预约已确认，时间：{{Day Name}} {{Date}…"
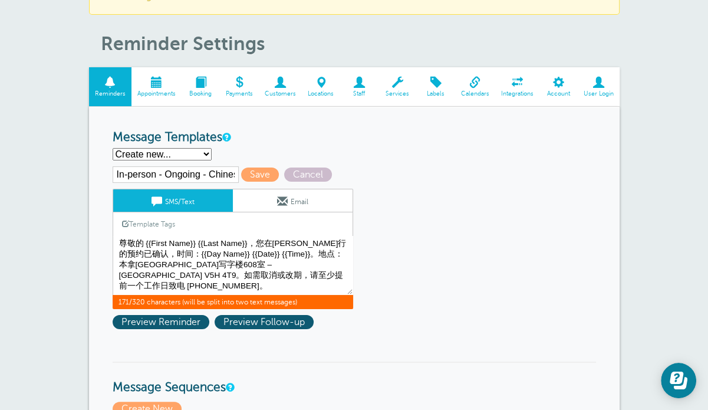
scroll to position [6, 0]
click at [159, 271] on textarea "Hi {{First Name}}, you have an appointment at {{Time}} on {{Date}}." at bounding box center [233, 265] width 241 height 59
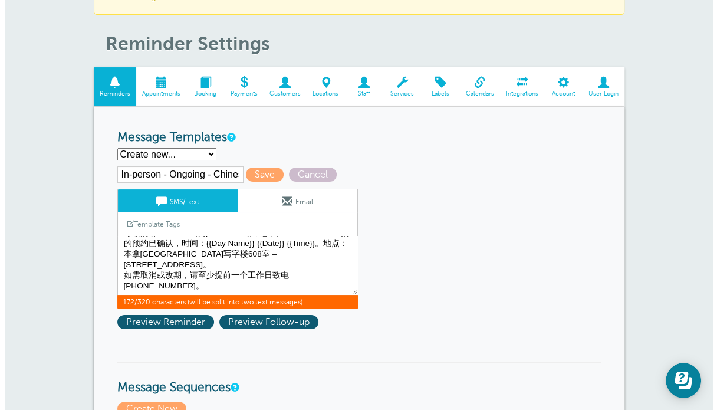
scroll to position [0, 0]
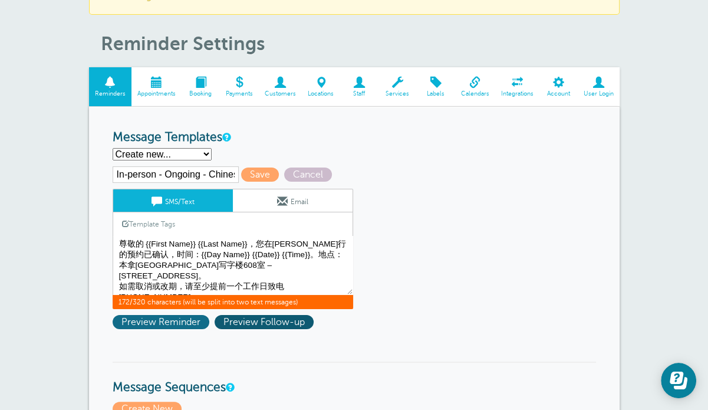
type textarea "尊敬的 {{First Name}} {{Last Name}}，您在[PERSON_NAME]行的预约已确认，时间：{{Day Name}} {{Date}…"
click at [159, 323] on span "Preview Reminder" at bounding box center [161, 322] width 97 height 14
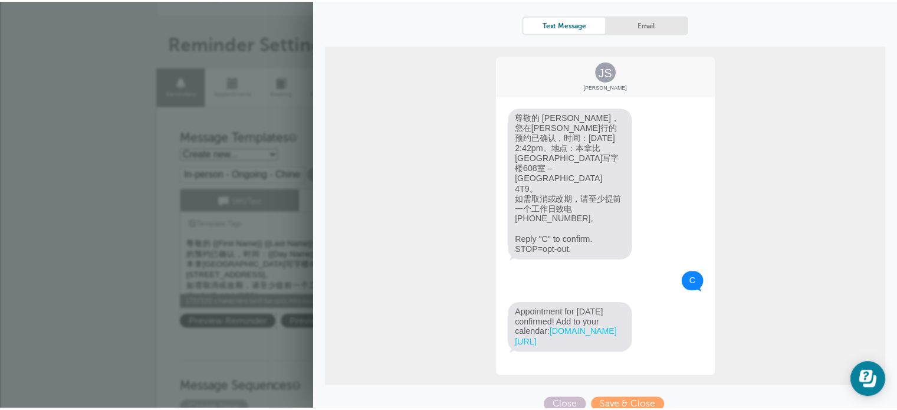
scroll to position [120, 0]
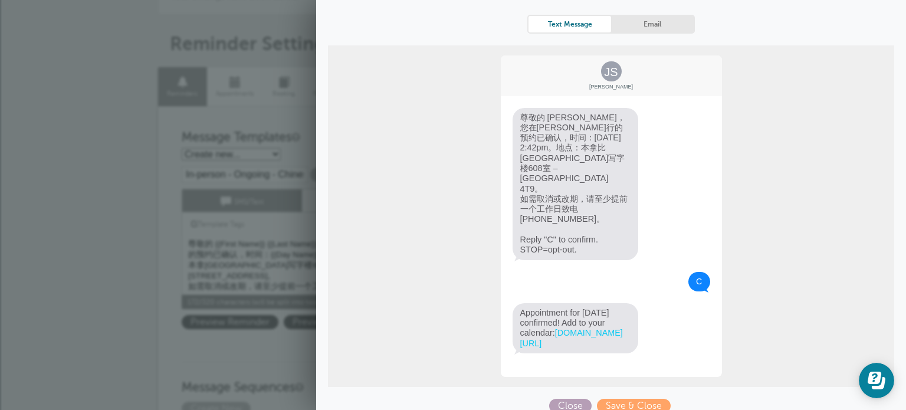
click at [574, 399] on span "Close" at bounding box center [570, 406] width 42 height 14
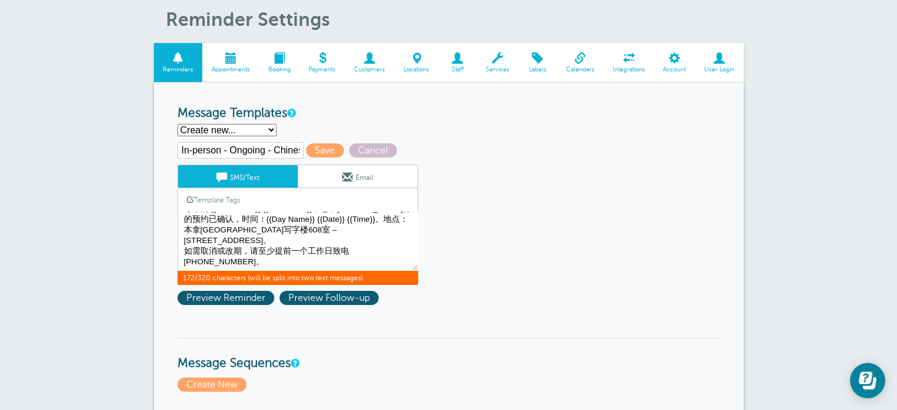
scroll to position [59, 0]
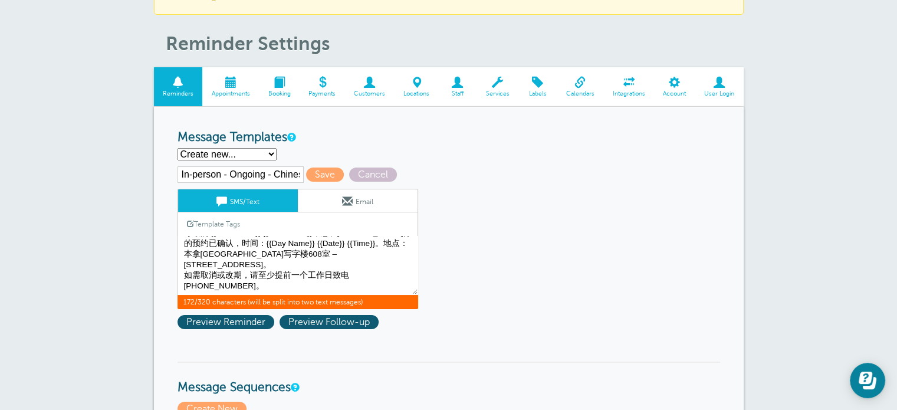
click at [261, 176] on input "In-person - Ongoing - Chinese" at bounding box center [240, 174] width 126 height 17
click at [320, 174] on span "Save" at bounding box center [325, 174] width 38 height 14
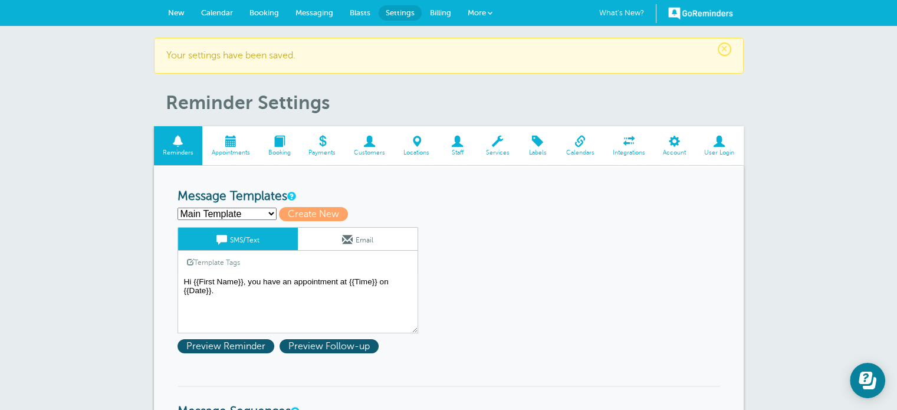
click at [254, 212] on select "In-person - Initial - Chinese In-person - Initial - English In-person - Ongoing…" at bounding box center [226, 214] width 99 height 12
select select "161617"
click at [177, 208] on select "In-person - Initial - Chinese In-person - Initial - English In-person - Ongoing…" at bounding box center [226, 214] width 99 height 12
type input "In-person - Ongoing - Chinese"
type textarea "尊敬的 {{First Name}} {{Last Name}}，您在李广田律师行的预约已确认，时间：{{Day Name}} {{Date}} {{Time…"
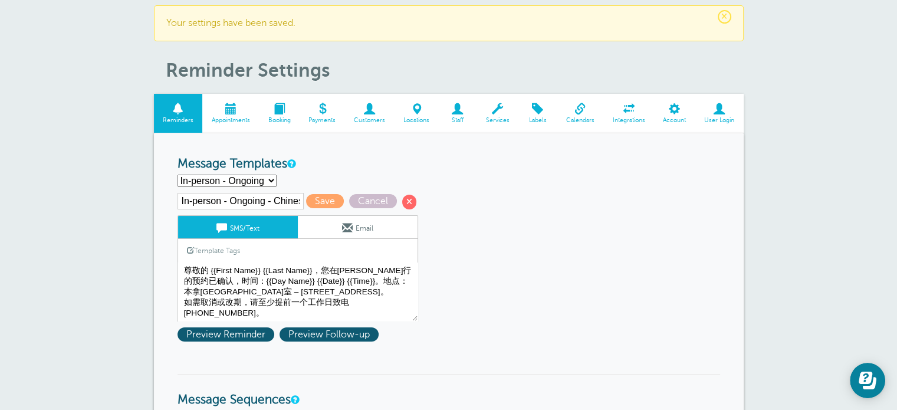
scroll to position [59, 0]
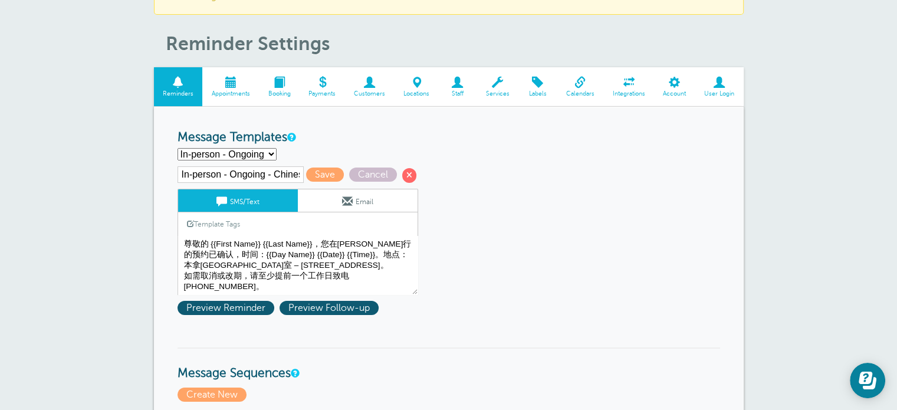
click at [254, 155] on select "In-person - Initial - Chinese In-person - Initial - English In-person - Ongoing…" at bounding box center [226, 154] width 99 height 12
select select "161616"
click at [177, 148] on select "In-person - Initial - Chinese In-person - Initial - English In-person - Ongoing…" at bounding box center [226, 154] width 99 height 12
type input "In-person - Ongoing - English"
type textarea "Dear {{First Name}} {{Last Name}}, your appointment with George Lee Law is conf…"
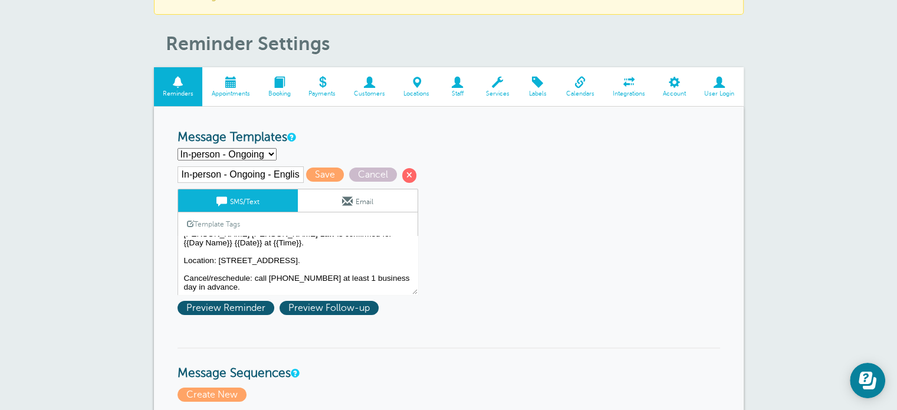
scroll to position [32, 0]
click at [394, 197] on link "Email" at bounding box center [358, 200] width 120 height 22
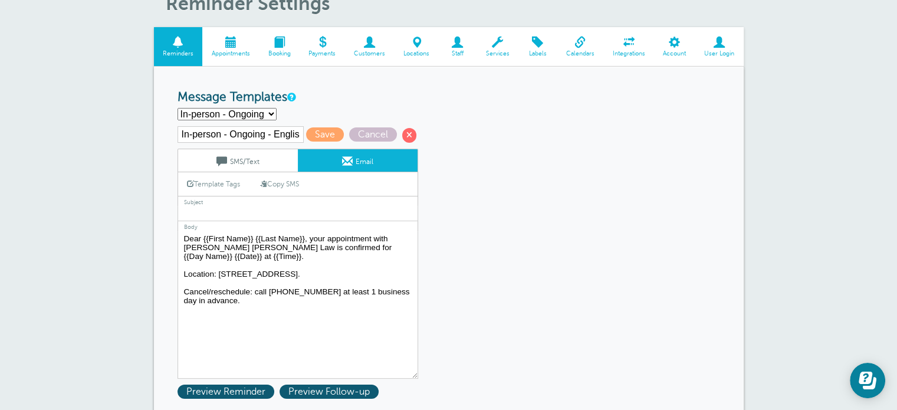
scroll to position [118, 0]
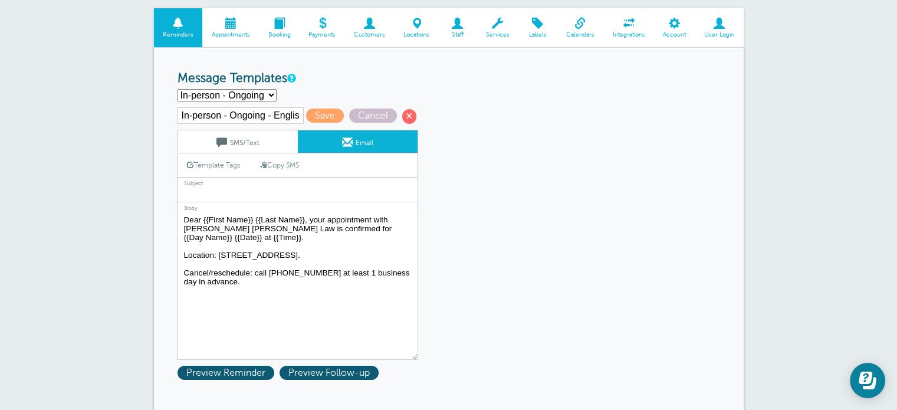
click at [261, 143] on link "SMS/Text" at bounding box center [238, 141] width 120 height 22
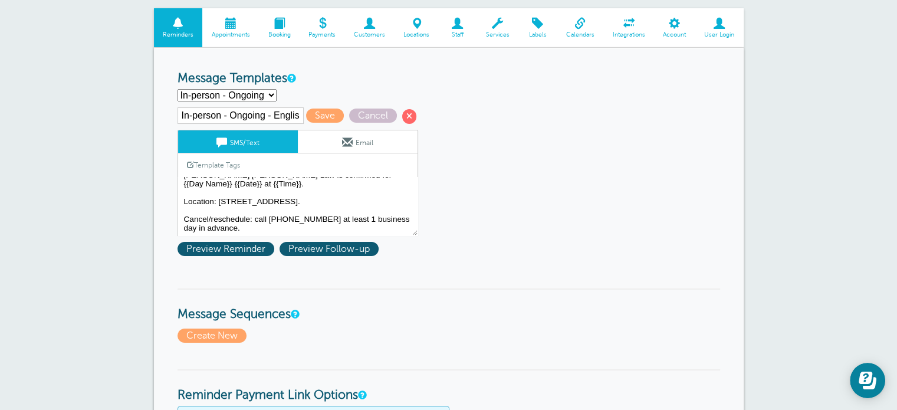
click at [255, 94] on select "In-person - Initial - Chinese In-person - Initial - English In-person - Ongoing…" at bounding box center [226, 95] width 99 height 12
select select "161614"
click at [177, 89] on select "In-person - Initial - Chinese In-person - Initial - English In-person - Ongoing…" at bounding box center [226, 95] width 99 height 12
type input "WeChat - Initial - Chinese"
type textarea "尊敬的 {{First Name}}，您在李广田律师行的微信咨询已确认：{{Day Name}} {{Date}} {{Time}}。请添加李律师微信：vis…"
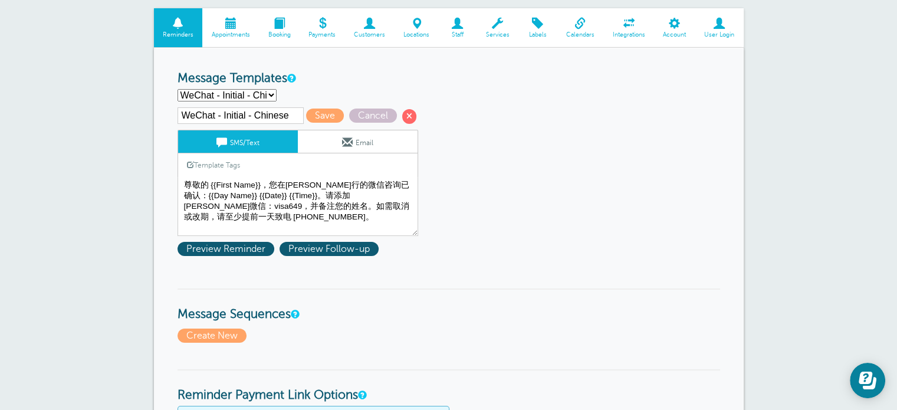
scroll to position [0, 0]
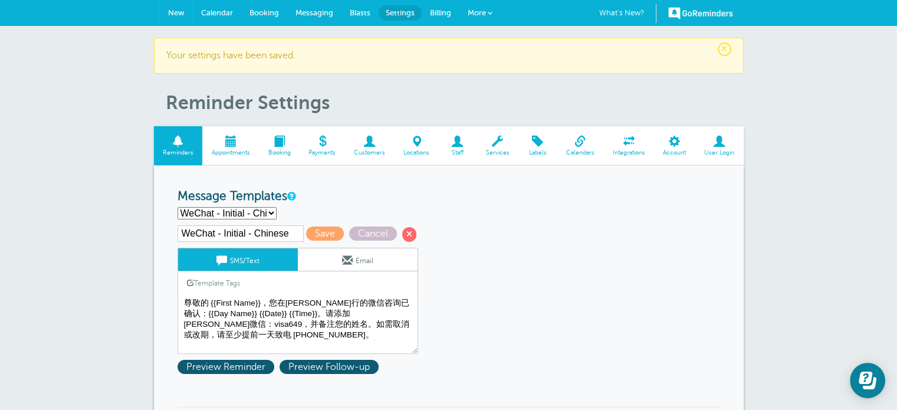
drag, startPoint x: 171, startPoint y: 11, endPoint x: 561, endPoint y: 47, distance: 391.3
click at [171, 11] on span "New" at bounding box center [176, 12] width 17 height 9
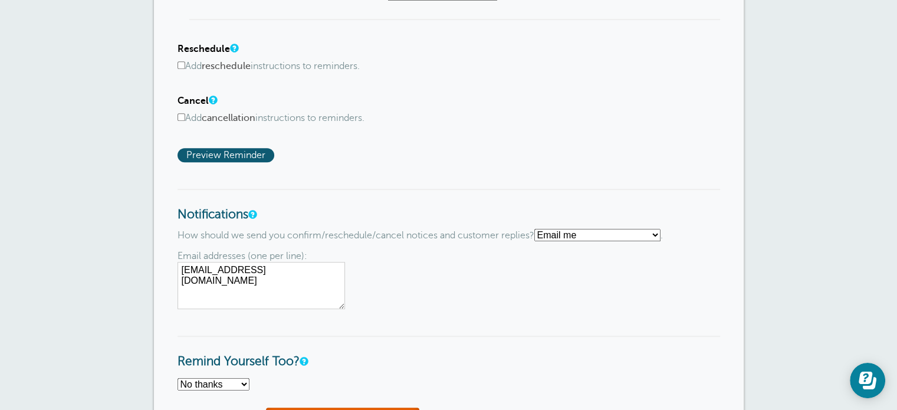
scroll to position [606, 0]
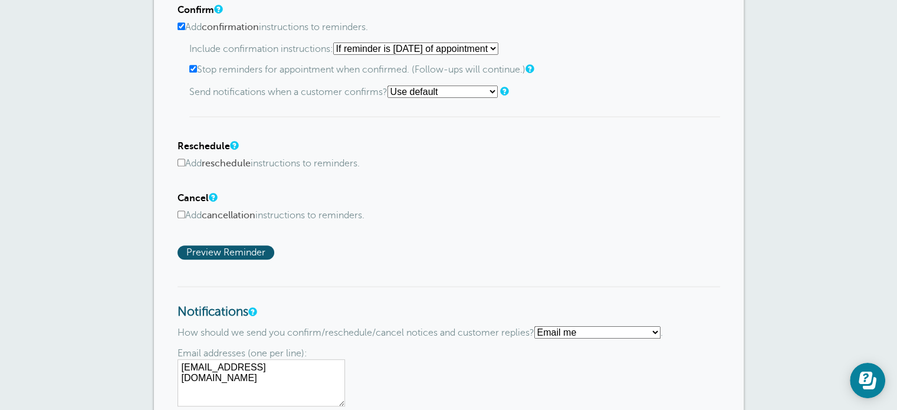
click at [641, 213] on label "Add cancellation instructions to reminders." at bounding box center [448, 215] width 542 height 11
click at [185, 213] on input "Add cancellation instructions to reminders." at bounding box center [181, 214] width 8 height 8
checkbox input "true"
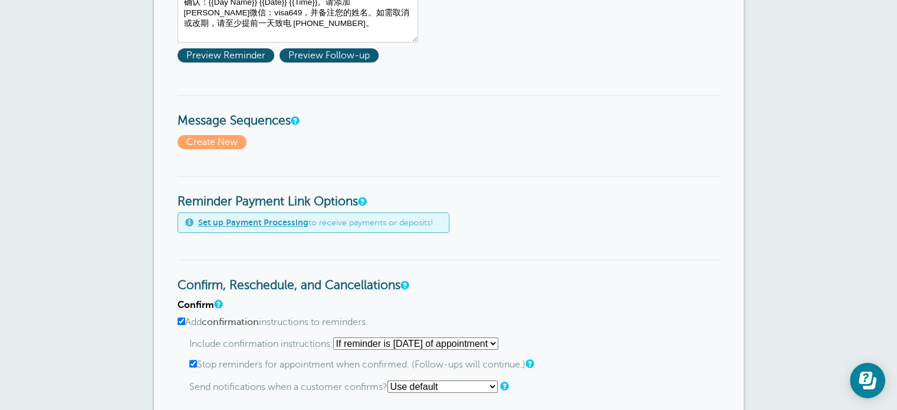
scroll to position [0, 0]
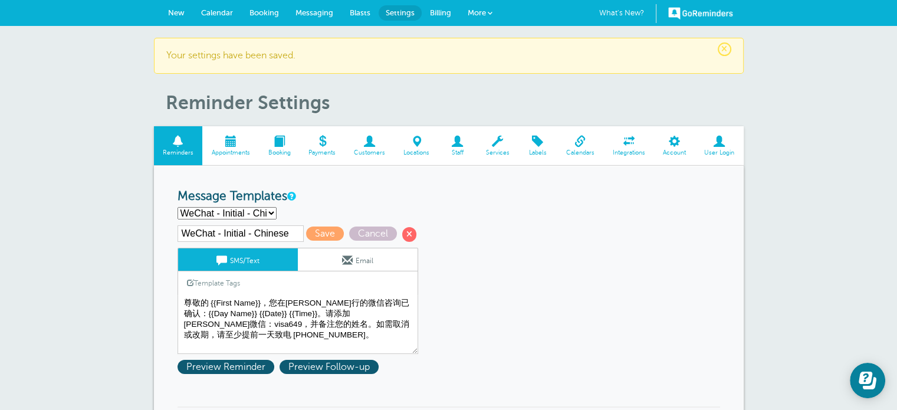
click at [171, 7] on link "New" at bounding box center [176, 13] width 33 height 26
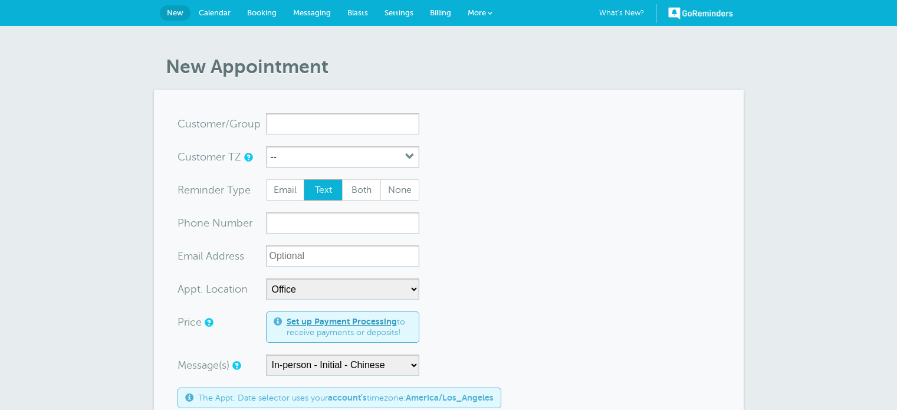
select select "25171"
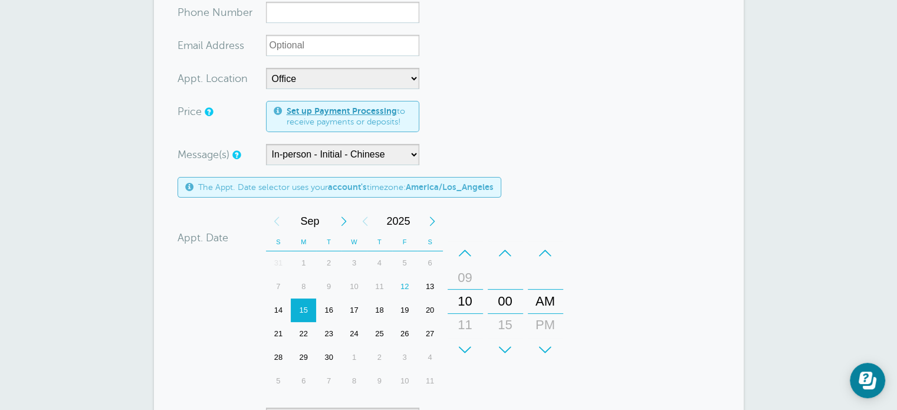
scroll to position [236, 0]
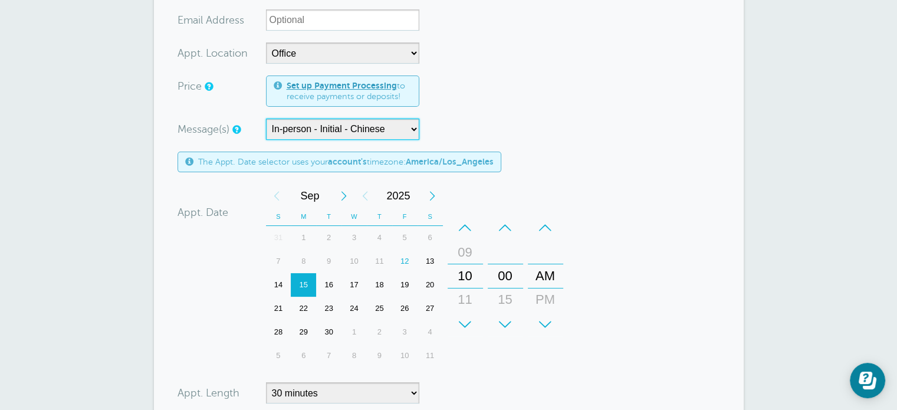
click at [342, 129] on select "In-person - Initial - Chinese In-person - Initial - English In-person - Ongoing…" at bounding box center [342, 129] width 153 height 21
select select "161616"
click at [266, 119] on select "In-person - Initial - Chinese In-person - Initial - English In-person - Ongoing…" at bounding box center [342, 129] width 153 height 21
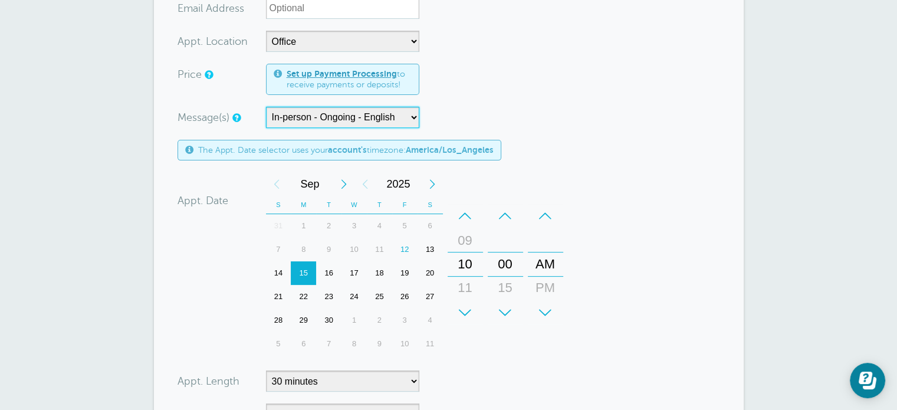
scroll to position [118, 0]
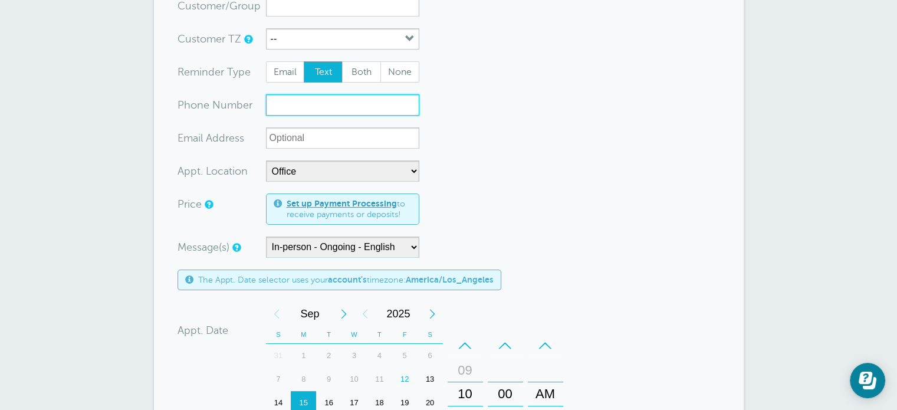
click at [309, 109] on input "xxx-no-autofill" at bounding box center [342, 104] width 153 height 21
paste input "[PHONE_NUMBER]"
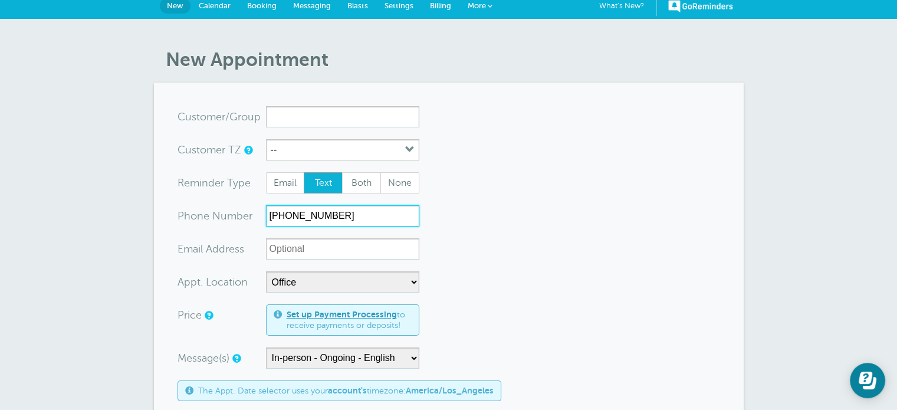
scroll to position [0, 0]
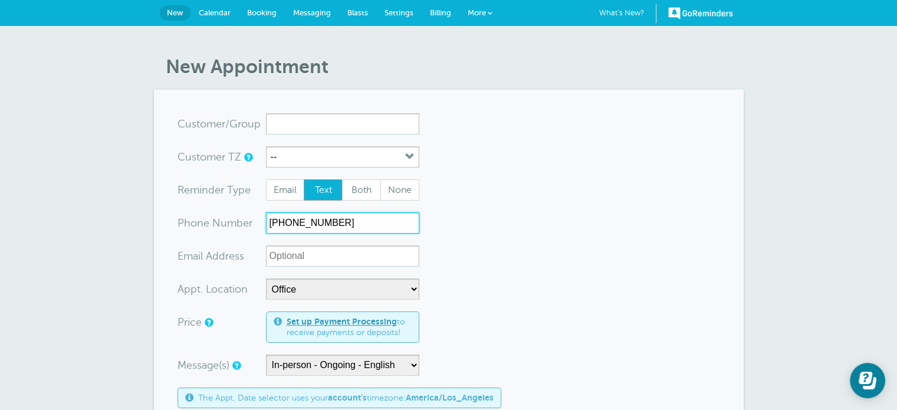
type input "[PHONE_NUMBER]"
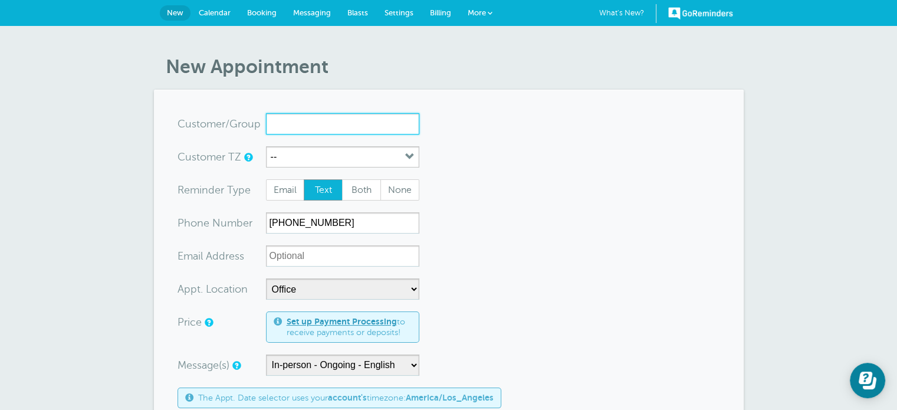
click at [302, 130] on input "x-no-autofill" at bounding box center [342, 123] width 153 height 21
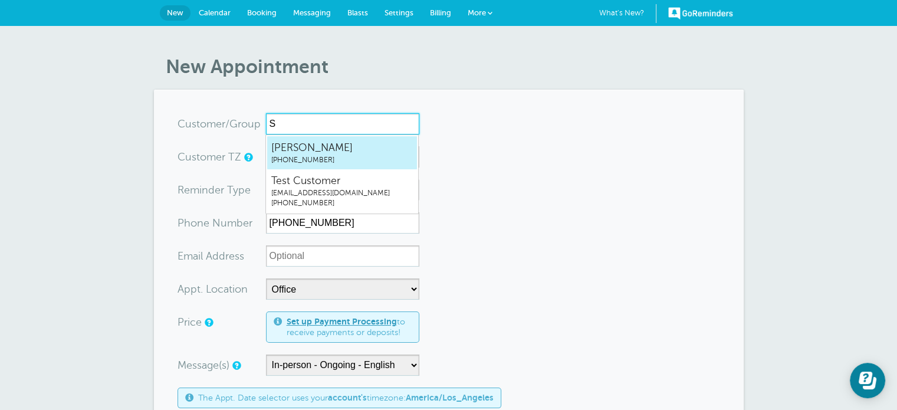
type input "Sh"
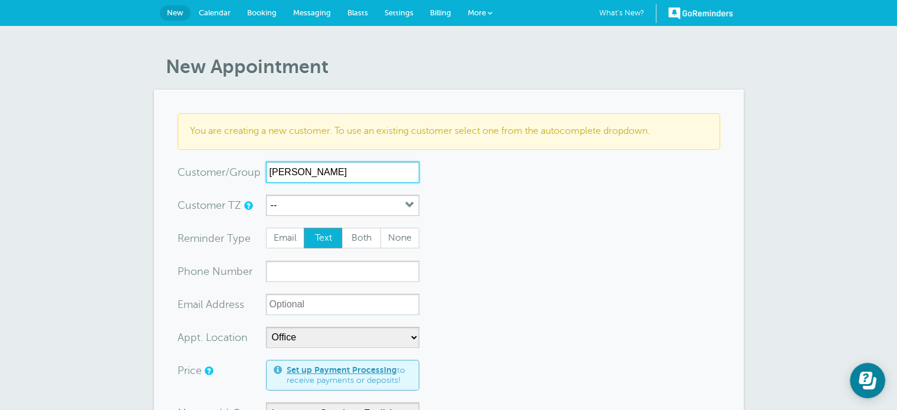
type input "[PERSON_NAME]"
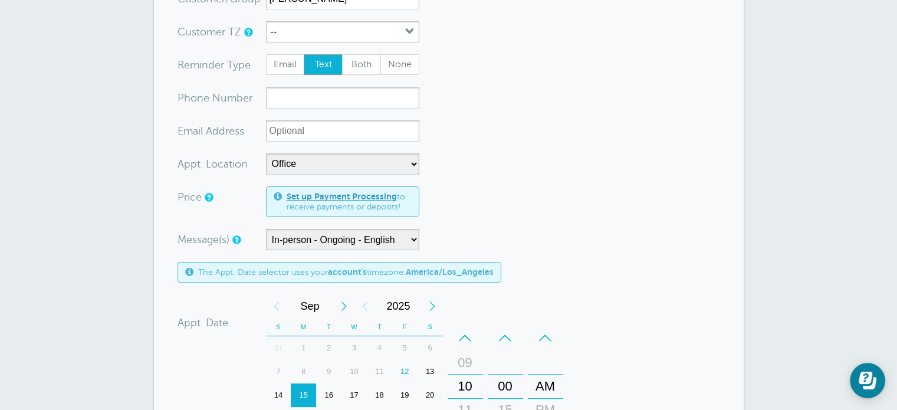
scroll to position [59, 0]
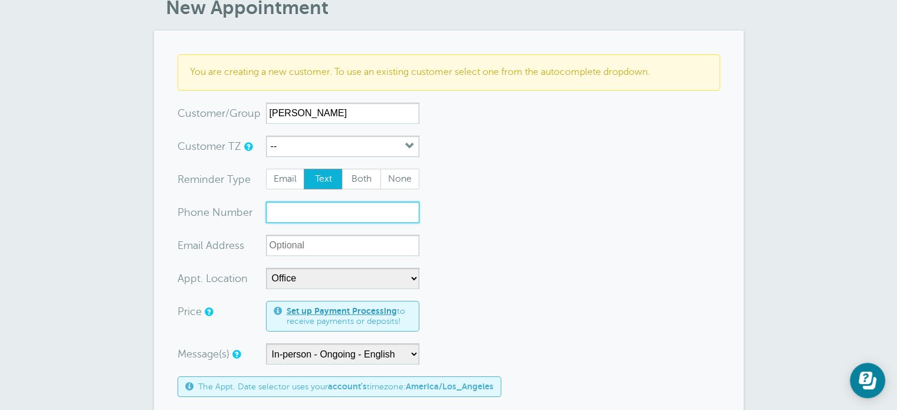
click at [321, 217] on input "xxx-no-autofill" at bounding box center [342, 212] width 153 height 21
paste input "[PHONE_NUMBER]"
type input "[PHONE_NUMBER]"
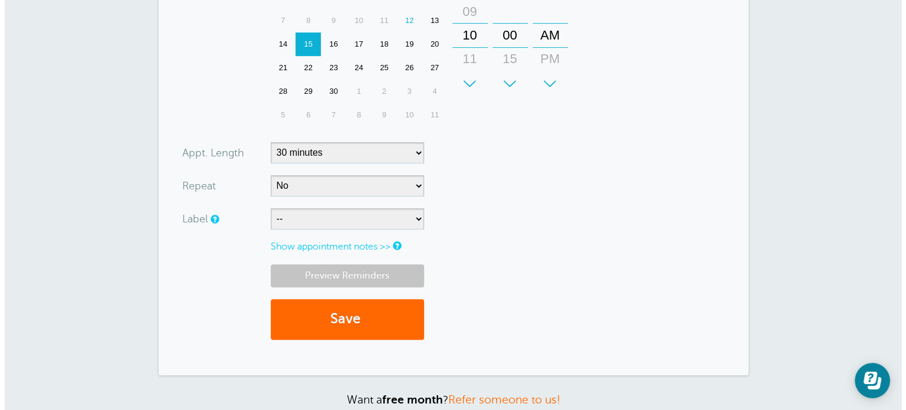
scroll to position [531, 0]
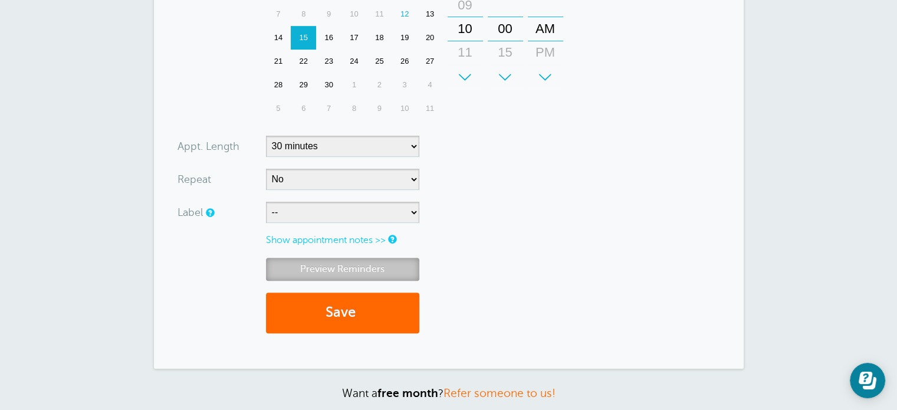
click at [351, 268] on link "Preview Reminders" at bounding box center [342, 269] width 153 height 23
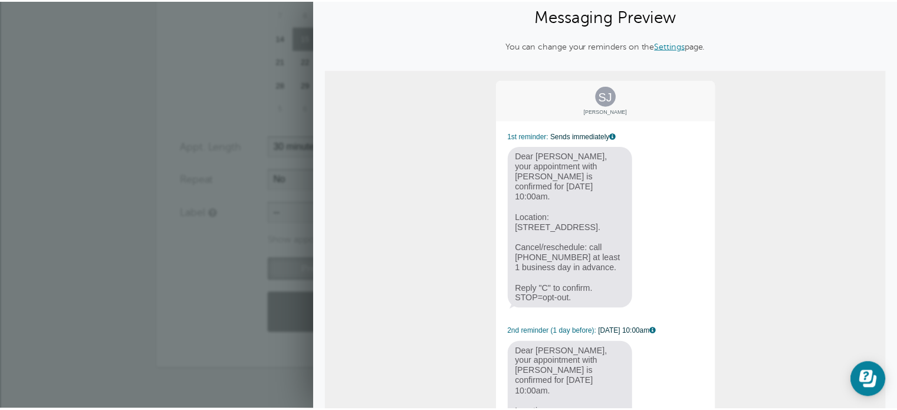
scroll to position [0, 0]
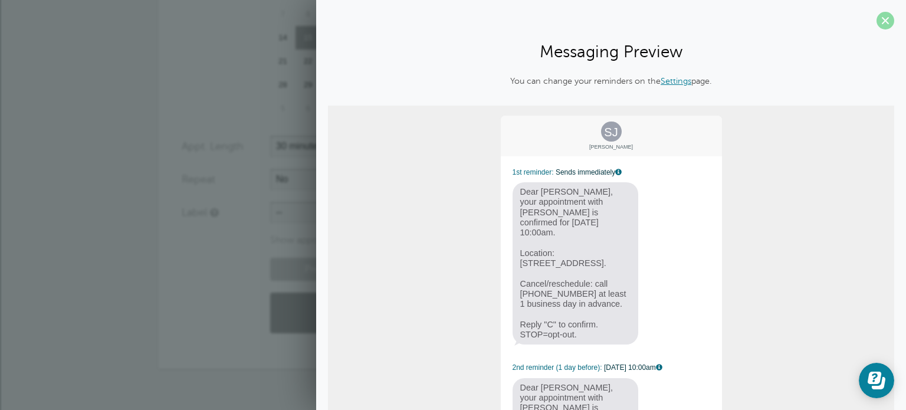
click at [876, 22] on span at bounding box center [885, 21] width 18 height 18
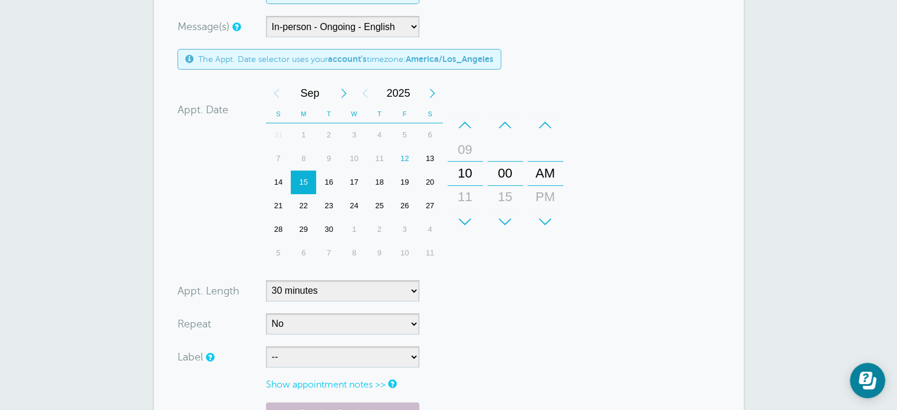
scroll to position [413, 0]
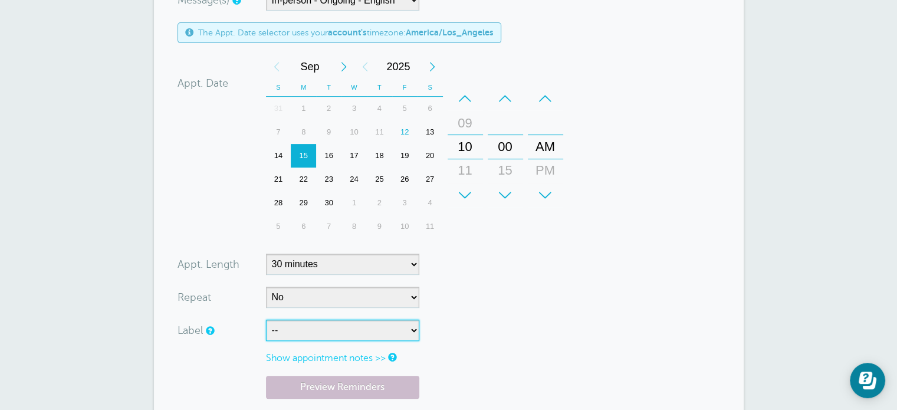
click at [309, 324] on select "-- Initial Ongoing Returning" at bounding box center [342, 330] width 153 height 21
select select "6773"
click at [266, 320] on select "-- Initial Ongoing Returning" at bounding box center [342, 330] width 153 height 21
click at [470, 356] on form "You are creating a new customer. To use an existing customer select one from th…" at bounding box center [448, 81] width 542 height 762
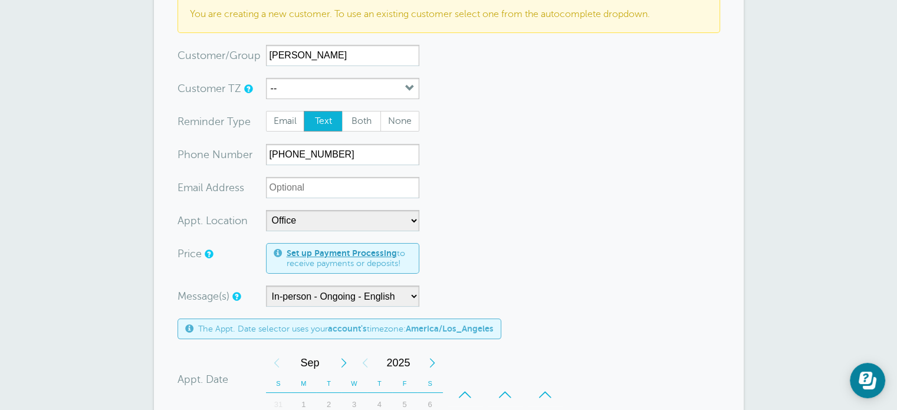
scroll to position [177, 0]
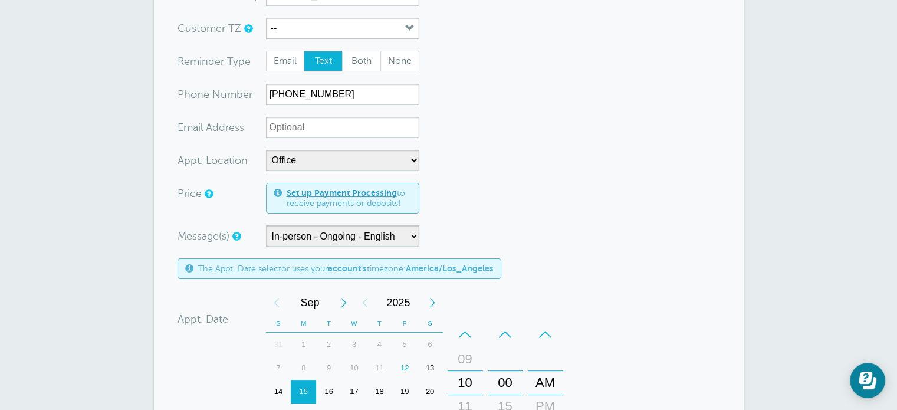
click at [596, 179] on form "You are creating a new customer. To use an existing customer select one from th…" at bounding box center [448, 317] width 542 height 762
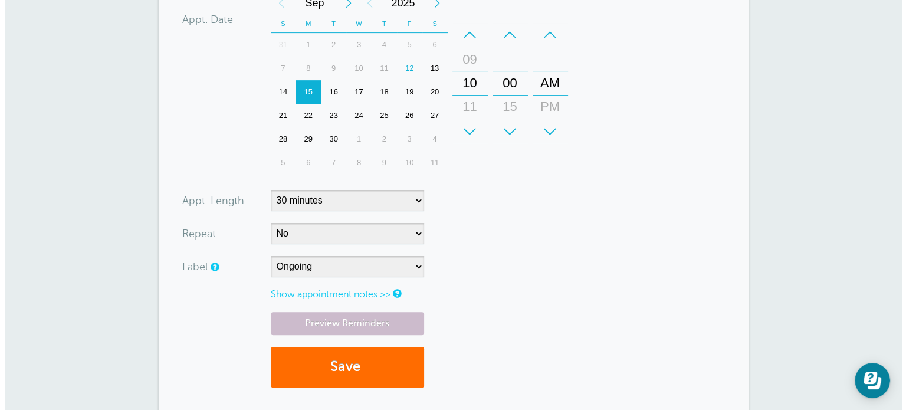
scroll to position [531, 0]
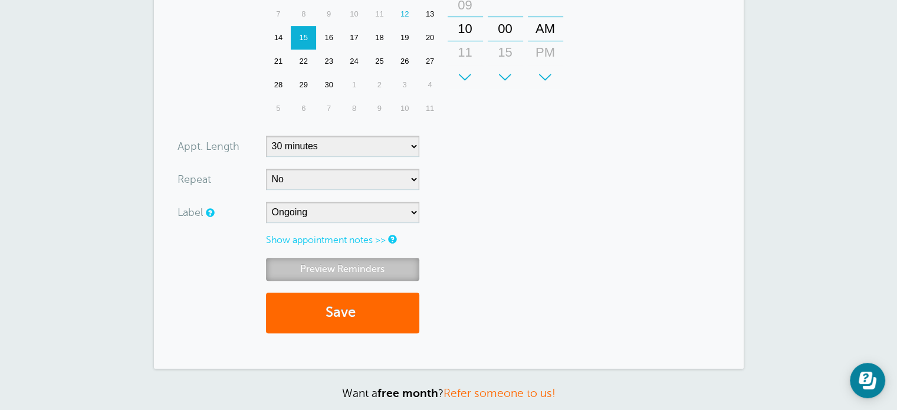
click at [366, 267] on link "Preview Reminders" at bounding box center [342, 269] width 153 height 23
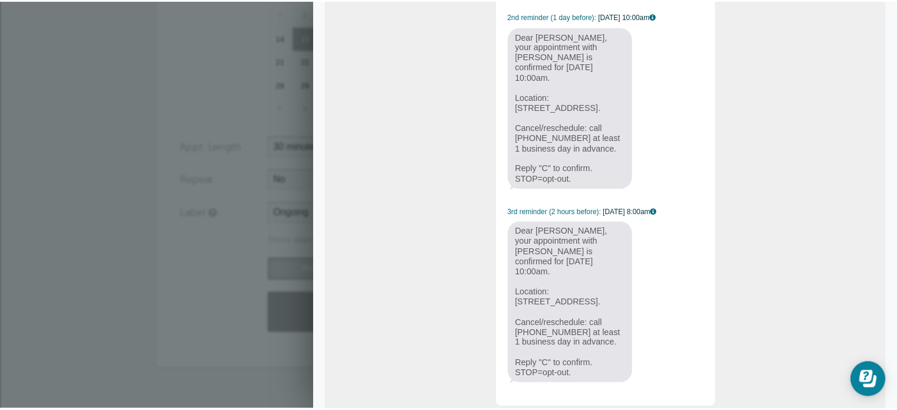
scroll to position [354, 0]
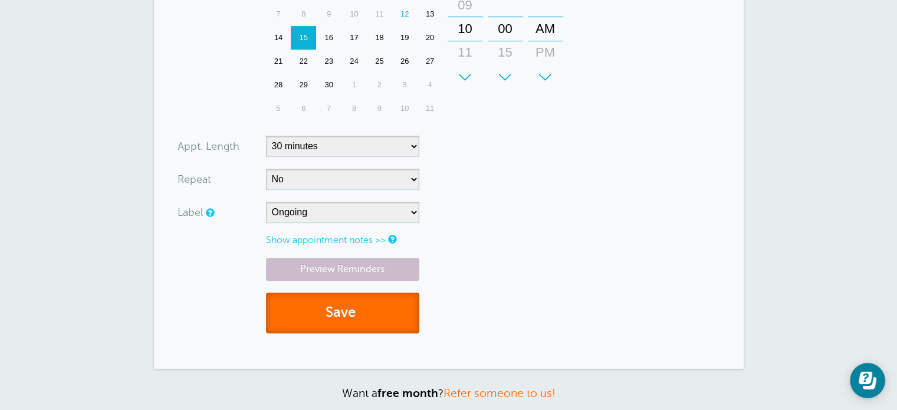
click at [372, 315] on button "Save" at bounding box center [342, 312] width 153 height 41
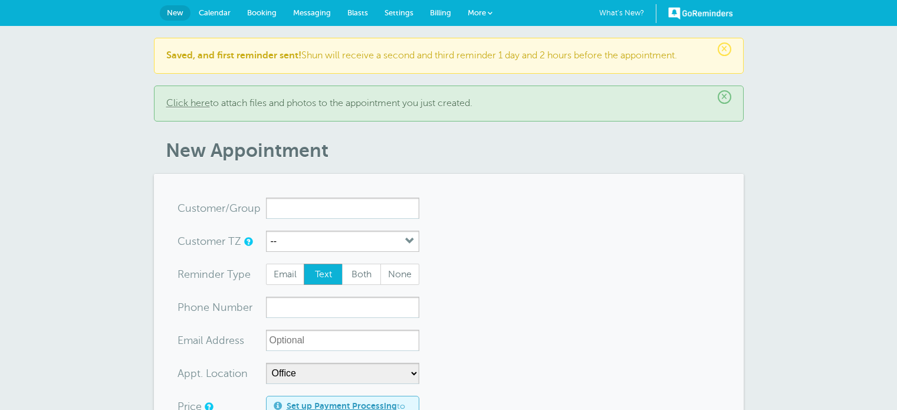
select select "25171"
select select "161616"
click at [220, 8] on span "Calendar" at bounding box center [215, 12] width 32 height 9
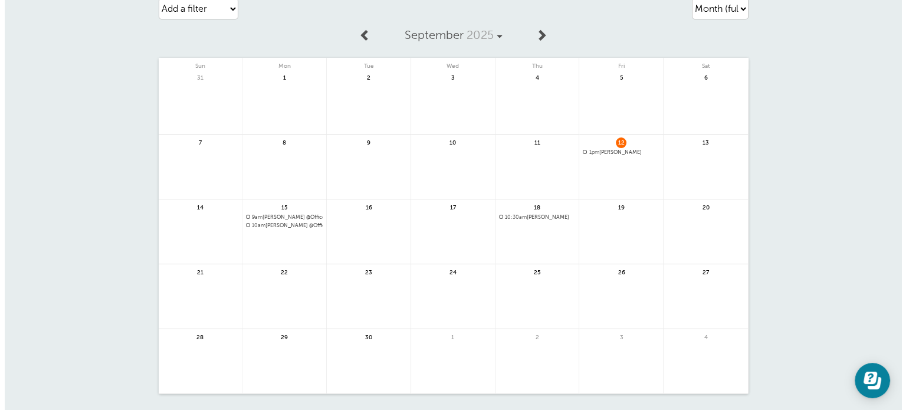
scroll to position [59, 0]
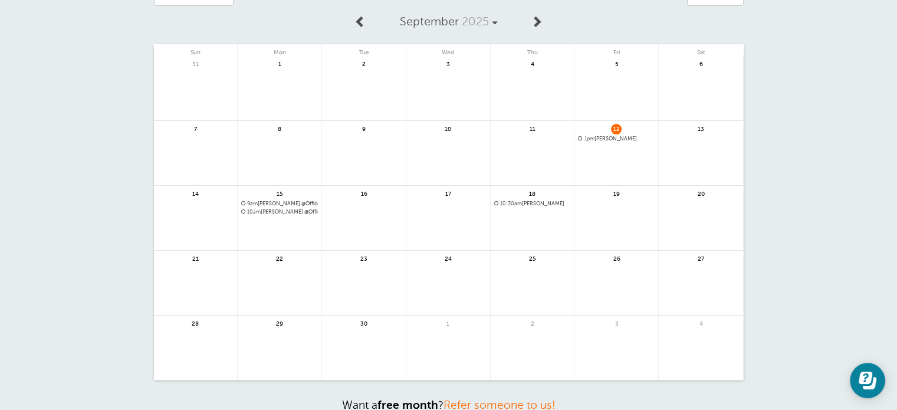
click at [257, 209] on span "10am" at bounding box center [254, 212] width 14 height 6
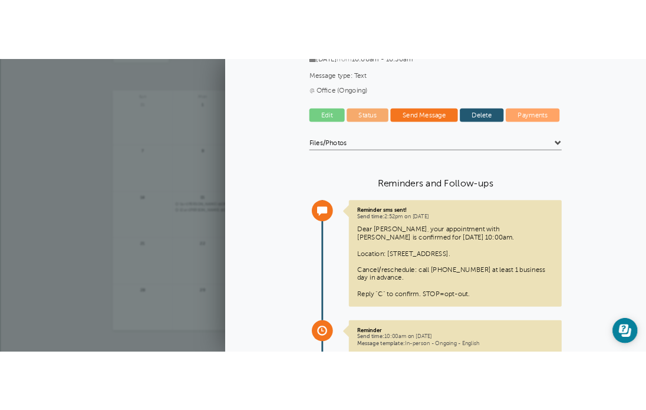
scroll to position [0, 0]
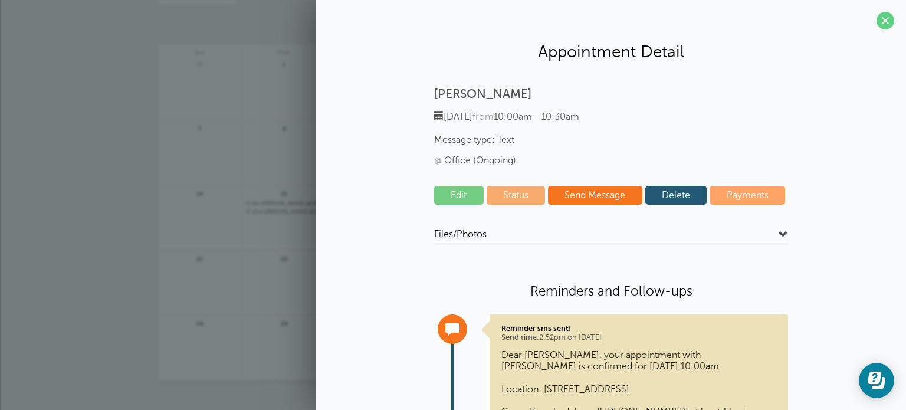
click at [778, 233] on span at bounding box center [782, 234] width 9 height 9
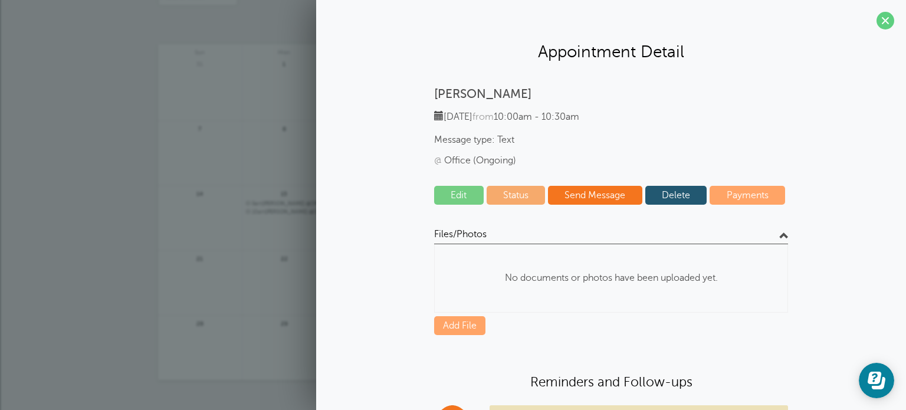
click at [778, 233] on span at bounding box center [782, 234] width 9 height 9
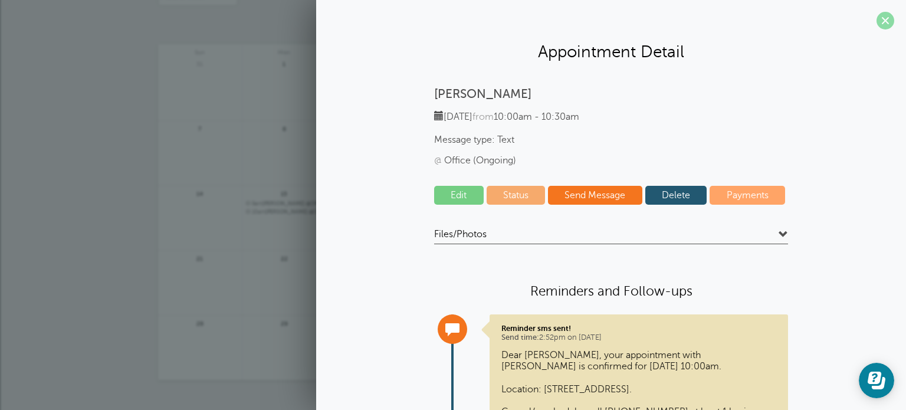
click at [876, 18] on span at bounding box center [885, 21] width 18 height 18
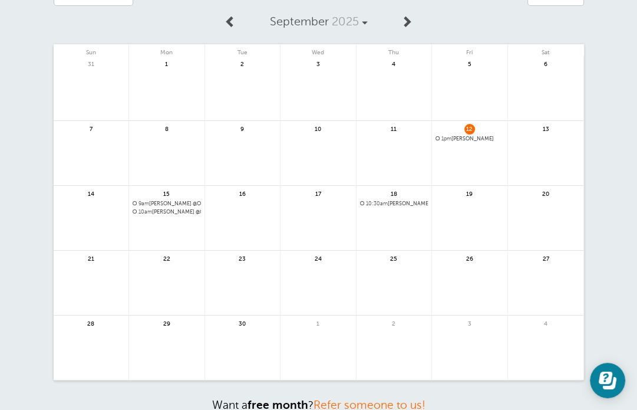
click at [158, 200] on span "9am Weijun Huang @Office (Initial)" at bounding box center [167, 203] width 68 height 6
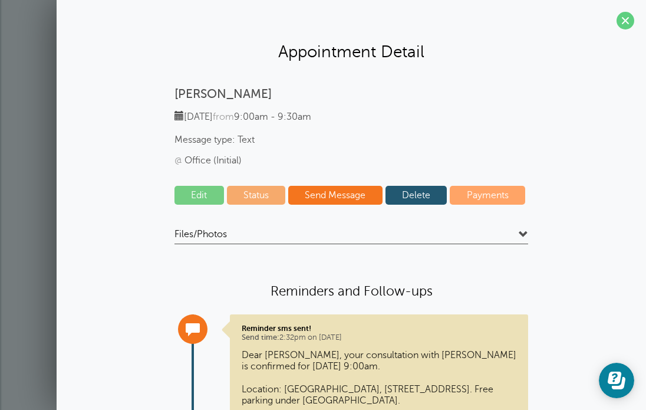
click at [201, 193] on link "Edit" at bounding box center [200, 195] width 50 height 19
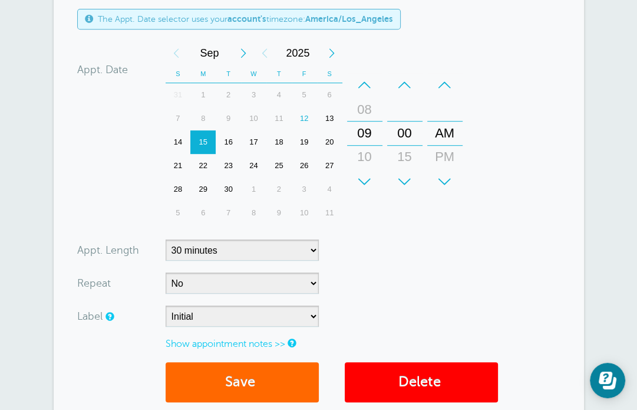
scroll to position [183, 0]
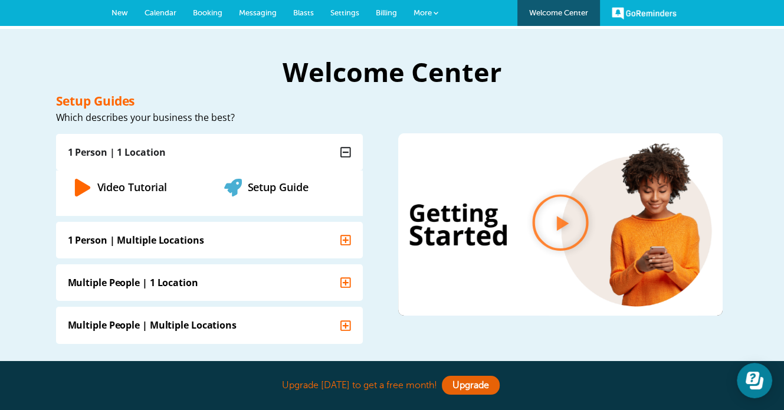
click at [340, 13] on span "Settings" at bounding box center [344, 12] width 29 height 9
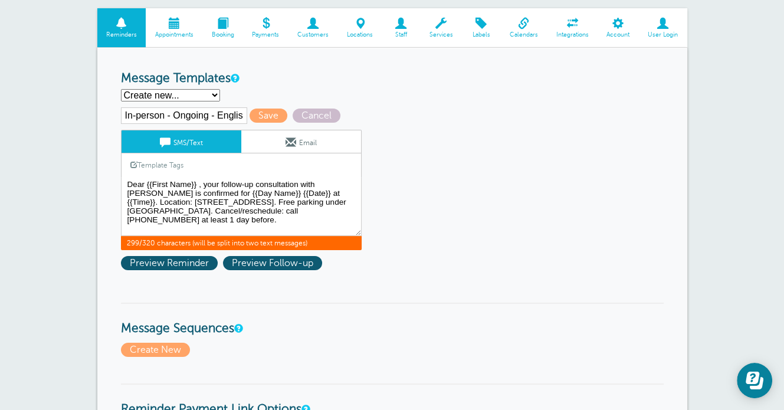
click at [210, 112] on input "In-person - Ongoing - English" at bounding box center [184, 115] width 126 height 17
click at [210, 90] on select "In-person - Initial - Chinese In-person - Initial - English Main Template WeCha…" at bounding box center [170, 95] width 99 height 12
select select "161615"
click at [121, 89] on select "In-person - Initial - Chinese In-person - Initial - English Main Template WeCha…" at bounding box center [170, 95] width 99 height 12
type input "Zoom - Initial - English"
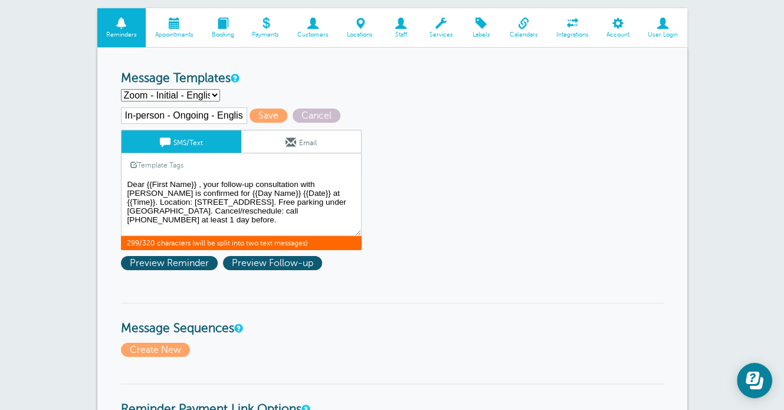
type textarea "Dear {{First Name}}, your Zoom consultation with [PERSON_NAME] is confirmed for…"
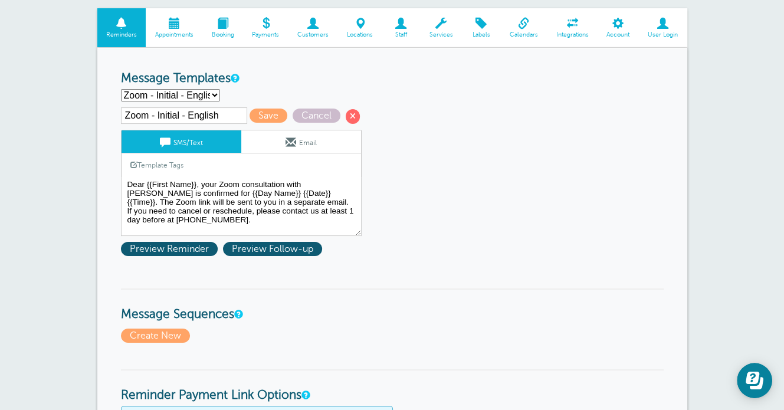
click at [208, 94] on select "In-person - Initial - Chinese In-person - Initial - English Main Template WeCha…" at bounding box center [170, 95] width 99 height 12
